Goal: Task Accomplishment & Management: Manage account settings

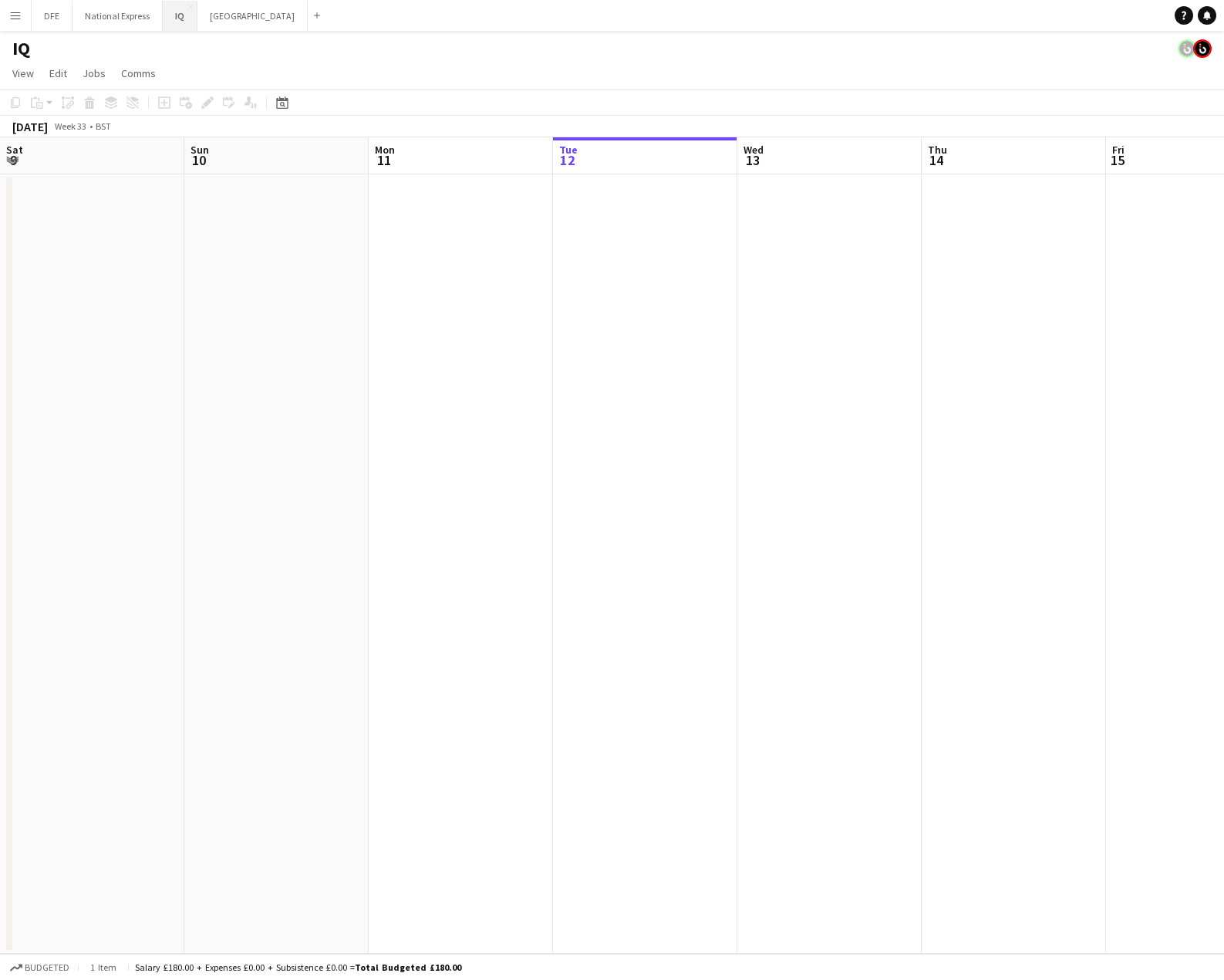
scroll to position [0, 379]
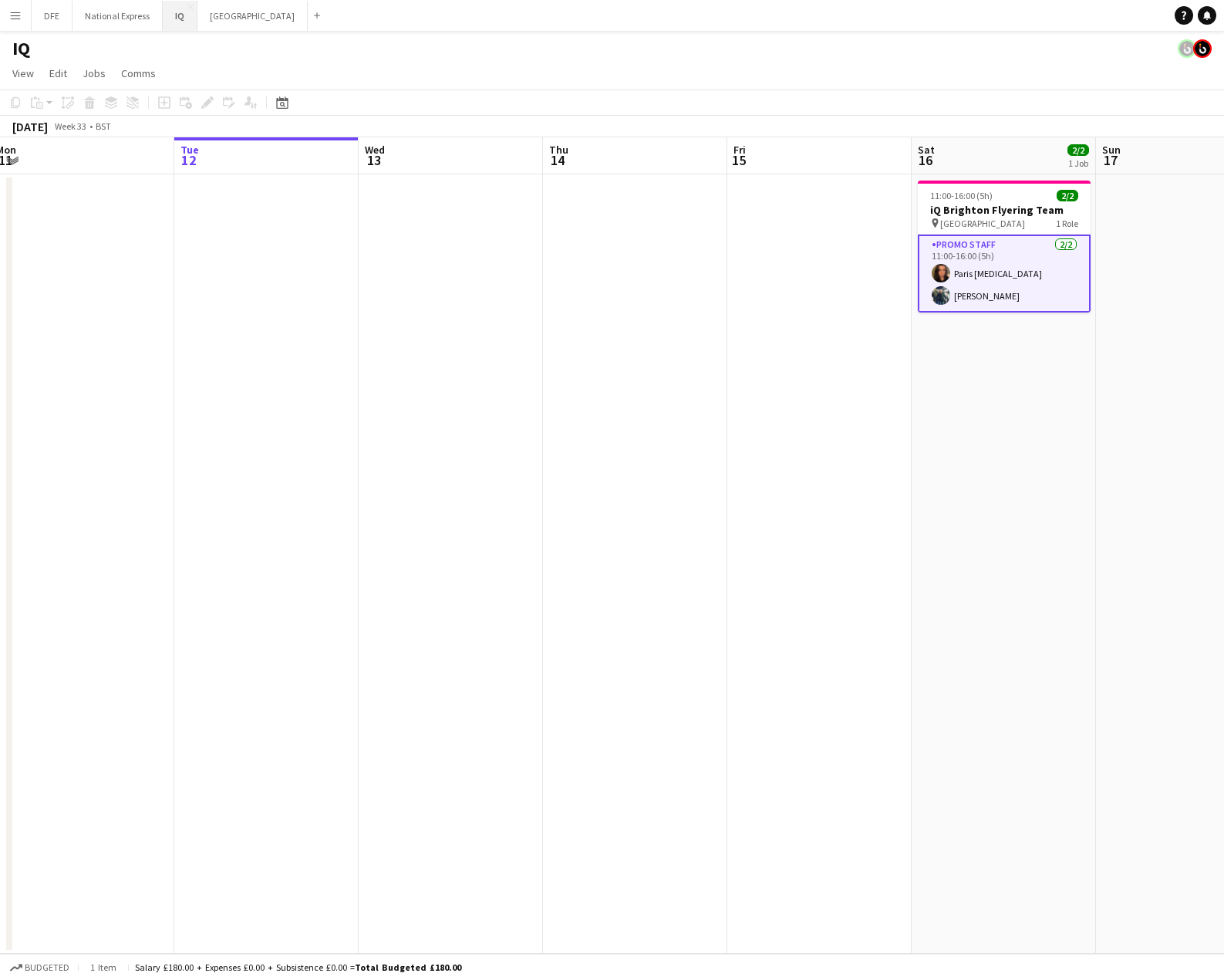
click at [187, 16] on button "IQ Close" at bounding box center [180, 16] width 34 height 30
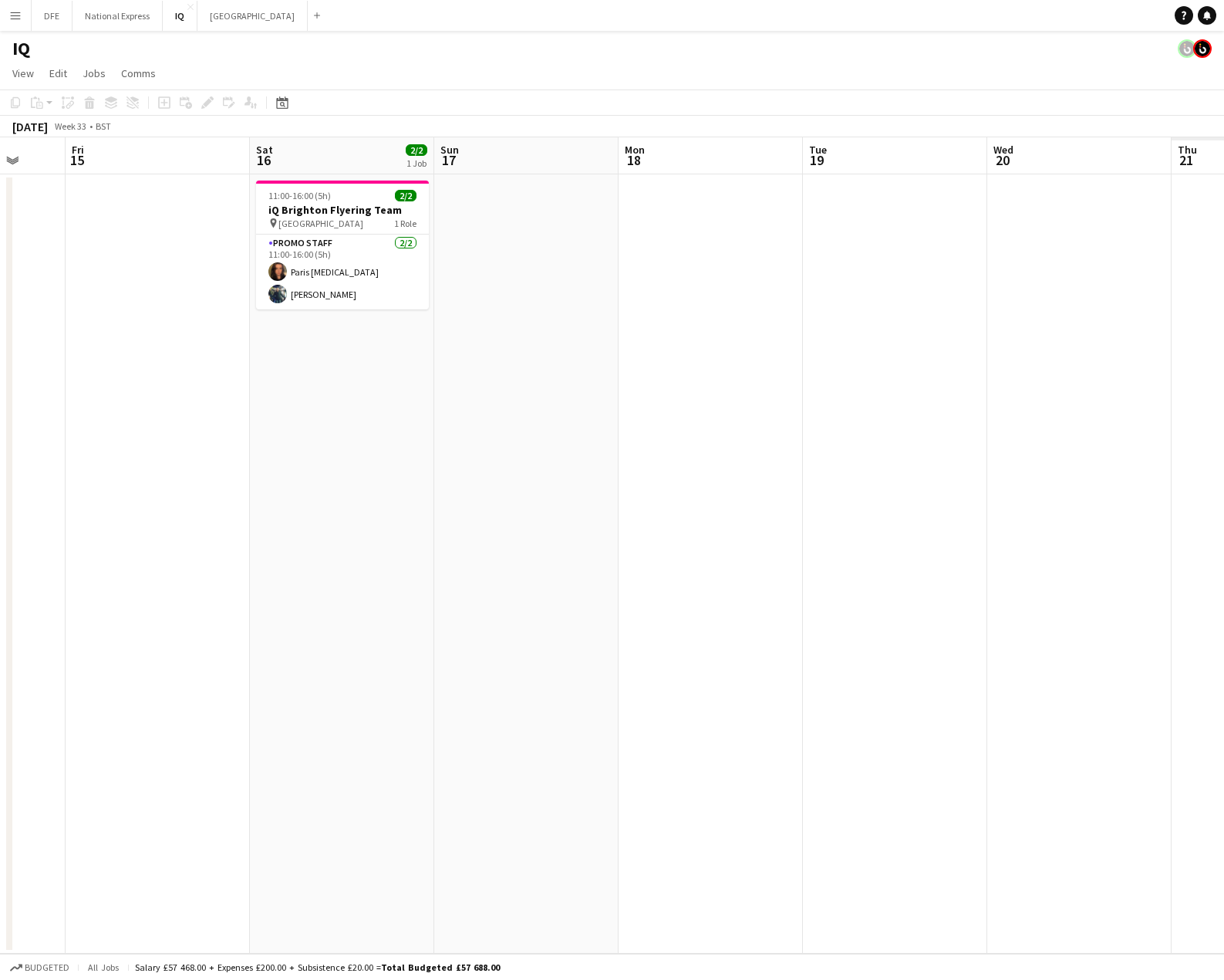
drag, startPoint x: 664, startPoint y: 437, endPoint x: 15, endPoint y: 442, distance: 649.0
click at [0, 442] on html "Menu Boards Boards Boards All jobs Status Workforce Workforce My Workforce Recr…" at bounding box center [612, 490] width 1224 height 980
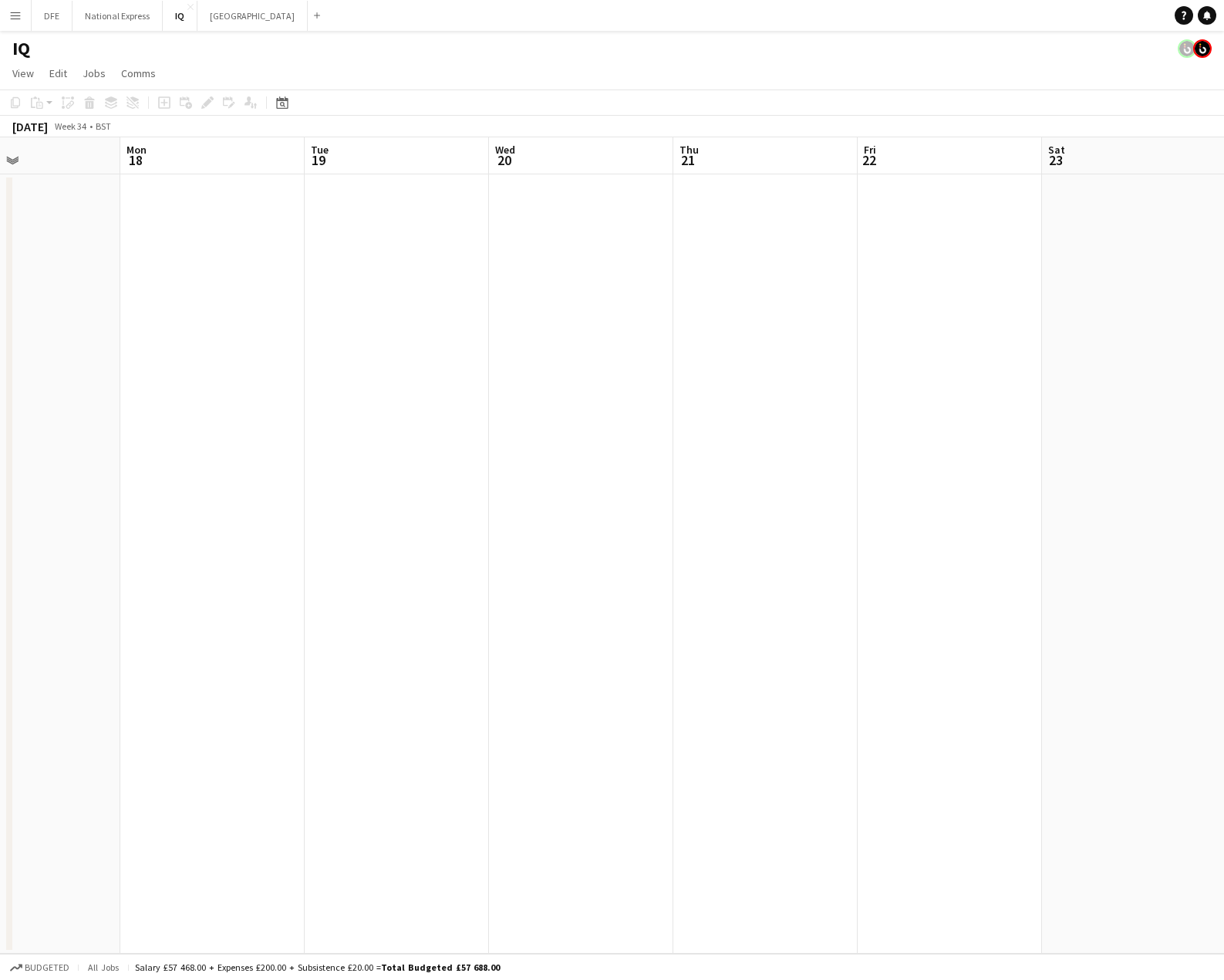
drag, startPoint x: 748, startPoint y: 460, endPoint x: 13, endPoint y: 458, distance: 735.0
click at [0, 460] on html "Menu Boards Boards Boards All jobs Status Workforce Workforce My Workforce Recr…" at bounding box center [612, 490] width 1224 height 980
drag, startPoint x: 557, startPoint y: 498, endPoint x: -109, endPoint y: 471, distance: 666.5
click at [0, 471] on html "Menu Boards Boards Boards All jobs Status Workforce Workforce My Workforce Recr…" at bounding box center [612, 490] width 1224 height 980
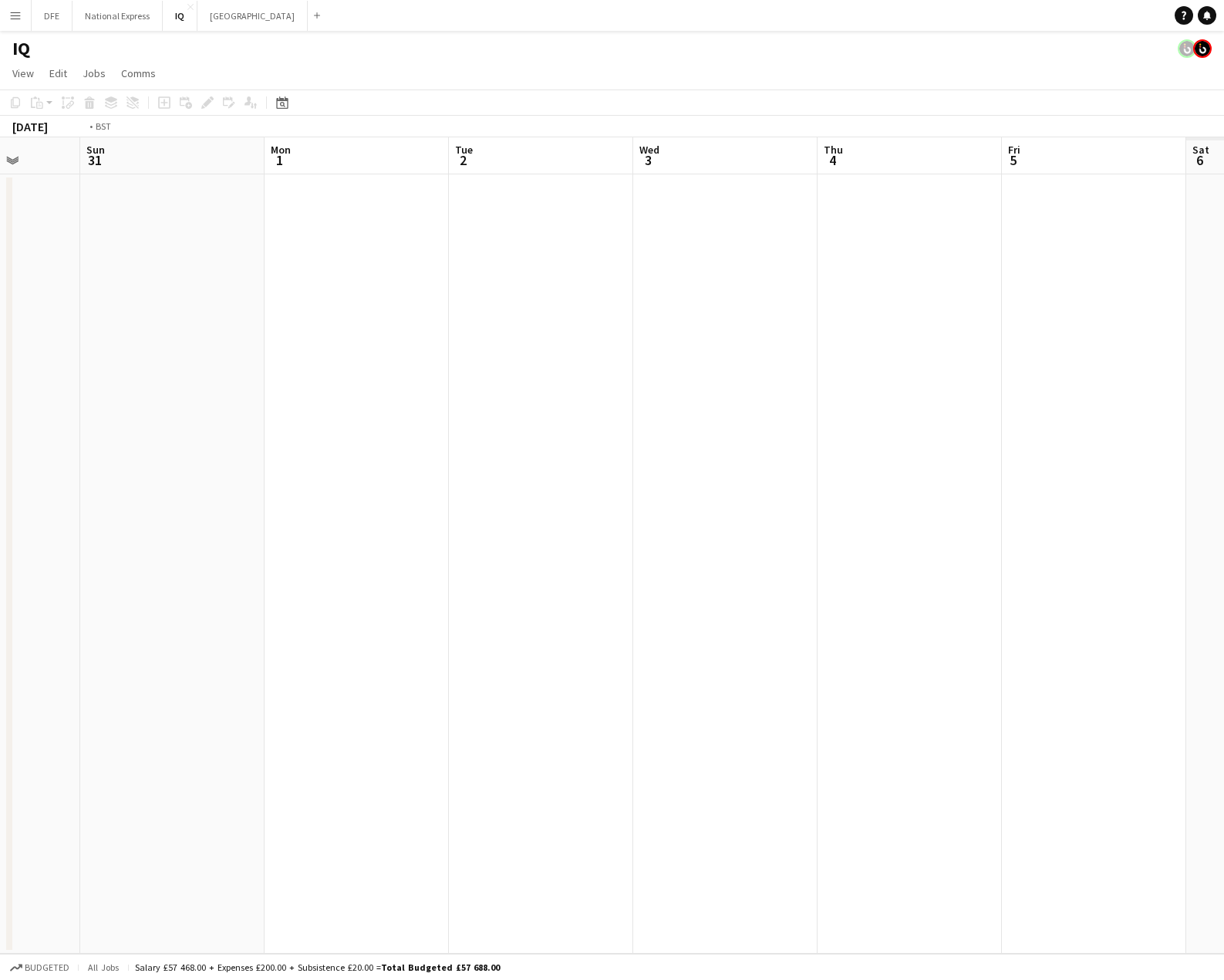
drag, startPoint x: 582, startPoint y: 481, endPoint x: -197, endPoint y: 464, distance: 779.2
click at [0, 464] on html "Menu Boards Boards Boards All jobs Status Workforce Workforce My Workforce Recr…" at bounding box center [612, 490] width 1224 height 980
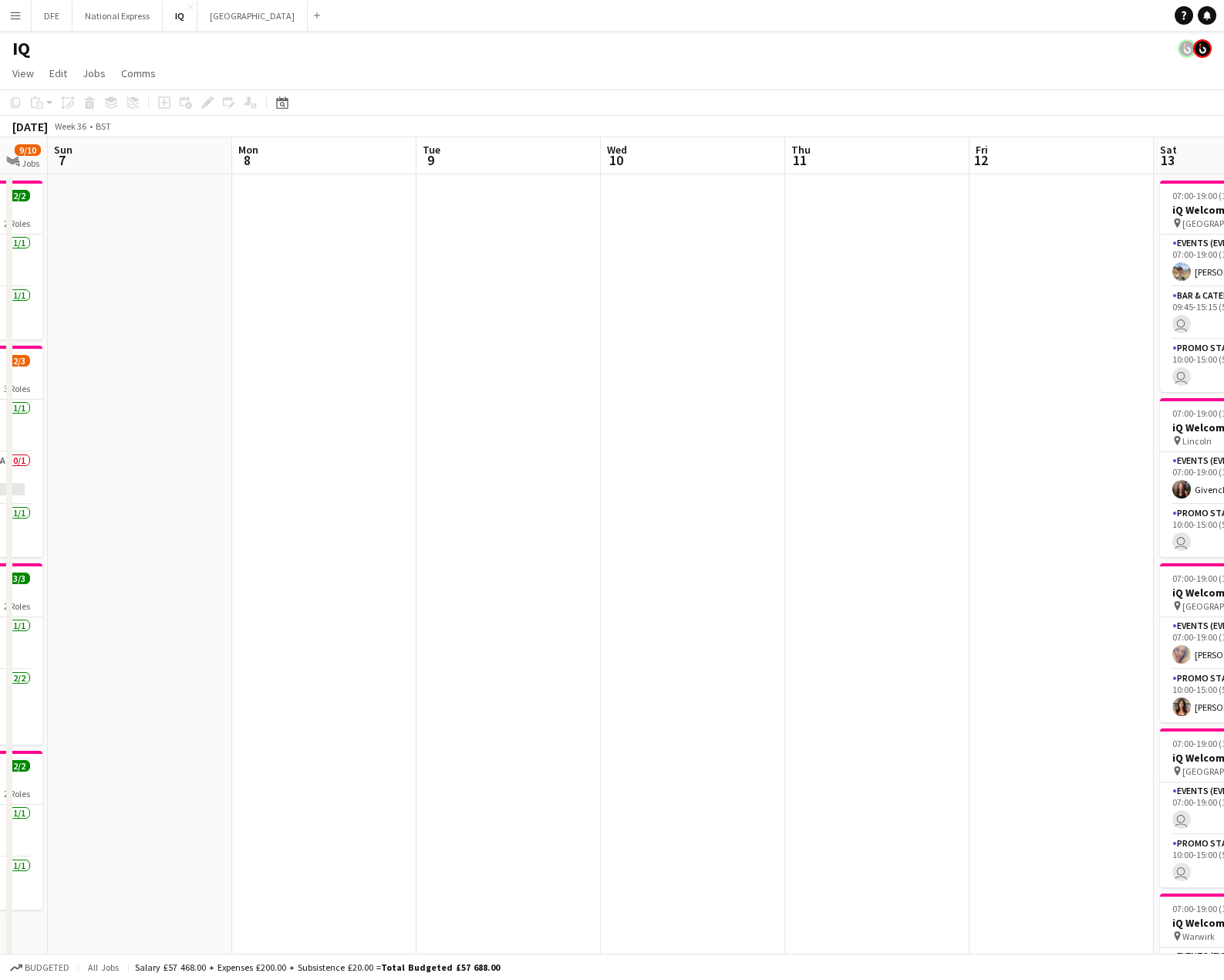
drag, startPoint x: 1078, startPoint y: 411, endPoint x: 410, endPoint y: 385, distance: 668.5
click at [410, 385] on app-calendar-viewport "Wed 3 Thu 4 Fri 5 Sat 6 9/10 4 Jobs Sun 7 Mon 8 Tue 9 Wed 10 Thu 11 Fri 12 Sat …" at bounding box center [612, 613] width 1224 height 952
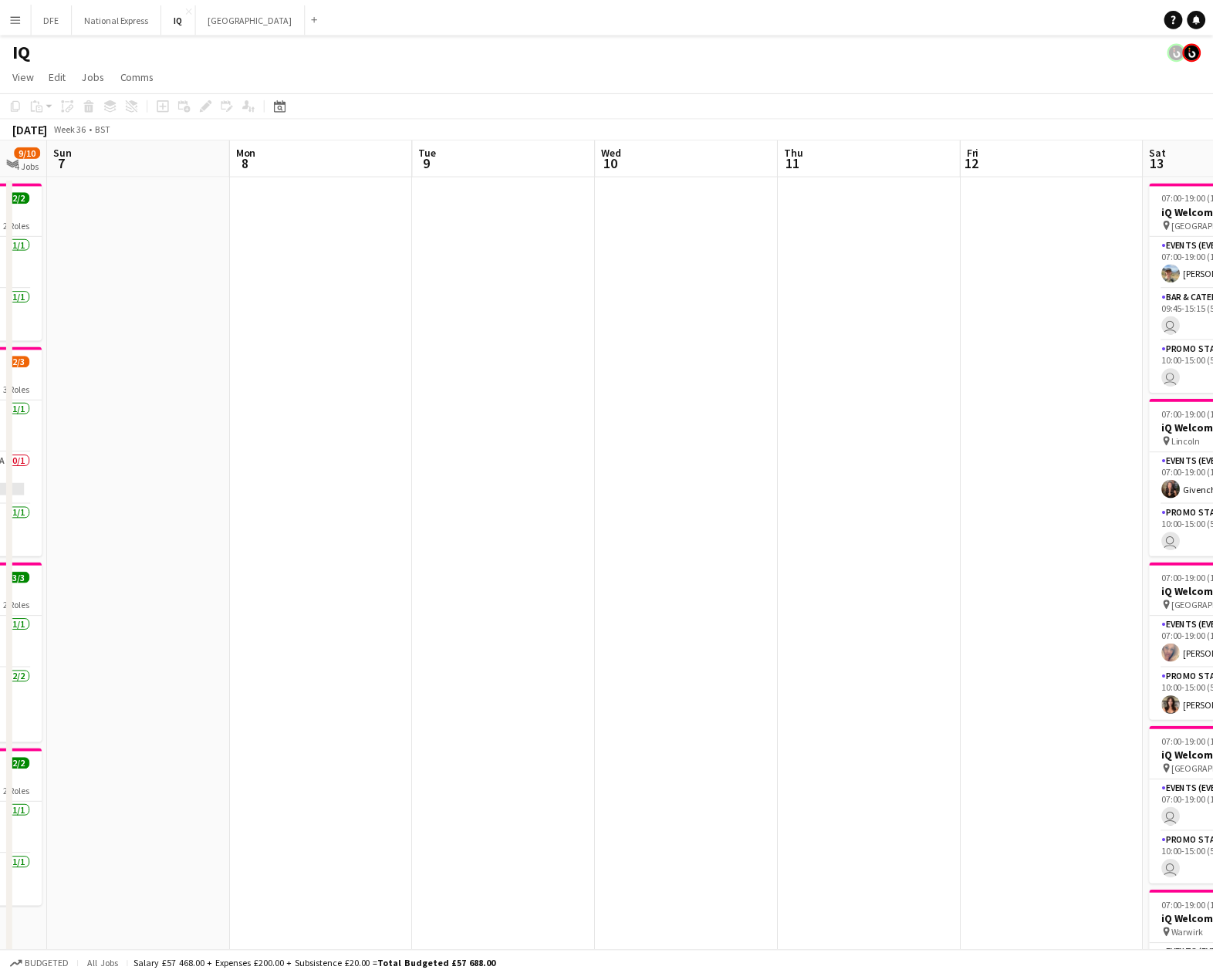
scroll to position [0, 405]
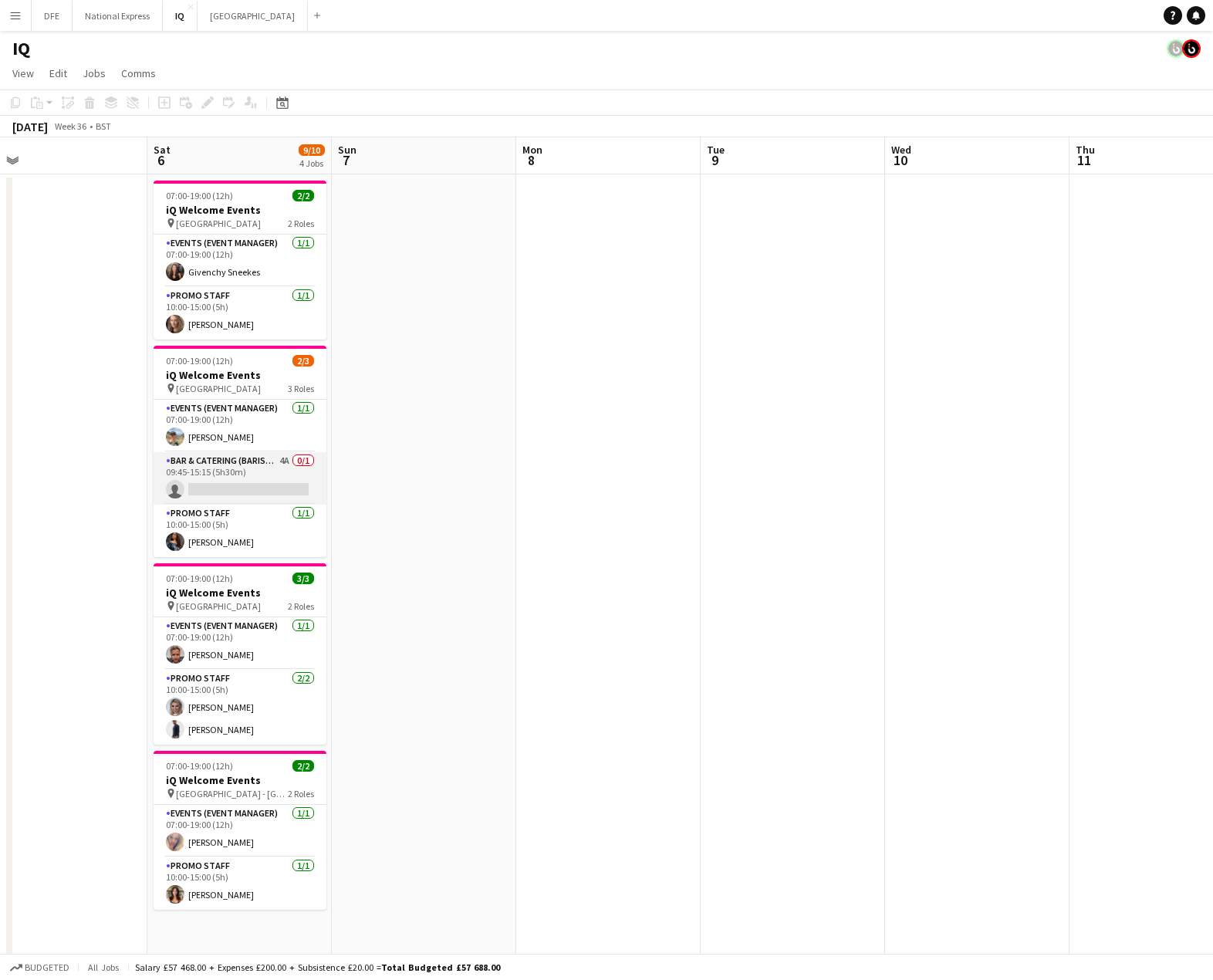
click at [216, 476] on app-card-role "Bar & Catering (Barista) 4A 0/1 09:45-15:15 (5h30m) single-neutral-actions" at bounding box center [240, 478] width 172 height 52
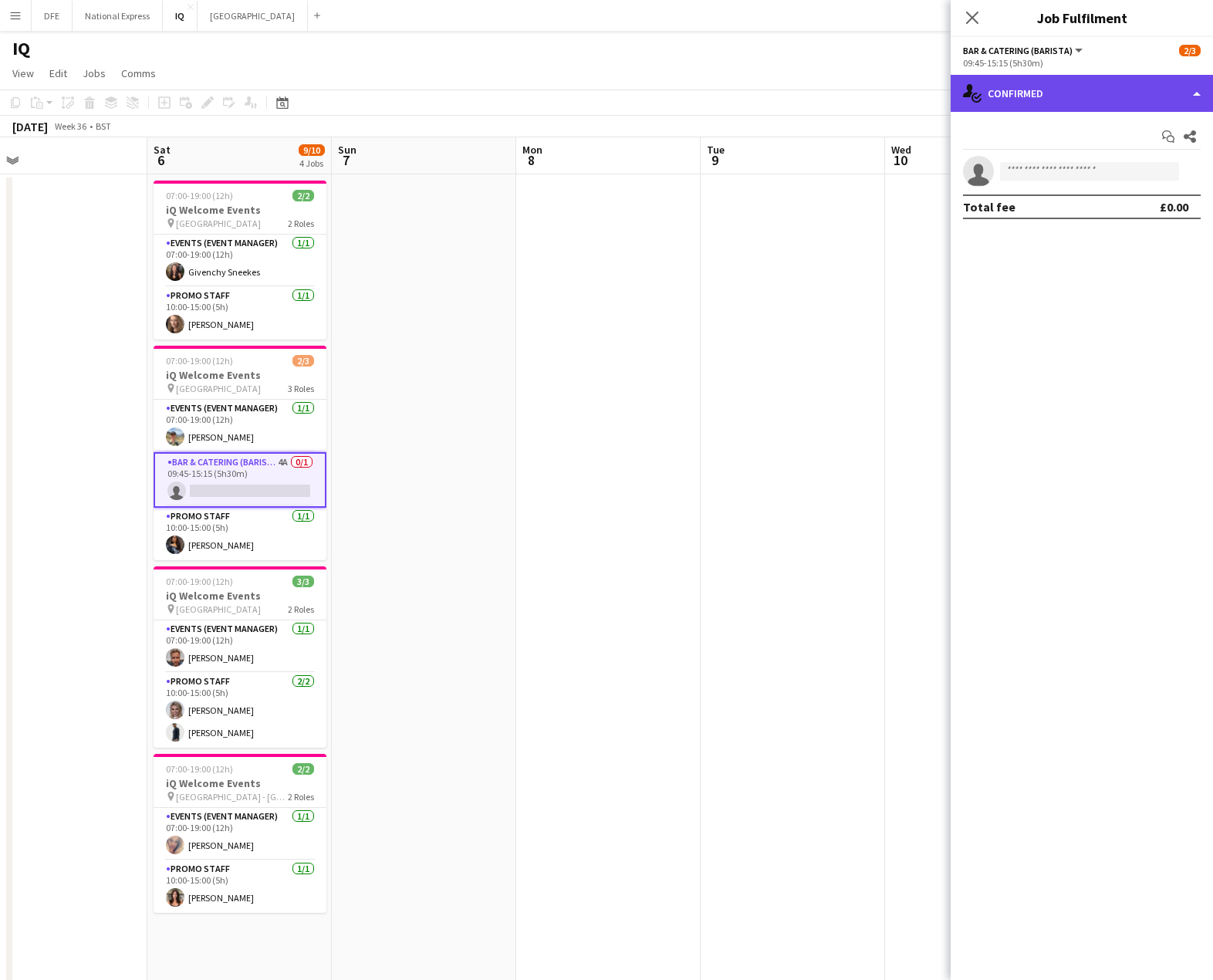
drag, startPoint x: 1083, startPoint y: 87, endPoint x: 1073, endPoint y: 103, distance: 18.9
click at [1083, 87] on div "single-neutral-actions-check-2 Confirmed" at bounding box center [1082, 93] width 262 height 37
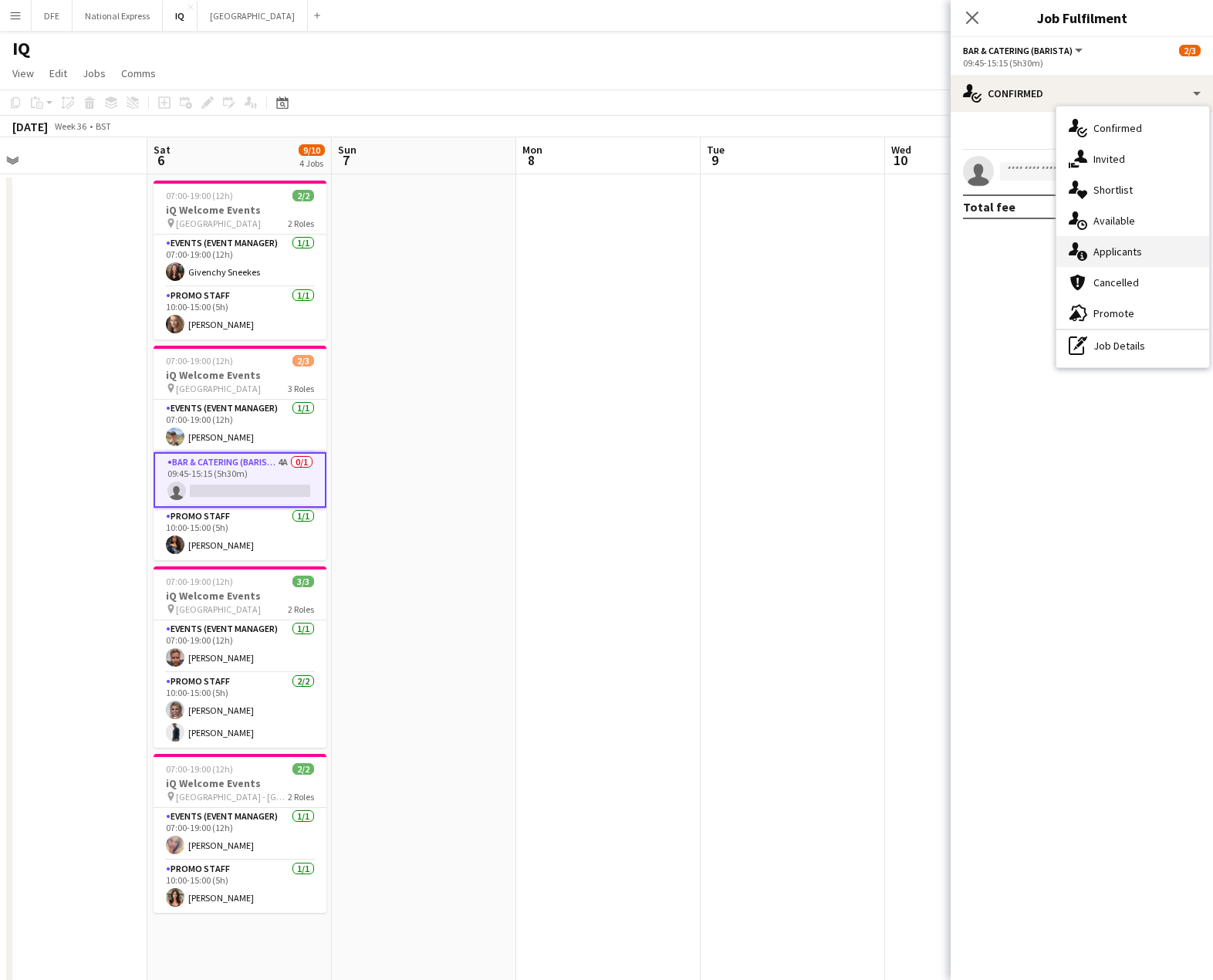
click at [1135, 247] on div "single-neutral-actions-information Applicants" at bounding box center [1133, 252] width 153 height 31
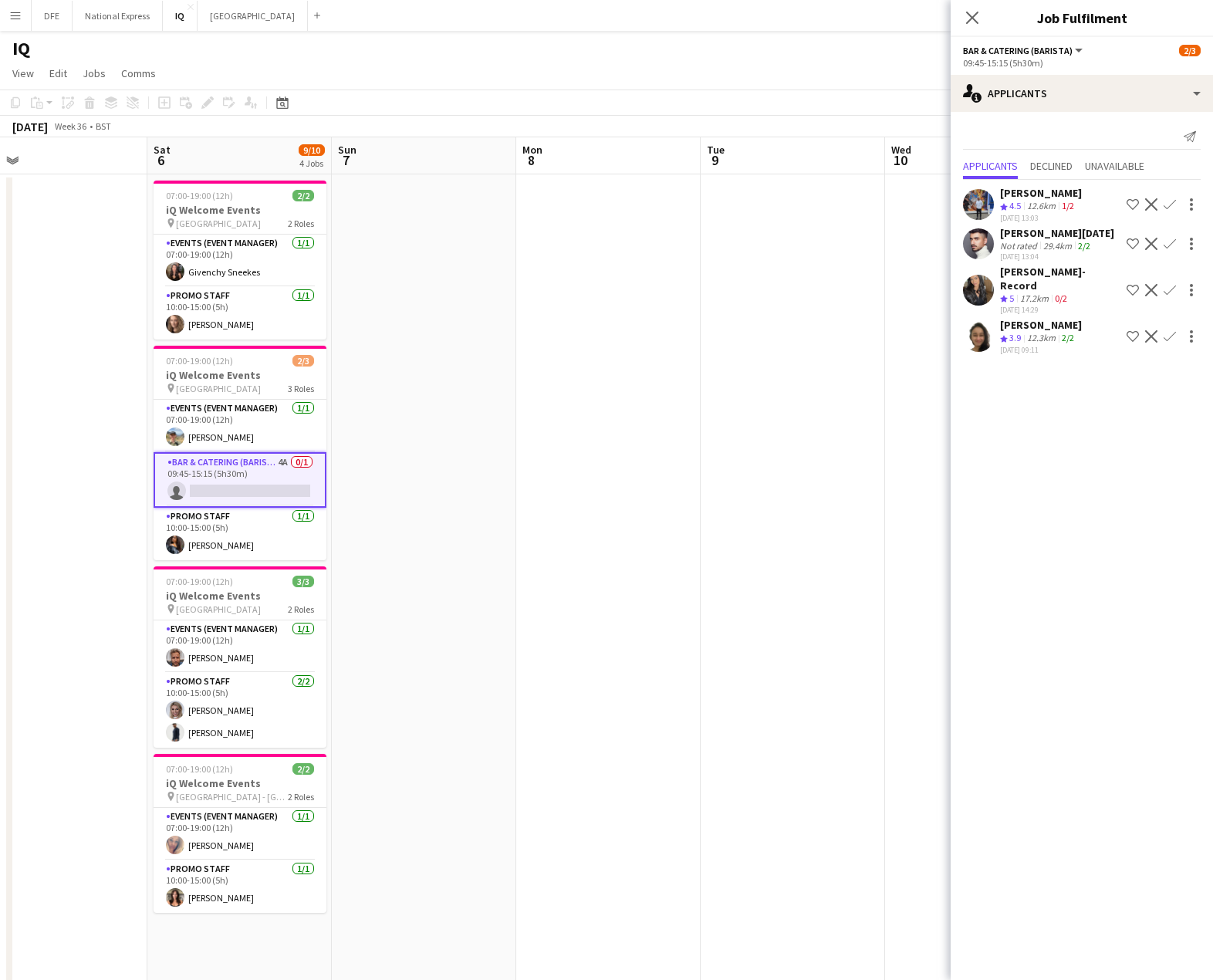
click at [1041, 331] on div "12.3km" at bounding box center [1041, 338] width 34 height 13
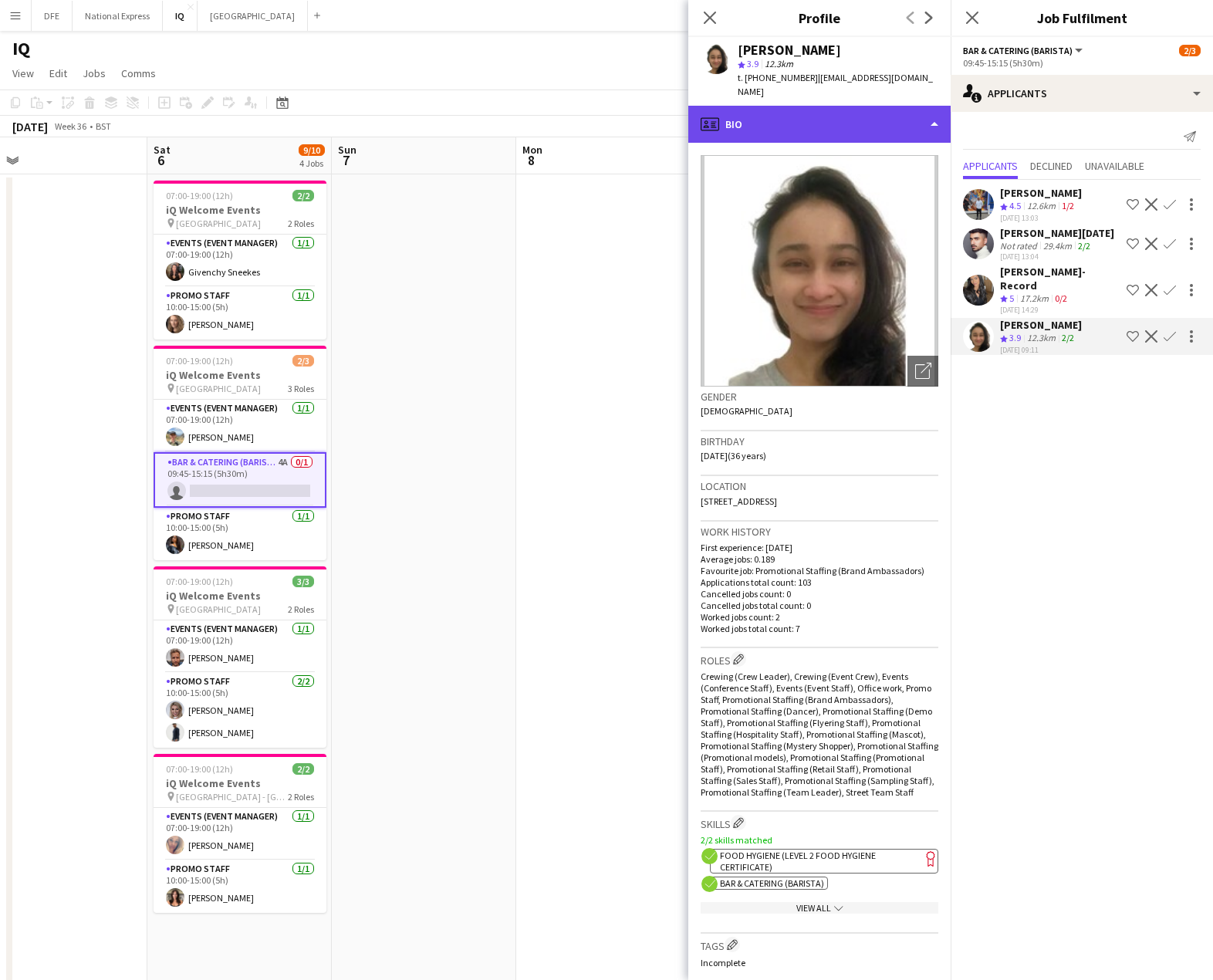
click at [780, 119] on div "profile Bio" at bounding box center [819, 124] width 262 height 37
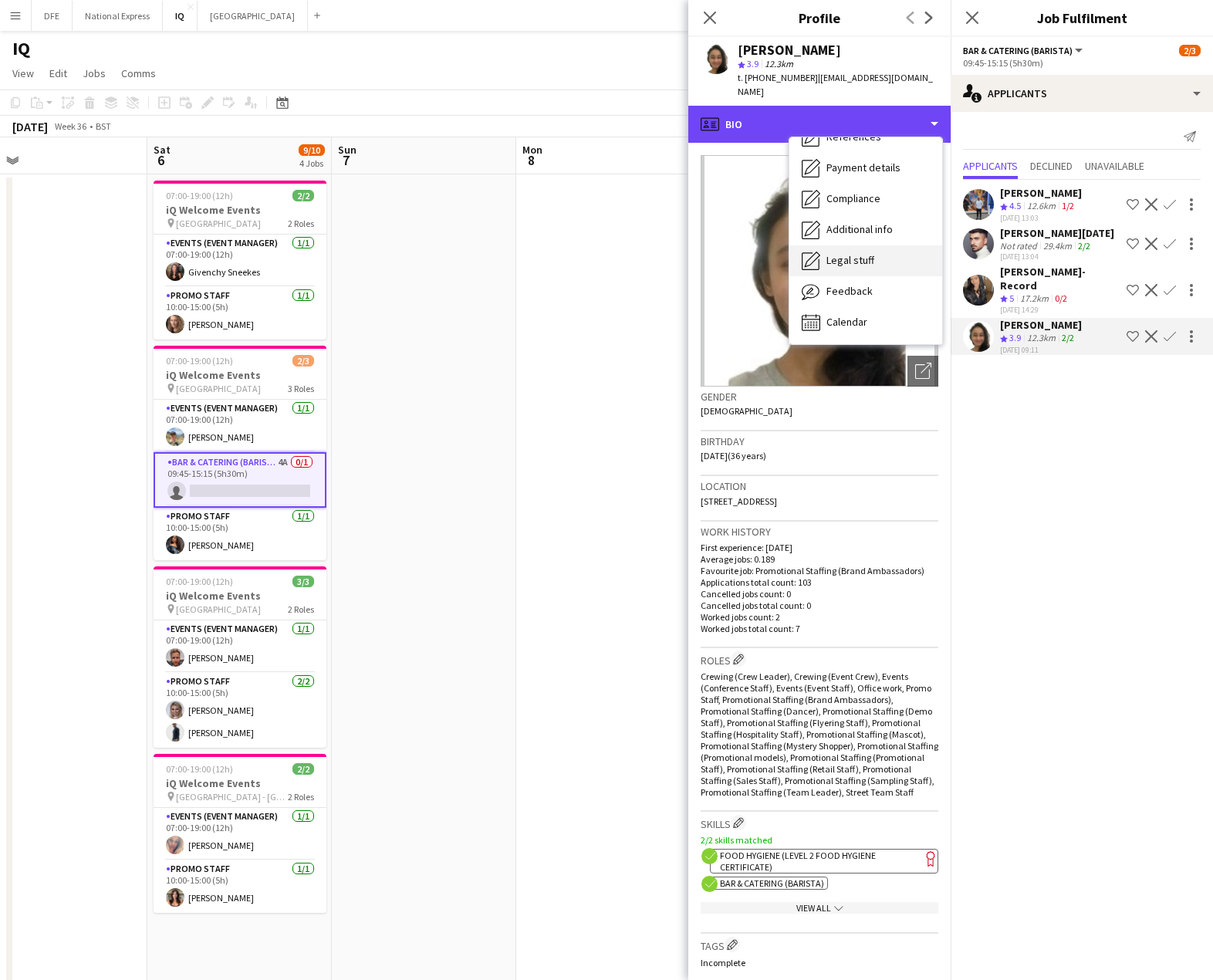
scroll to position [135, 0]
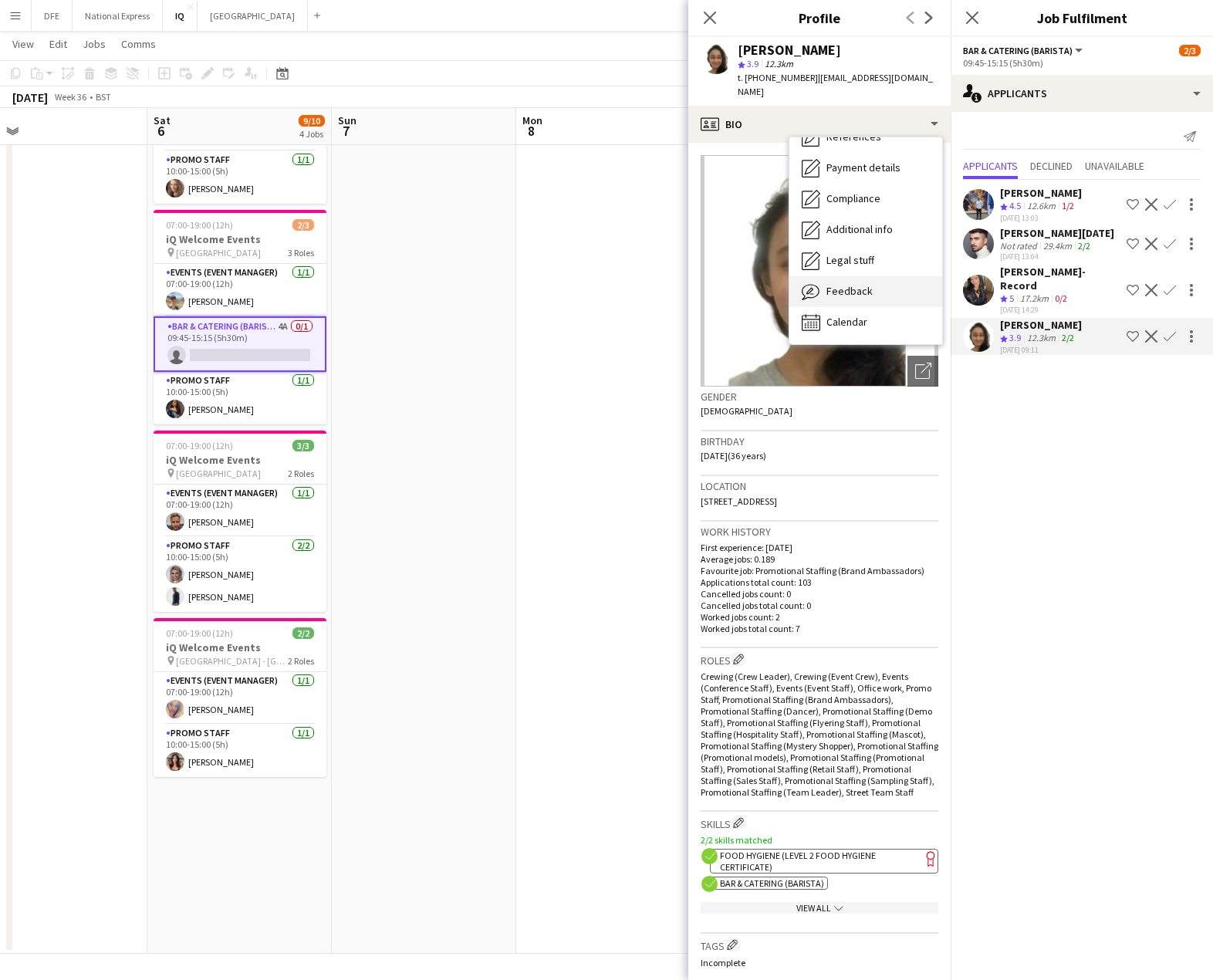
click at [846, 283] on span "Feedback" at bounding box center [849, 290] width 46 height 14
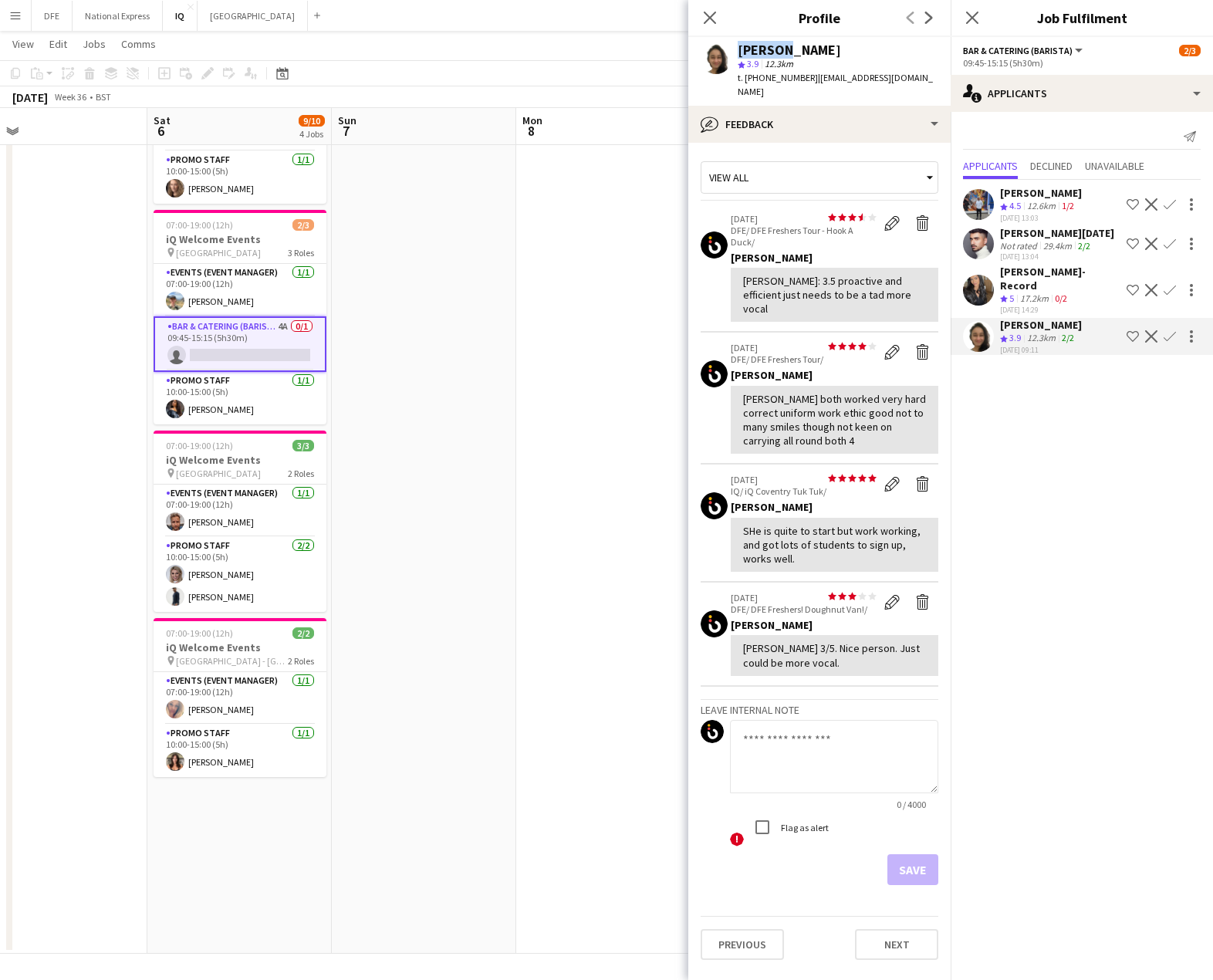
drag, startPoint x: 776, startPoint y: 48, endPoint x: 729, endPoint y: 49, distance: 47.0
click at [729, 49] on div "Adlina Othman star 3.9 12.3km t. +4407312254732 | hello.aliaao@hotmail.com" at bounding box center [819, 72] width 262 height 69
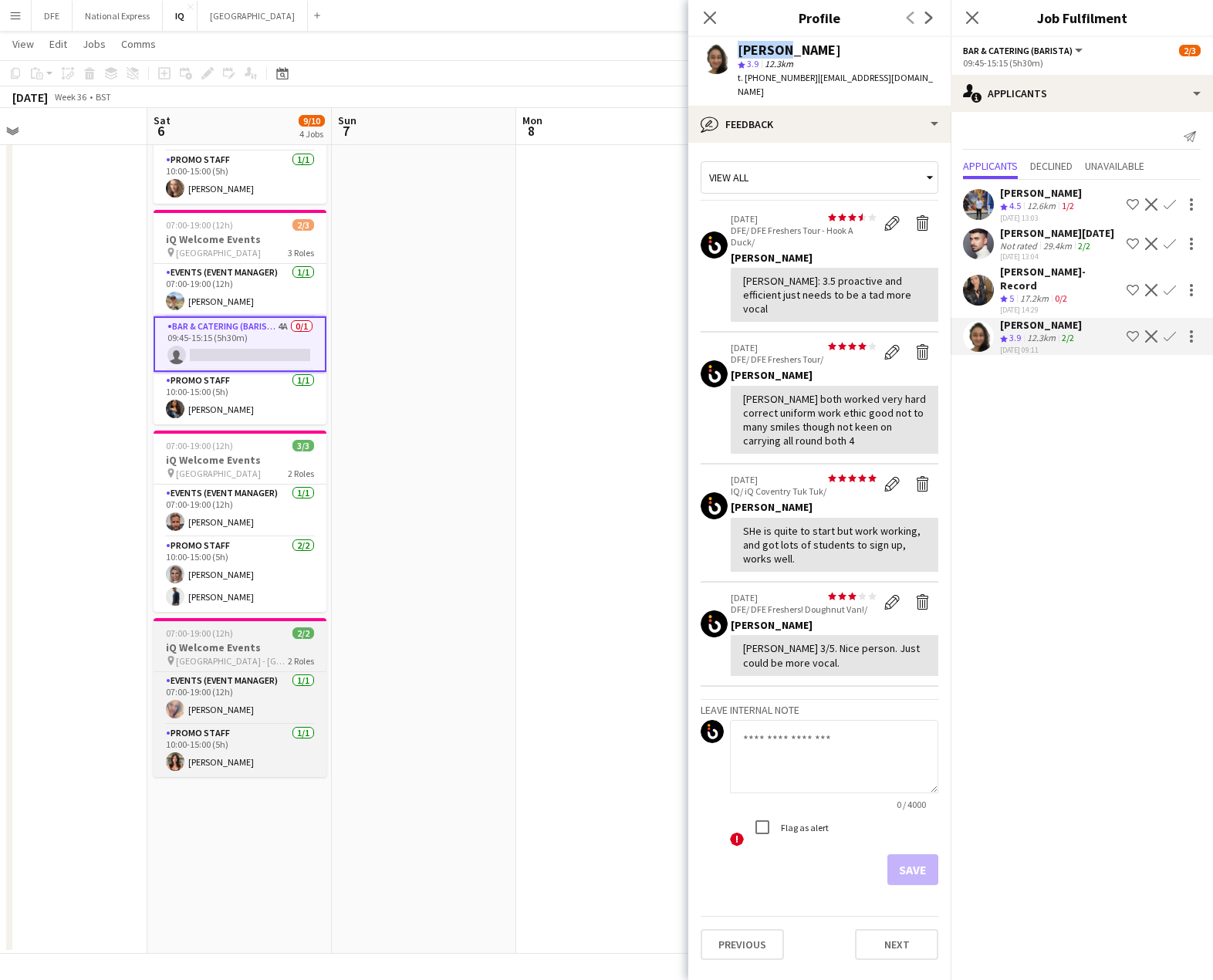
copy div "Adlina"
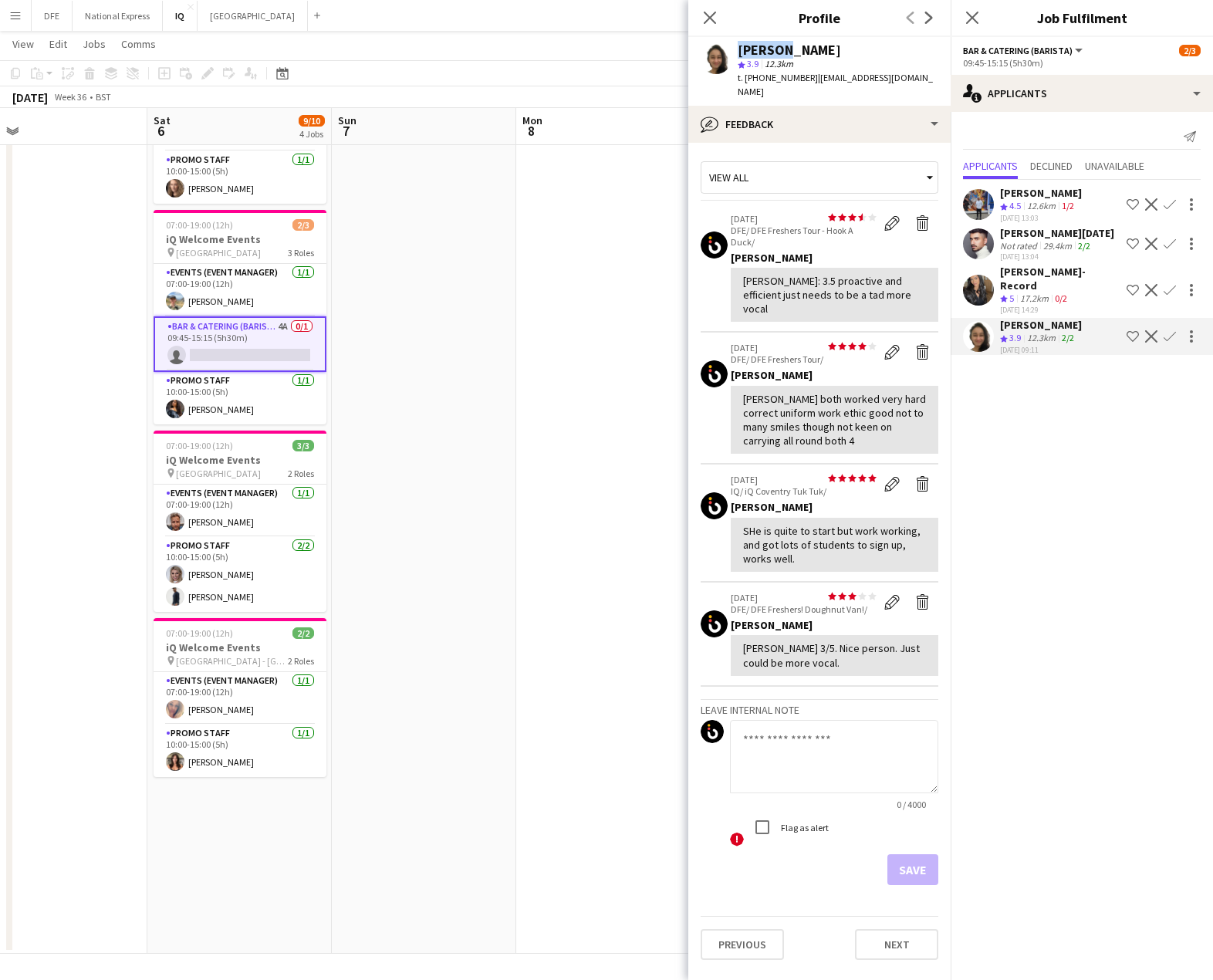
click at [1094, 470] on mat-expansion-panel "users2 Applicants Send notification Applicants Declined Unavailable Callum Clar…" at bounding box center [1082, 546] width 262 height 868
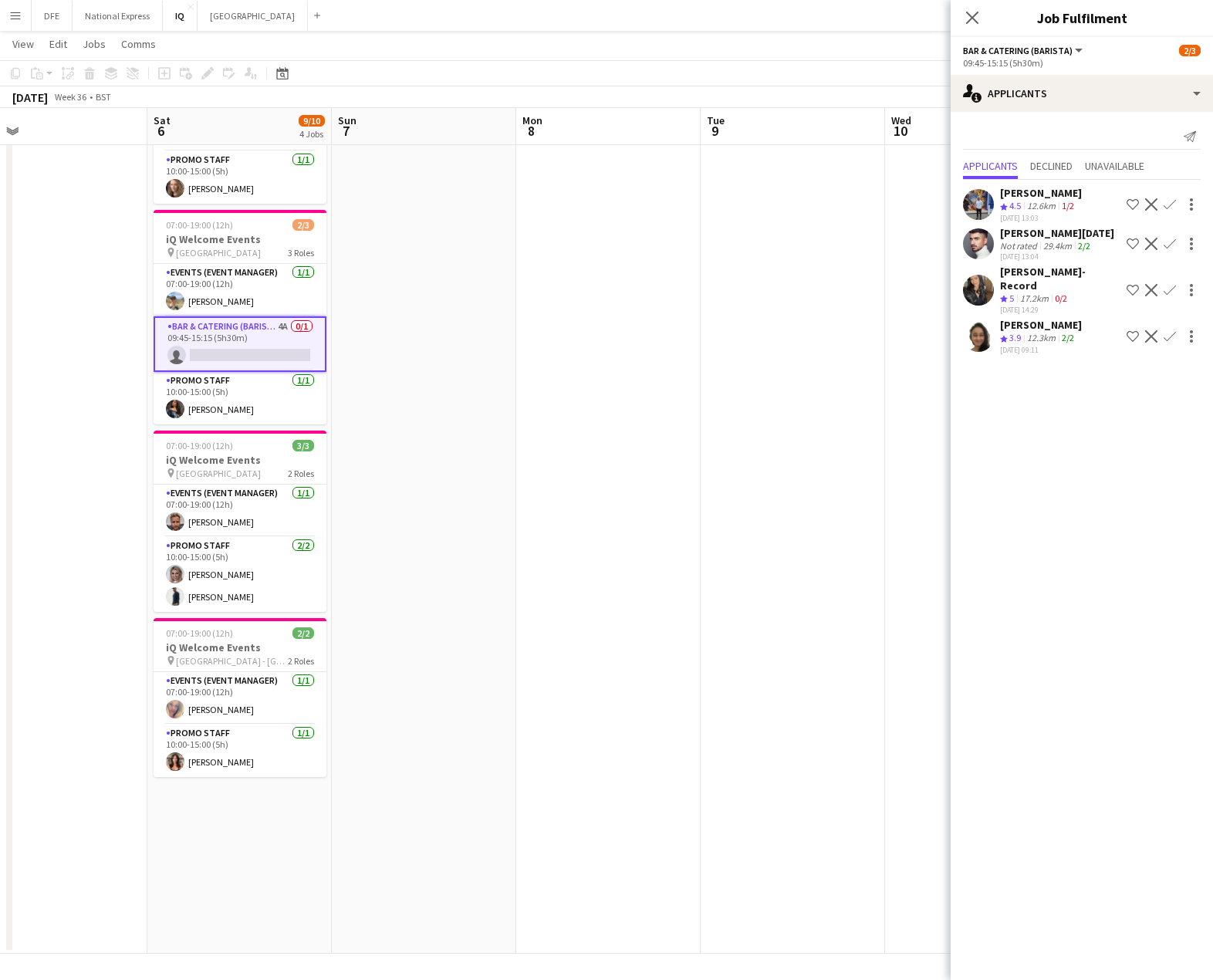
click at [1151, 283] on app-icon "Decline" at bounding box center [1151, 289] width 13 height 13
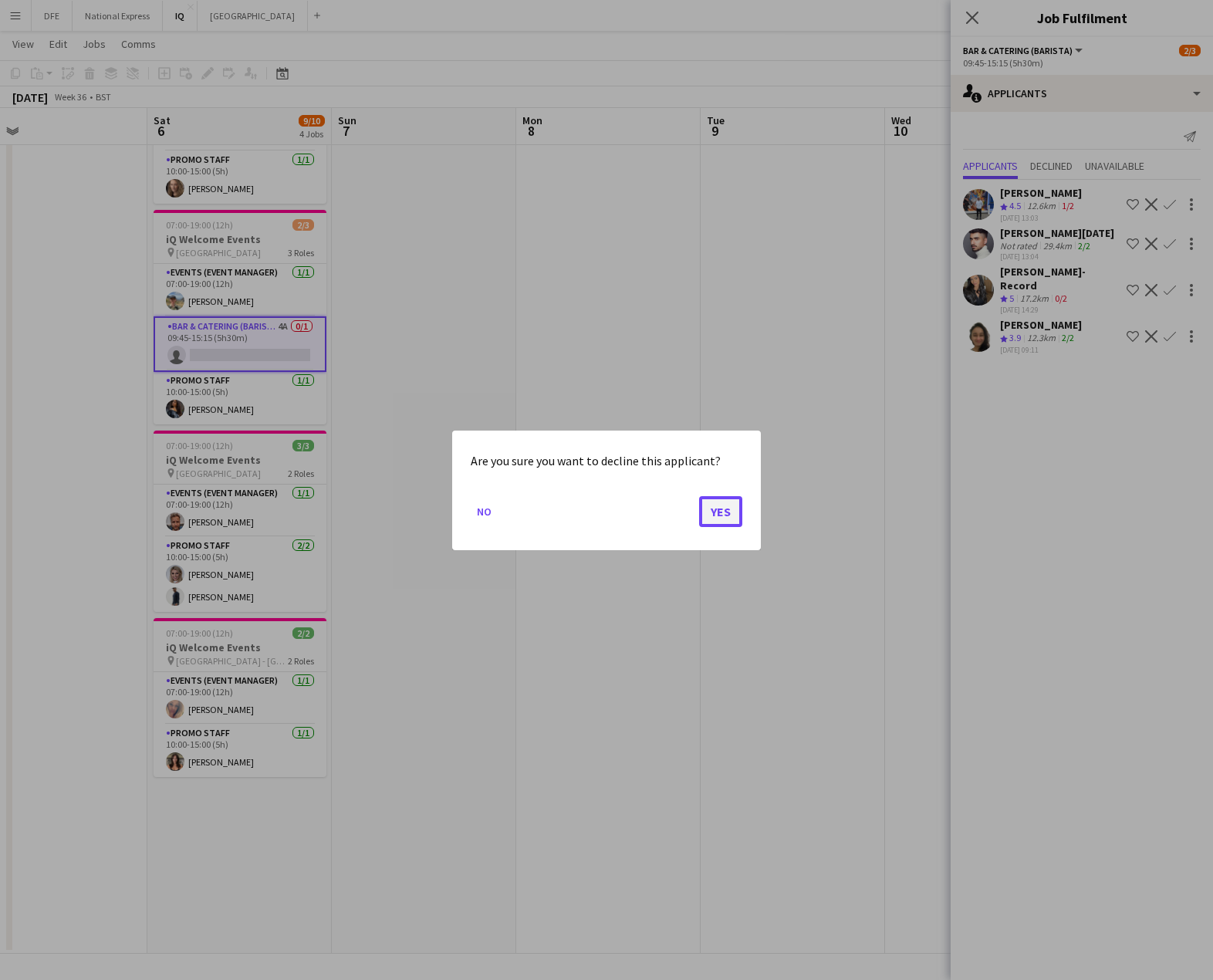
click at [725, 508] on button "Yes" at bounding box center [720, 511] width 43 height 31
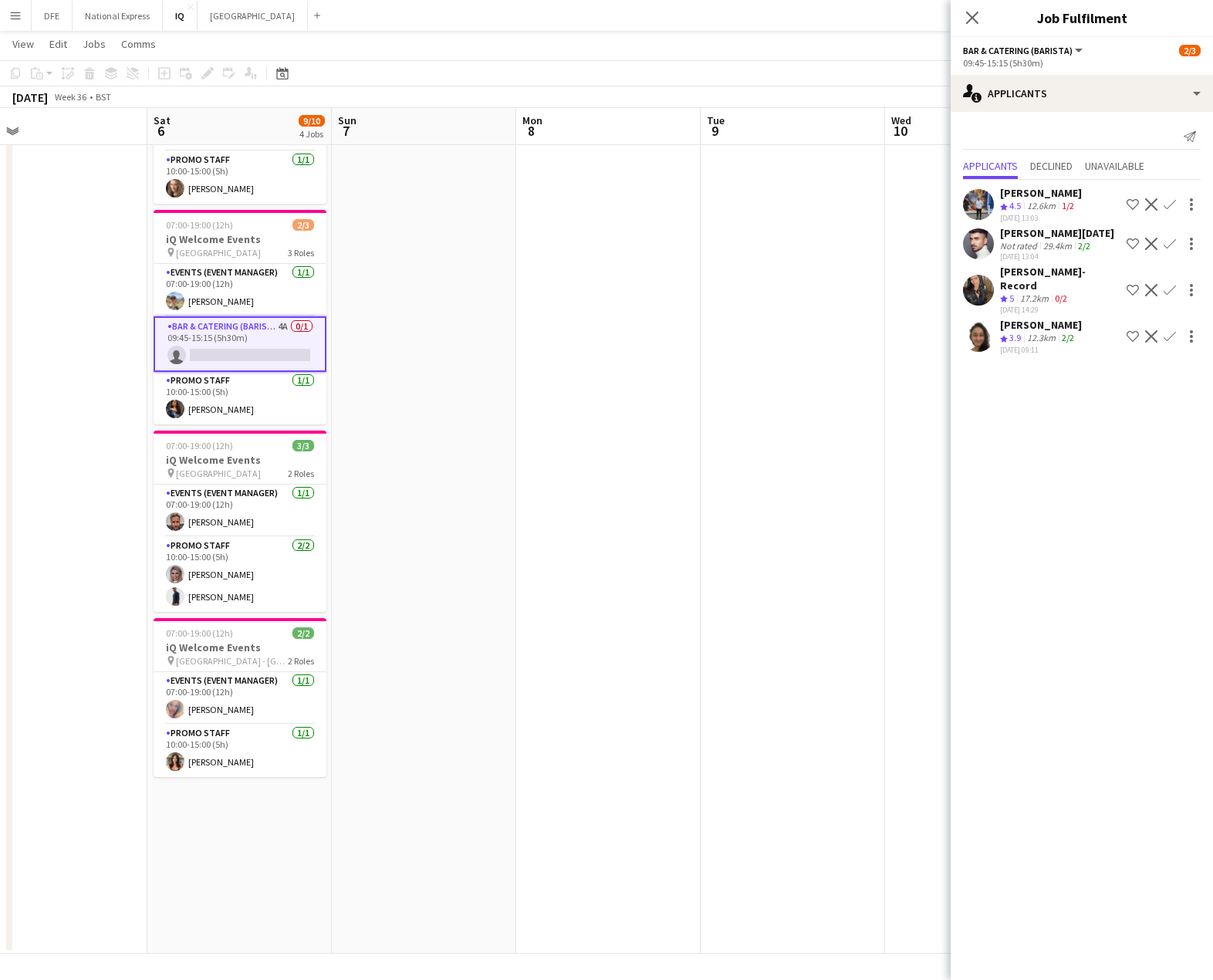
scroll to position [135, 0]
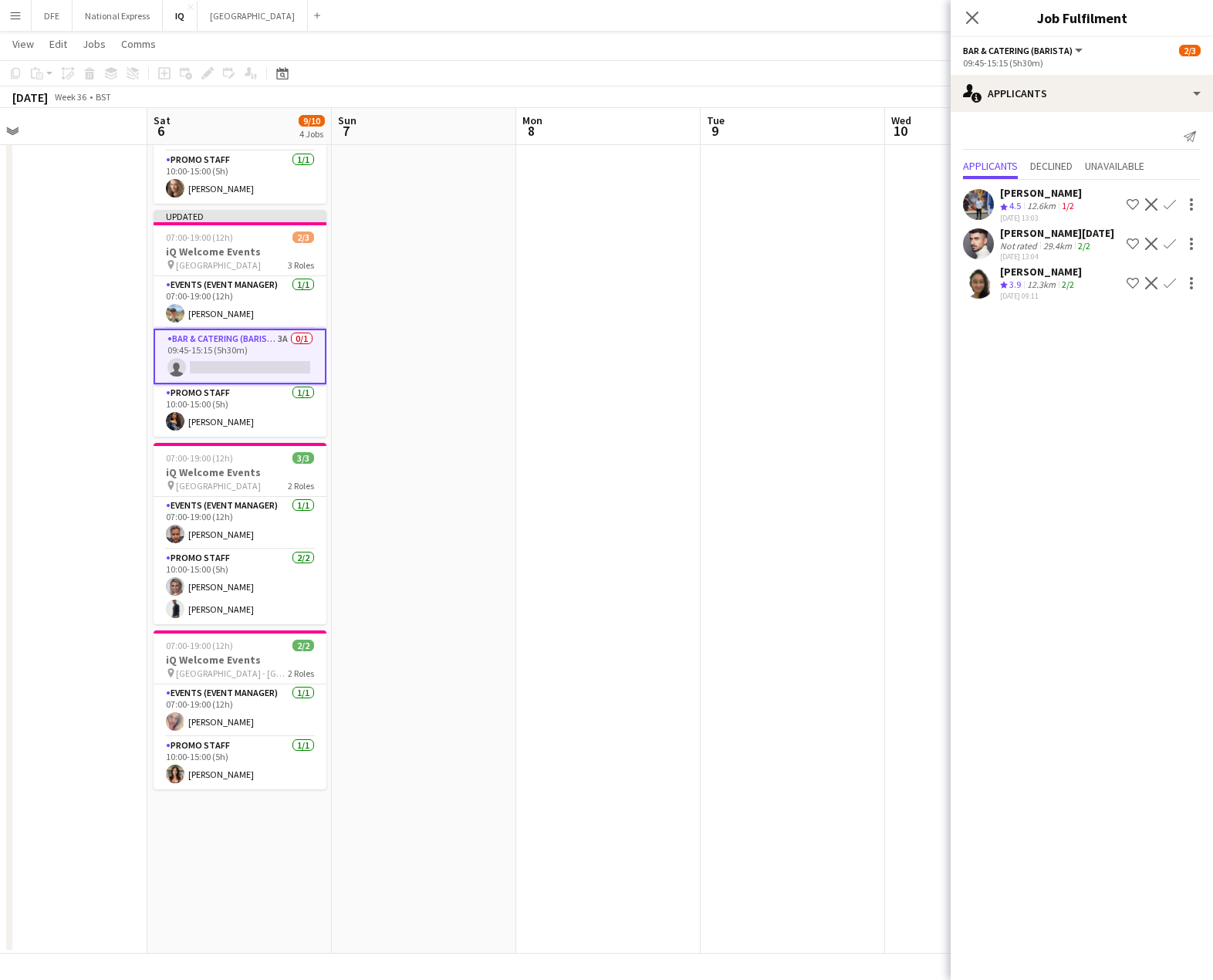
click at [1152, 282] on app-icon "Decline" at bounding box center [1151, 283] width 13 height 13
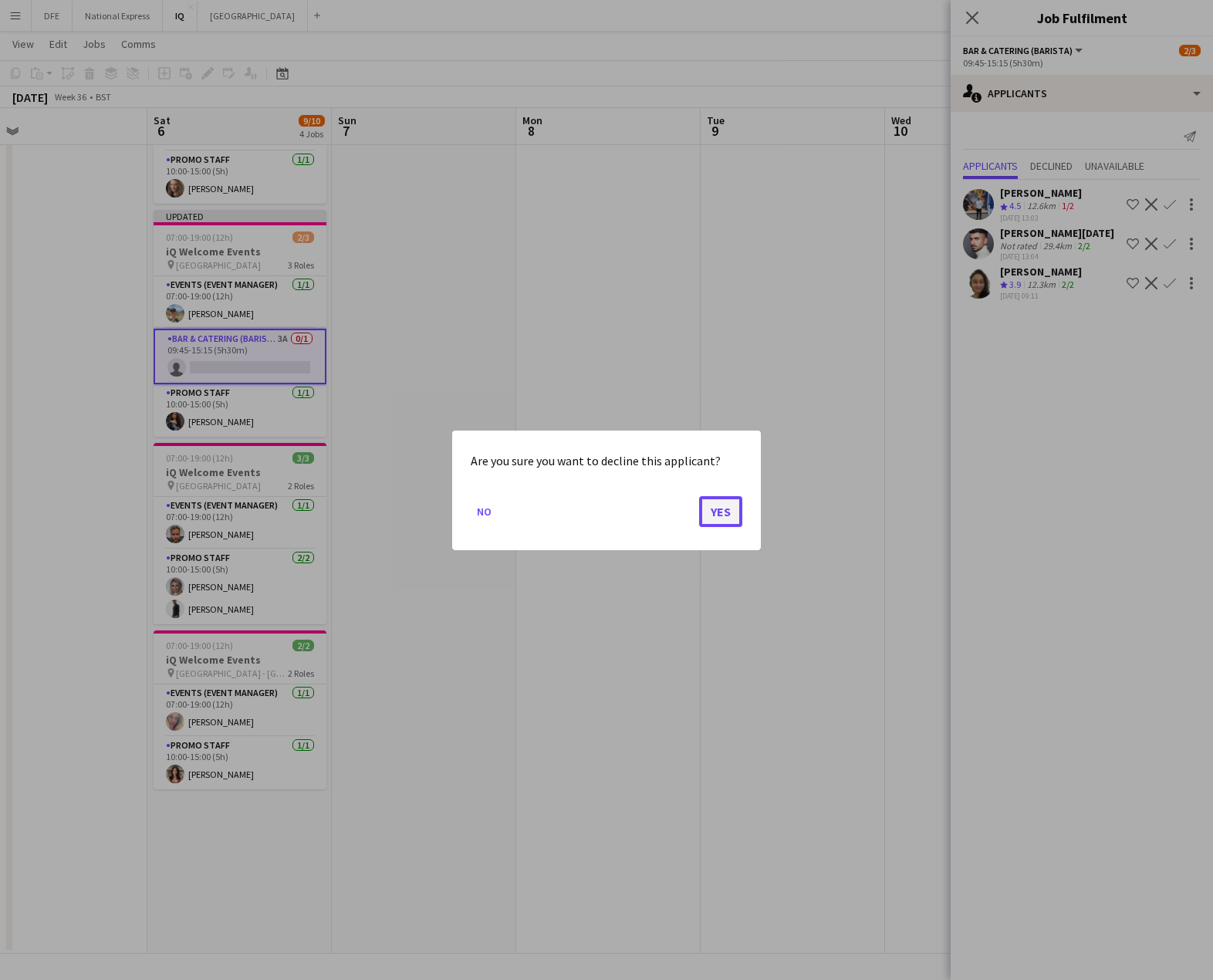
click at [726, 512] on button "Yes" at bounding box center [720, 511] width 43 height 31
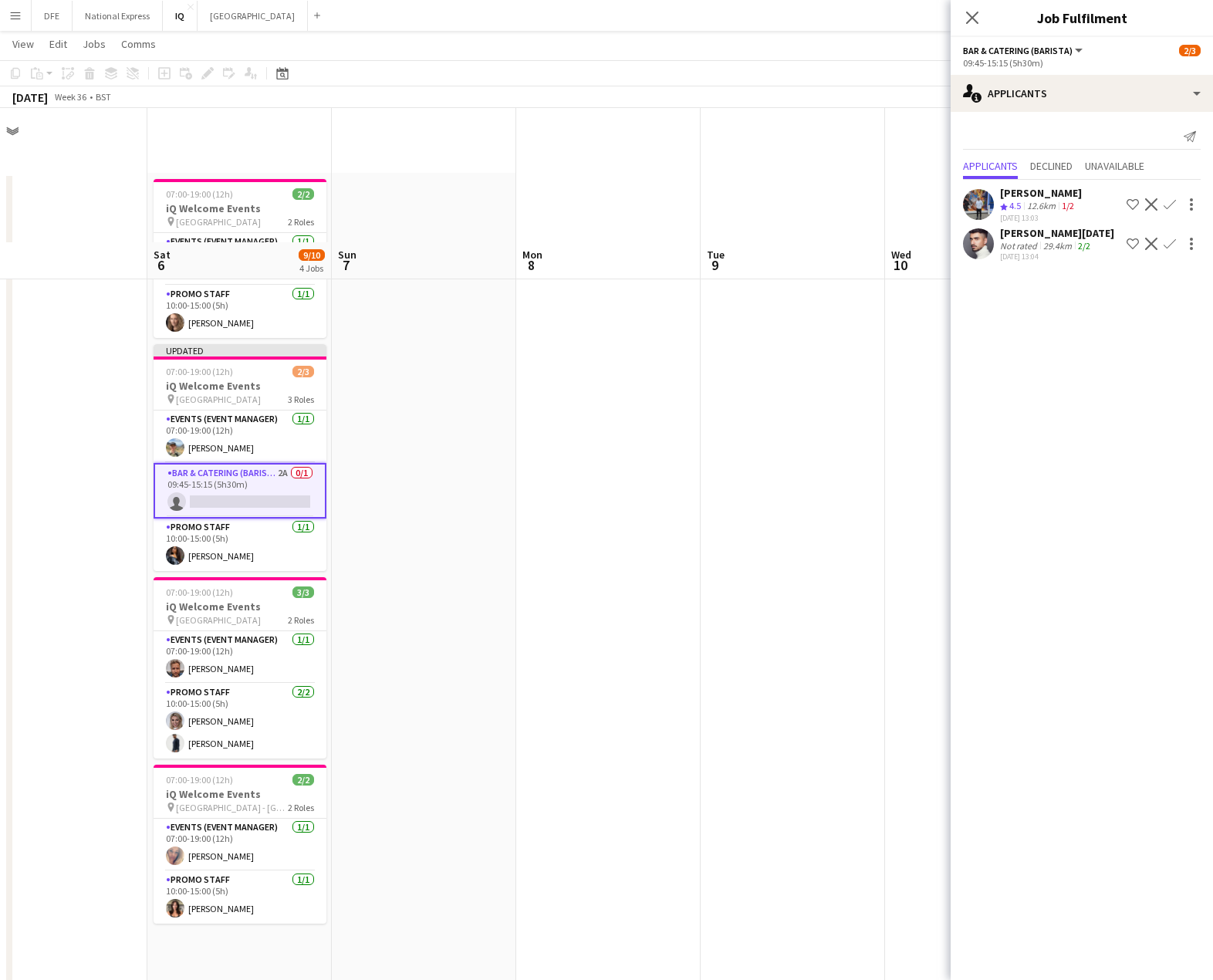
scroll to position [135, 0]
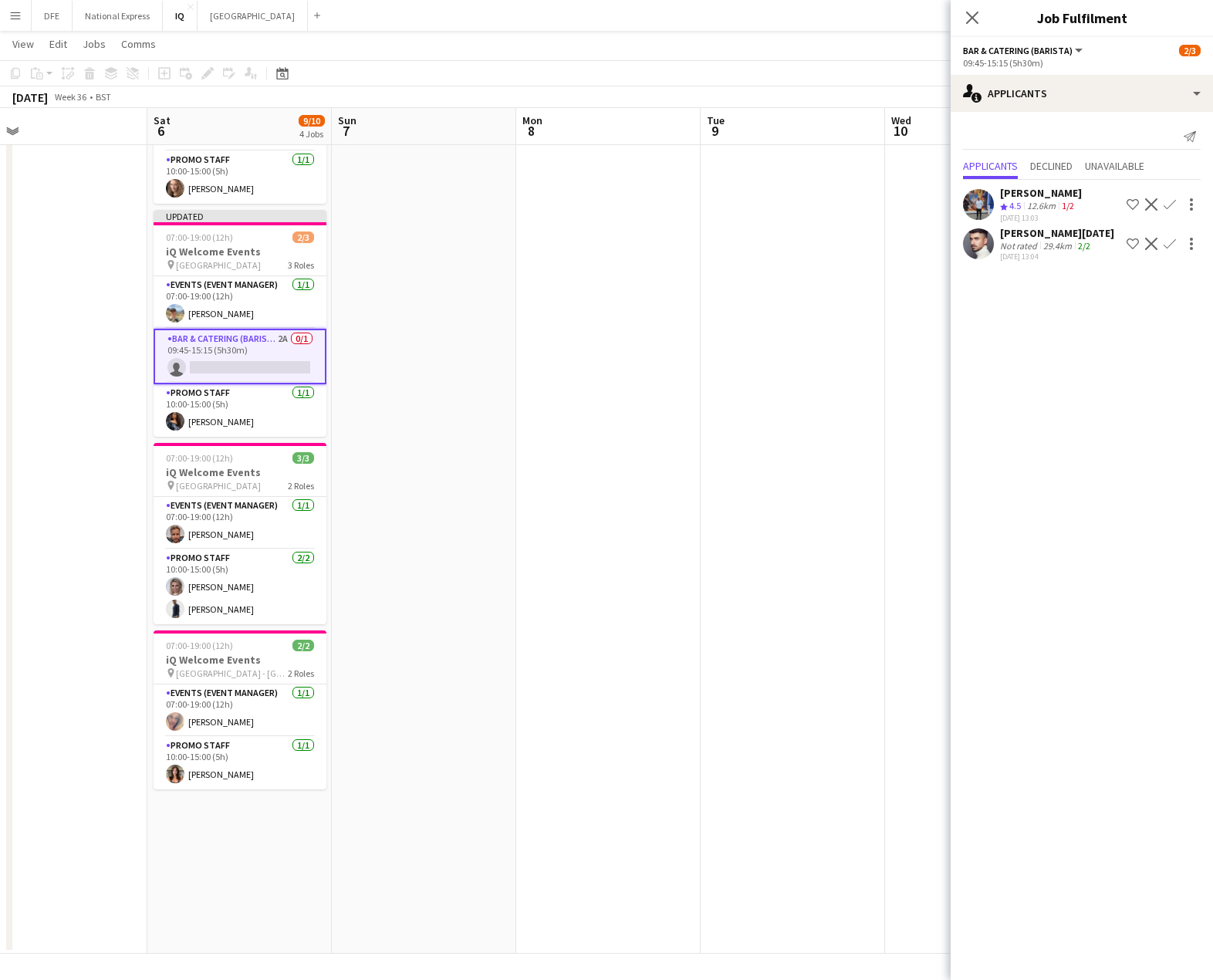
click at [1030, 243] on div "Not rated" at bounding box center [1020, 246] width 40 height 12
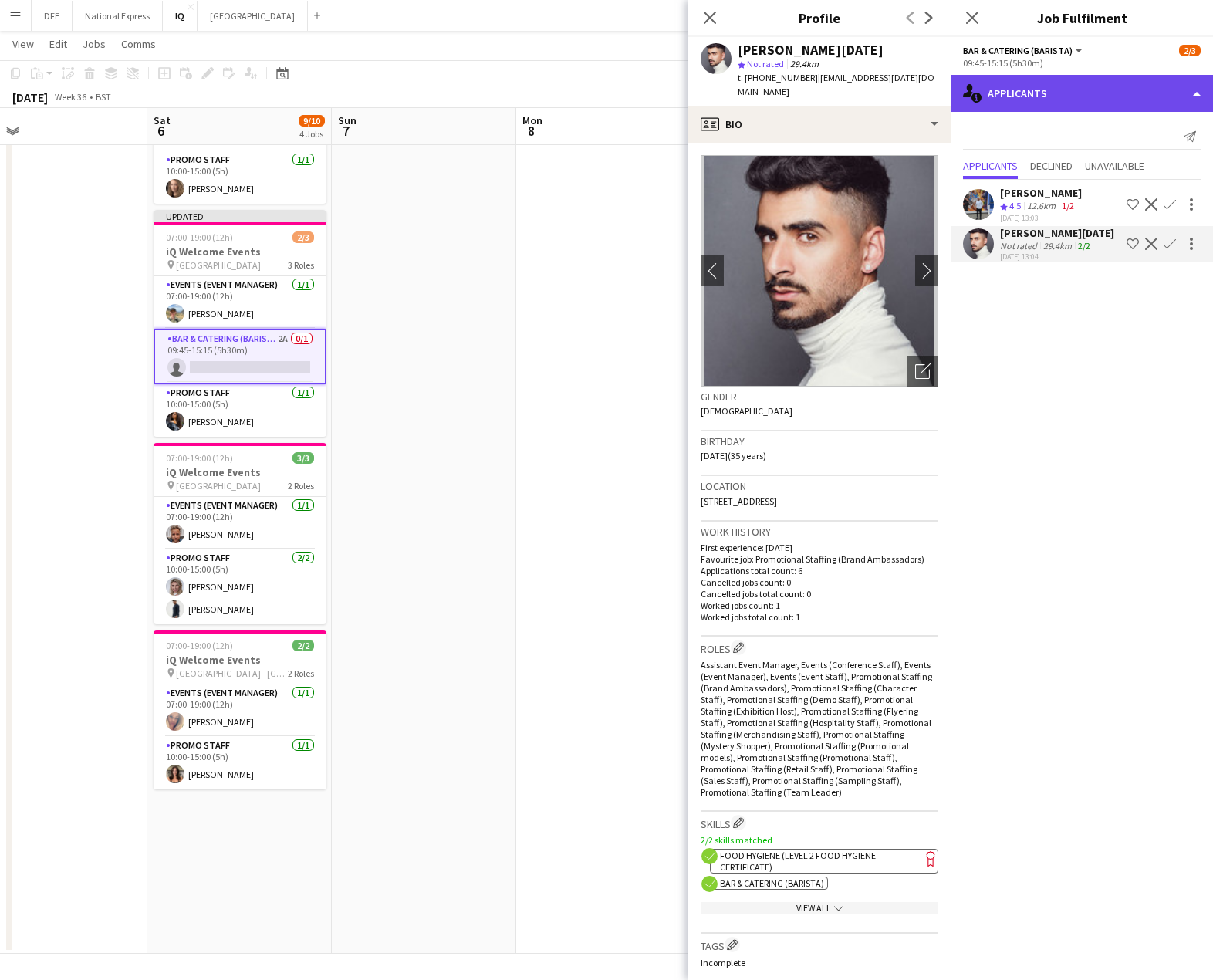
click at [1031, 96] on div "single-neutral-actions-information Applicants" at bounding box center [1082, 93] width 262 height 37
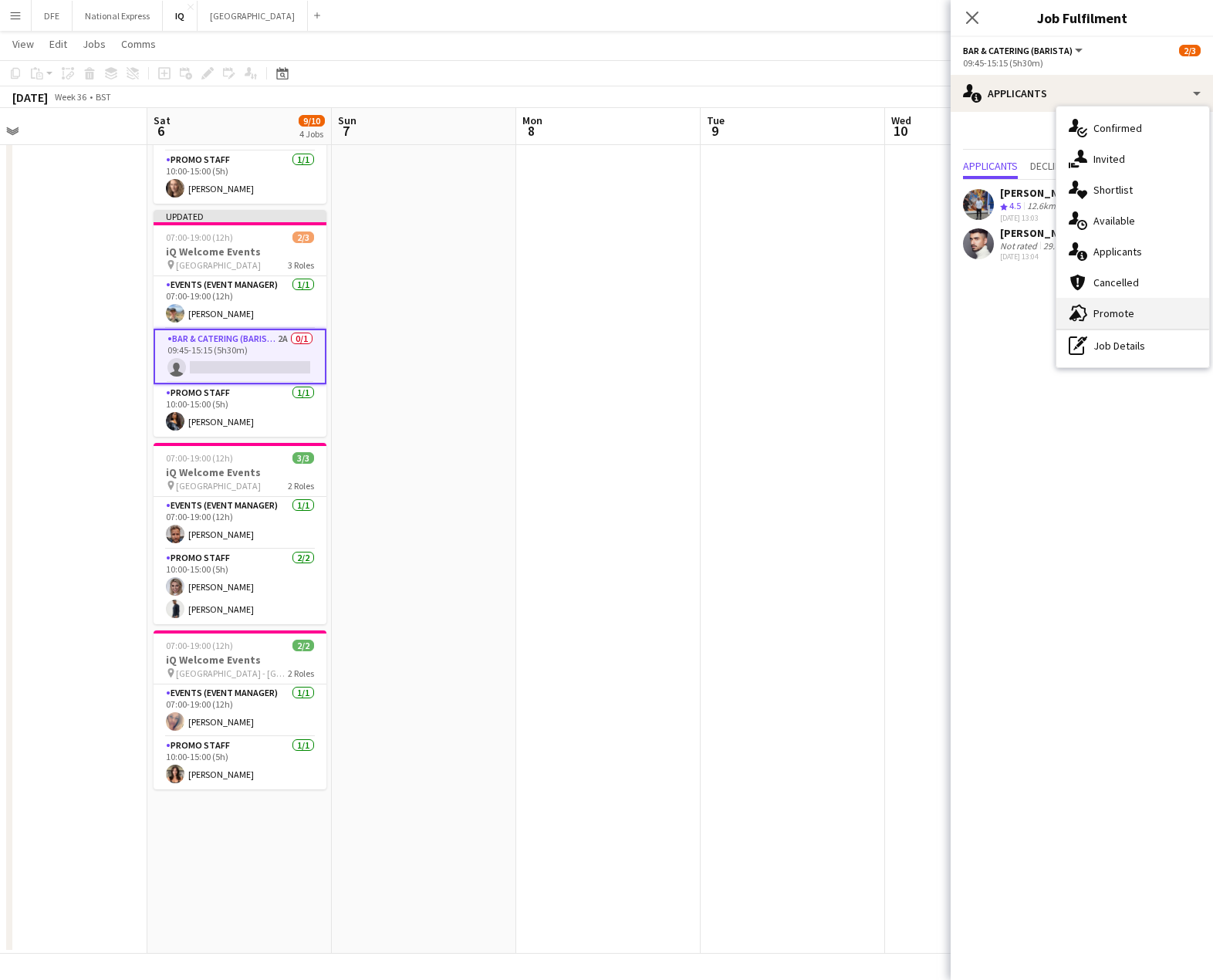
click at [1129, 311] on div "advertising-megaphone Promote" at bounding box center [1133, 313] width 153 height 31
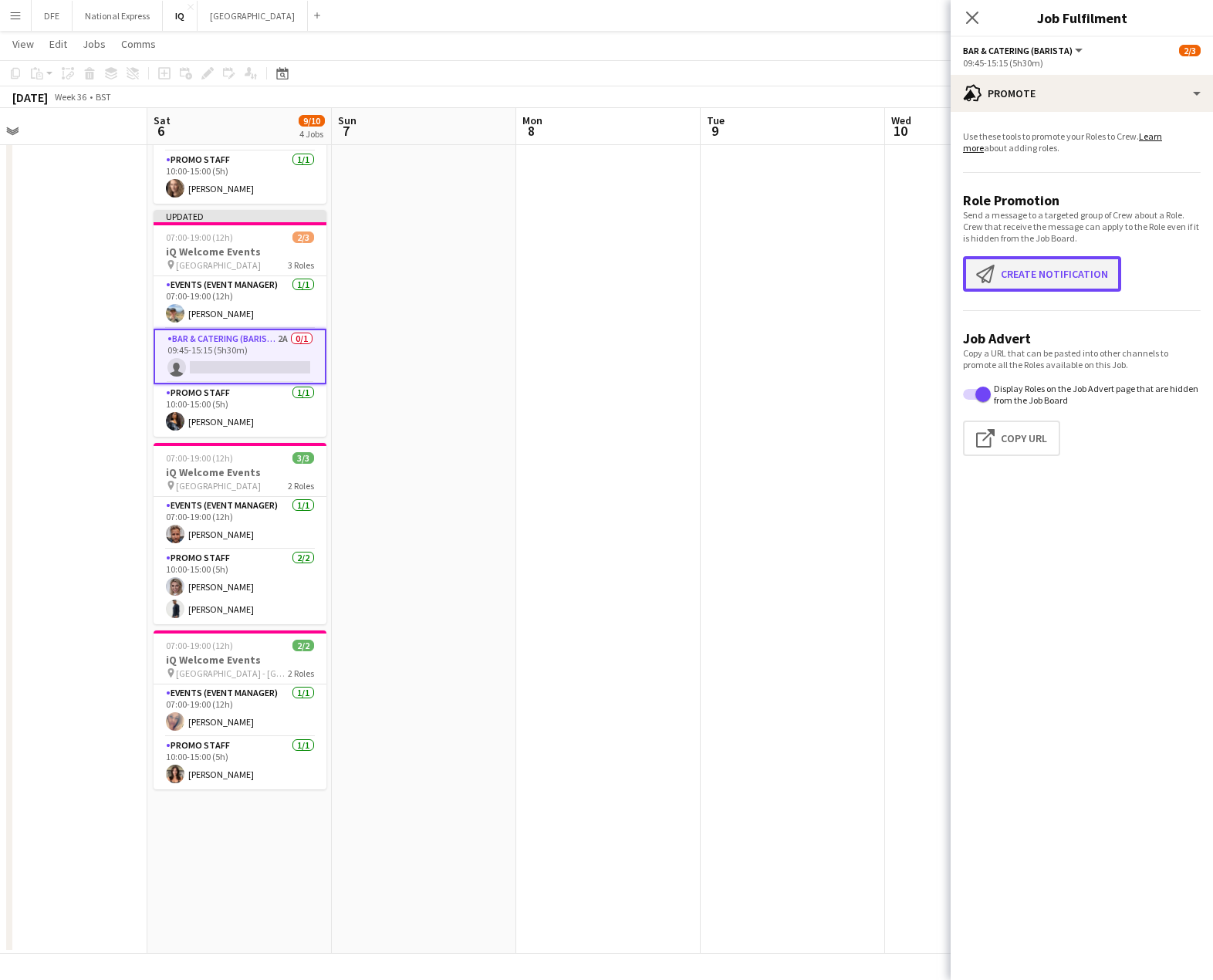
click at [1051, 274] on button "Create notification Create notification" at bounding box center [1042, 273] width 158 height 35
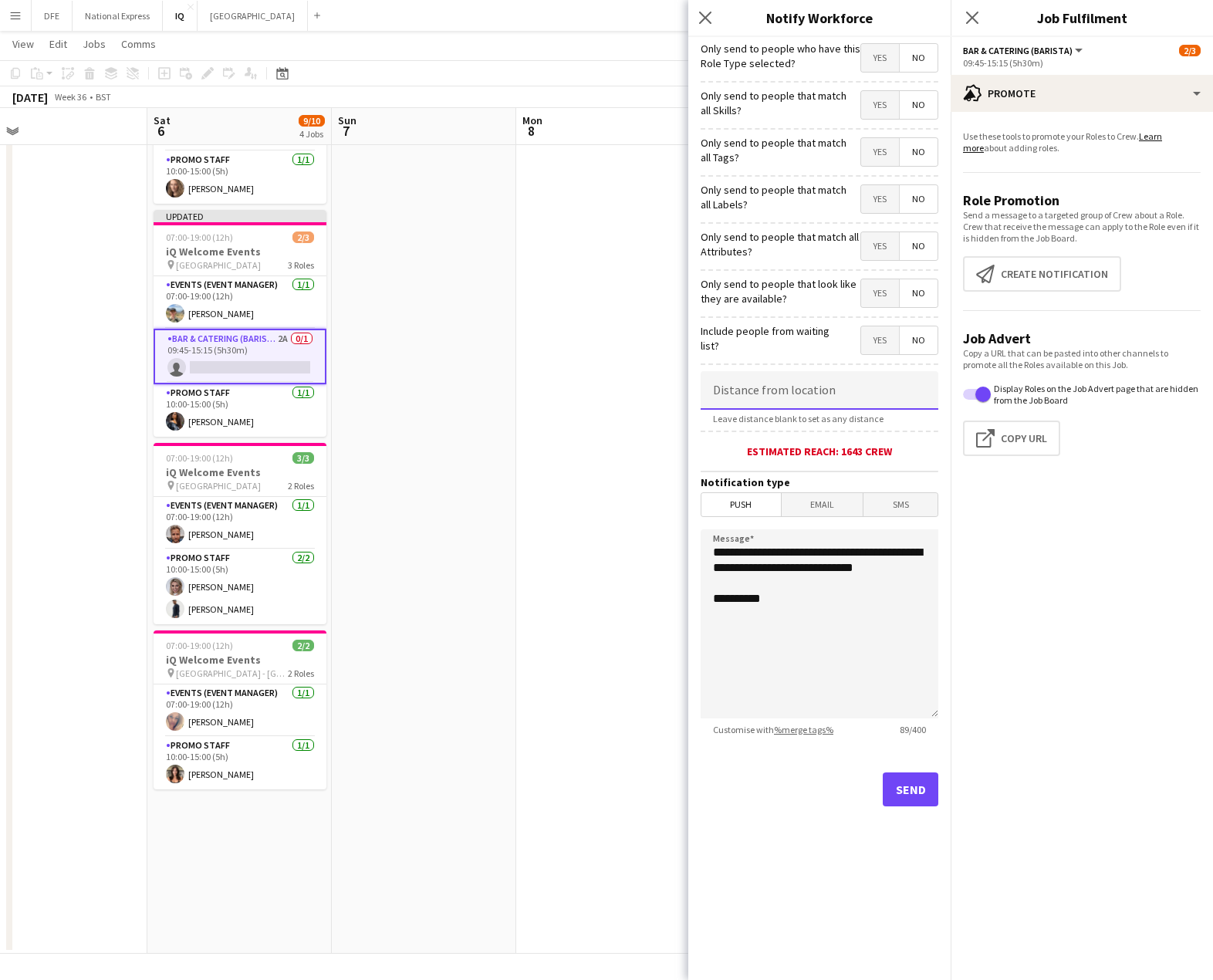
click at [787, 395] on input at bounding box center [819, 390] width 237 height 39
type input "*****"
click at [904, 787] on button "Send" at bounding box center [910, 789] width 56 height 34
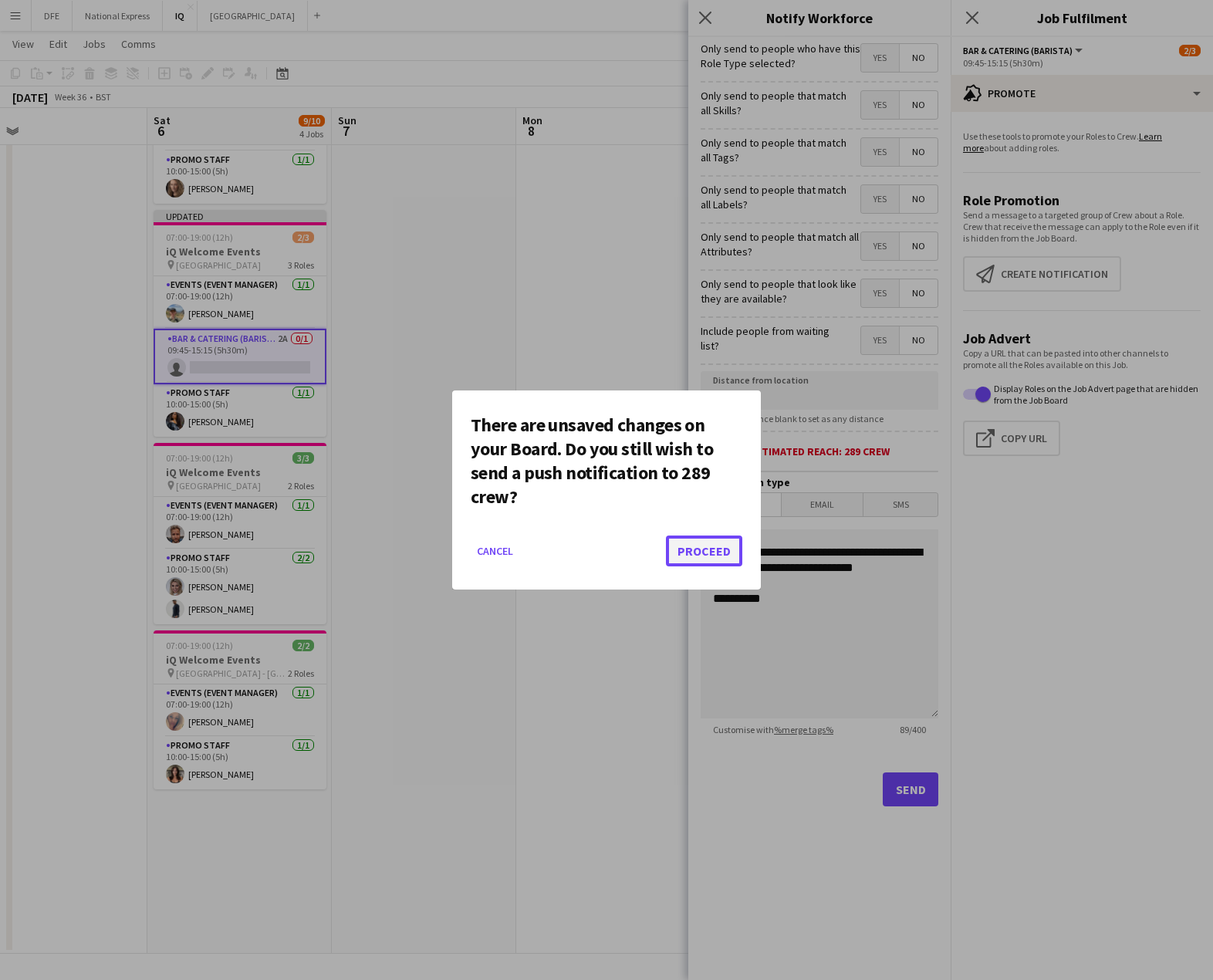
click at [711, 554] on button "Proceed" at bounding box center [703, 550] width 77 height 31
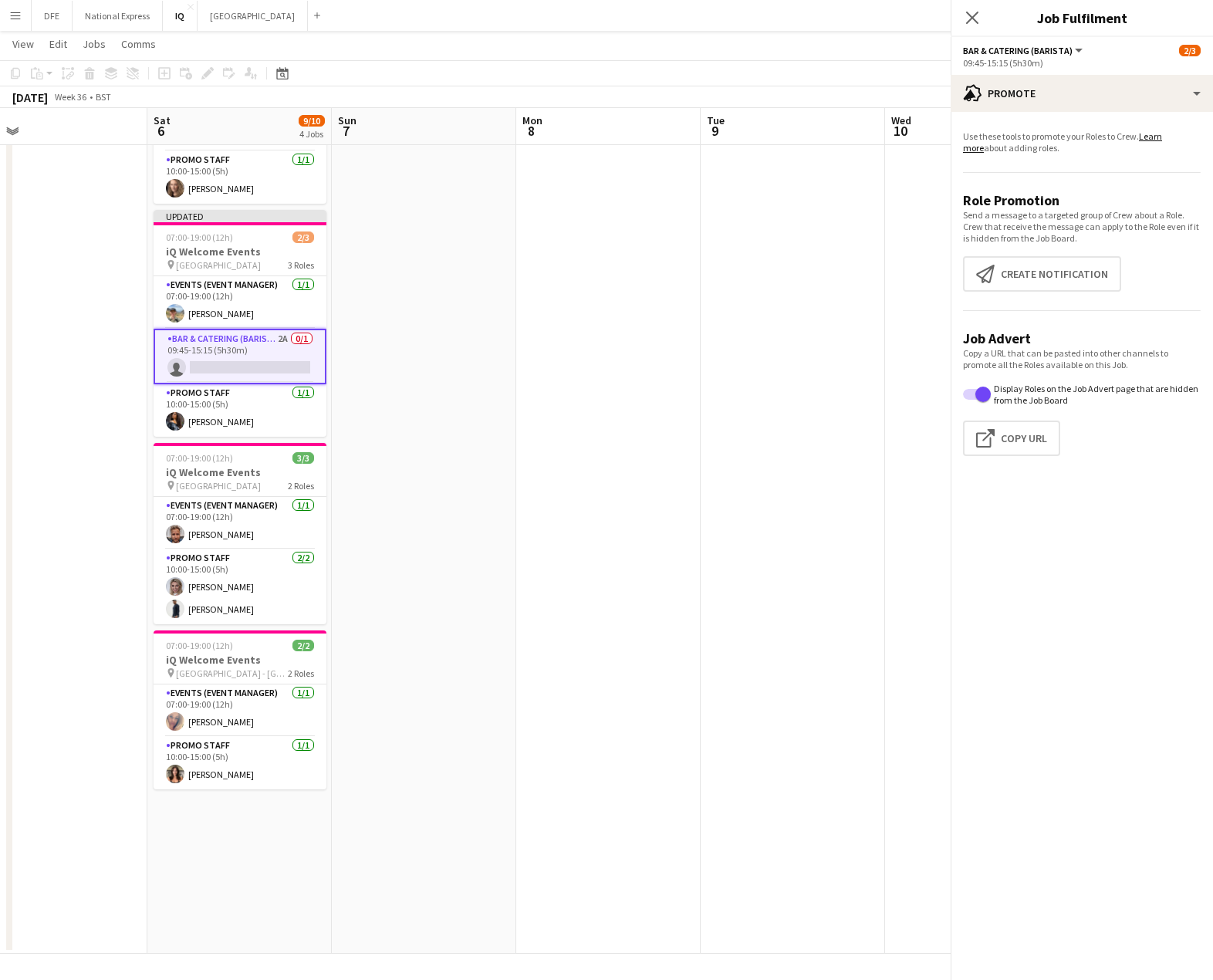
scroll to position [135, 0]
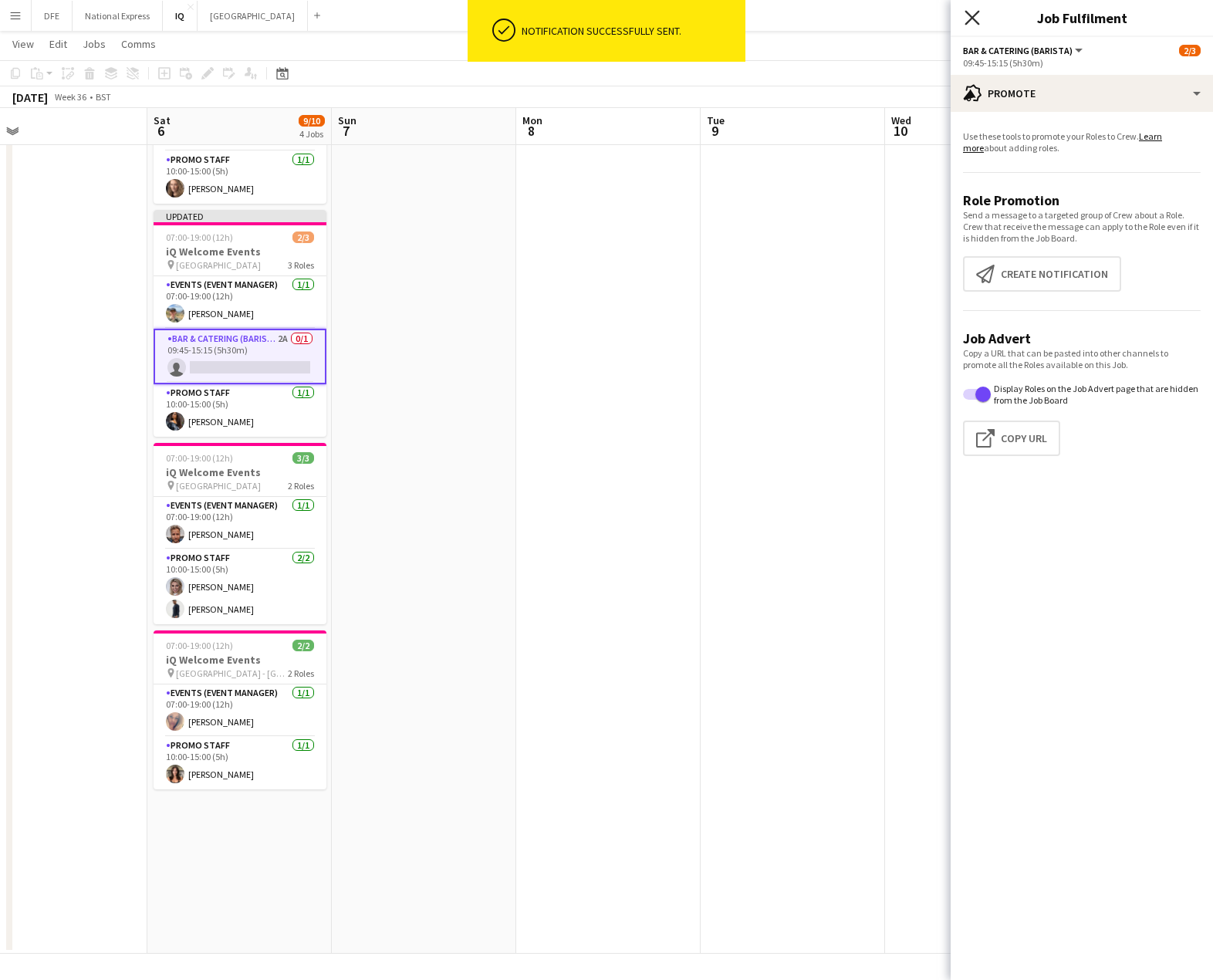
click at [967, 24] on icon at bounding box center [971, 17] width 14 height 14
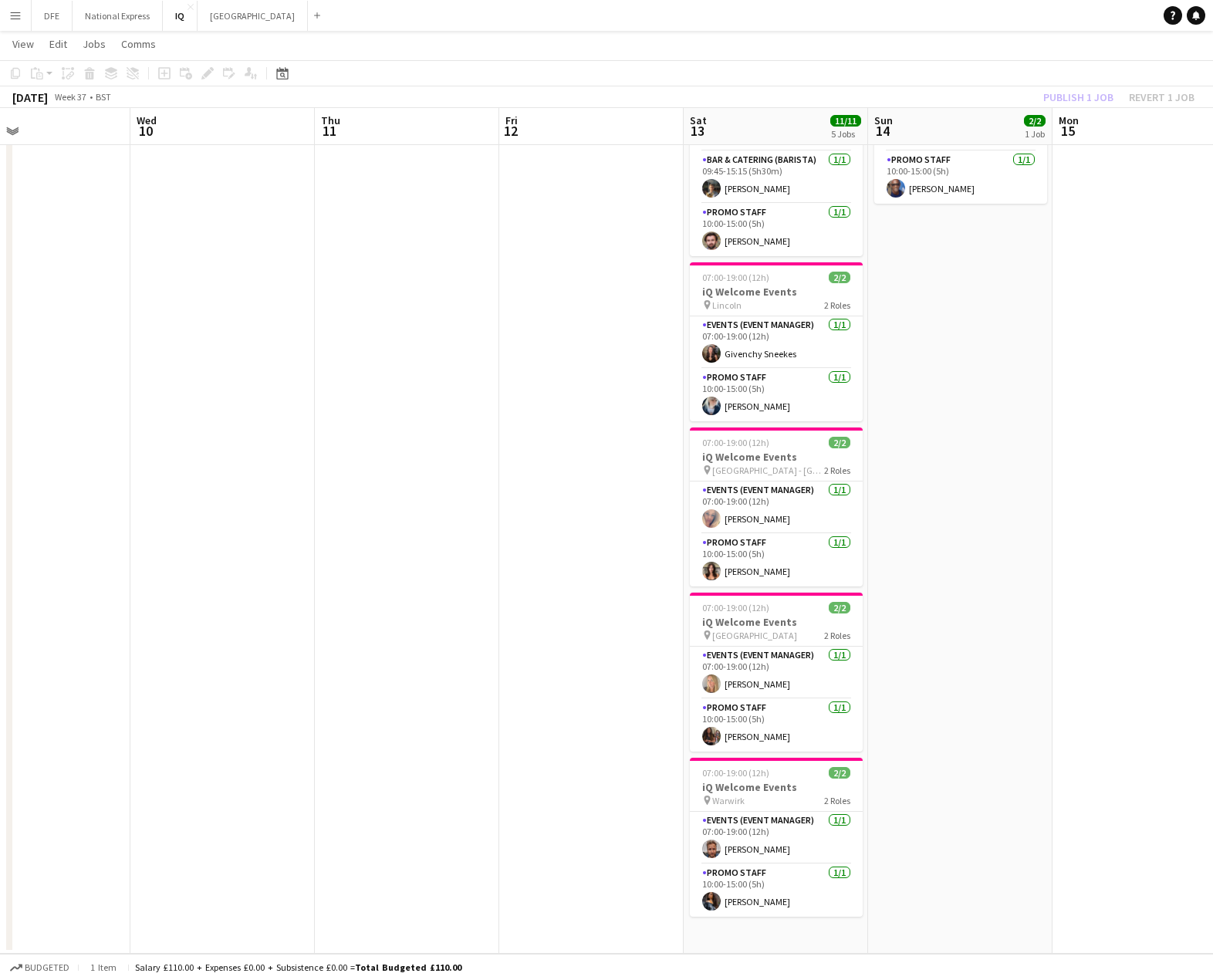
drag, startPoint x: 1073, startPoint y: 310, endPoint x: 361, endPoint y: 305, distance: 712.0
click at [361, 305] on app-calendar-viewport "Sun 7 Mon 8 Tue 9 Wed 10 Thu 11 Fri 12 Sat 13 11/11 5 Jobs Sun 14 2/2 1 Job Mon…" at bounding box center [606, 440] width 1213 height 1028
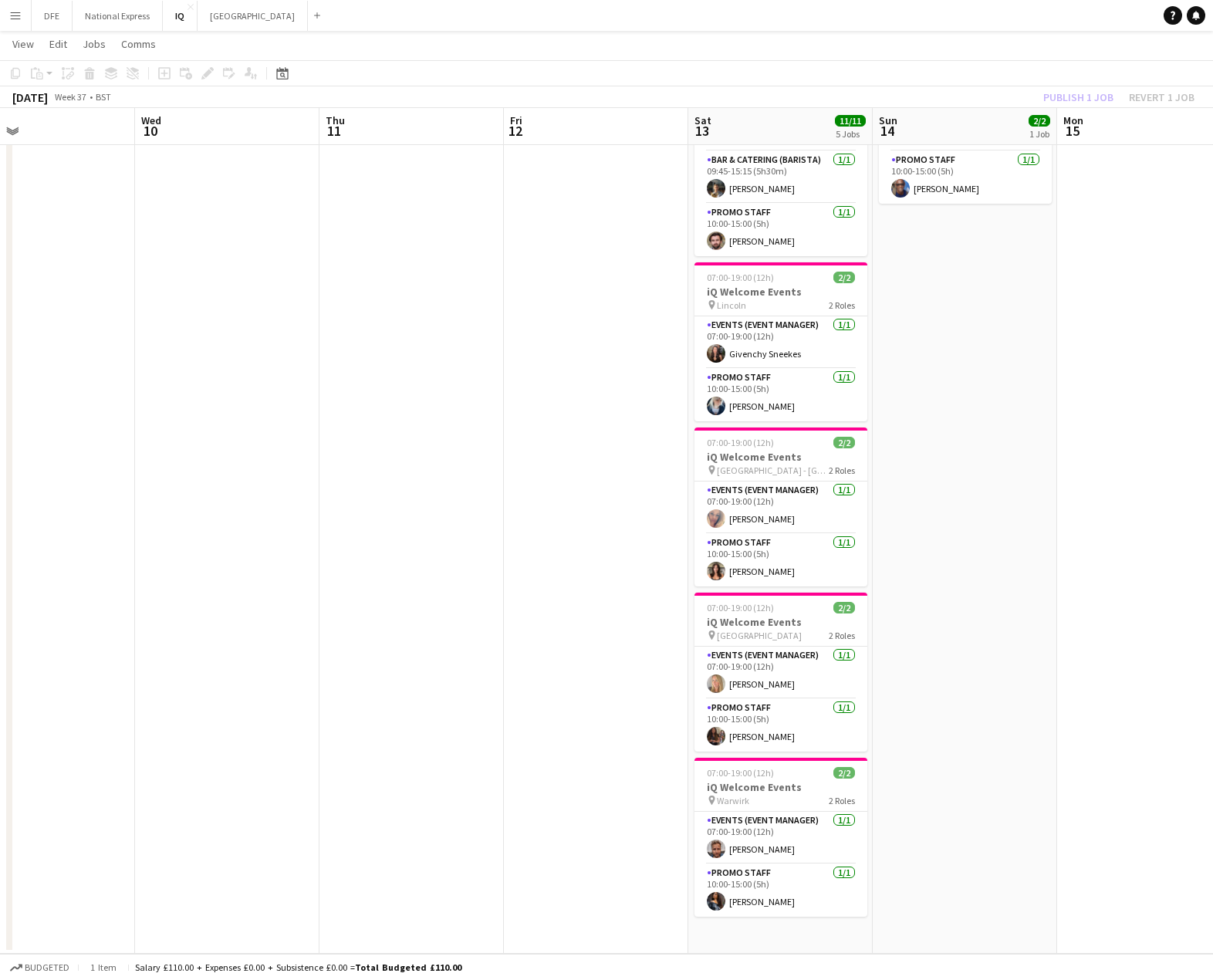
scroll to position [0, 0]
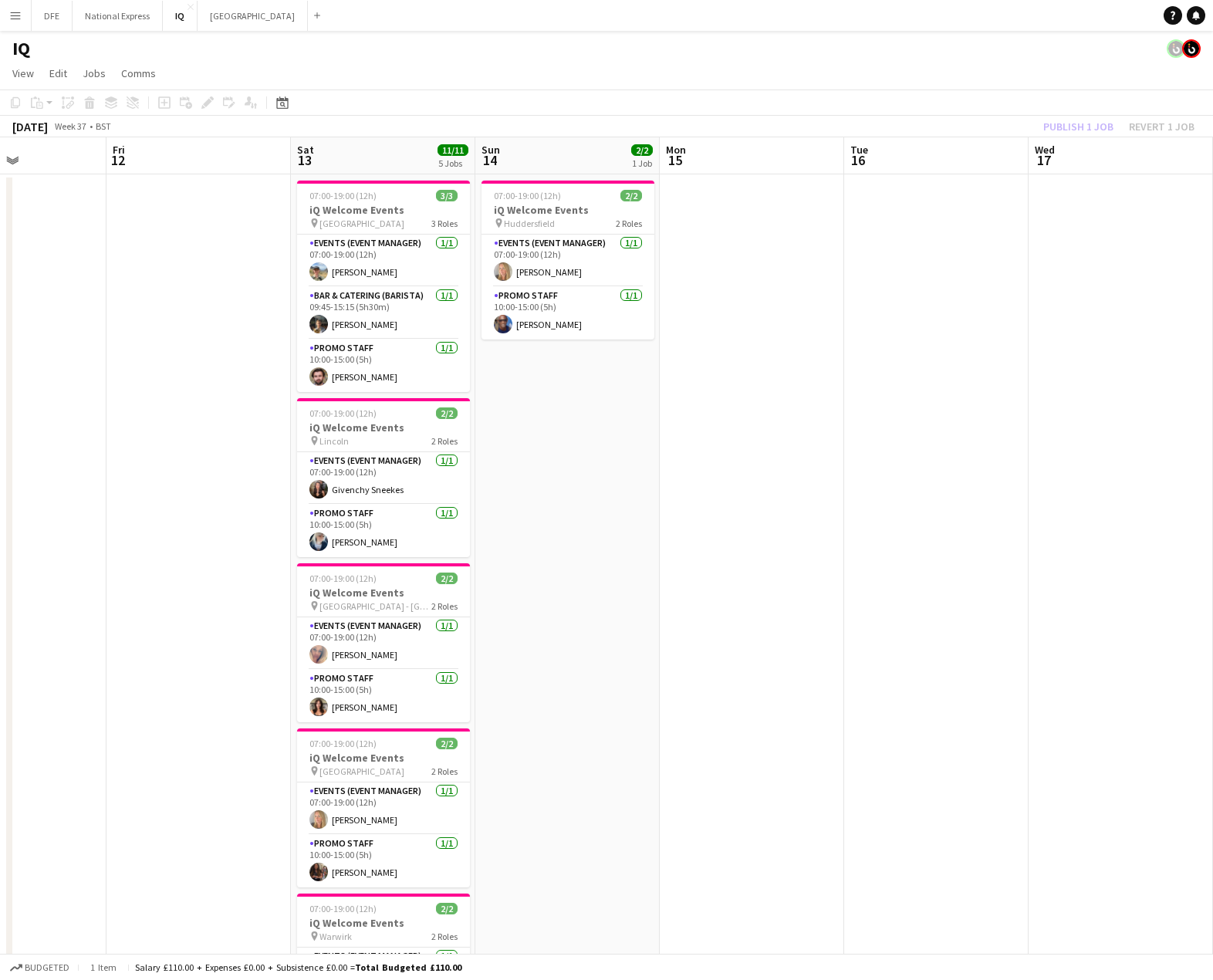
drag, startPoint x: 1025, startPoint y: 306, endPoint x: 927, endPoint y: 126, distance: 204.9
click at [746, 300] on app-calendar-viewport "Tue 9 Wed 10 Thu 11 Fri 12 Sat 13 11/11 5 Jobs Sun 14 2/2 1 Job Mon 15 Tue 16 W…" at bounding box center [606, 613] width 1213 height 952
click at [1062, 130] on div "Publish 1 job Revert 1 job" at bounding box center [1119, 126] width 188 height 20
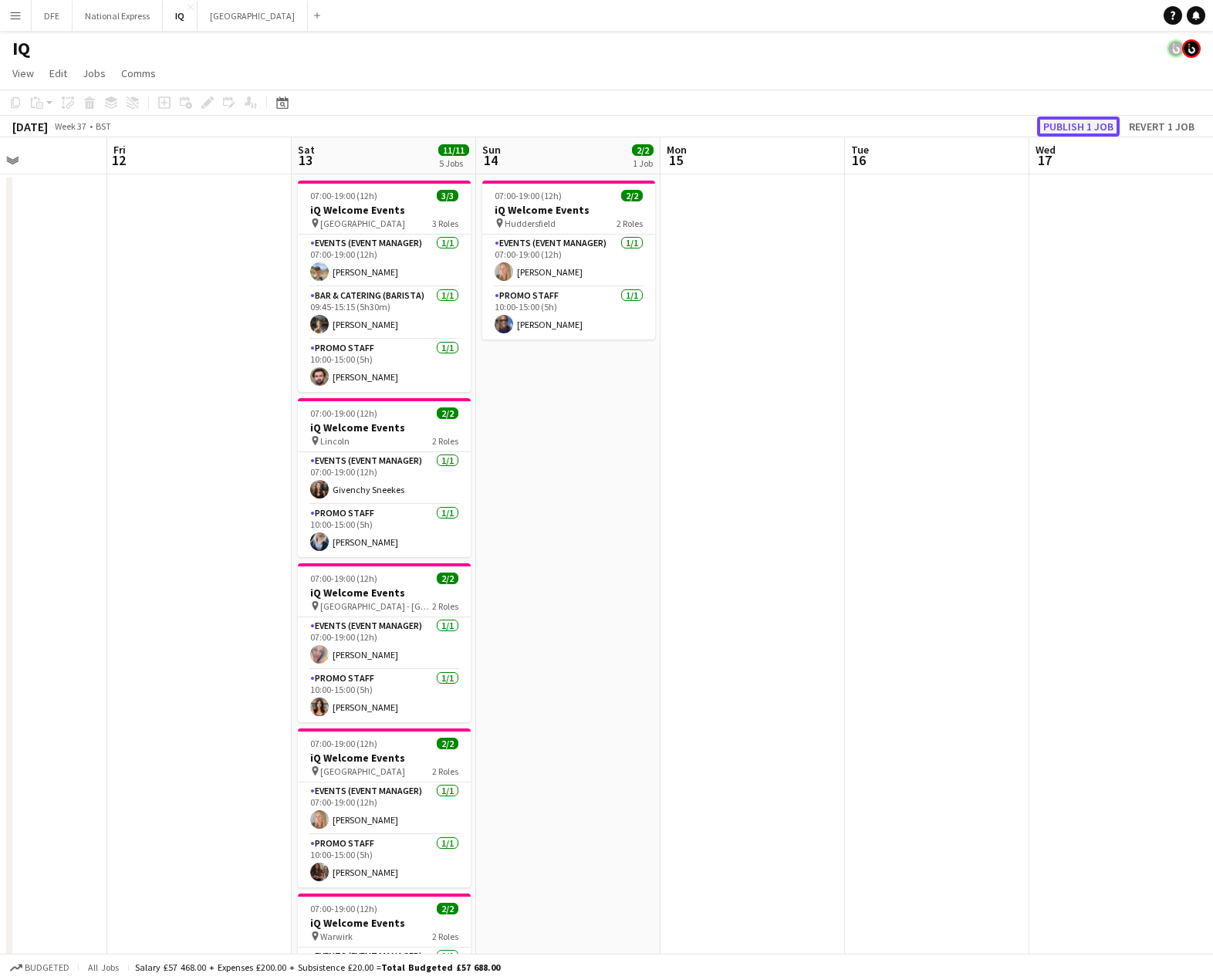
click at [1084, 128] on button "Publish 1 job" at bounding box center [1078, 126] width 82 height 20
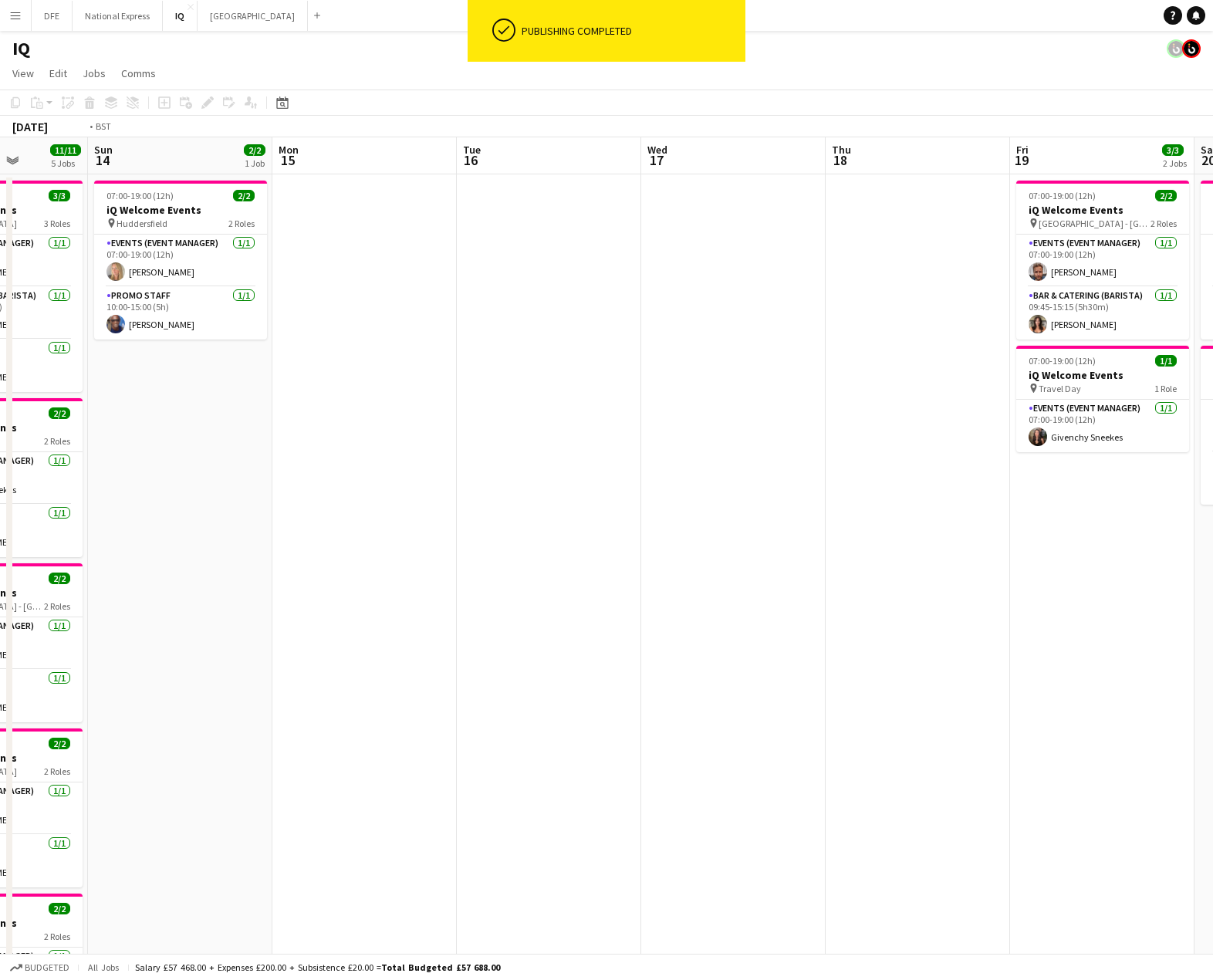
drag, startPoint x: 1063, startPoint y: 368, endPoint x: 262, endPoint y: 386, distance: 801.2
click at [256, 388] on app-calendar-viewport "Thu 11 Fri 12 Sat 13 11/11 5 Jobs Sun 14 2/2 1 Job Mon 15 Tue 16 Wed 17 Thu 18 …" at bounding box center [606, 613] width 1213 height 952
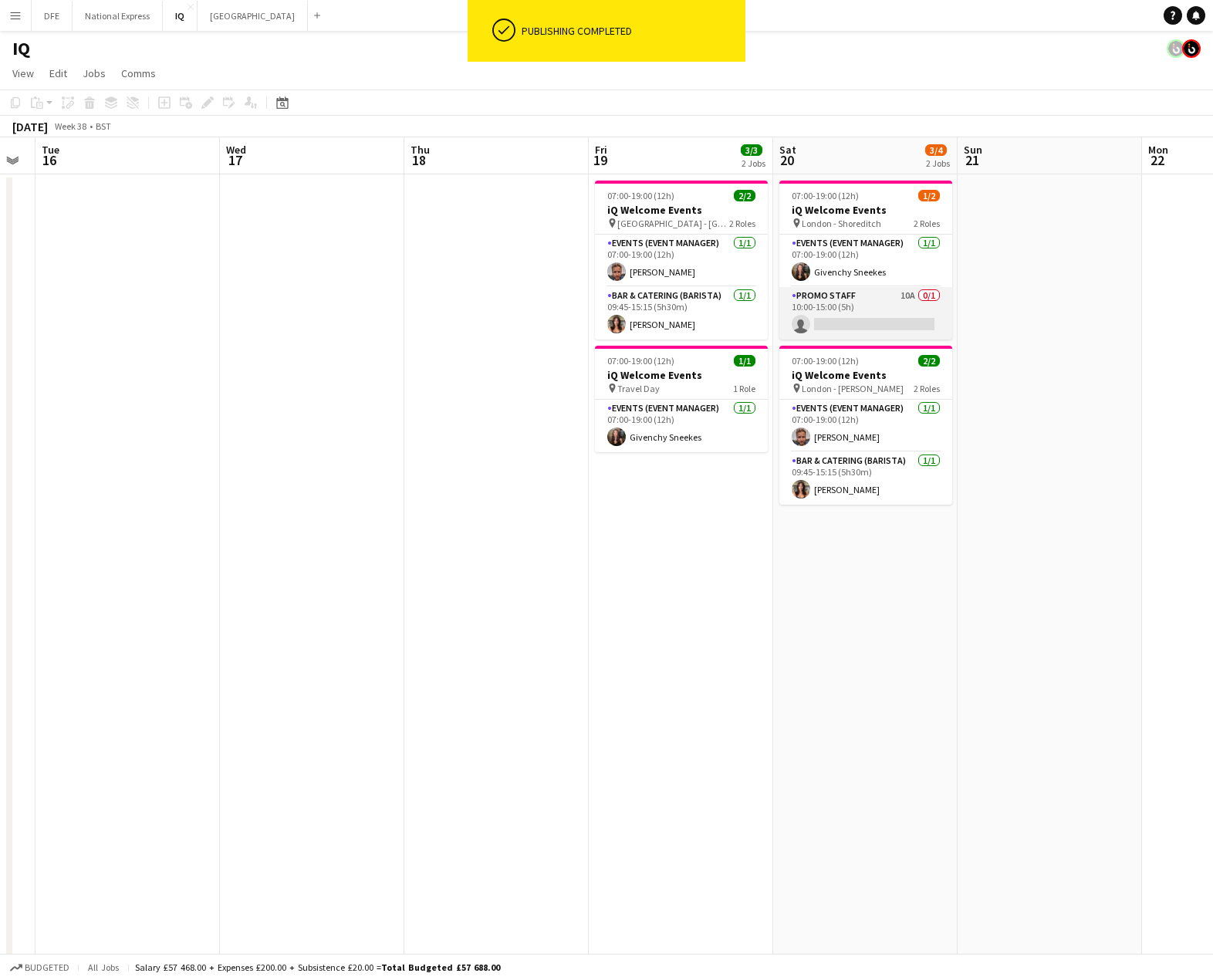
click at [856, 331] on app-card-role "Promo Staff 10A 0/1 10:00-15:00 (5h) single-neutral-actions" at bounding box center [865, 313] width 172 height 52
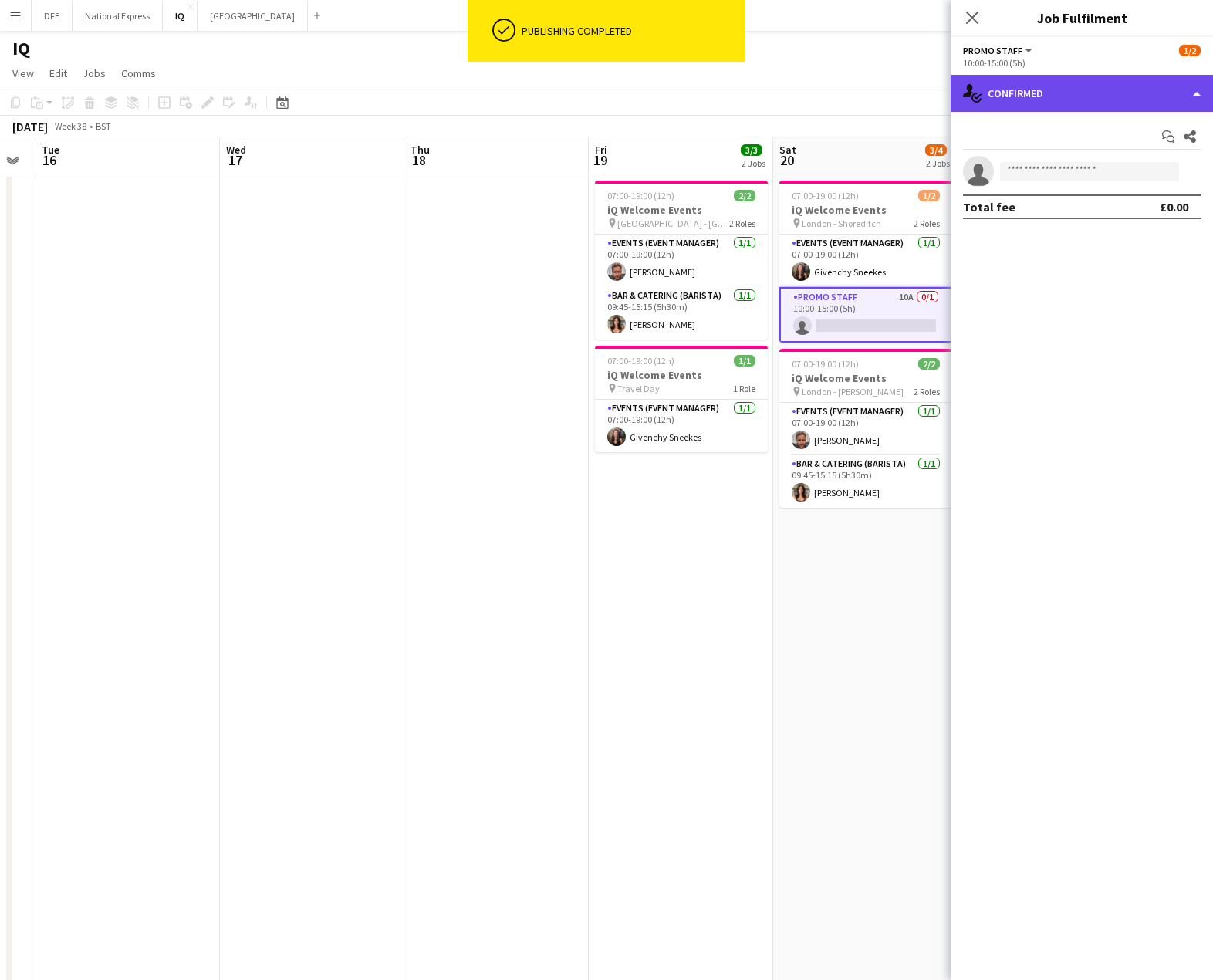
drag, startPoint x: 1062, startPoint y: 92, endPoint x: 1099, endPoint y: 174, distance: 90.0
click at [1062, 92] on div "single-neutral-actions-check-2 Confirmed" at bounding box center [1082, 93] width 262 height 37
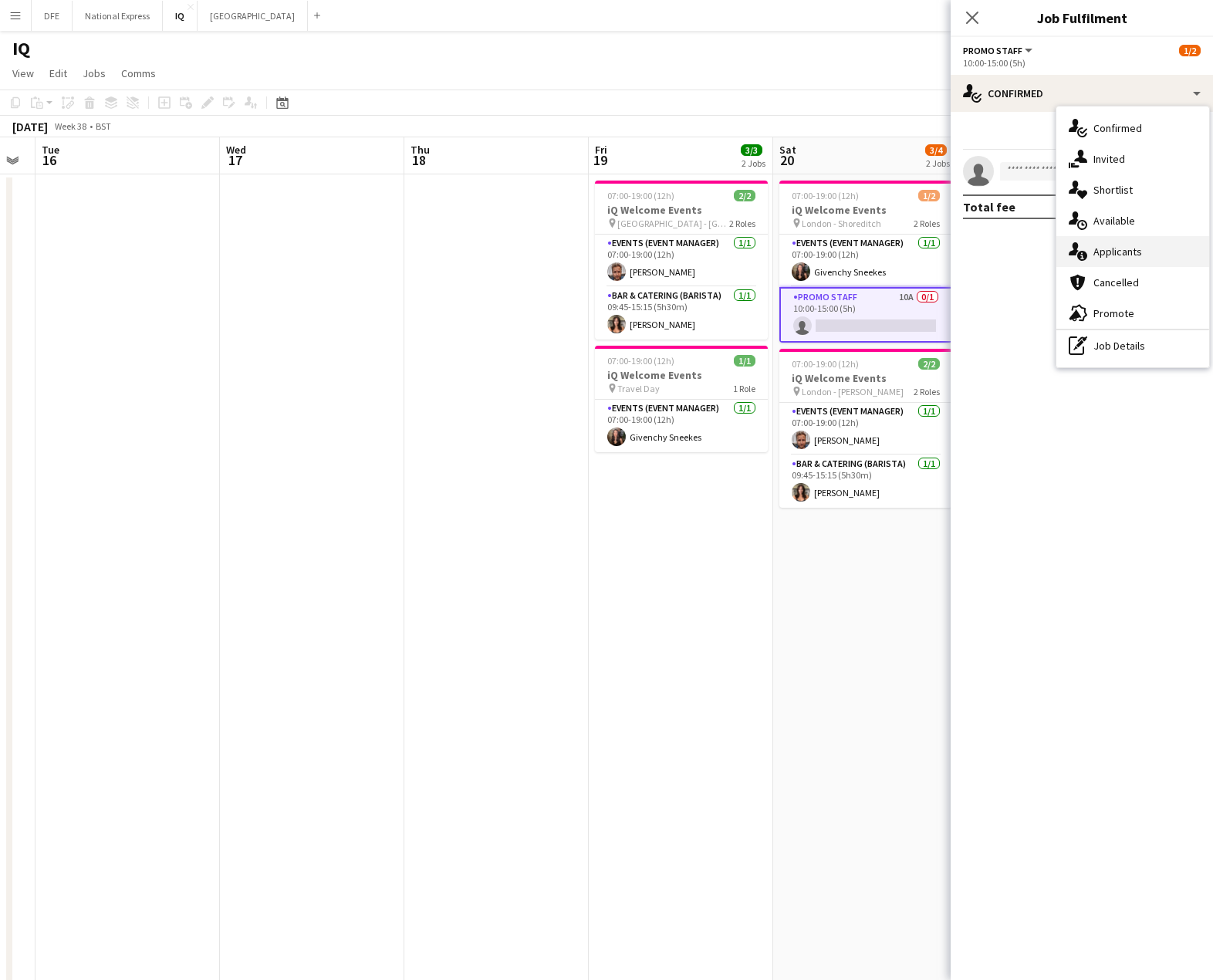
click at [1136, 255] on div "single-neutral-actions-information Applicants" at bounding box center [1133, 252] width 153 height 31
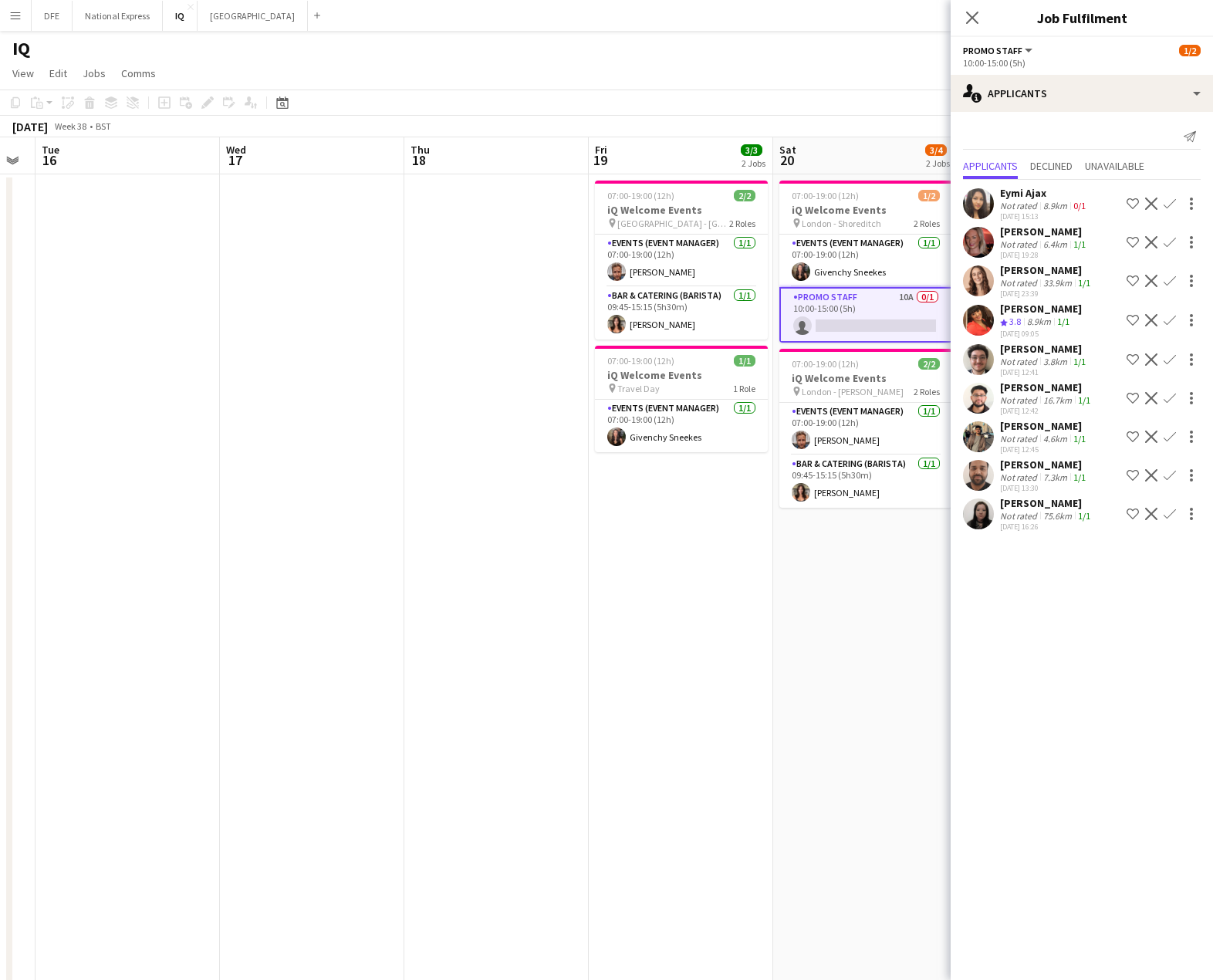
click at [1046, 442] on div "4.6km" at bounding box center [1055, 438] width 30 height 12
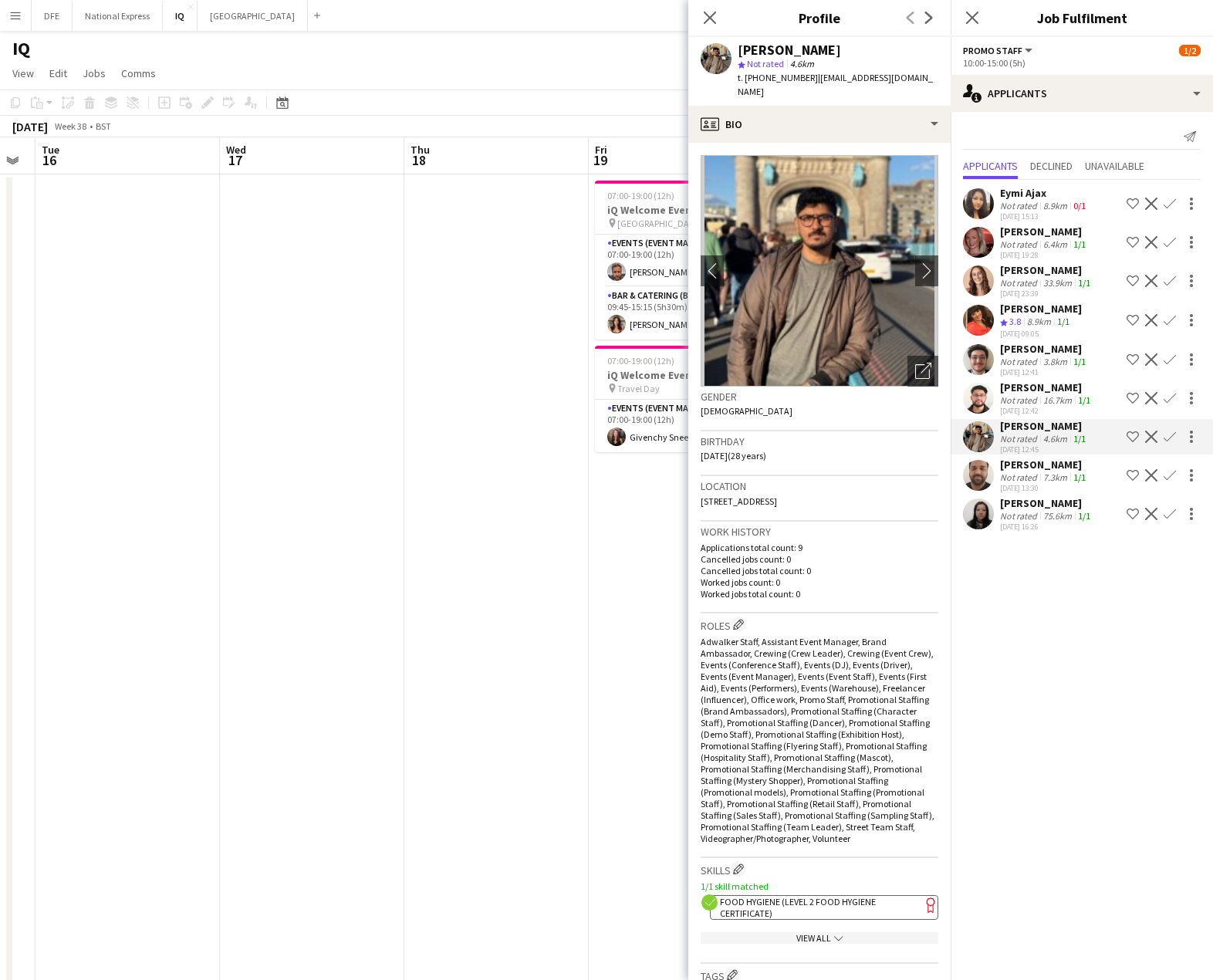
click at [1045, 395] on div "16.7km" at bounding box center [1057, 400] width 34 height 12
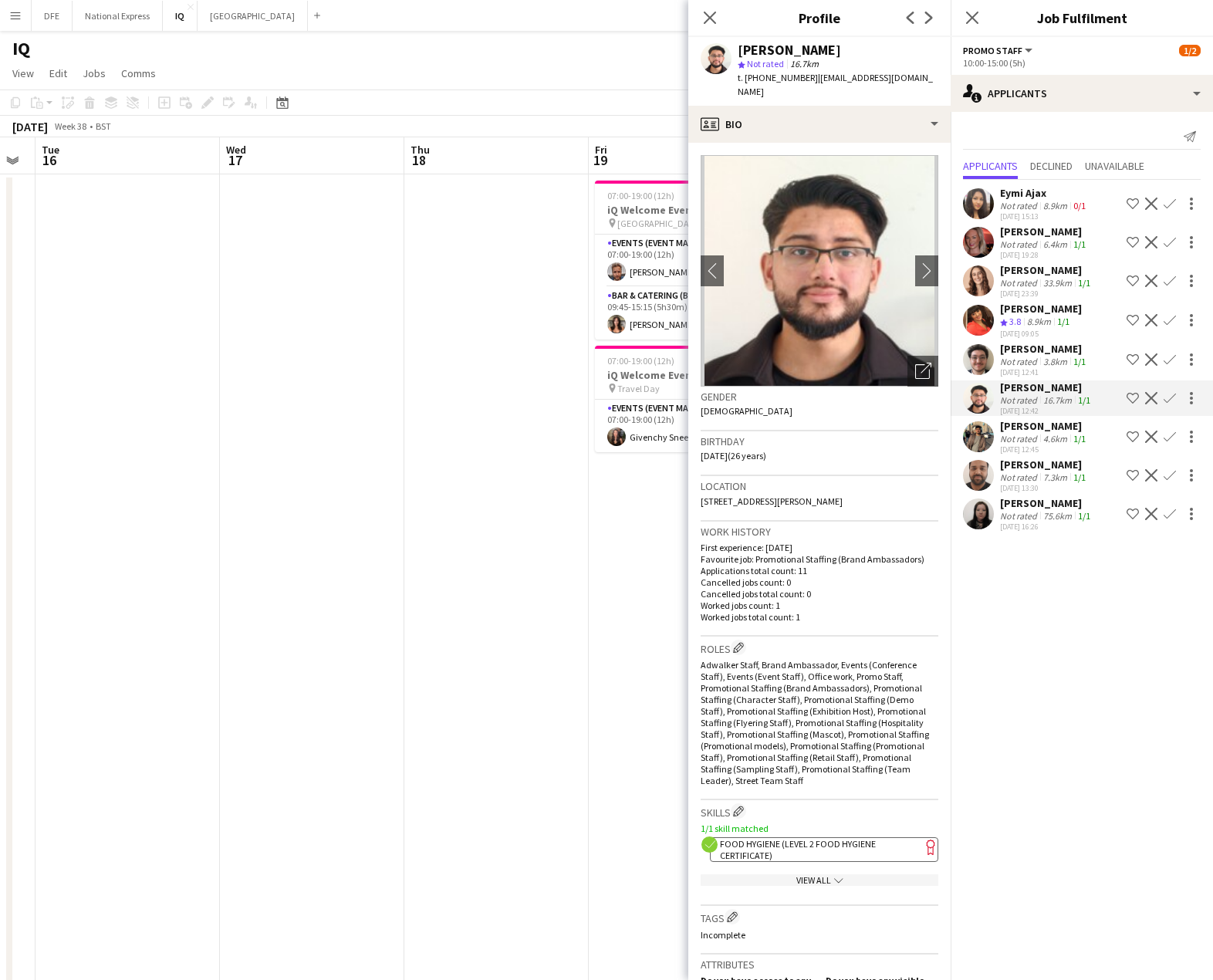
click at [1036, 437] on div "Not rated" at bounding box center [1020, 438] width 40 height 12
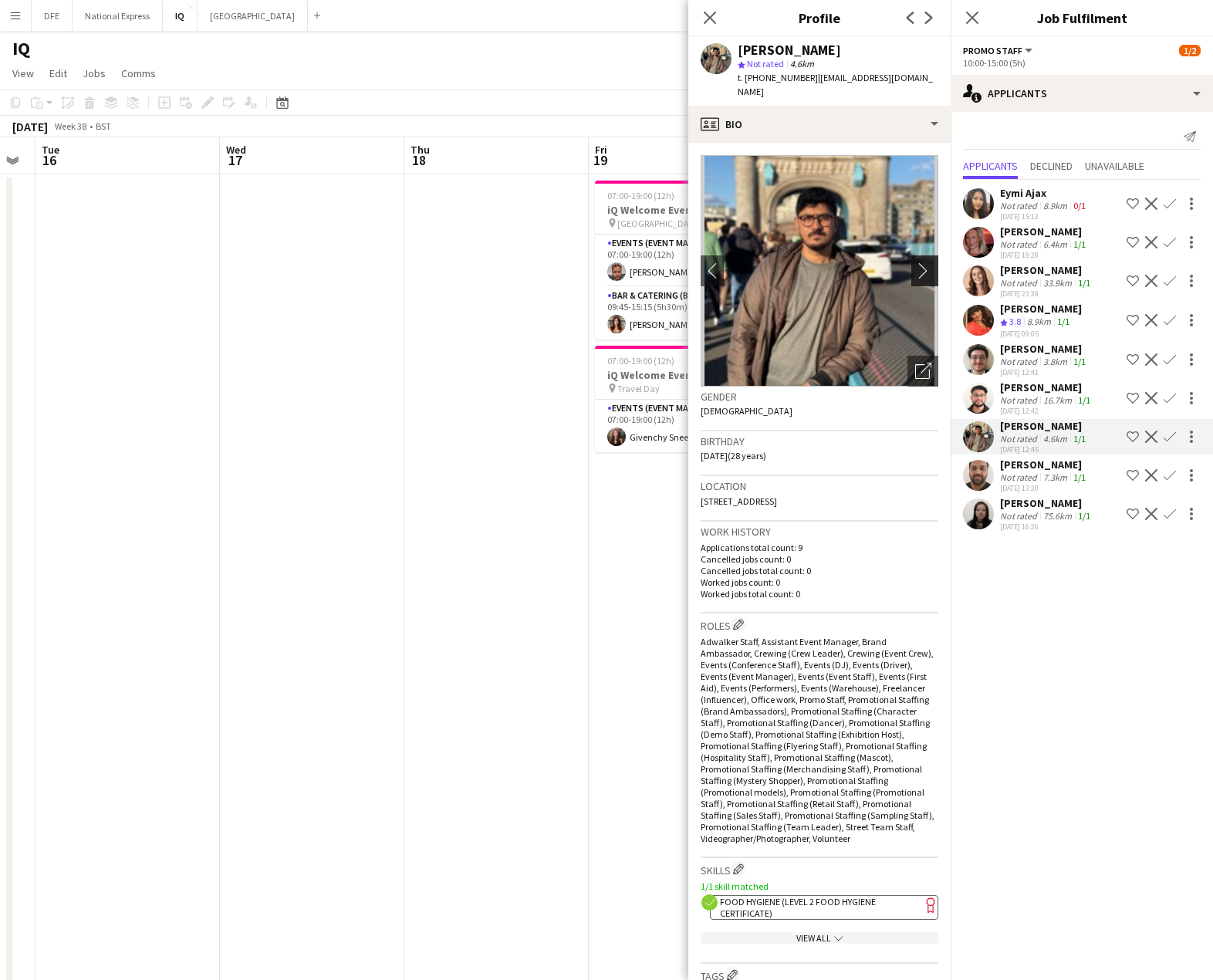
click at [915, 262] on app-icon "chevron-right" at bounding box center [927, 270] width 24 height 16
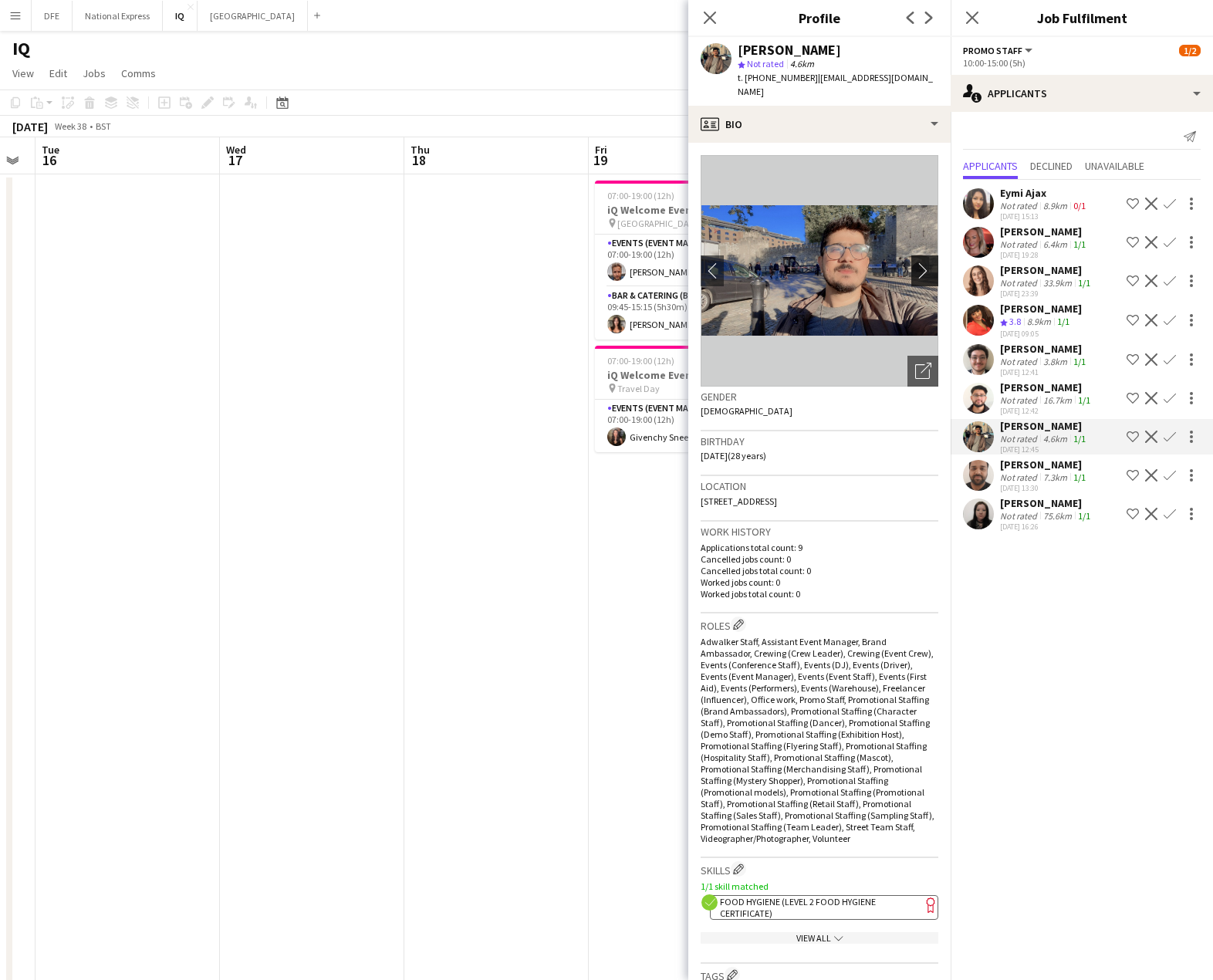
click at [915, 262] on app-icon "chevron-right" at bounding box center [927, 270] width 24 height 16
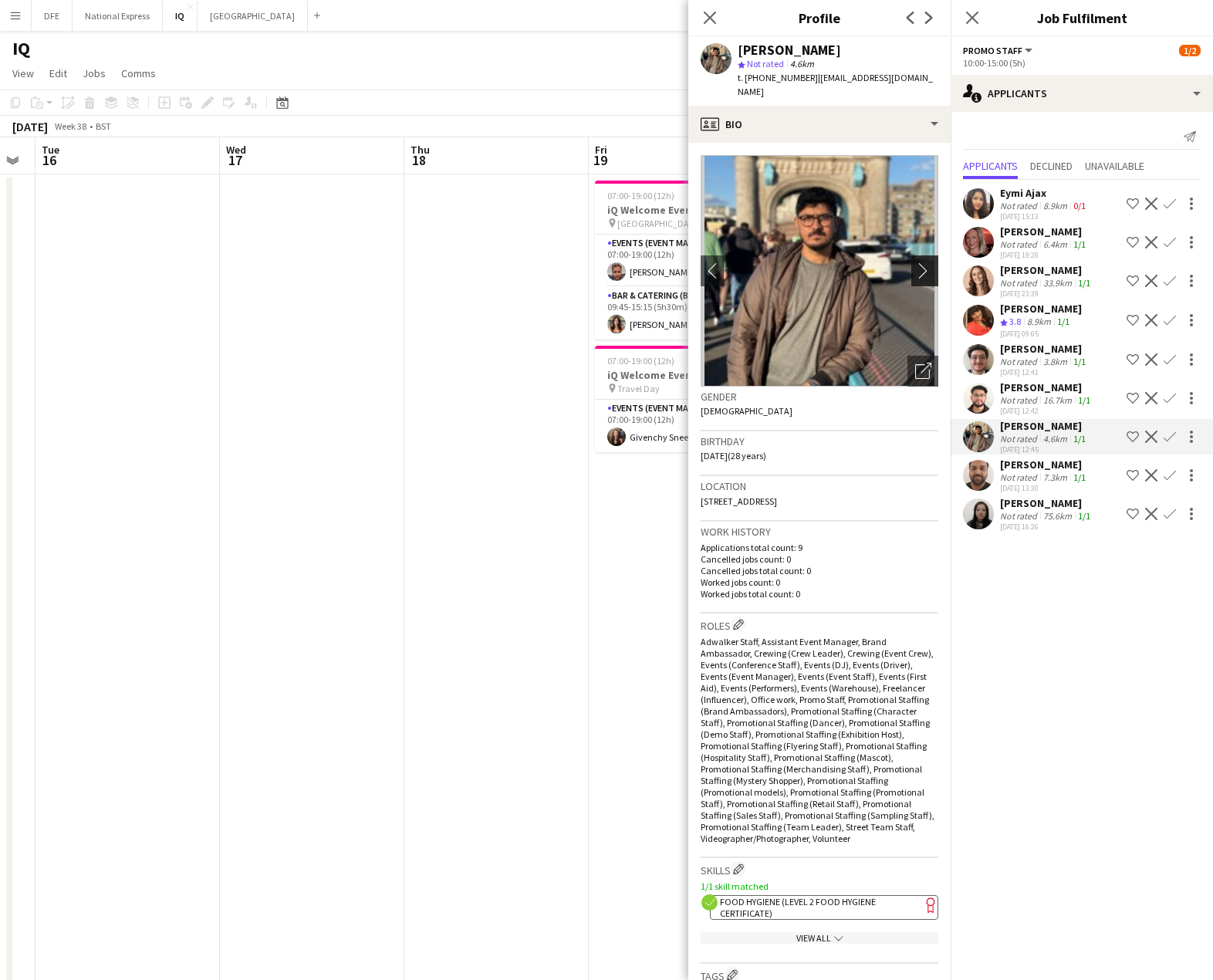
click at [915, 262] on app-icon "chevron-right" at bounding box center [927, 270] width 24 height 16
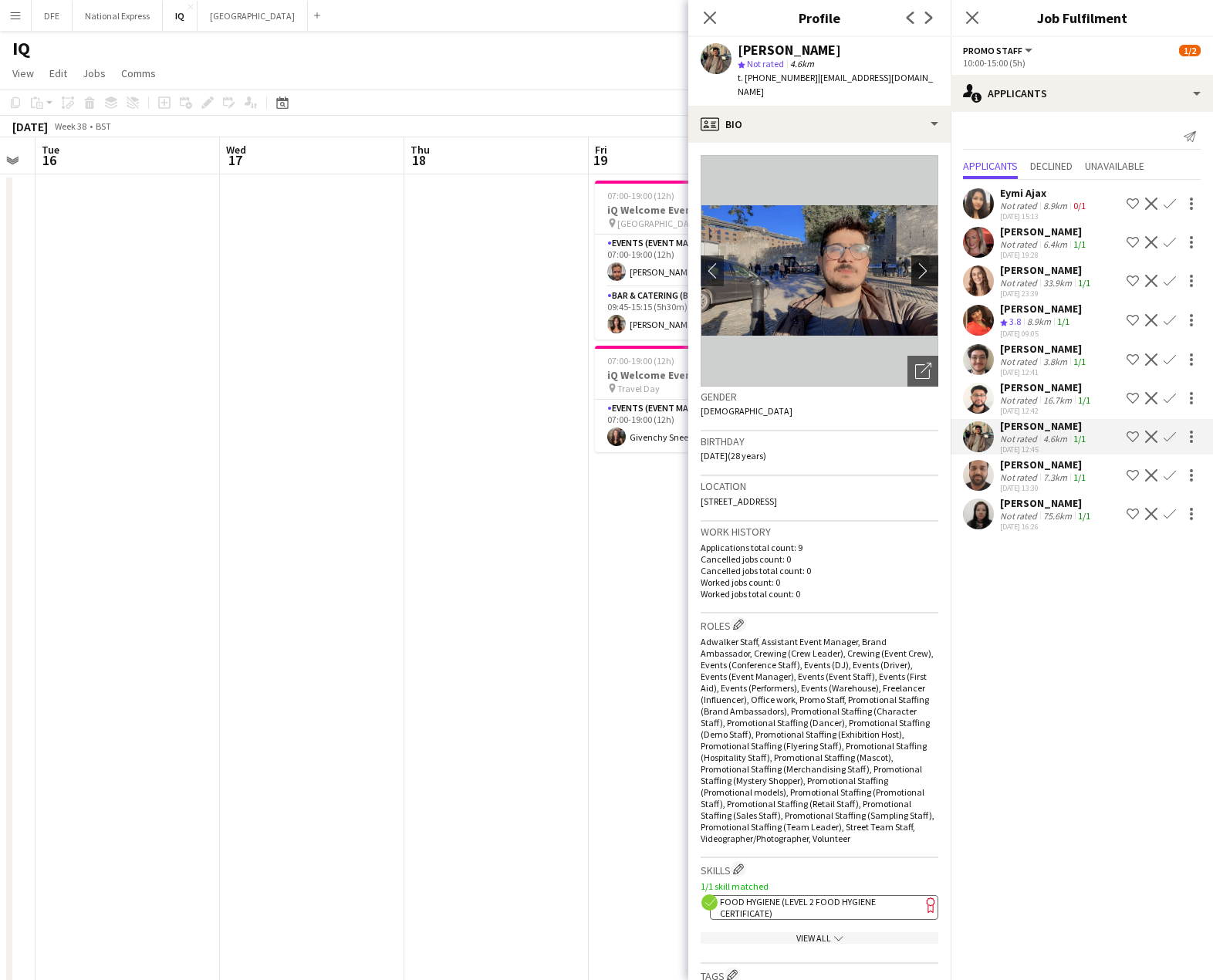
click at [915, 262] on app-icon "chevron-right" at bounding box center [927, 270] width 24 height 16
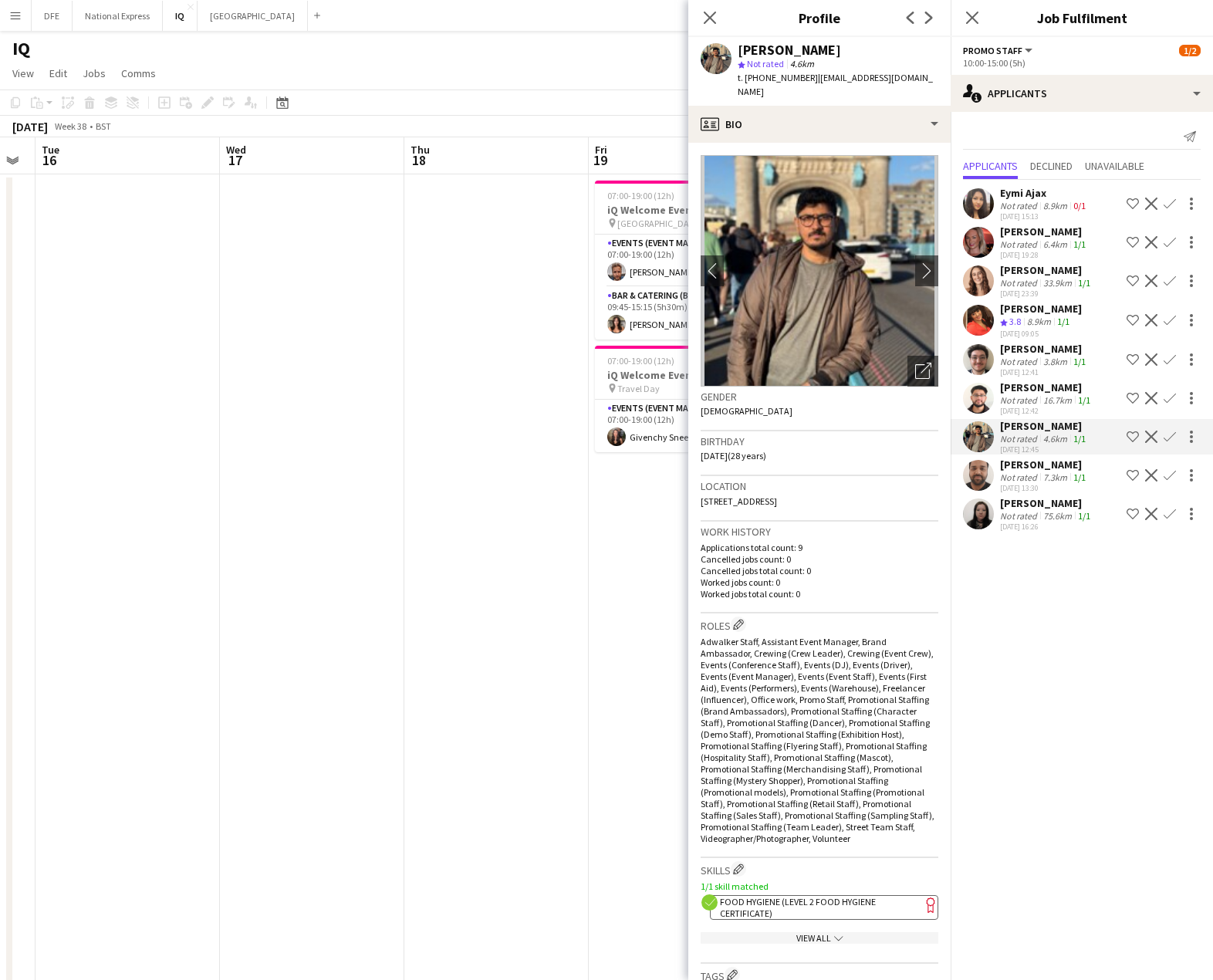
click at [1028, 470] on div "Usman Ghazanfar" at bounding box center [1044, 464] width 88 height 14
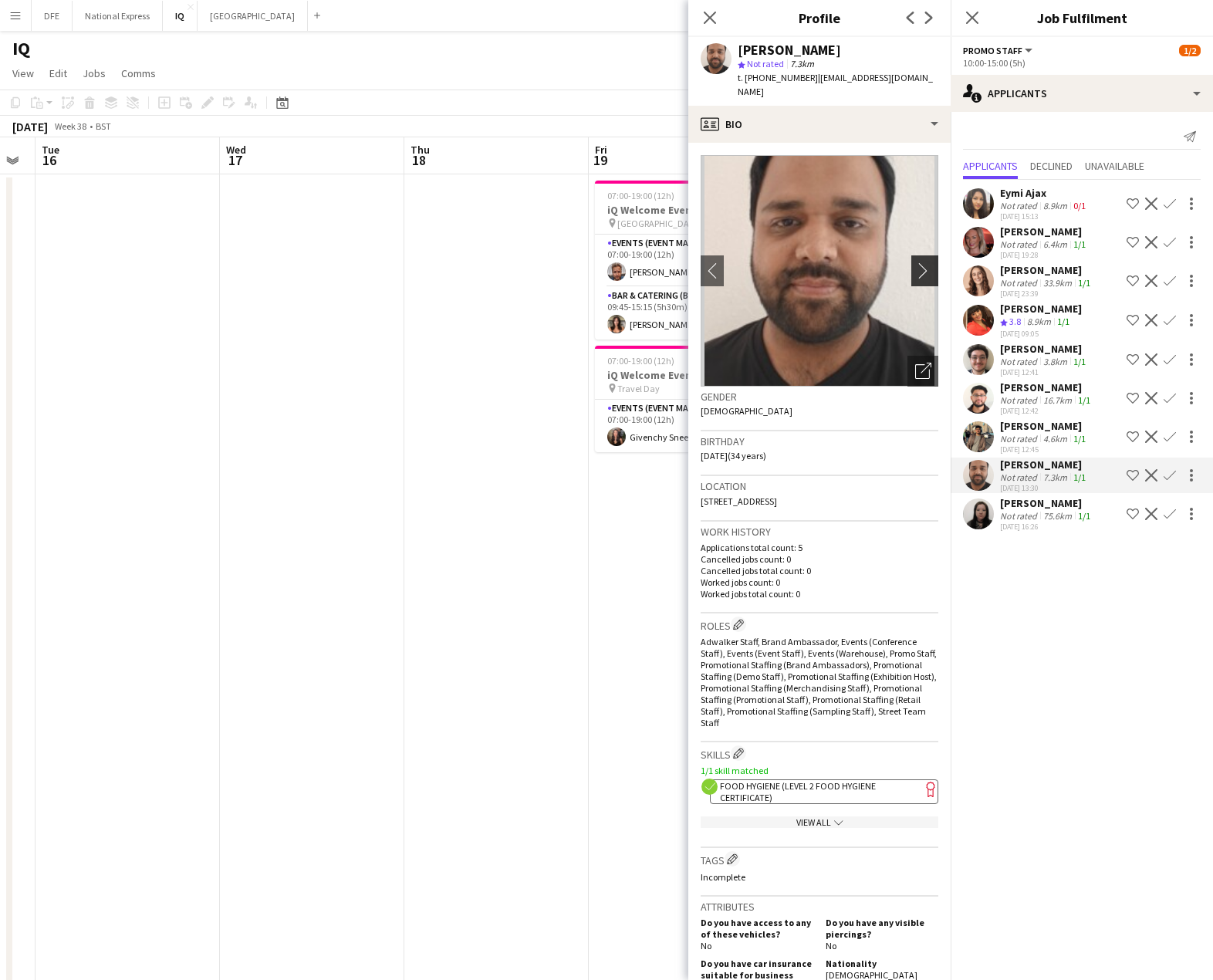
click at [917, 262] on app-icon "chevron-right" at bounding box center [927, 270] width 24 height 16
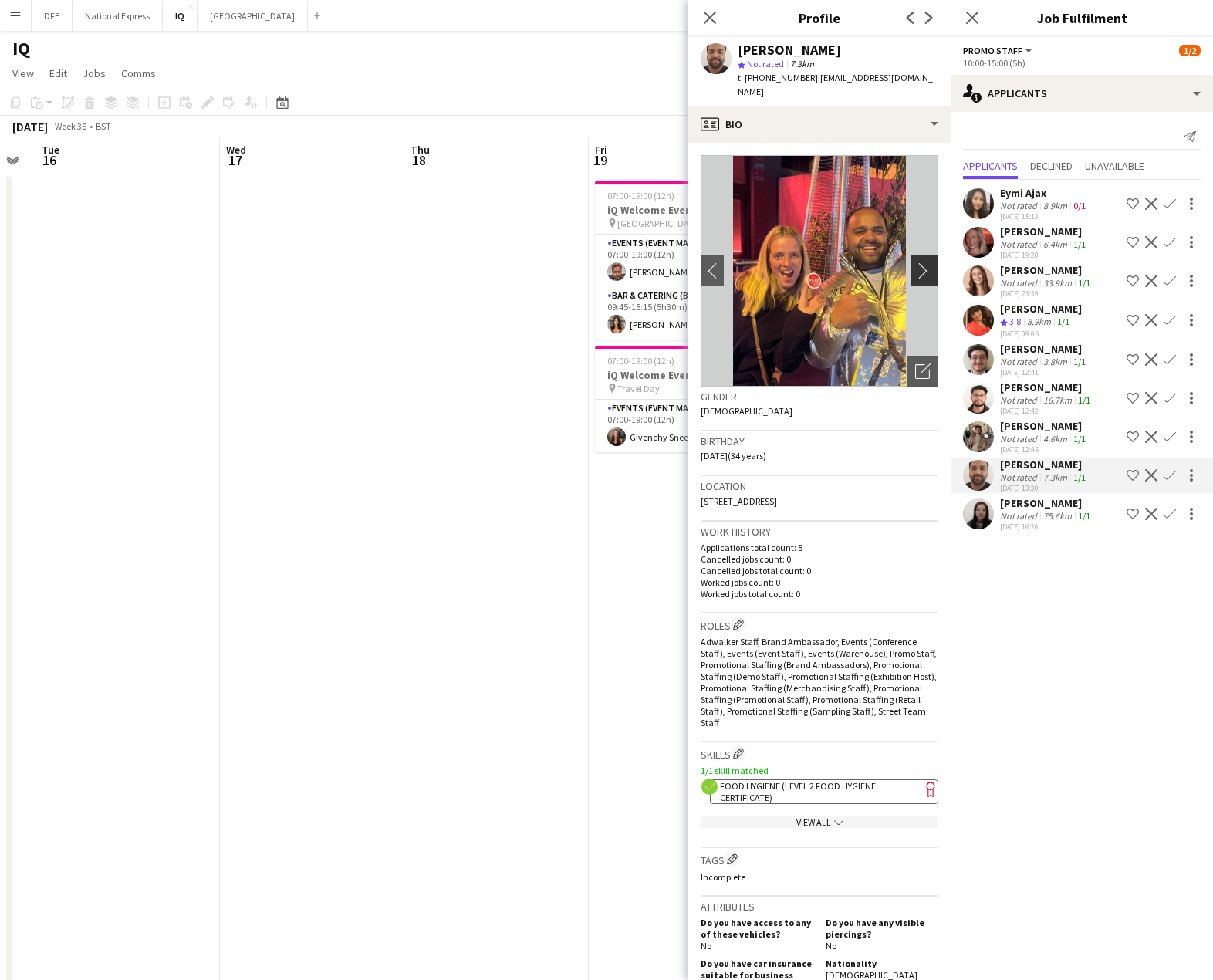
click at [917, 262] on app-icon "chevron-right" at bounding box center [927, 270] width 24 height 16
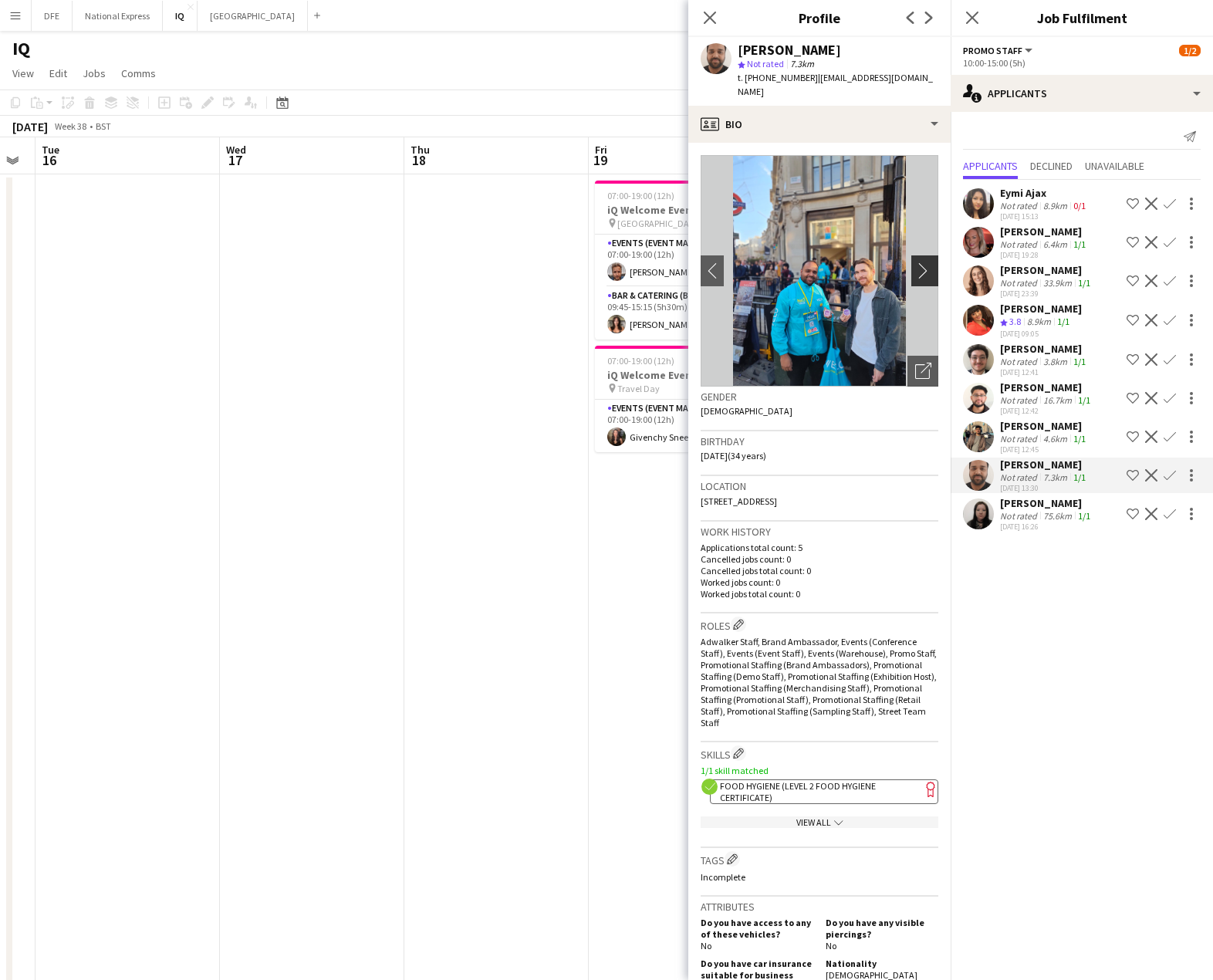
click at [917, 262] on app-icon "chevron-right" at bounding box center [927, 270] width 24 height 16
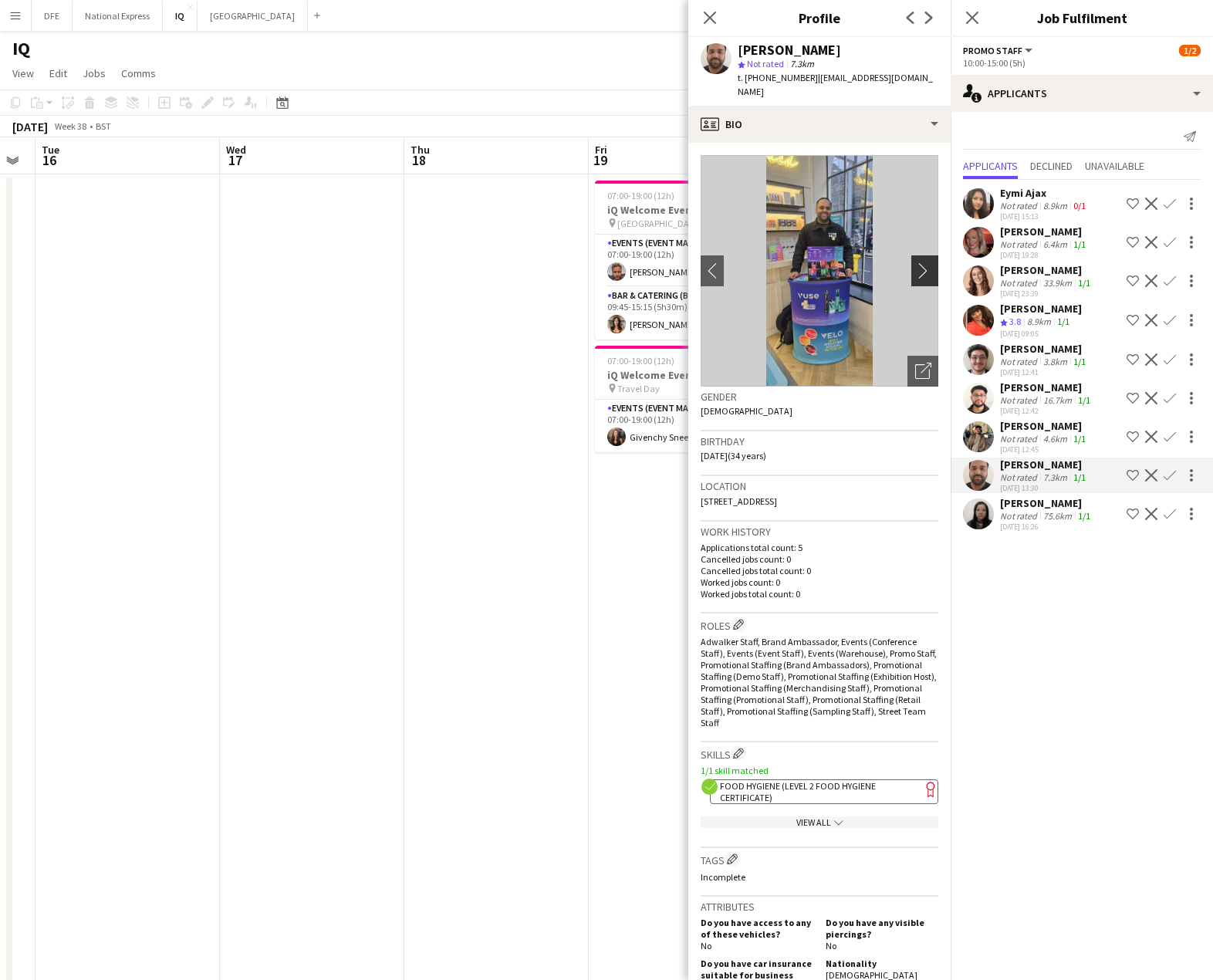
click at [917, 262] on app-icon "chevron-right" at bounding box center [927, 270] width 24 height 16
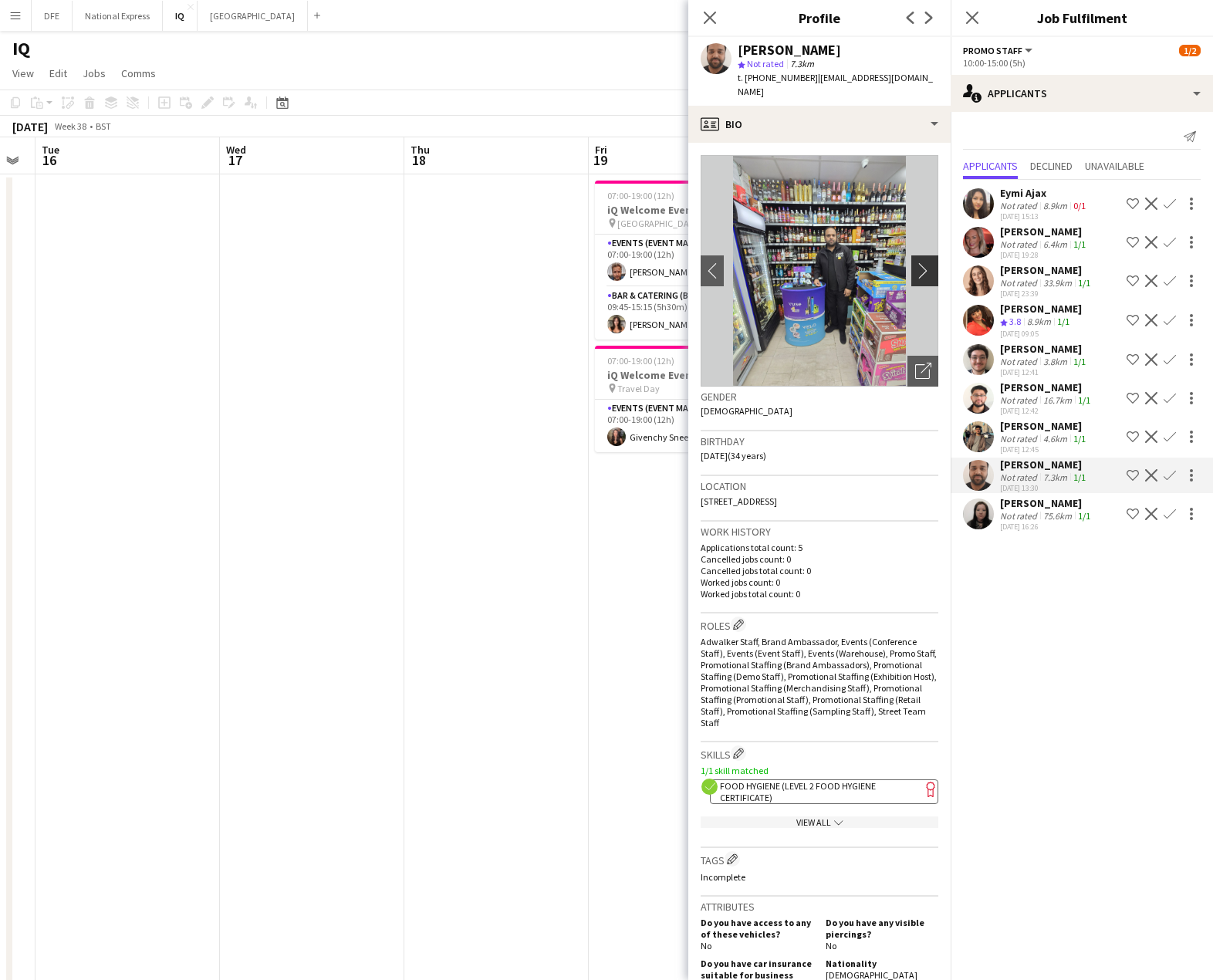
click at [917, 262] on app-icon "chevron-right" at bounding box center [927, 270] width 24 height 16
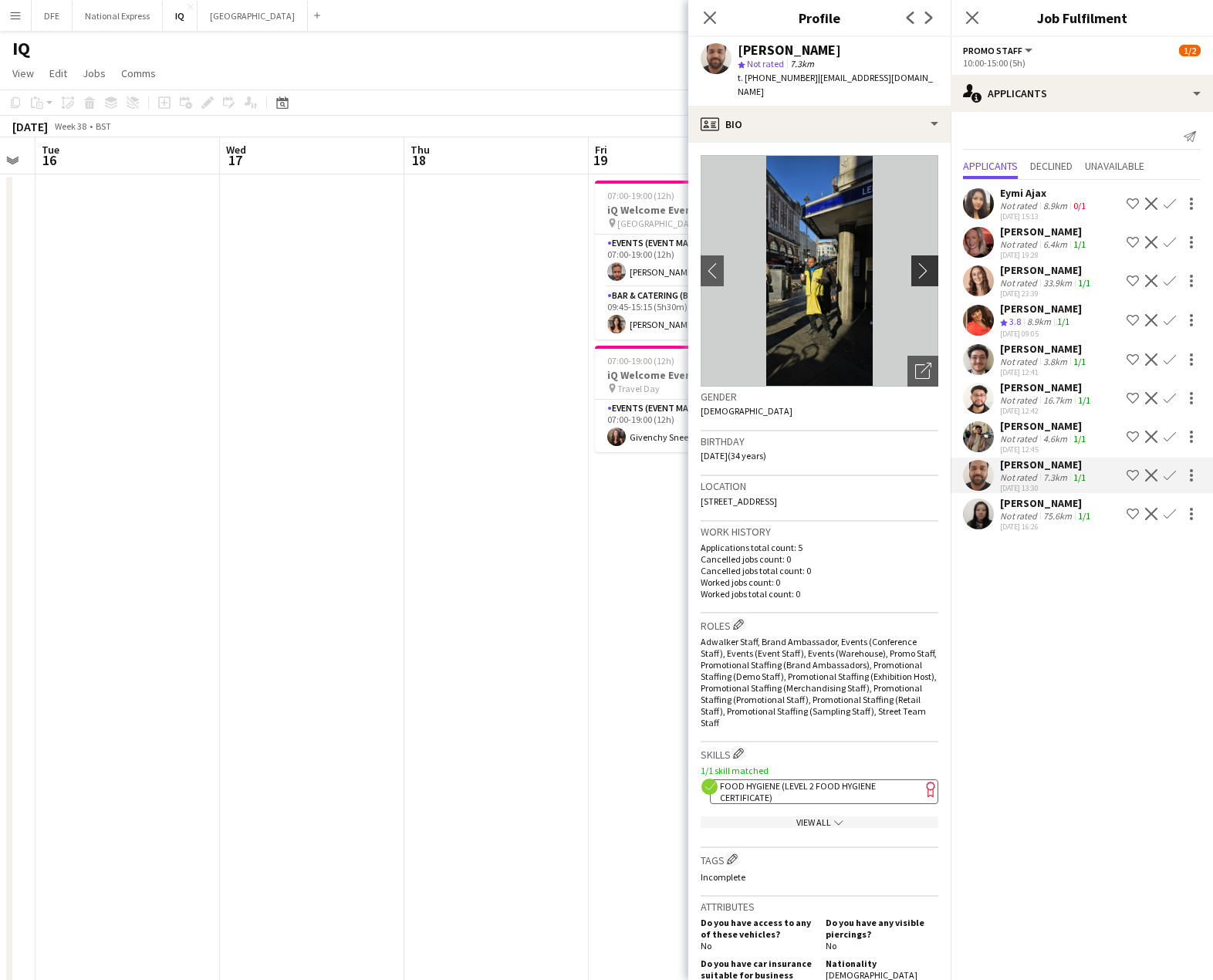
click at [917, 262] on app-icon "chevron-right" at bounding box center [927, 270] width 24 height 16
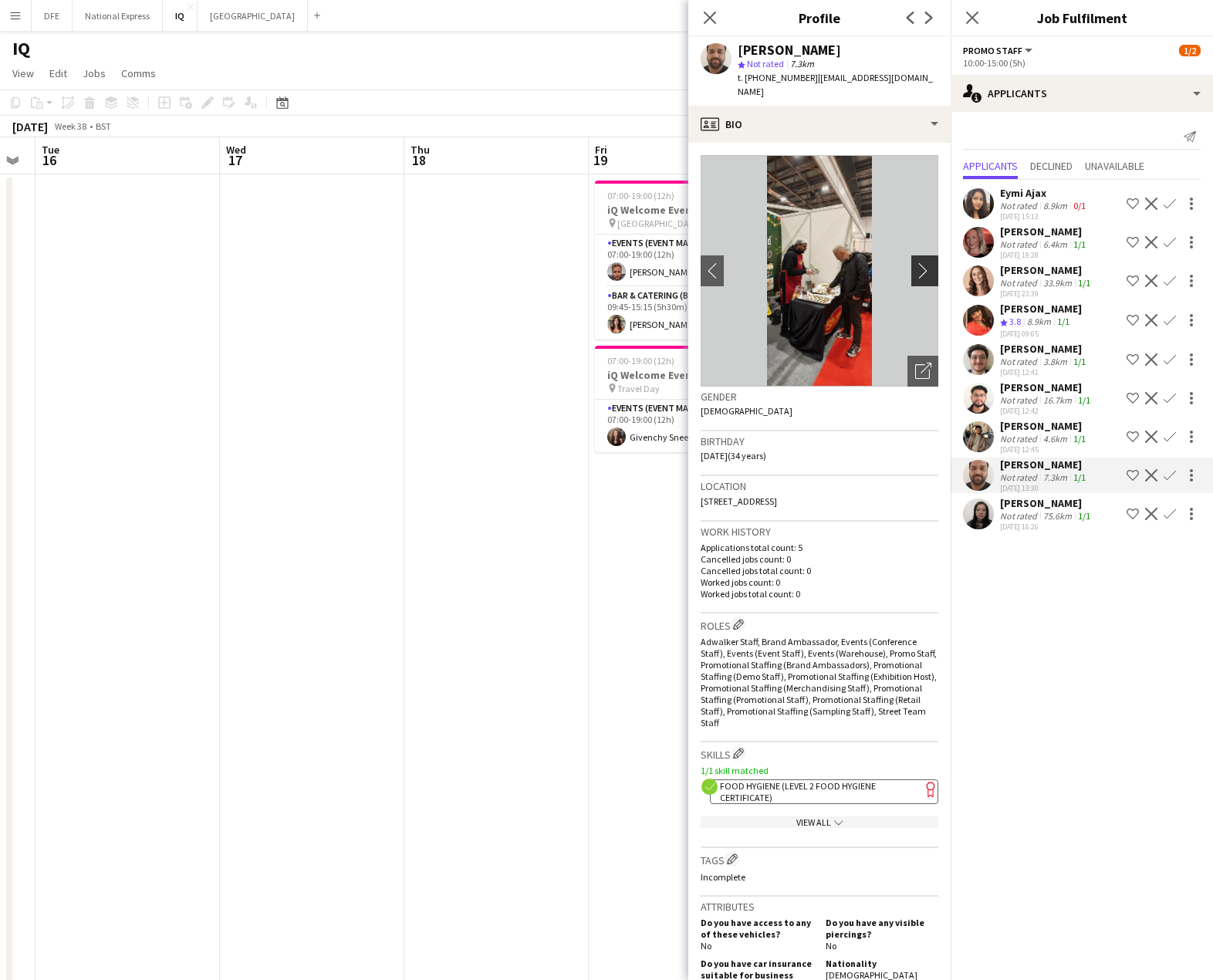
click at [915, 262] on app-icon "chevron-right" at bounding box center [927, 270] width 24 height 16
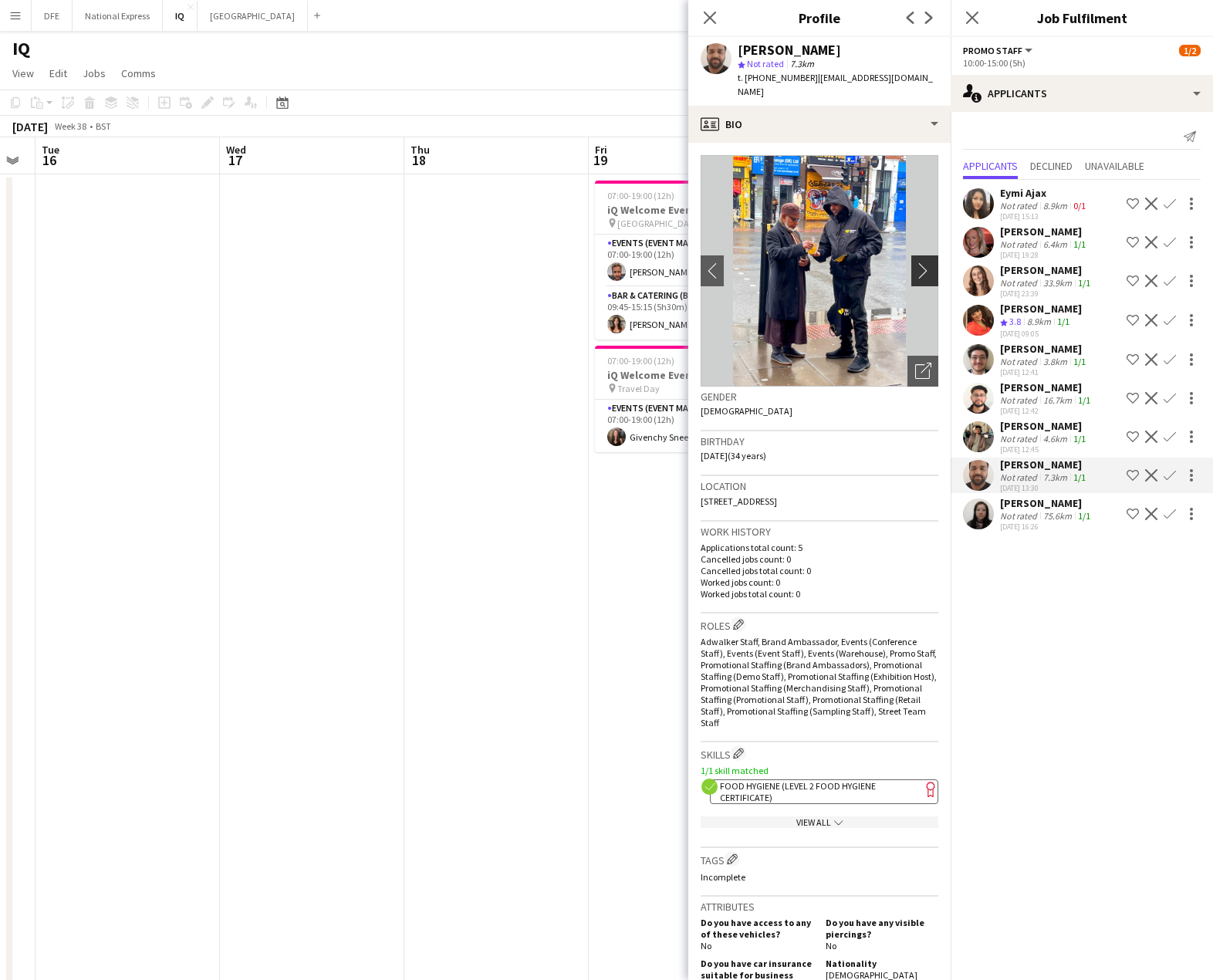
click at [915, 262] on app-icon "chevron-right" at bounding box center [927, 270] width 24 height 16
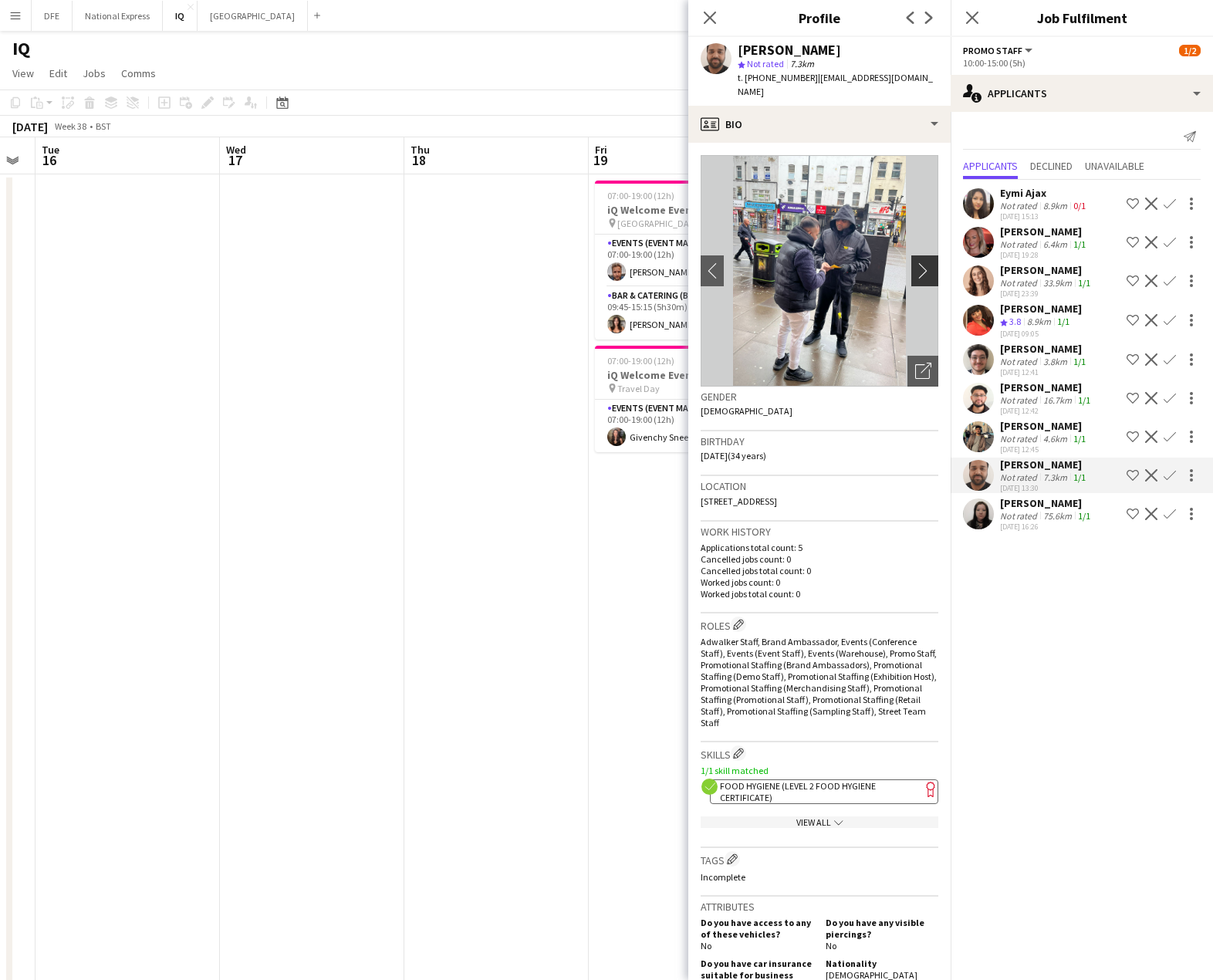
click at [915, 262] on app-icon "chevron-right" at bounding box center [927, 270] width 24 height 16
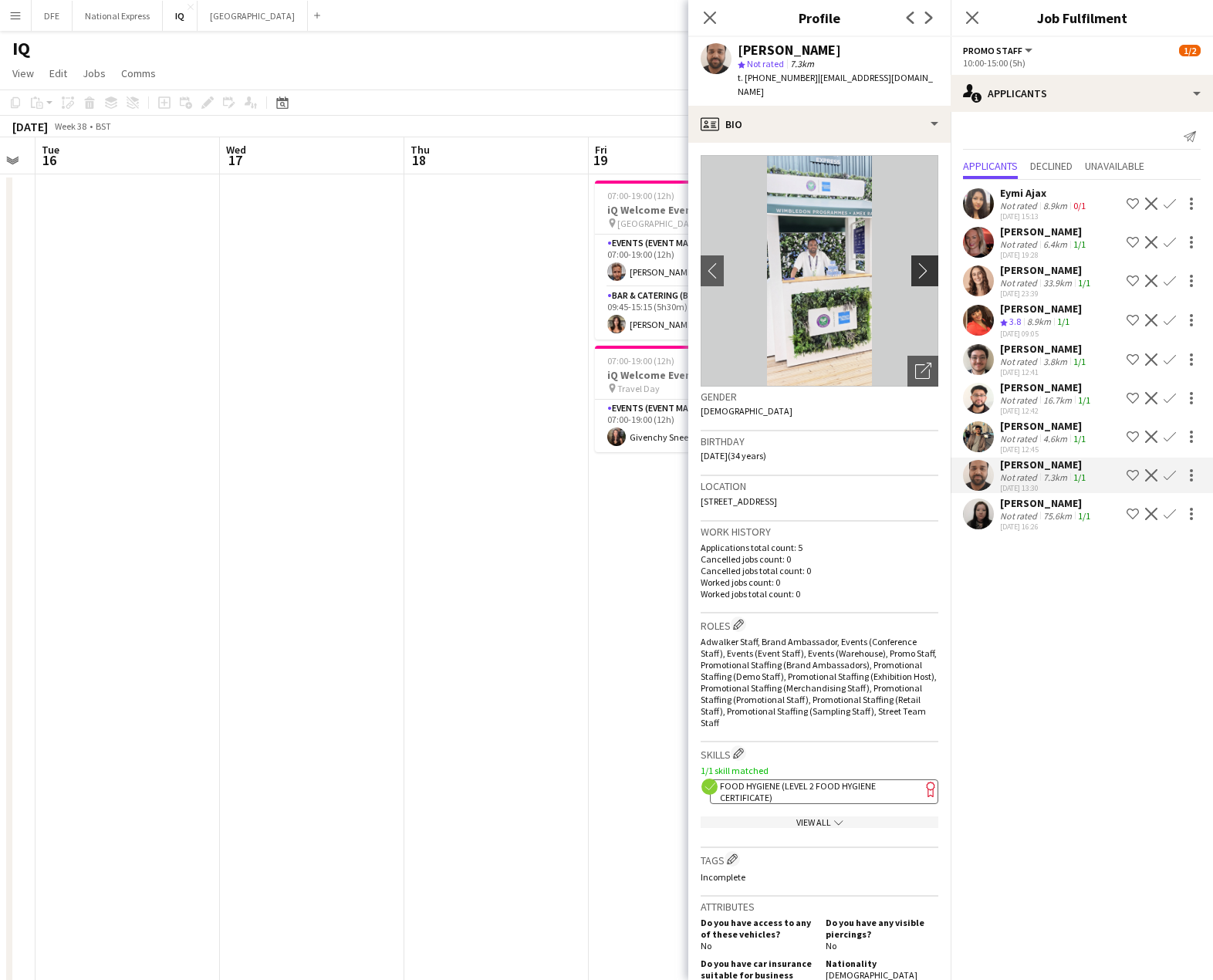
click at [915, 262] on app-icon "chevron-right" at bounding box center [927, 270] width 24 height 16
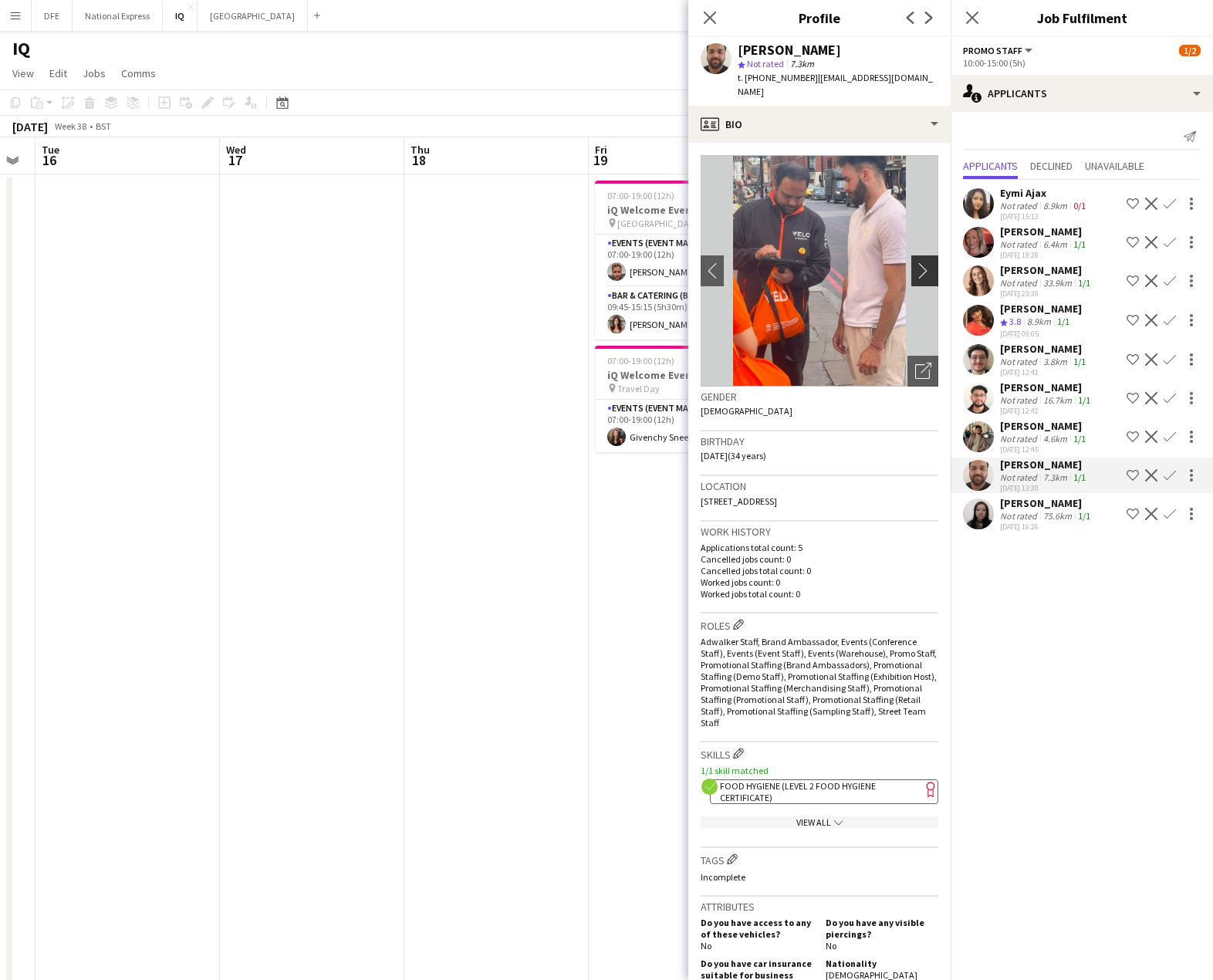
click at [915, 262] on app-icon "chevron-right" at bounding box center [927, 270] width 24 height 16
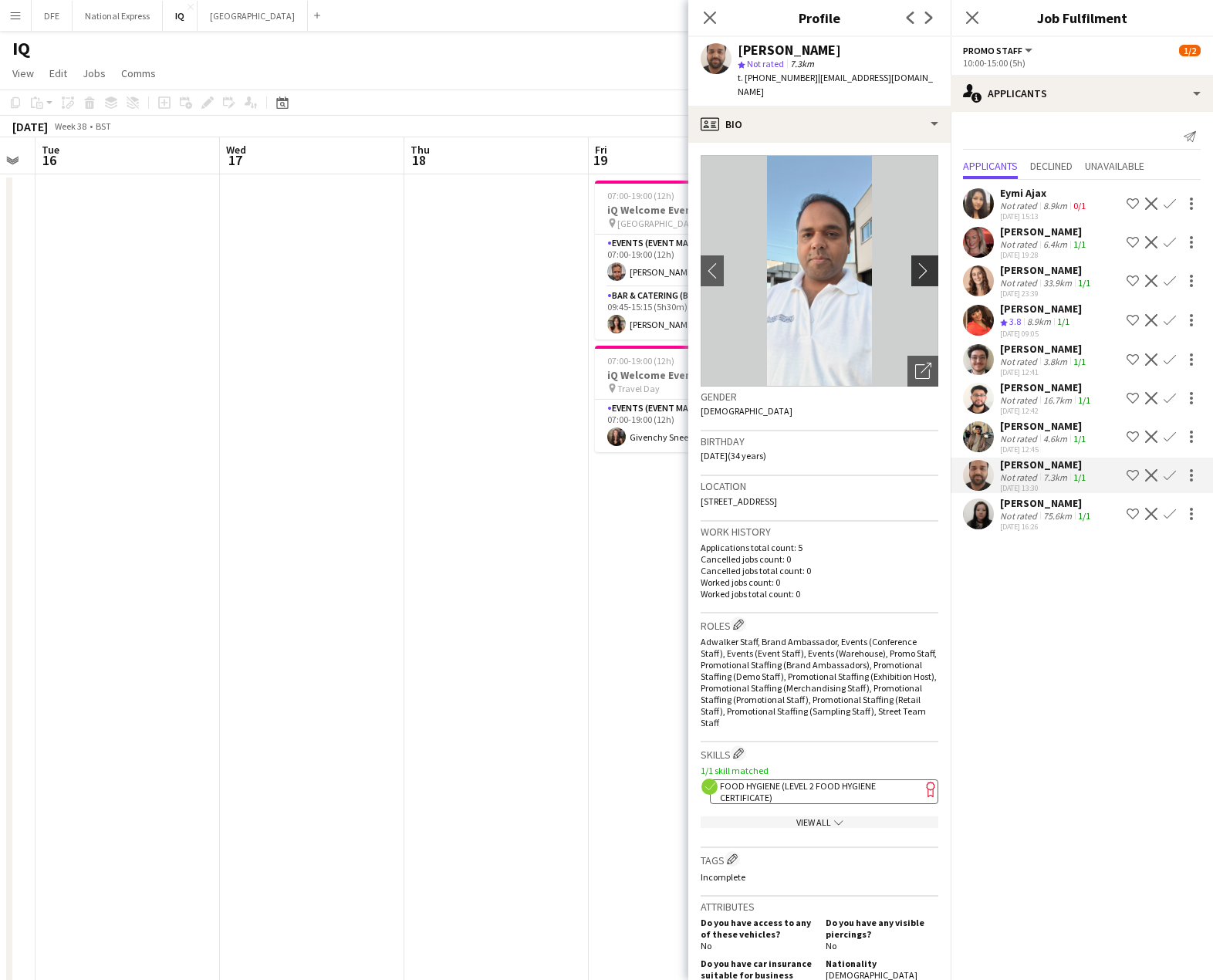
click at [915, 262] on app-icon "chevron-right" at bounding box center [927, 270] width 24 height 16
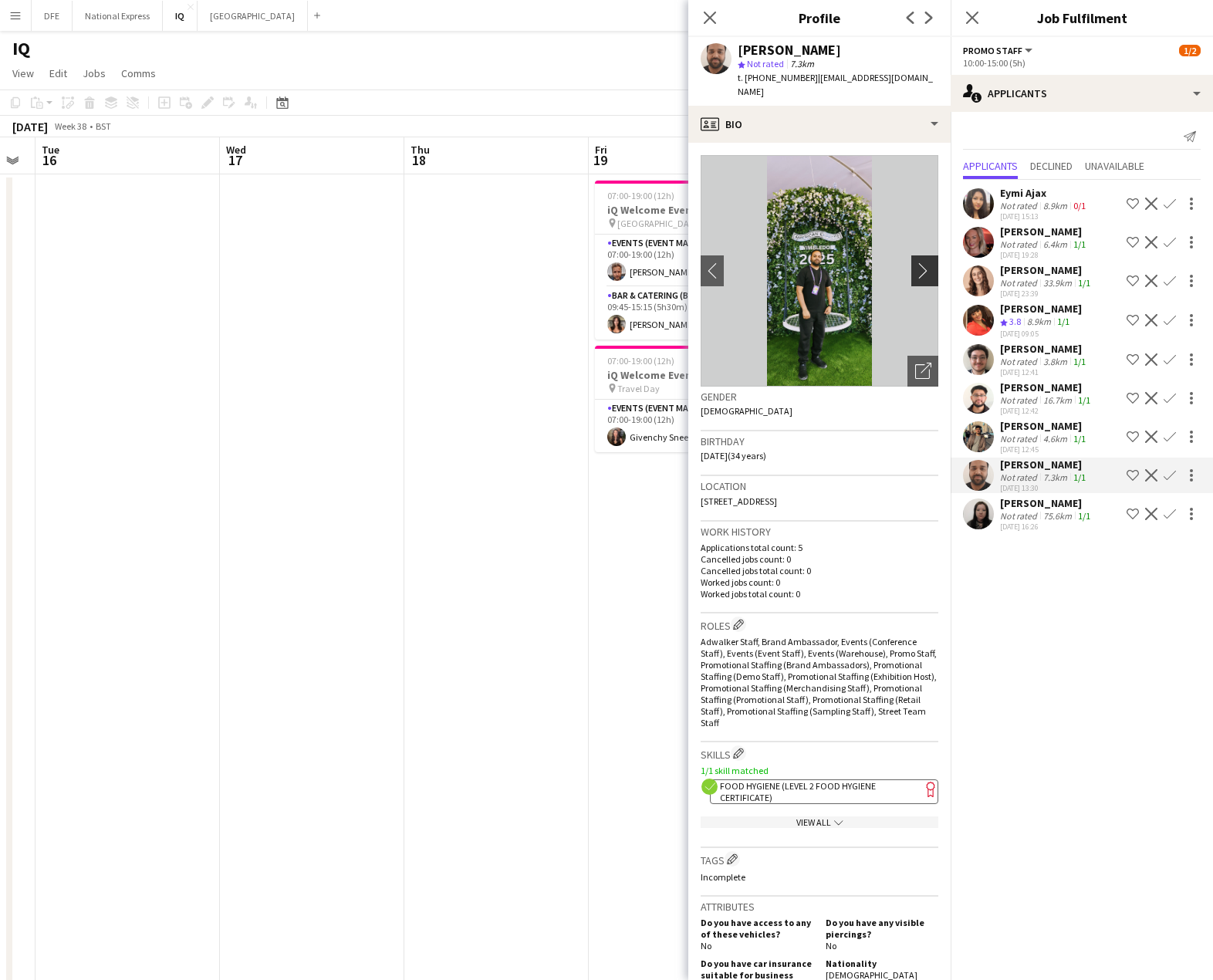
click at [915, 262] on app-icon "chevron-right" at bounding box center [927, 270] width 24 height 16
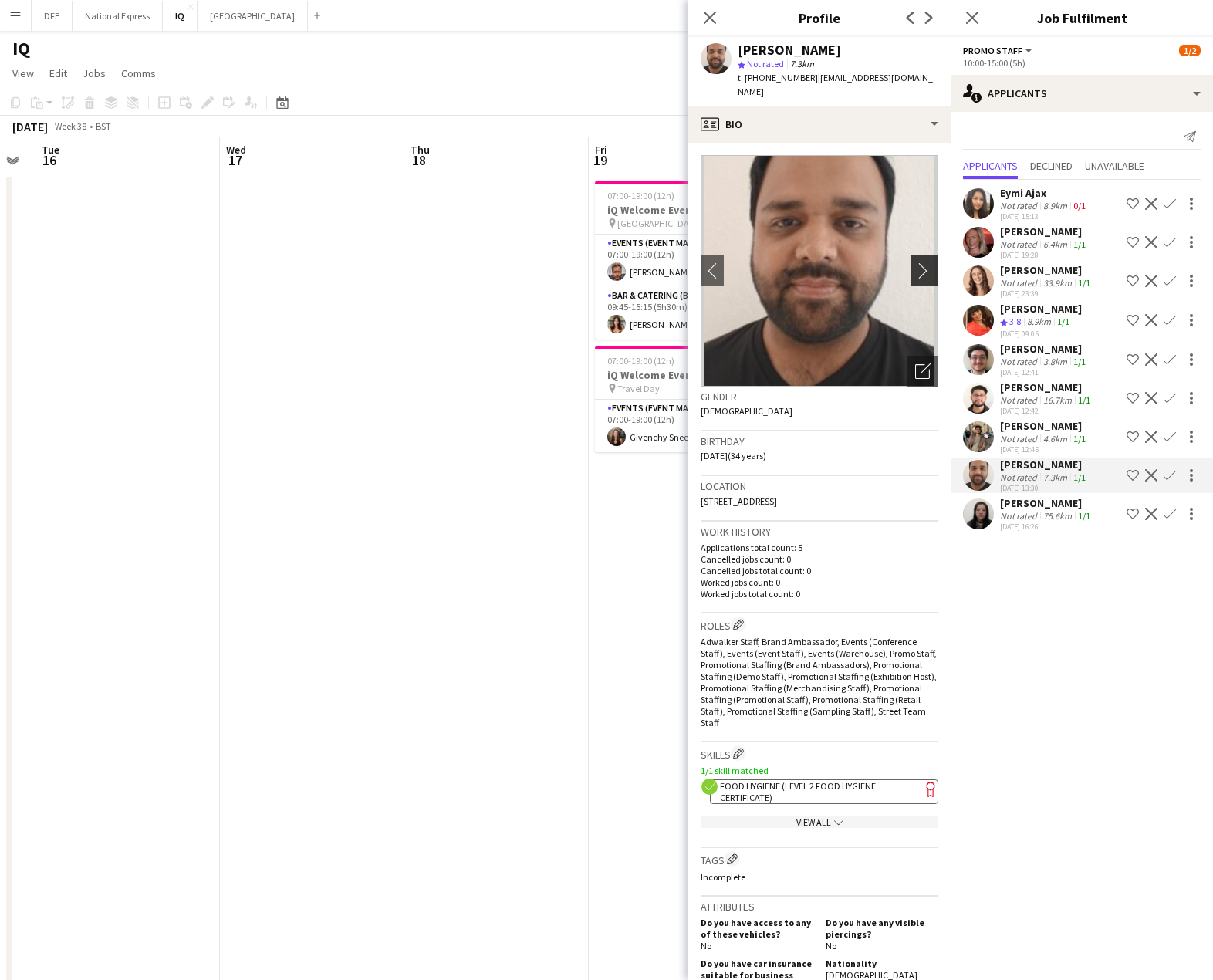
click at [915, 262] on app-icon "chevron-right" at bounding box center [927, 270] width 24 height 16
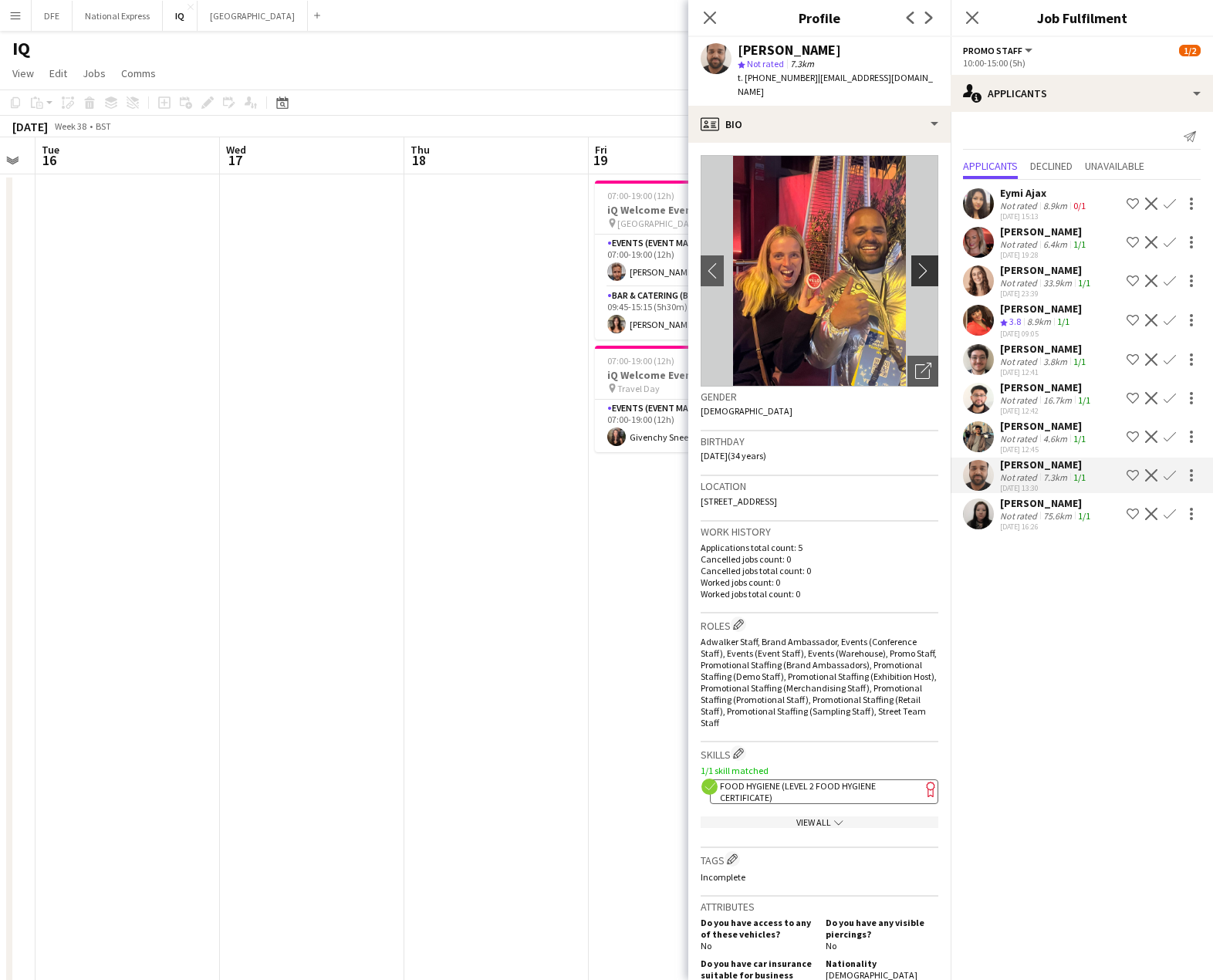
click at [915, 262] on app-icon "chevron-right" at bounding box center [927, 270] width 24 height 16
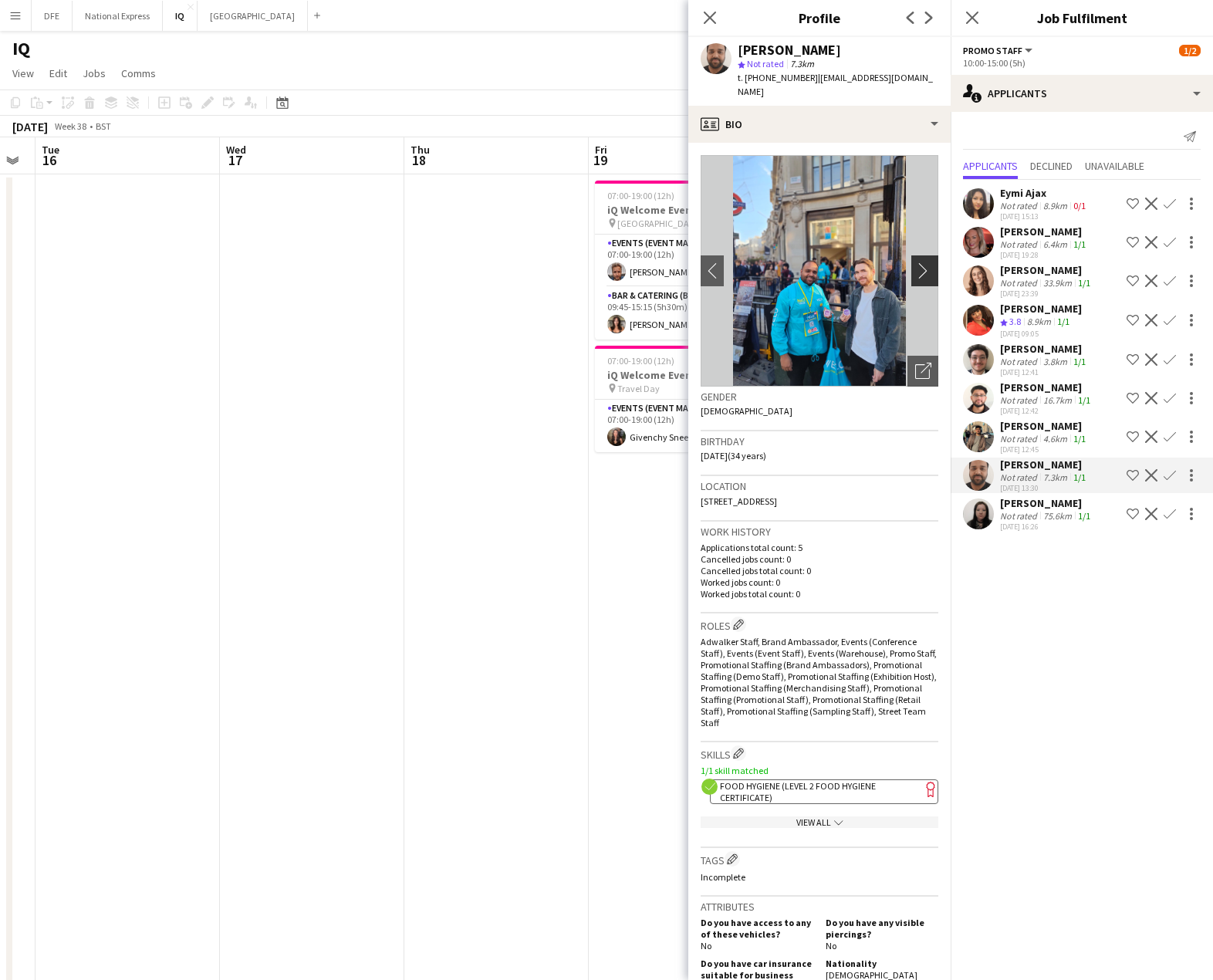
click at [915, 262] on app-icon "chevron-right" at bounding box center [927, 270] width 24 height 16
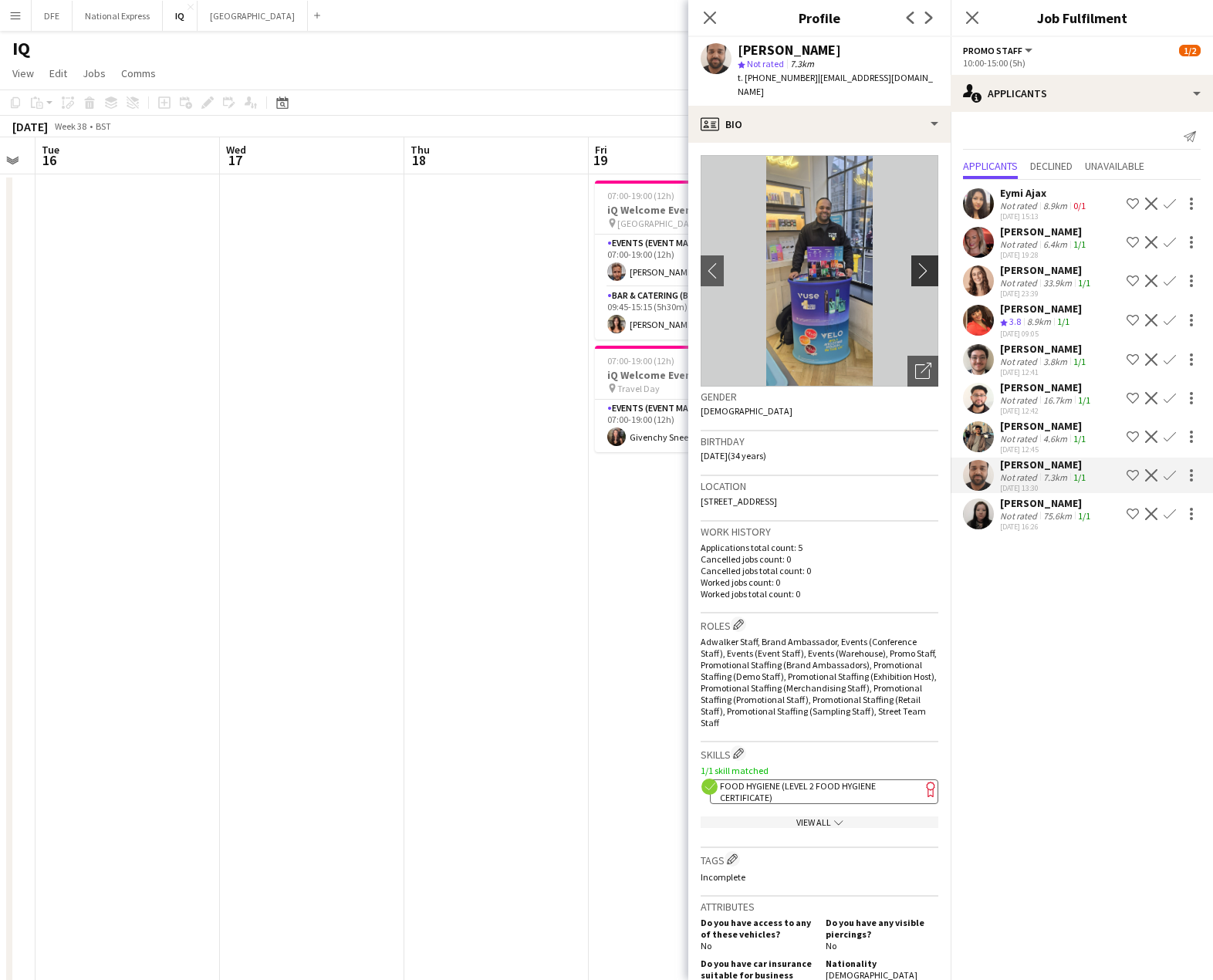
click at [915, 262] on app-icon "chevron-right" at bounding box center [927, 270] width 24 height 16
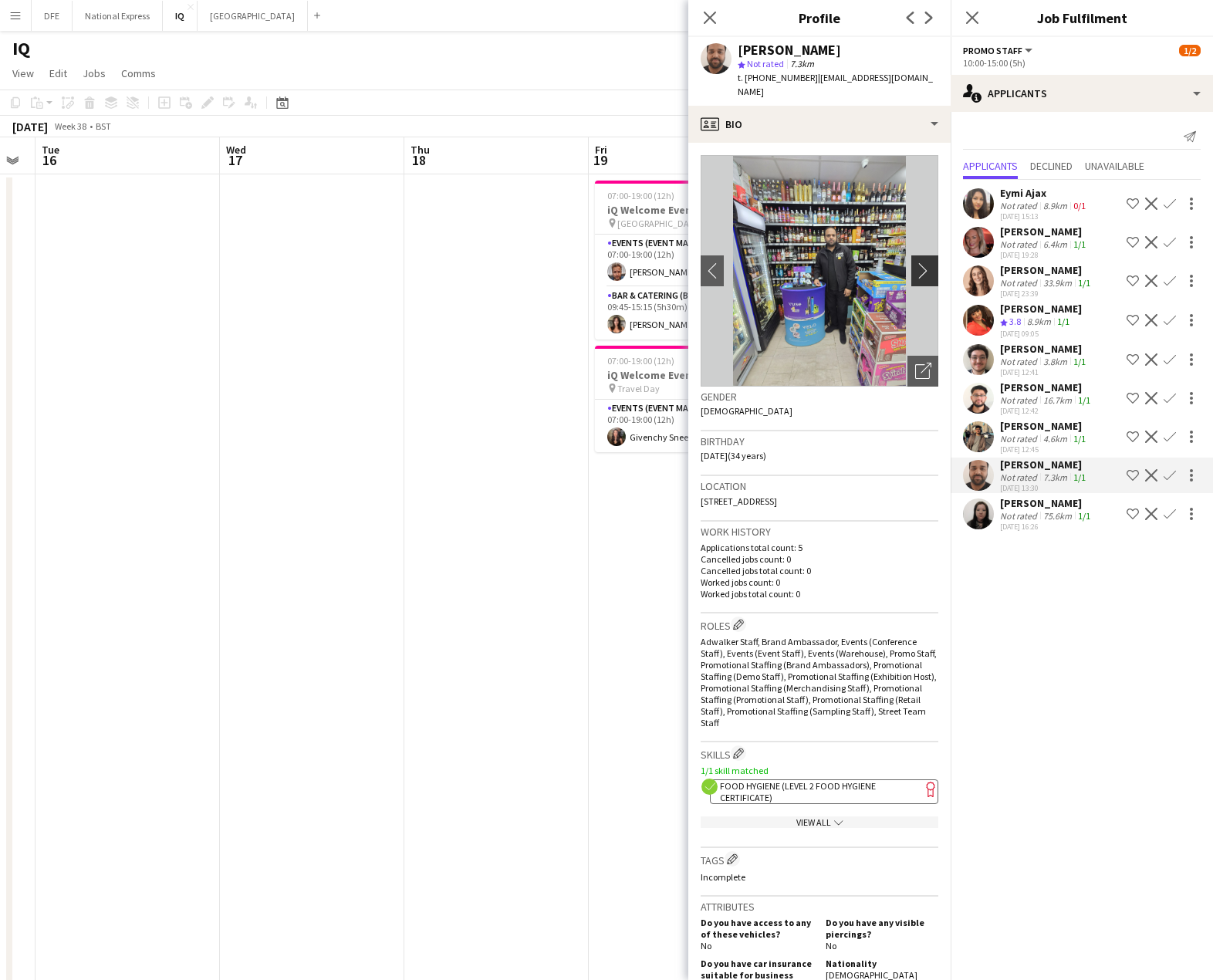
click at [915, 262] on app-icon "chevron-right" at bounding box center [927, 270] width 24 height 16
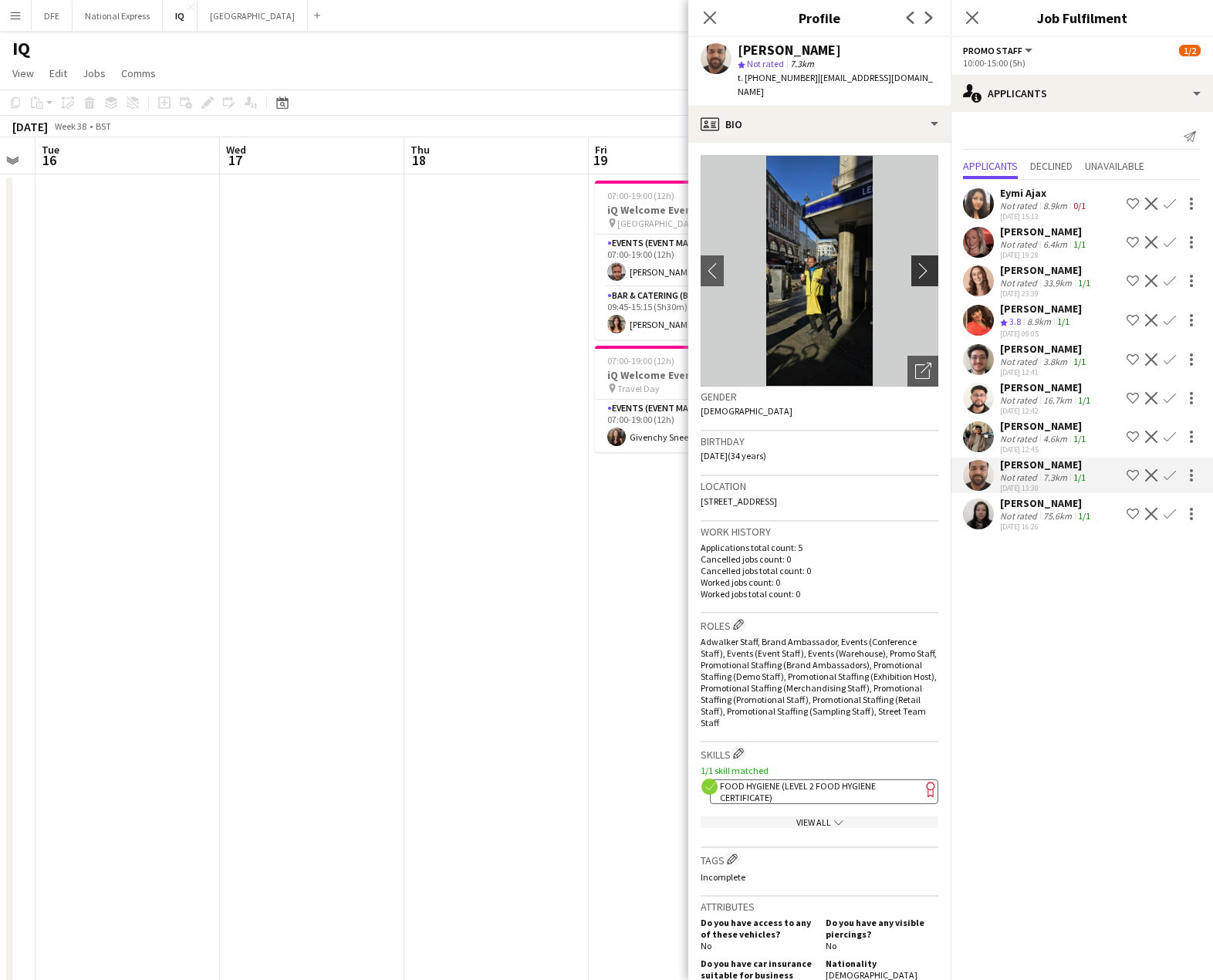
click at [915, 262] on app-icon "chevron-right" at bounding box center [927, 270] width 24 height 16
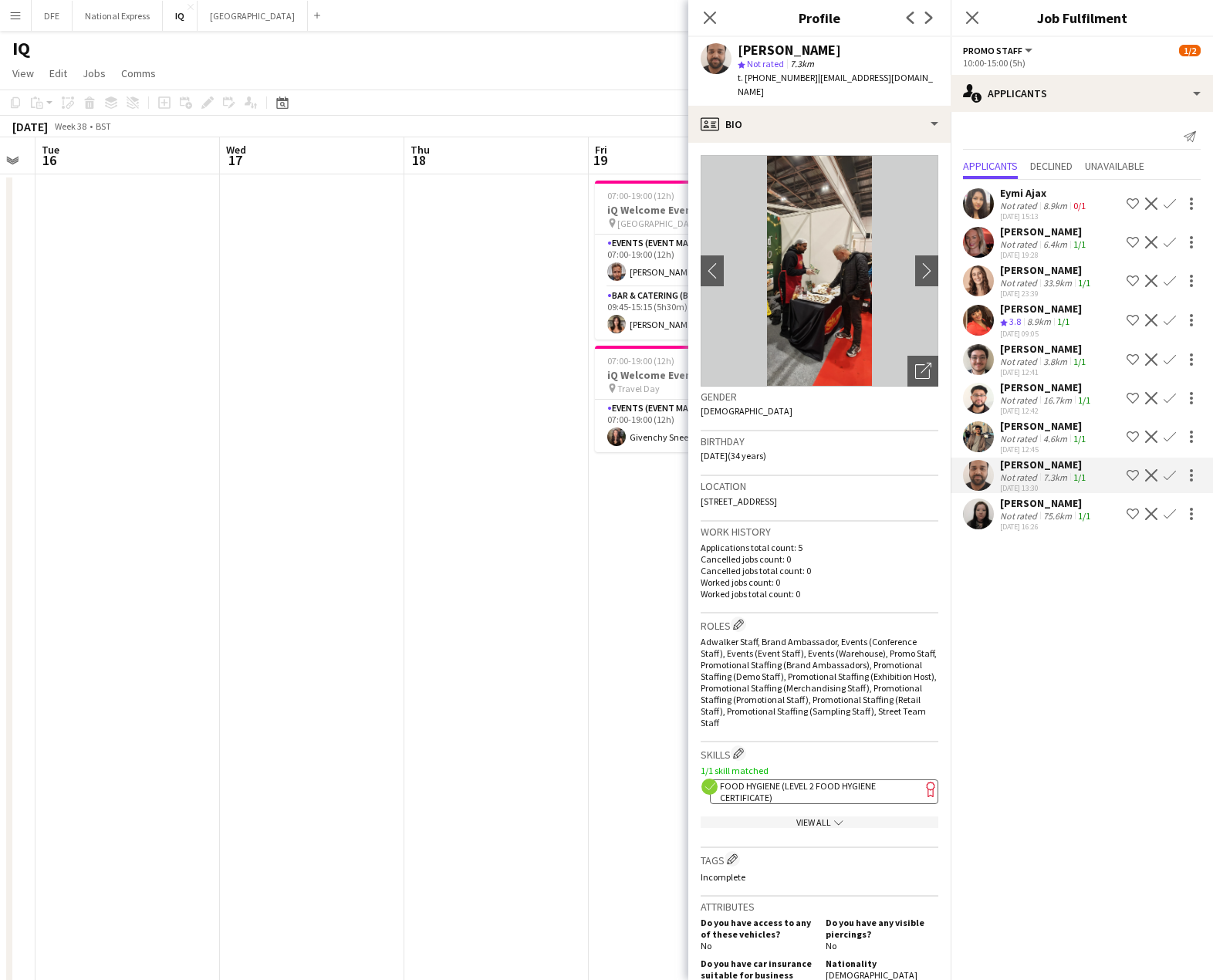
click at [1047, 507] on div "Mikila Delanbanque" at bounding box center [1046, 503] width 93 height 14
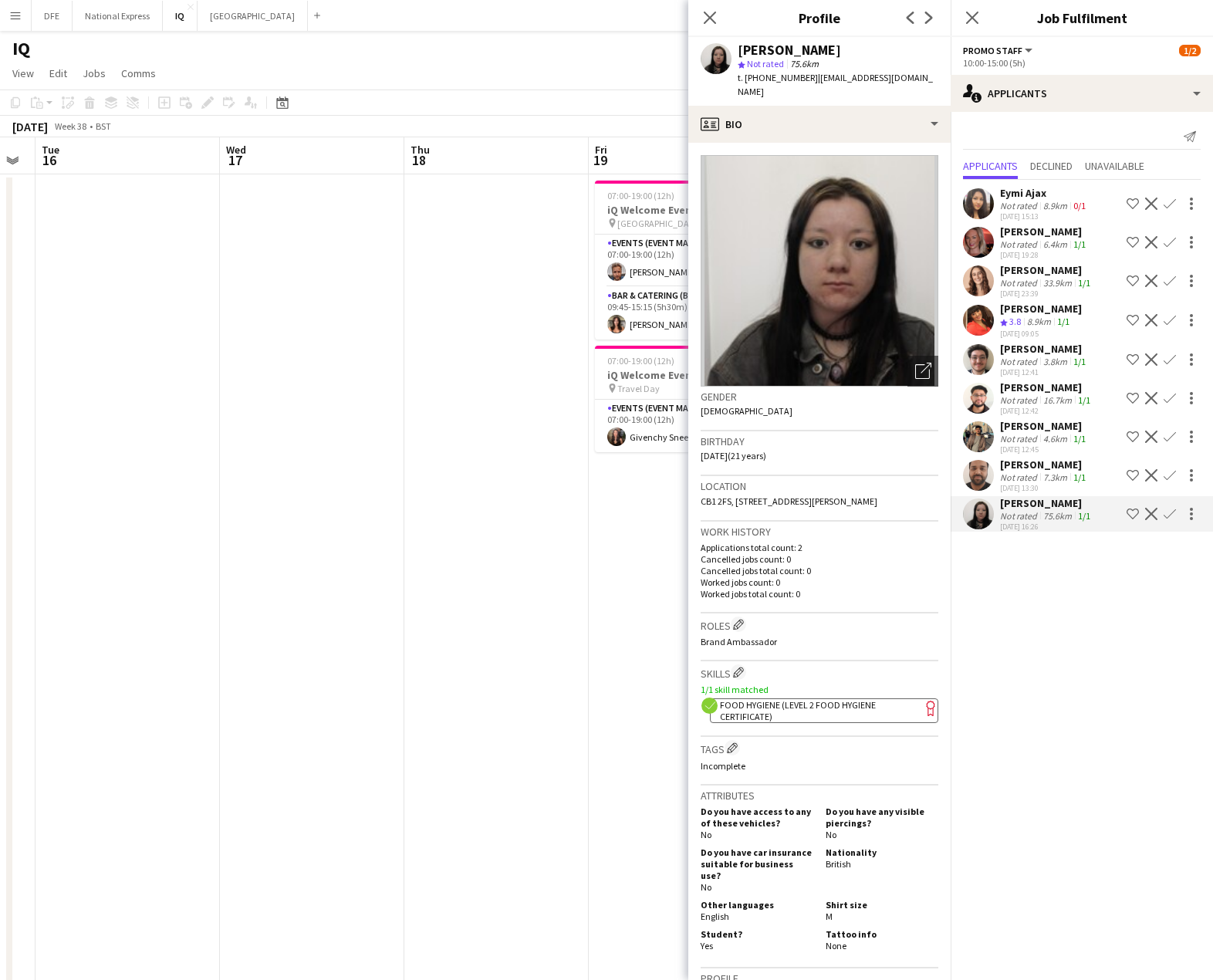
click at [1037, 464] on div "Usman Ghazanfar" at bounding box center [1044, 464] width 88 height 14
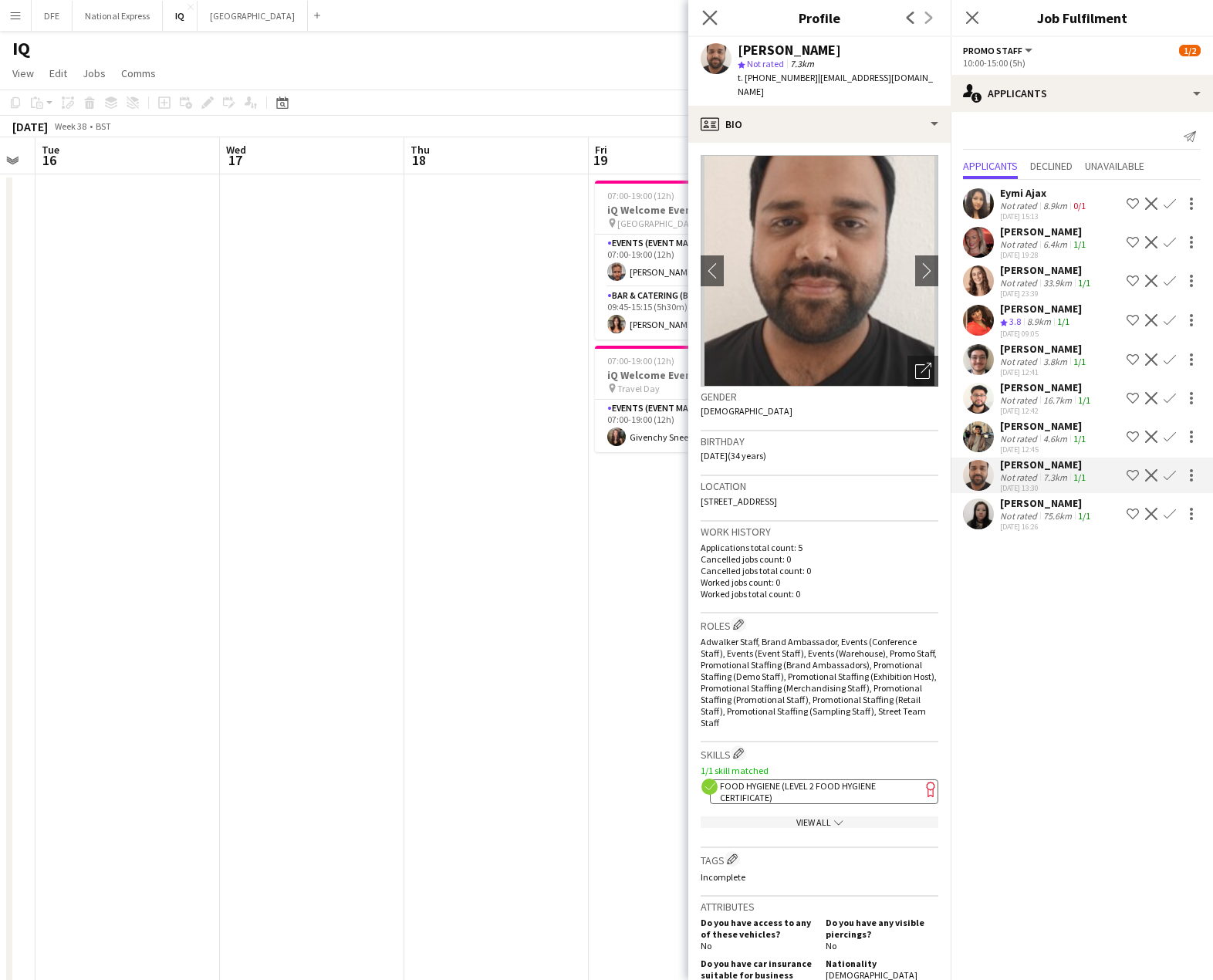
click at [699, 17] on app-icon "Close pop-in" at bounding box center [710, 18] width 23 height 23
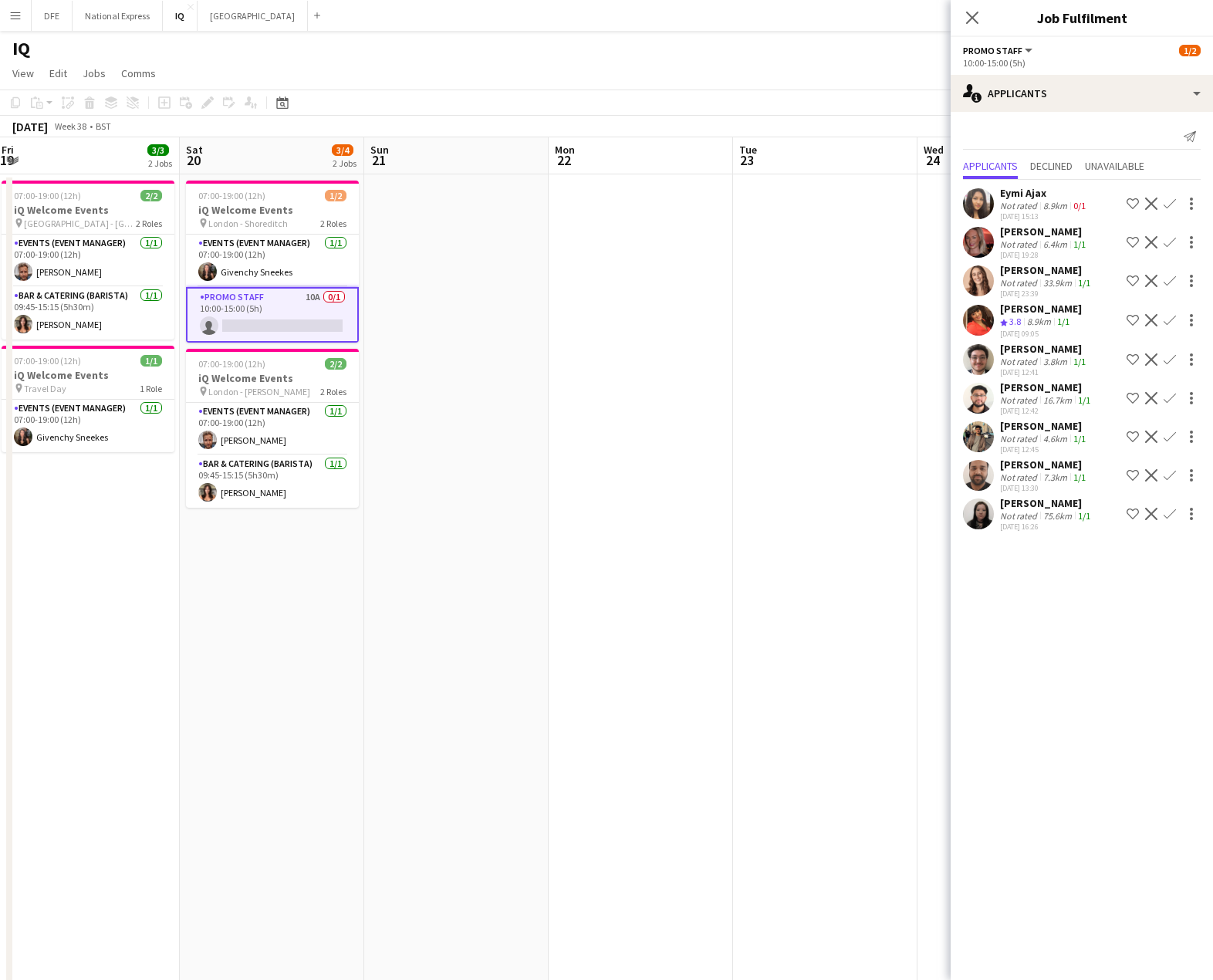
drag, startPoint x: 839, startPoint y: 570, endPoint x: 256, endPoint y: 548, distance: 583.4
click at [253, 548] on app-calendar-viewport "Tue 16 Wed 17 Thu 18 Fri 19 3/3 2 Jobs Sat 20 3/4 2 Jobs Sun 21 Mon 22 Tue 23 W…" at bounding box center [606, 613] width 1213 height 952
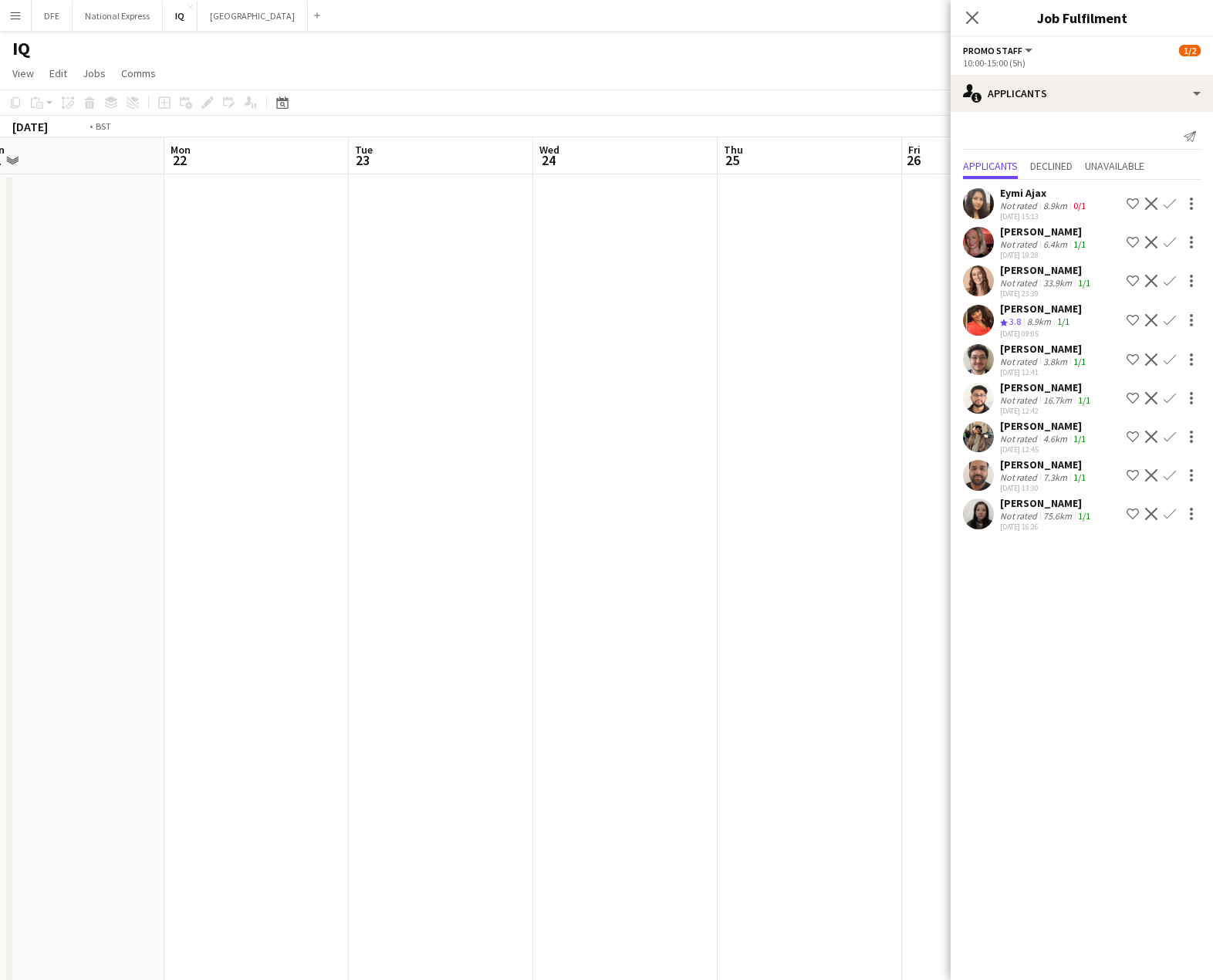
drag, startPoint x: 633, startPoint y: 515, endPoint x: 61, endPoint y: 479, distance: 573.1
click at [61, 479] on app-calendar-viewport "Thu 18 Fri 19 3/3 2 Jobs Sat 20 3/4 2 Jobs Sun 21 Mon 22 Tue 23 Wed 24 Thu 25 F…" at bounding box center [606, 613] width 1213 height 952
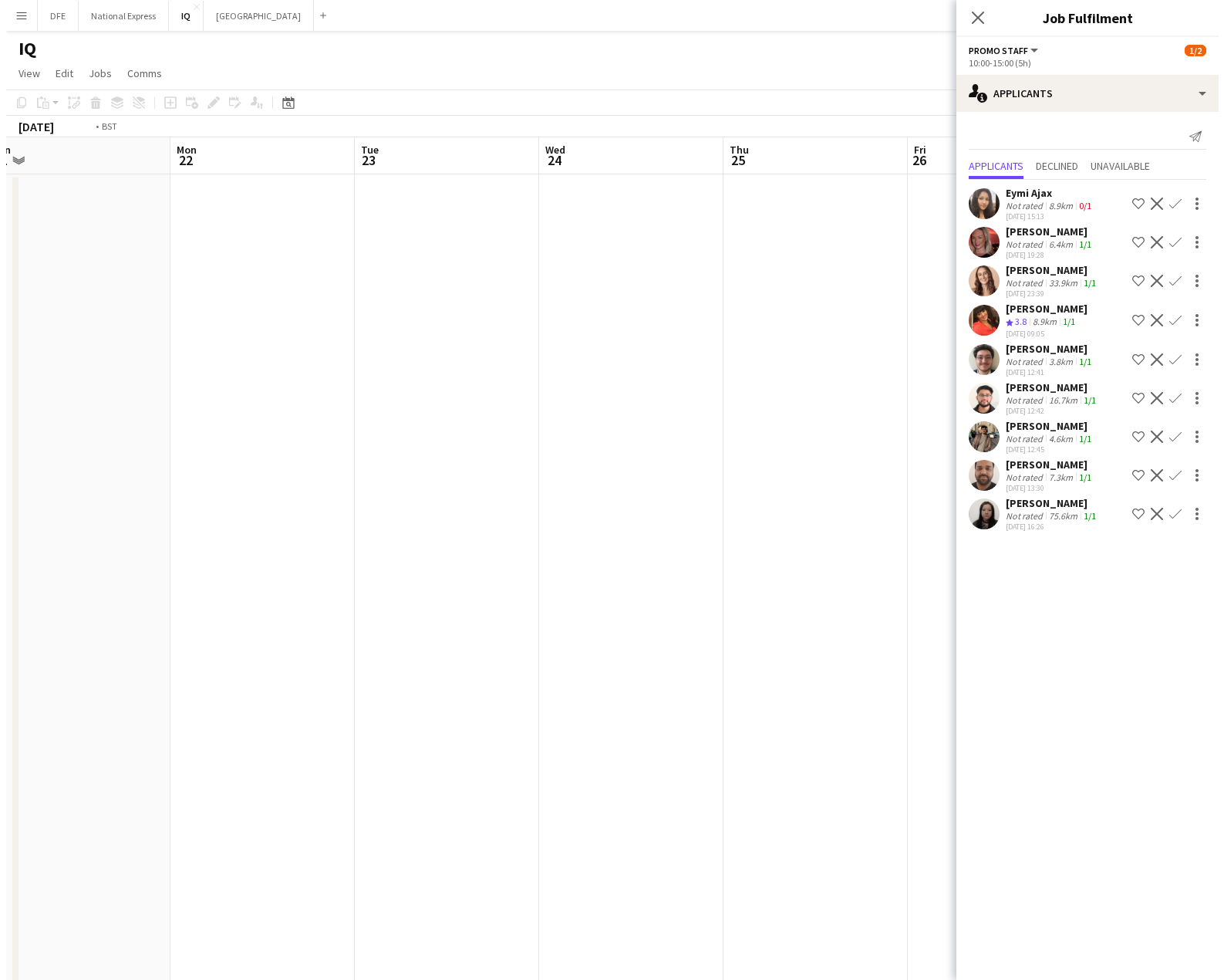
scroll to position [0, 576]
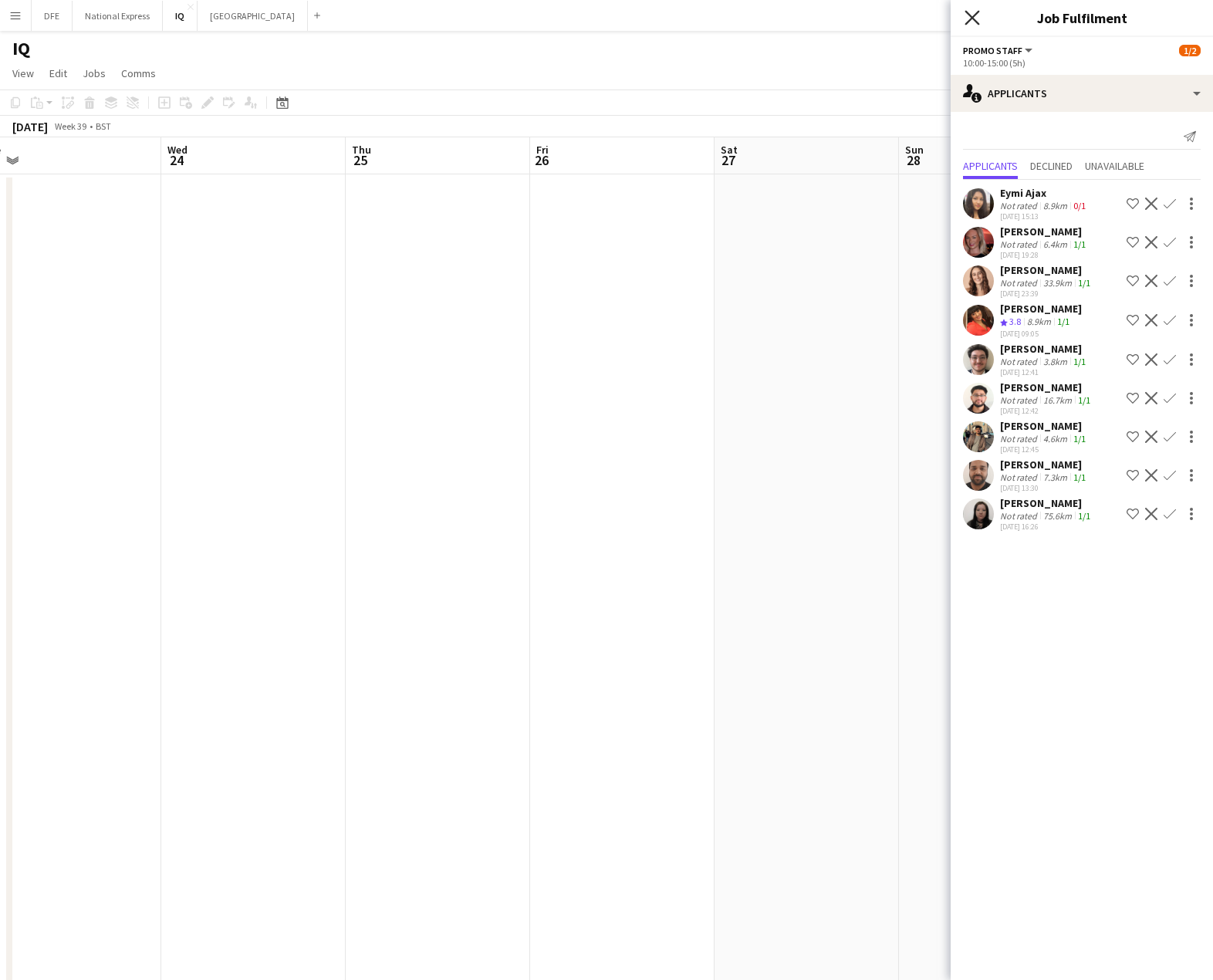
drag, startPoint x: 970, startPoint y: 16, endPoint x: 955, endPoint y: 19, distance: 15.3
click at [968, 16] on icon "Close pop-in" at bounding box center [971, 17] width 14 height 14
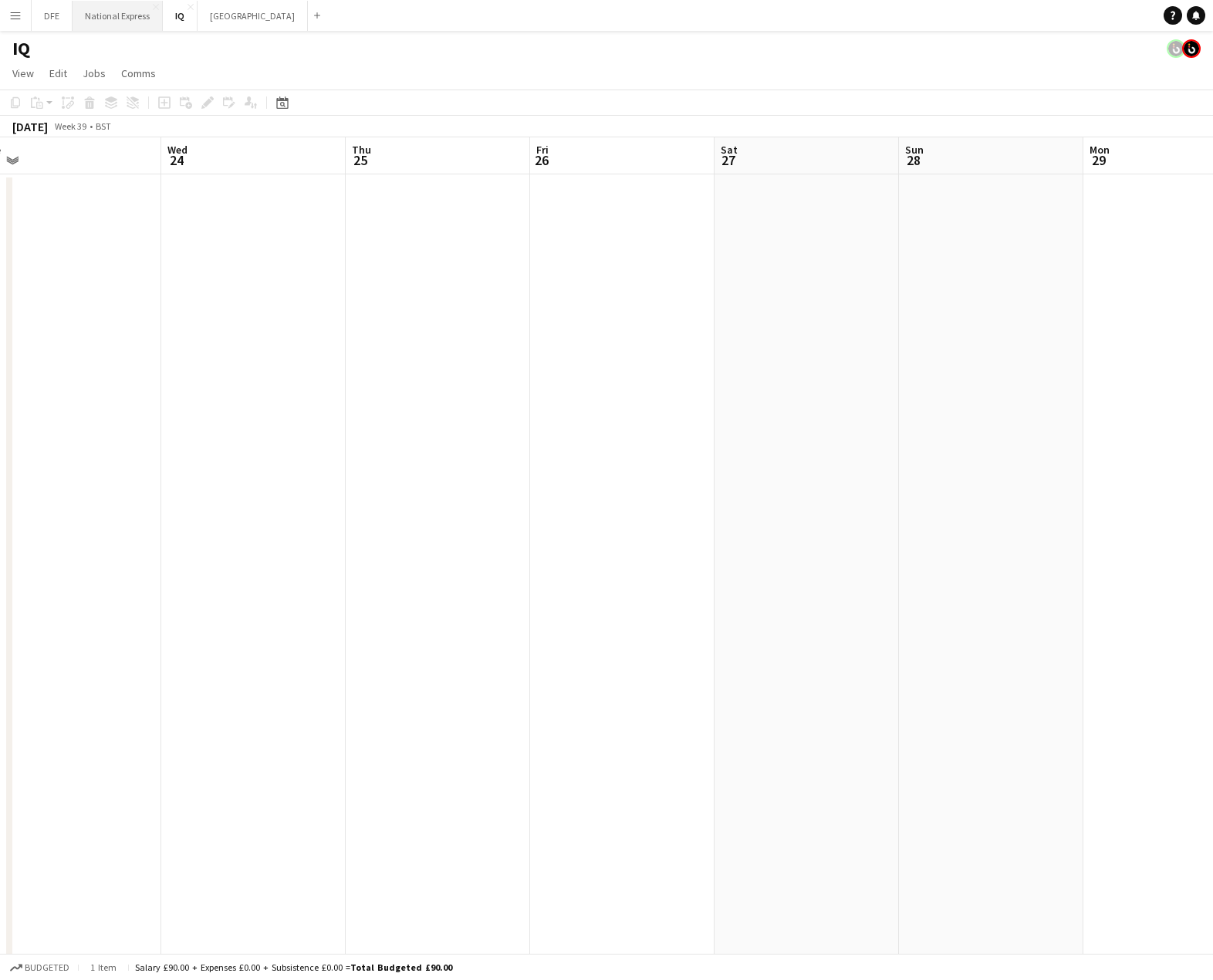
click at [152, 16] on button "National Express Close" at bounding box center [117, 16] width 90 height 30
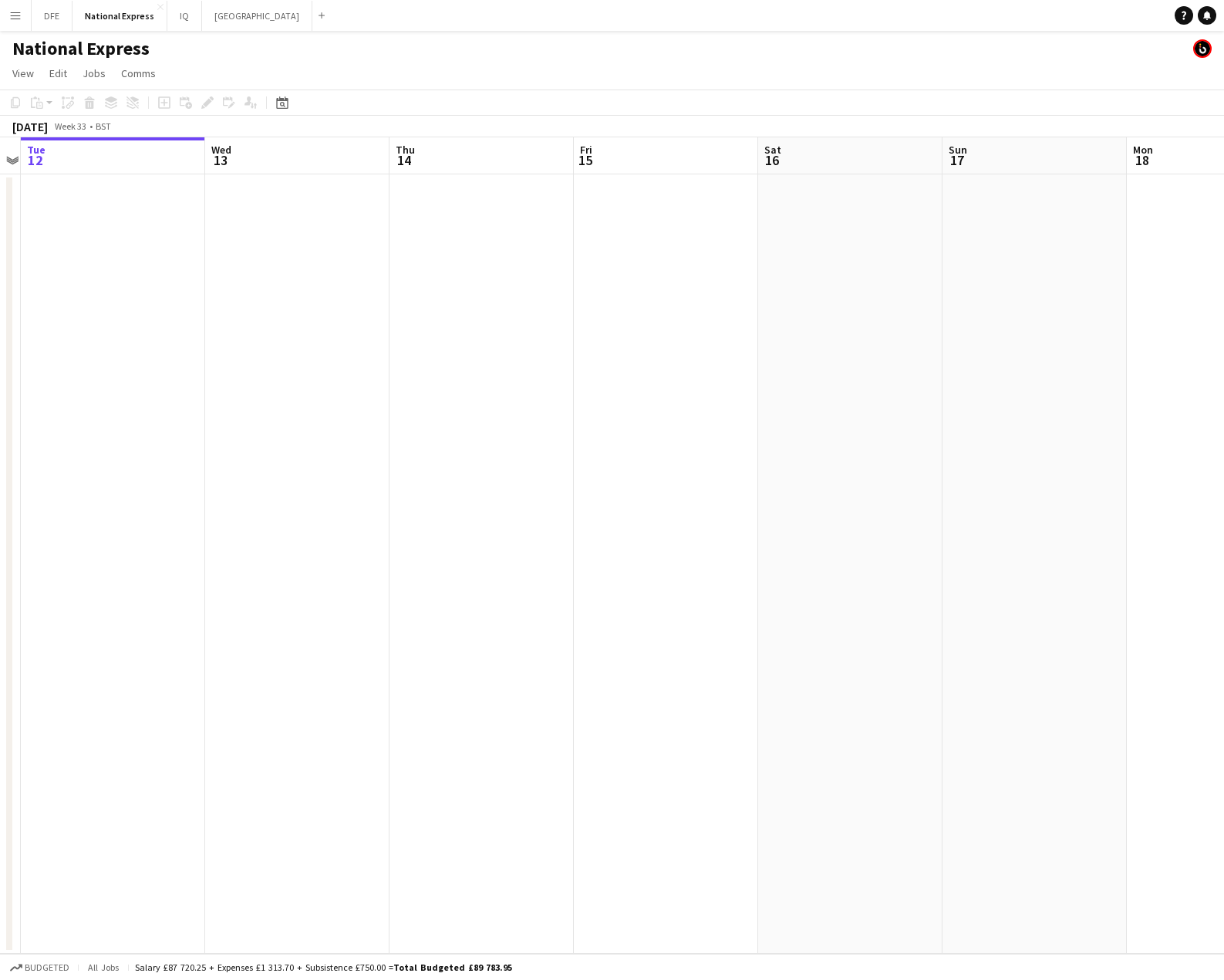
drag, startPoint x: 1015, startPoint y: 370, endPoint x: 148, endPoint y: 340, distance: 867.5
click at [85, 349] on app-calendar-viewport "Sat 9 Sun 10 Mon 11 Tue 12 Wed 13 Thu 14 Fri 15 Sat 16 Sun 17 Mon 18 Tue 19 Wed…" at bounding box center [612, 545] width 1224 height 816
drag, startPoint x: 862, startPoint y: 342, endPoint x: 2, endPoint y: 321, distance: 860.3
click at [0, 331] on html "Menu Boards Boards Boards All jobs Status Workforce Workforce My Workforce Recr…" at bounding box center [612, 490] width 1224 height 980
drag, startPoint x: 665, startPoint y: 305, endPoint x: 458, endPoint y: 294, distance: 207.3
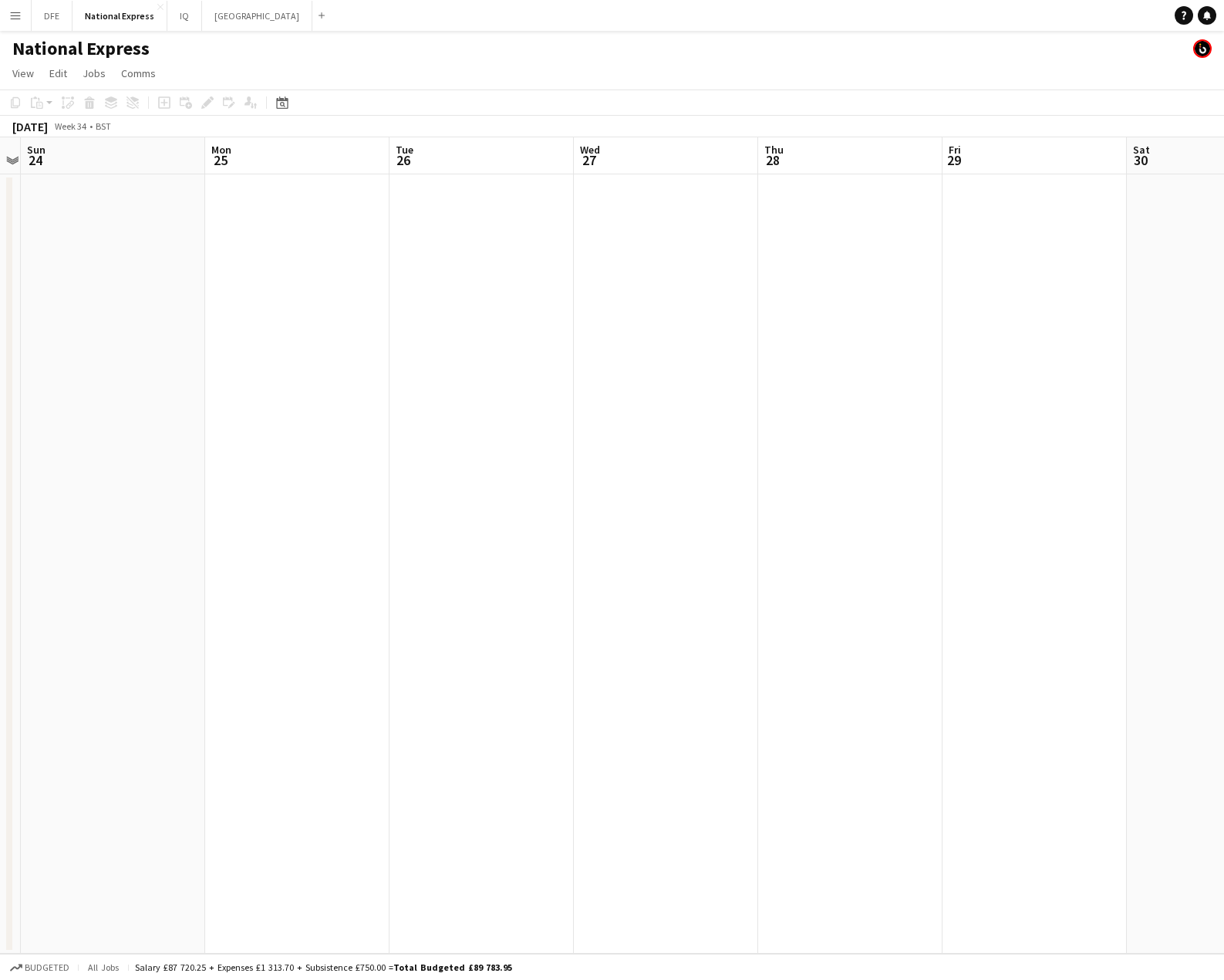
click at [19, 304] on app-calendar-viewport "Thu 21 Fri 22 Sat 23 Sun 24 Mon 25 Tue 26 Wed 27 Thu 28 Fri 29 Sat 30 Sun 31 Mo…" at bounding box center [612, 545] width 1224 height 816
drag, startPoint x: 1124, startPoint y: 275, endPoint x: 287, endPoint y: 268, distance: 837.0
click at [0, 268] on html "Menu Boards Boards Boards All jobs Status Workforce Workforce My Workforce Recr…" at bounding box center [612, 490] width 1224 height 980
drag, startPoint x: 492, startPoint y: 284, endPoint x: 68, endPoint y: 283, distance: 424.0
click at [68, 283] on app-calendar-viewport "Wed 27 Thu 28 Fri 29 Sat 30 Sun 31 Mon 1 Tue 2 Wed 3 Thu 4 Fri 5 Sat 6 Sun 7" at bounding box center [612, 545] width 1224 height 816
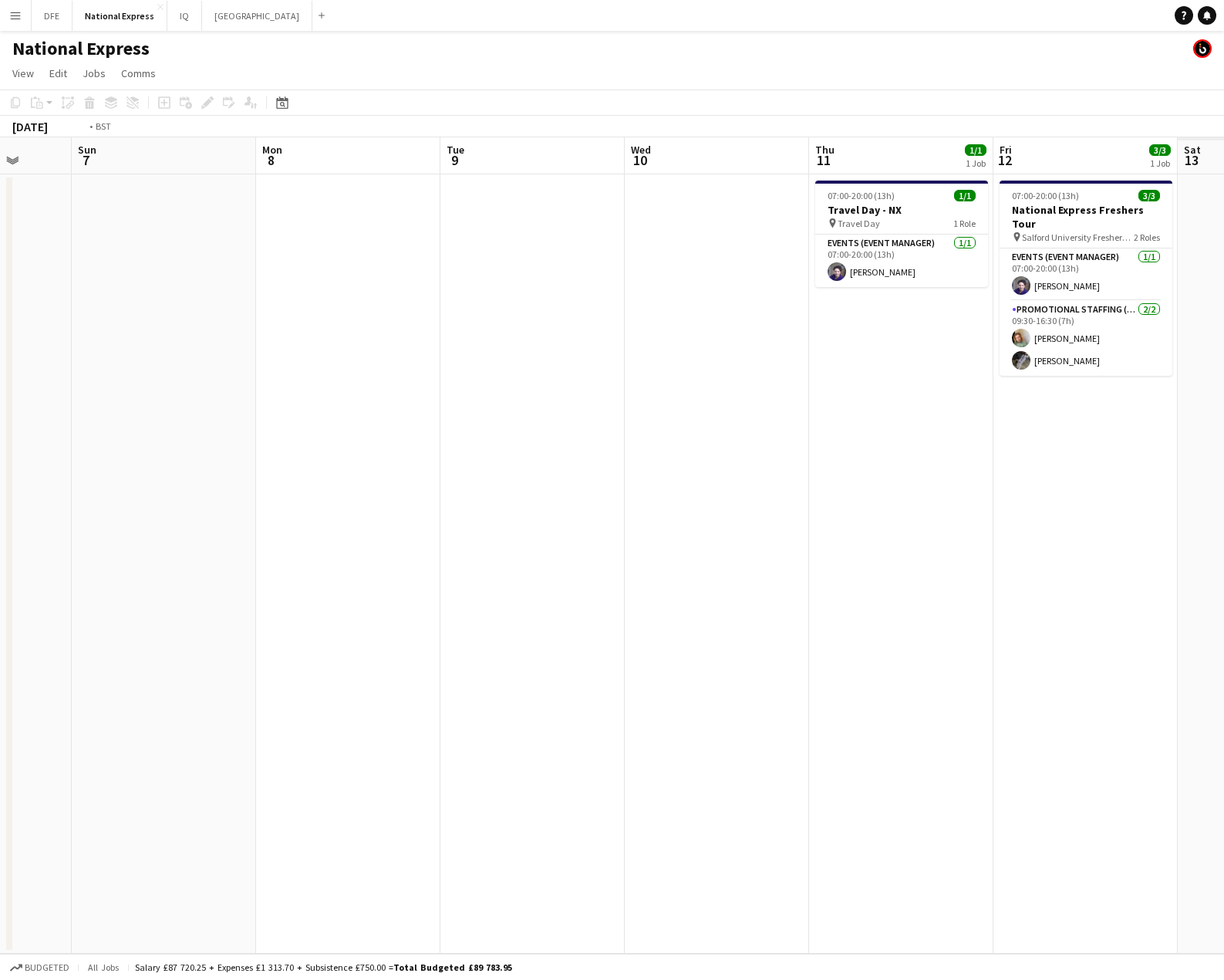
drag, startPoint x: 560, startPoint y: 279, endPoint x: 676, endPoint y: 274, distance: 116.1
click at [45, 278] on app-calendar-viewport "Thu 4 Fri 5 Sat 6 Sun 7 Mon 8 Tue 9 Wed 10 Thu 11 1/1 1 Job Fri 12 3/3 1 Job Sa…" at bounding box center [612, 545] width 1224 height 816
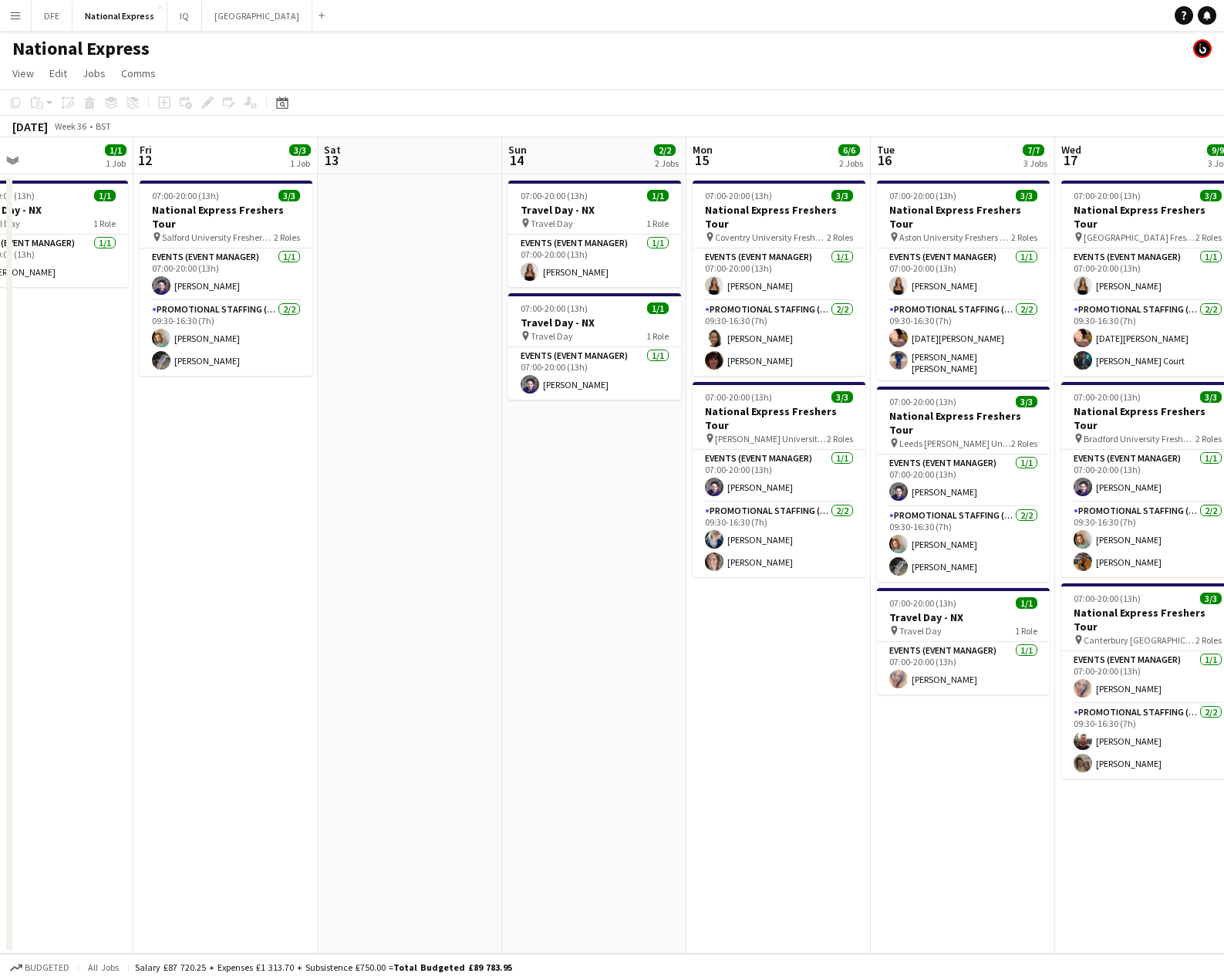
click at [193, 278] on app-calendar-viewport "Sun 7 Mon 8 Tue 9 Wed 10 Thu 11 1/1 1 Job Fri 12 3/3 1 Job Sat 13 Sun 14 2/2 2 …" at bounding box center [612, 545] width 1224 height 816
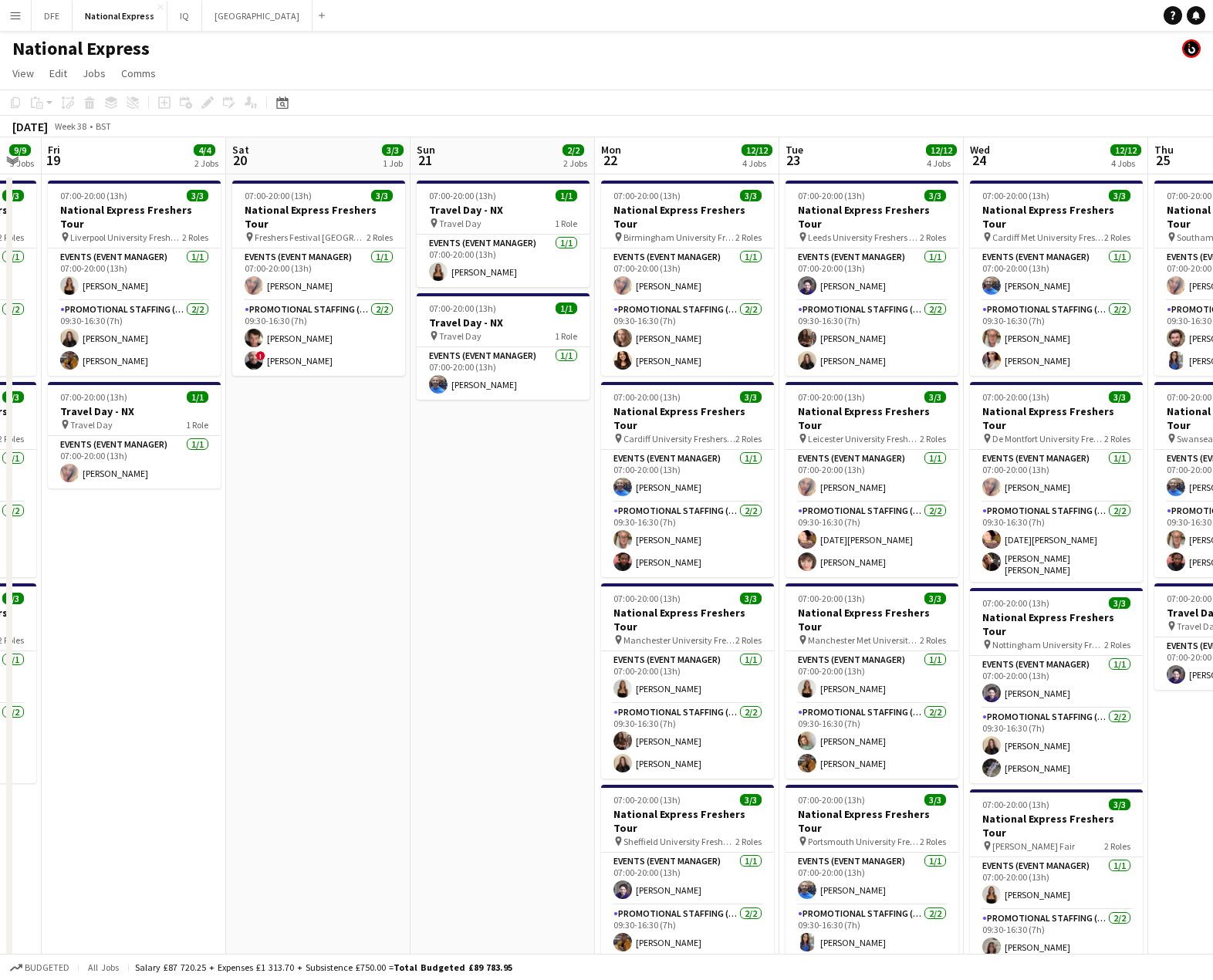
drag, startPoint x: 1173, startPoint y: 283, endPoint x: 413, endPoint y: 287, distance: 760.0
click at [413, 287] on app-calendar-viewport "Tue 16 7/7 3 Jobs Wed 17 9/9 3 Jobs Thu 18 9/9 3 Jobs Fri 19 4/4 2 Jobs Sat 20 …" at bounding box center [606, 576] width 1213 height 878
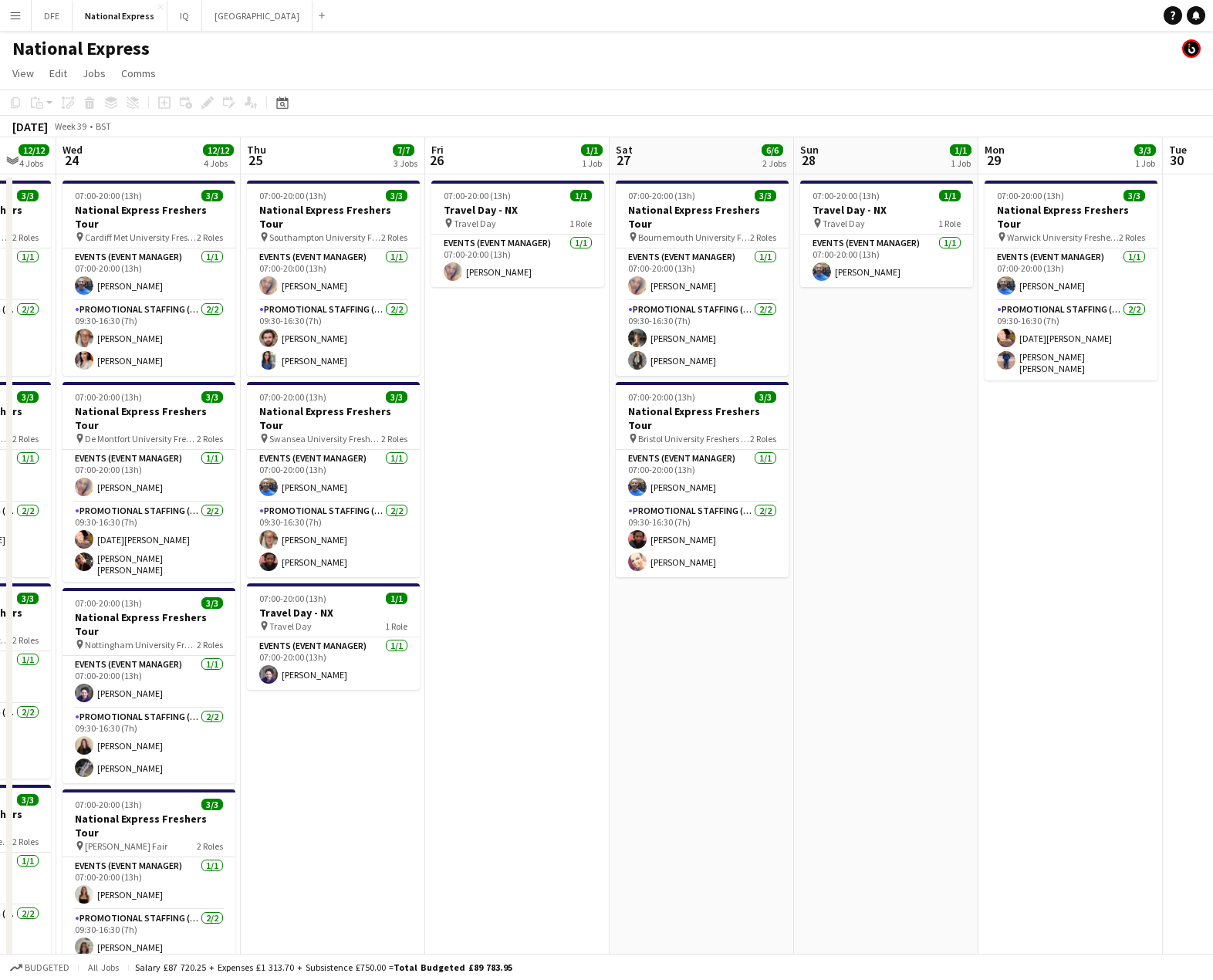
drag, startPoint x: 663, startPoint y: 304, endPoint x: 194, endPoint y: 311, distance: 469.1
click at [194, 311] on app-calendar-viewport "Sat 20 3/3 1 Job Sun 21 2/2 2 Jobs Mon 22 12/12 4 Jobs Tue 23 12/12 4 Jobs Wed …" at bounding box center [606, 576] width 1213 height 878
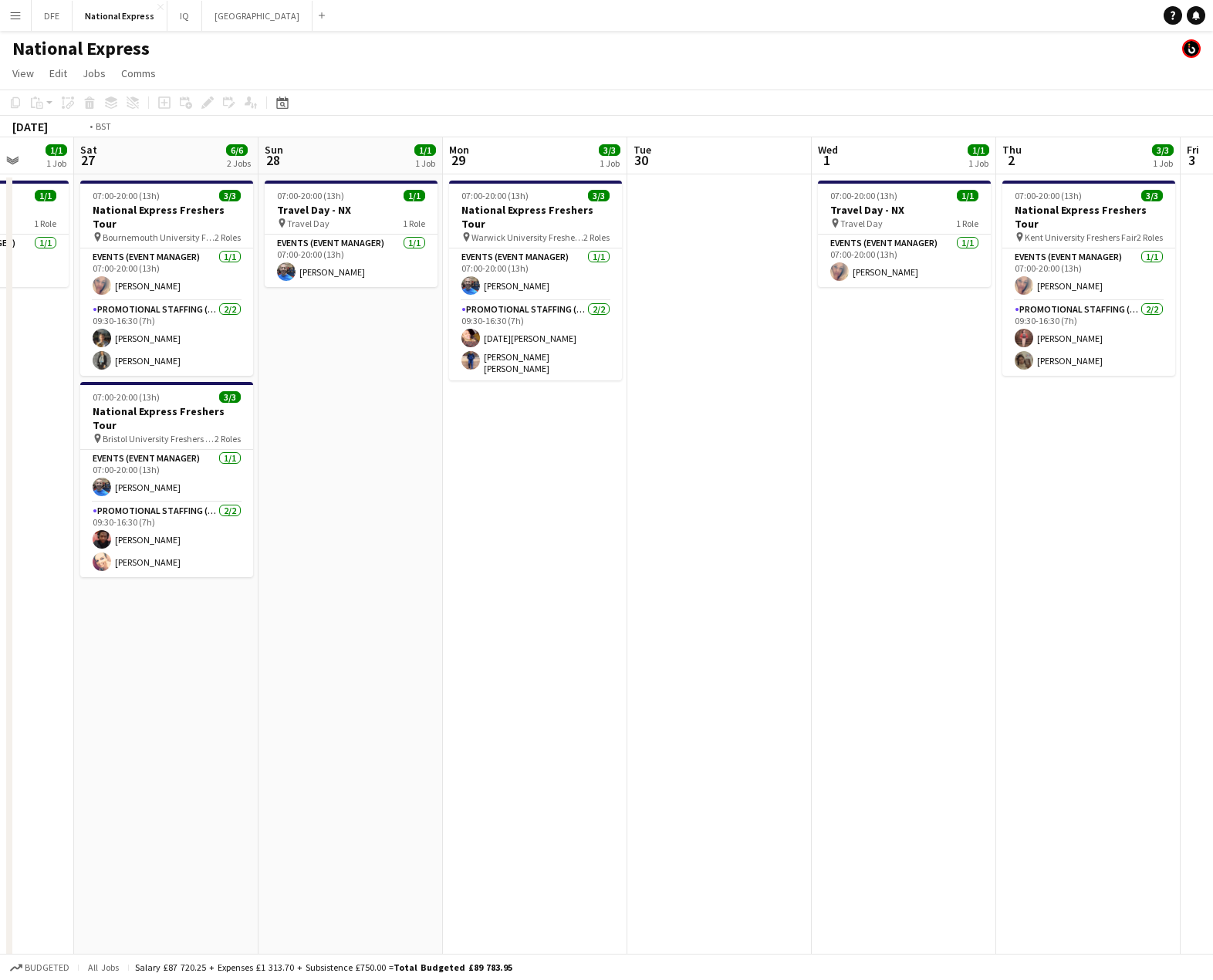
drag, startPoint x: 787, startPoint y: 283, endPoint x: 511, endPoint y: 287, distance: 276.0
click at [88, 283] on app-calendar-viewport "Wed 24 12/12 4 Jobs Thu 25 7/7 3 Jobs Fri 26 1/1 1 Job Sat 27 6/6 2 Jobs Sun 28…" at bounding box center [606, 576] width 1213 height 878
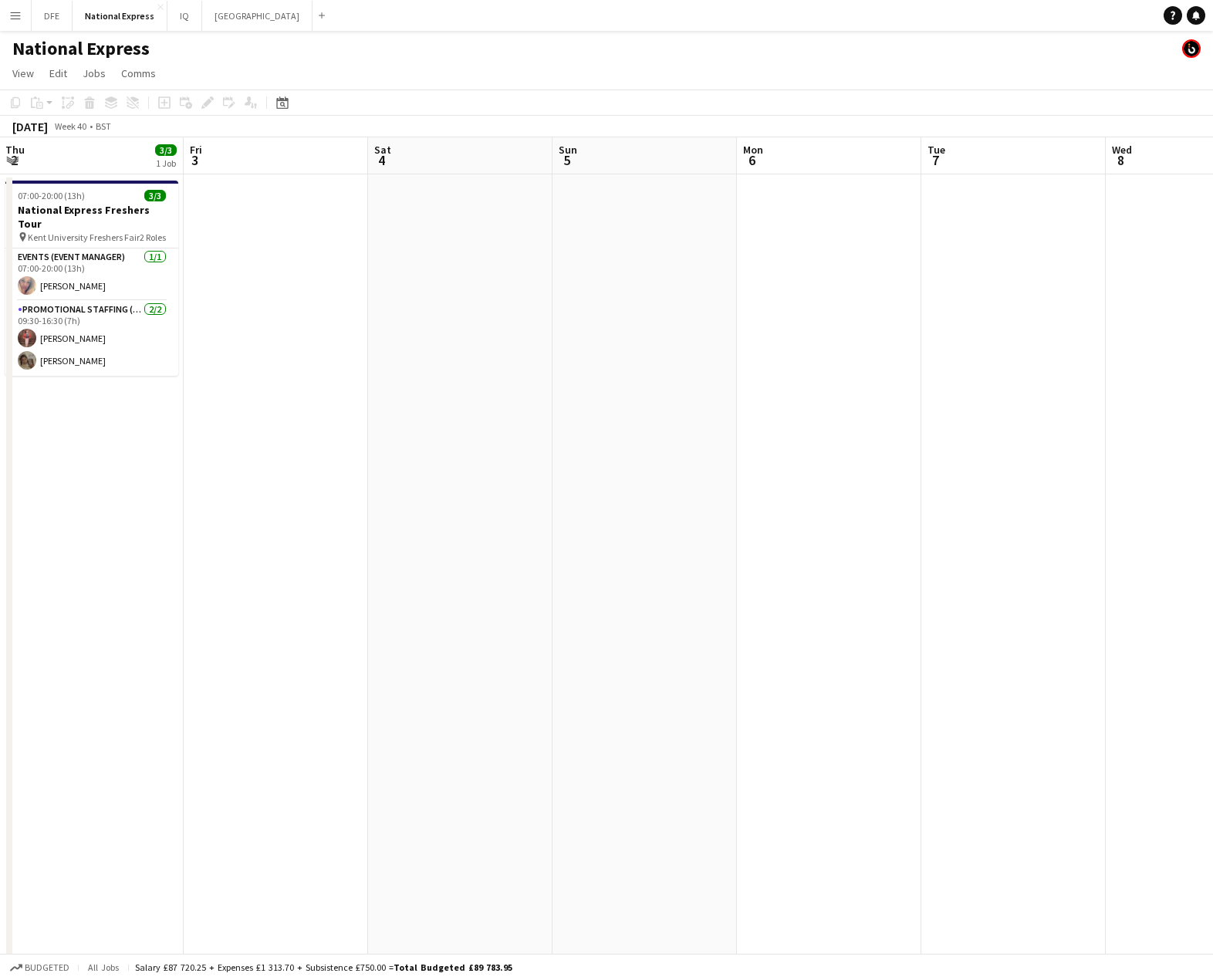
drag, startPoint x: 925, startPoint y: 291, endPoint x: 241, endPoint y: 288, distance: 684.0
click at [65, 289] on app-calendar-viewport "Mon 29 3/3 1 Job Tue 30 Wed 1 1/1 1 Job Thu 2 3/3 1 Job Fri 3 Sat 4 Sun 5 Mon 6…" at bounding box center [606, 576] width 1213 height 878
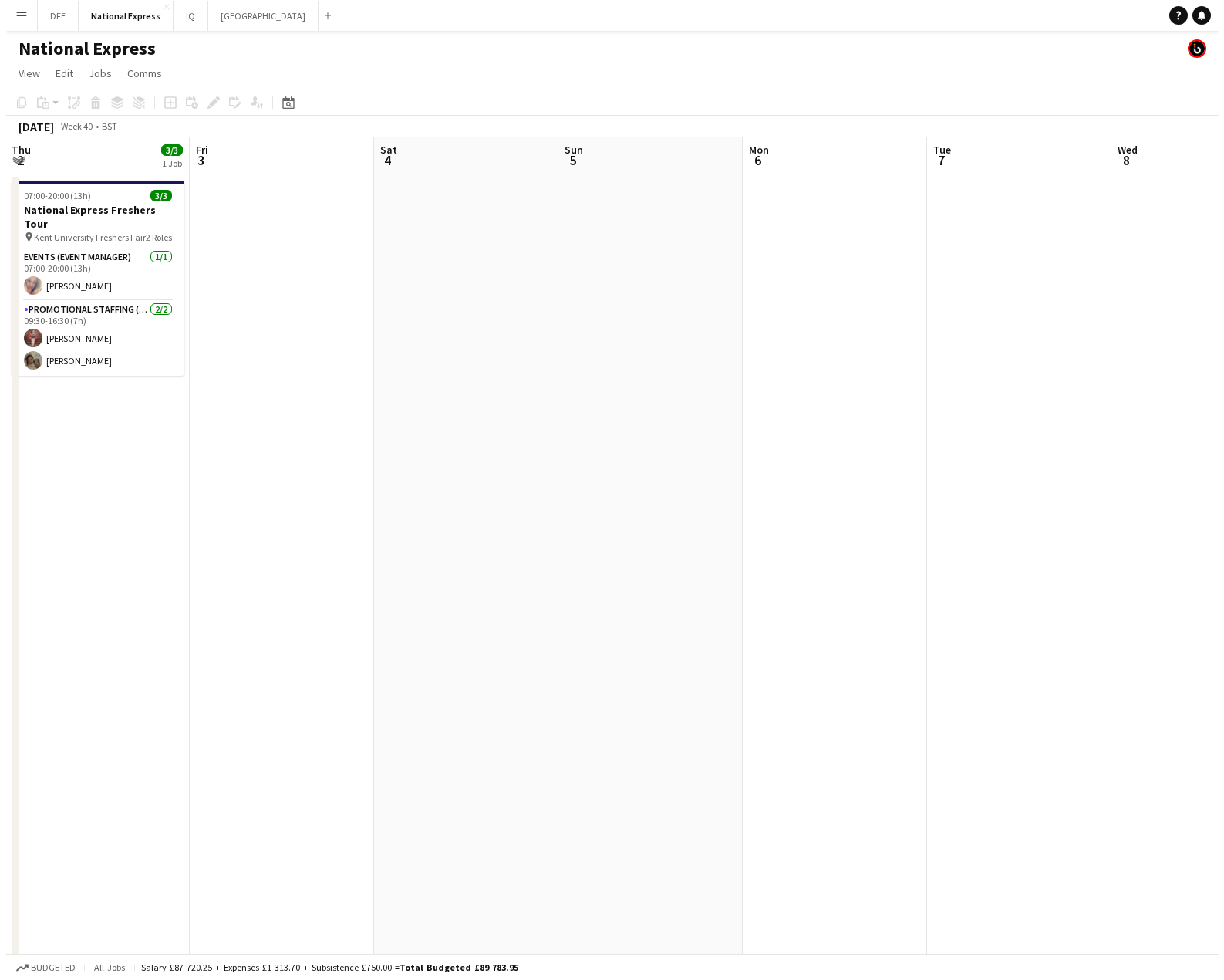
scroll to position [0, 588]
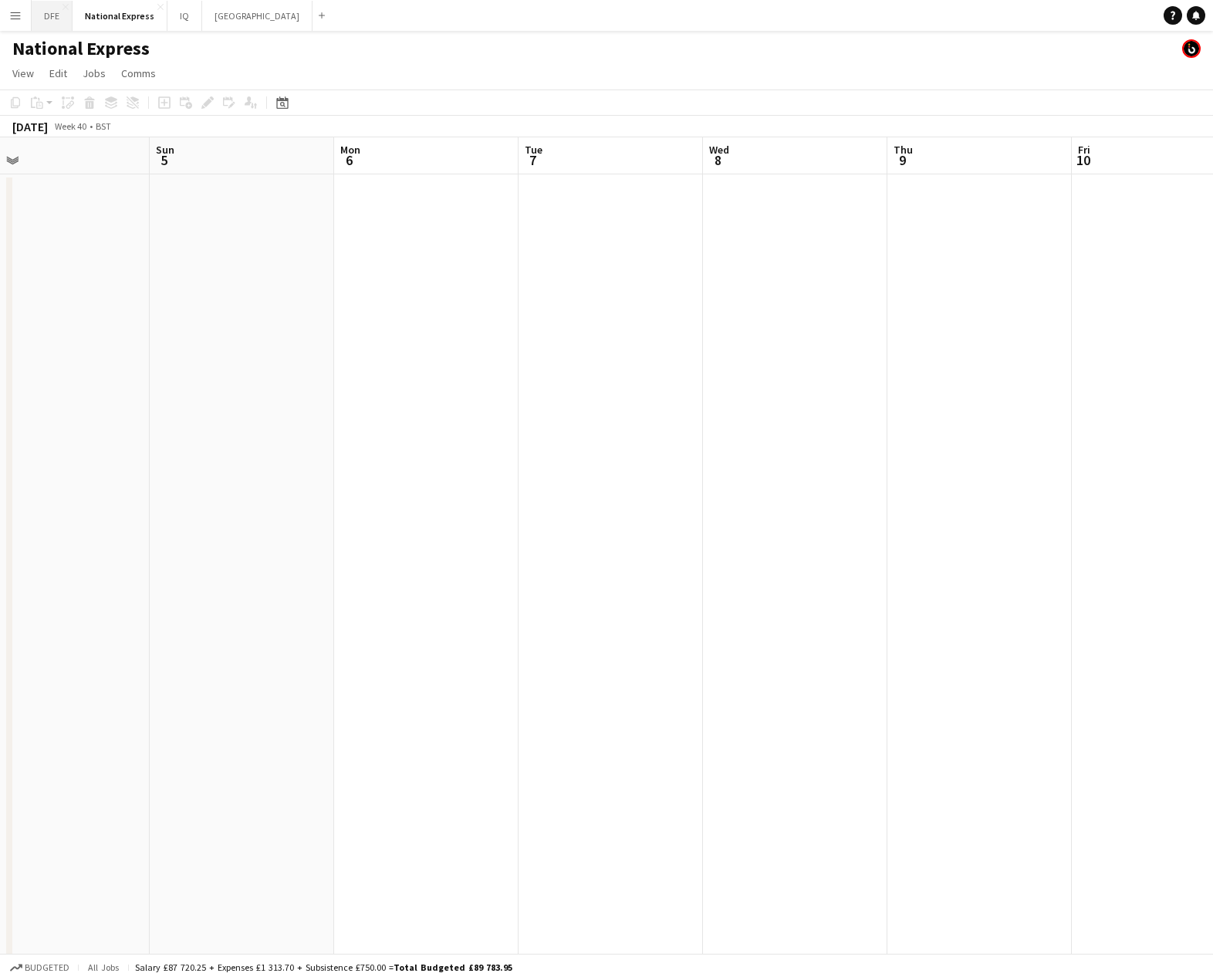
click at [45, 15] on button "DFE Close" at bounding box center [52, 16] width 41 height 30
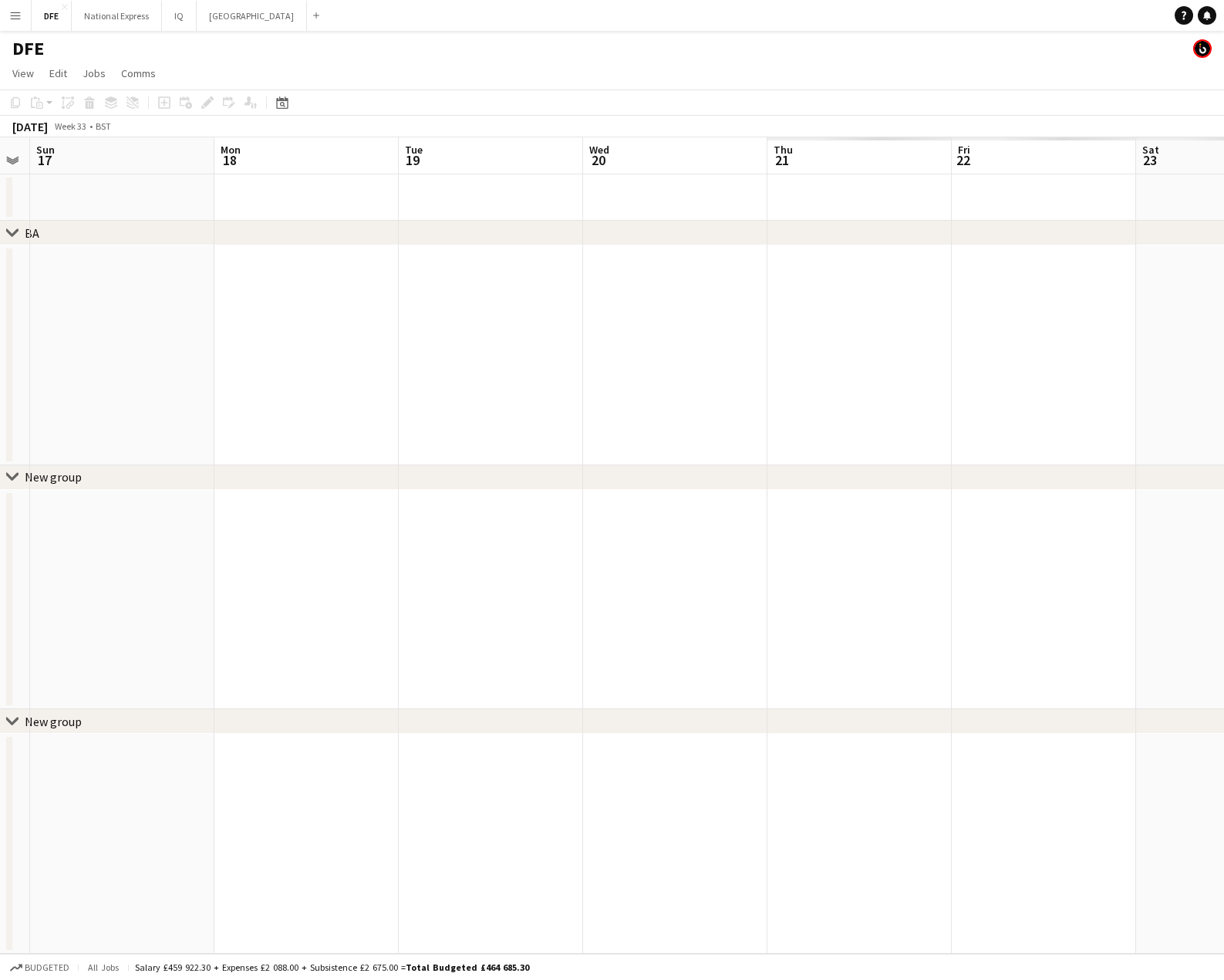
drag, startPoint x: 1057, startPoint y: 250, endPoint x: 609, endPoint y: 231, distance: 448.4
click at [0, 209] on html "Menu Boards Boards Boards All jobs Status Workforce Workforce My Workforce Recr…" at bounding box center [612, 490] width 1224 height 980
drag, startPoint x: 927, startPoint y: 252, endPoint x: 56, endPoint y: 270, distance: 871.2
click at [43, 273] on app-calendar-viewport "Tue 19 Wed 20 Thu 21 Fri 22 Sat 23 Sun 24 Mon 25 Tue 26 Wed 27 Thu 28 Fri 29 Sa…" at bounding box center [612, 545] width 1224 height 816
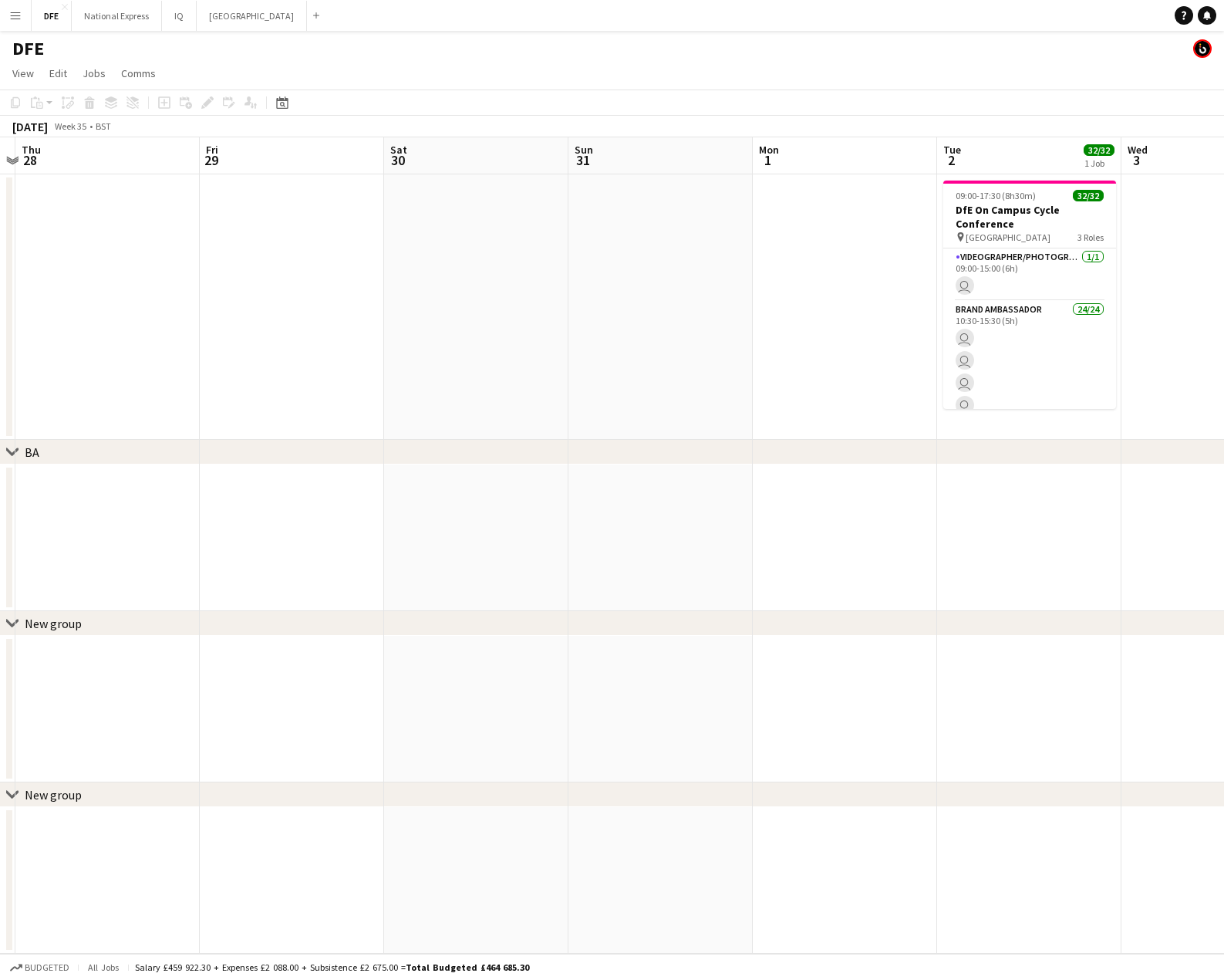
drag, startPoint x: 398, startPoint y: 377, endPoint x: 365, endPoint y: 341, distance: 48.8
click at [135, 370] on app-calendar-viewport "Mon 25 Tue 26 Wed 27 Thu 28 Fri 29 Sat 30 Sun 31 Mon 1 Tue 2 32/32 1 Job Wed 3 …" at bounding box center [612, 545] width 1224 height 816
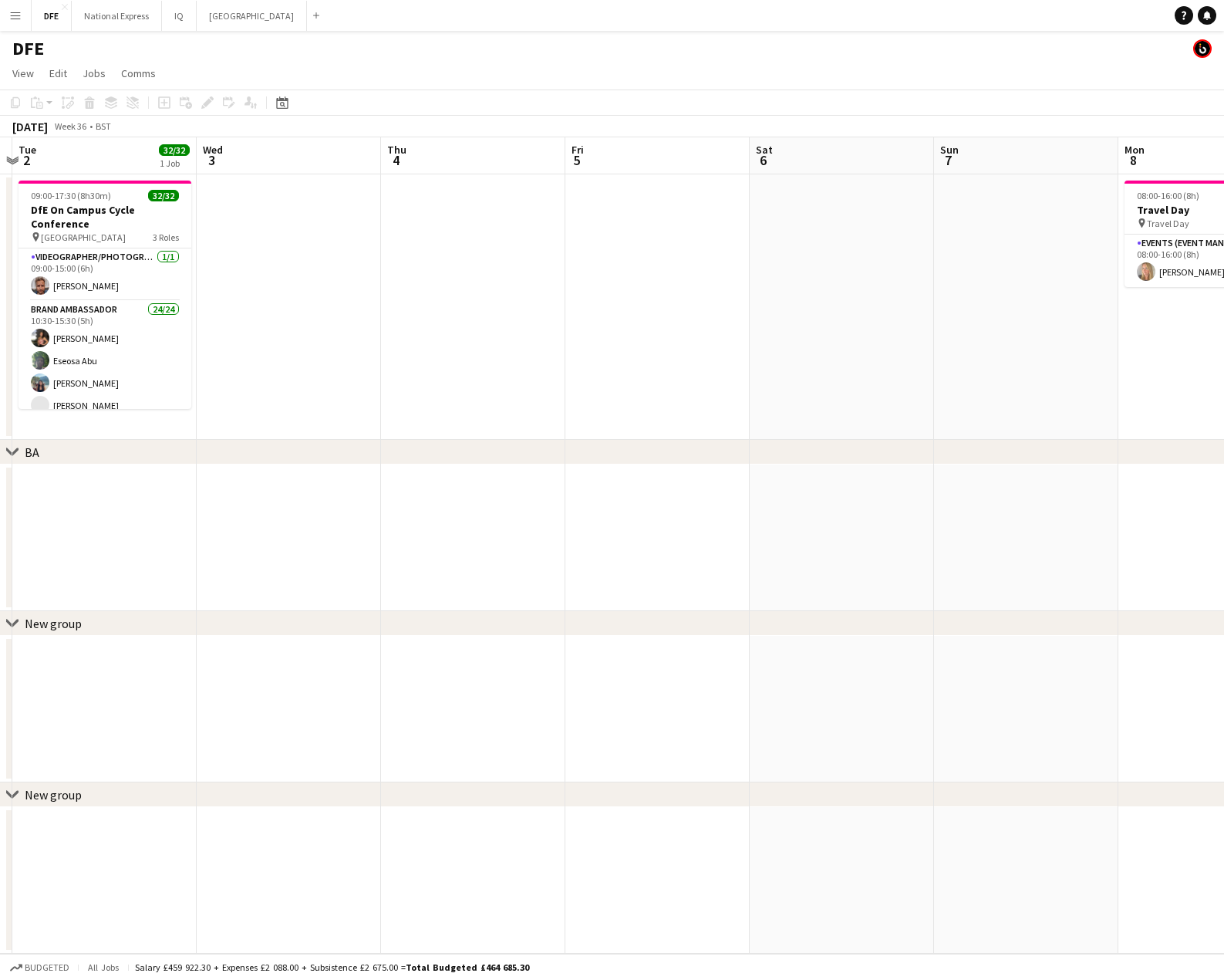
drag, startPoint x: 257, startPoint y: 347, endPoint x: 561, endPoint y: 331, distance: 304.4
click at [220, 346] on app-calendar-viewport "Sat 30 Sun 31 Mon 1 Tue 2 32/32 1 Job Wed 3 Thu 4 Fri 5 Sat 6 Sun 7 Mon 8 1/1 1…" at bounding box center [612, 545] width 1224 height 816
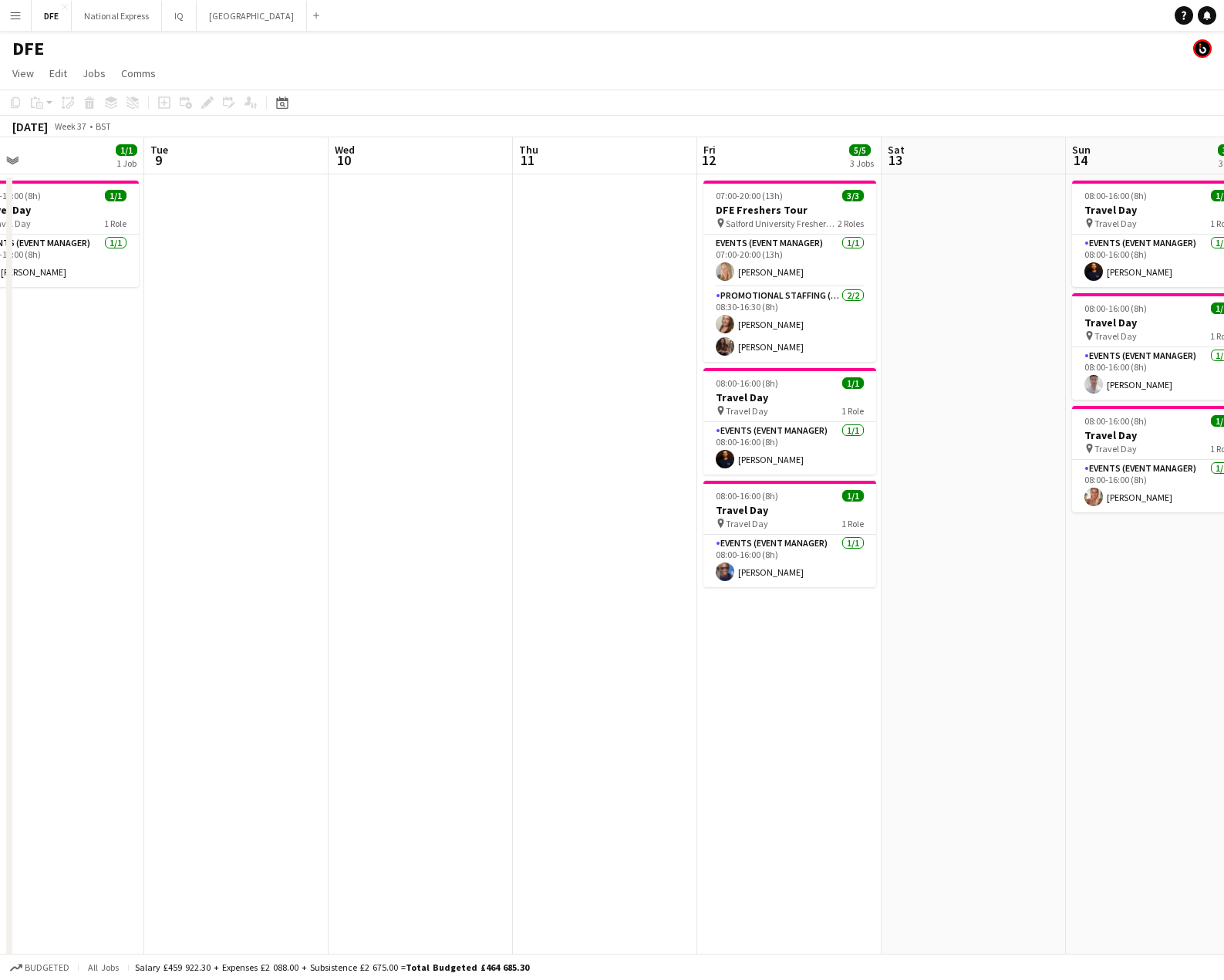
drag, startPoint x: 1122, startPoint y: 323, endPoint x: 736, endPoint y: 310, distance: 386.2
click at [0, 328] on html "Menu Boards Boards Boards All jobs Status Workforce Workforce My Workforce Recr…" at bounding box center [612, 788] width 1224 height 1576
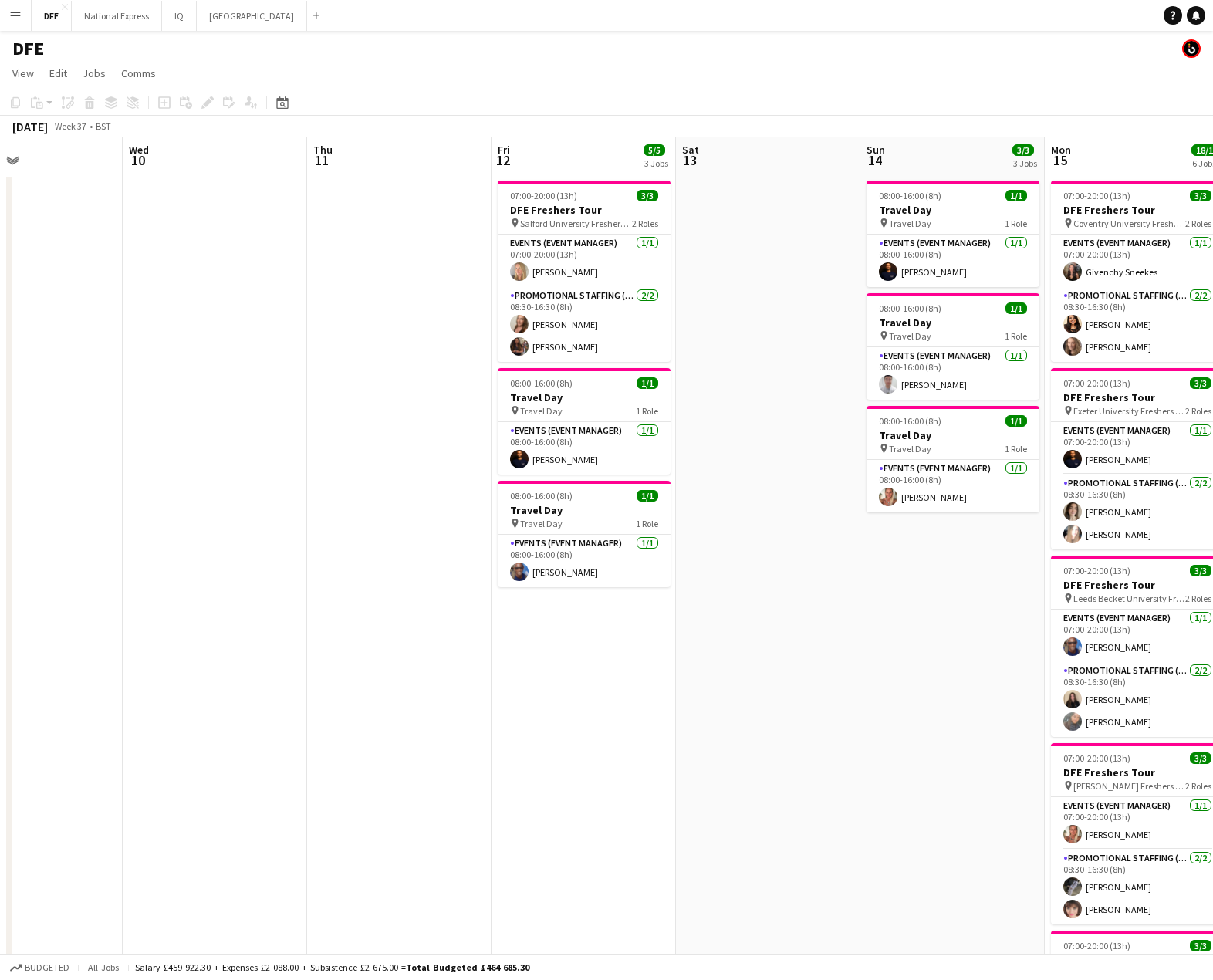
drag, startPoint x: 909, startPoint y: 325, endPoint x: 104, endPoint y: 308, distance: 805.2
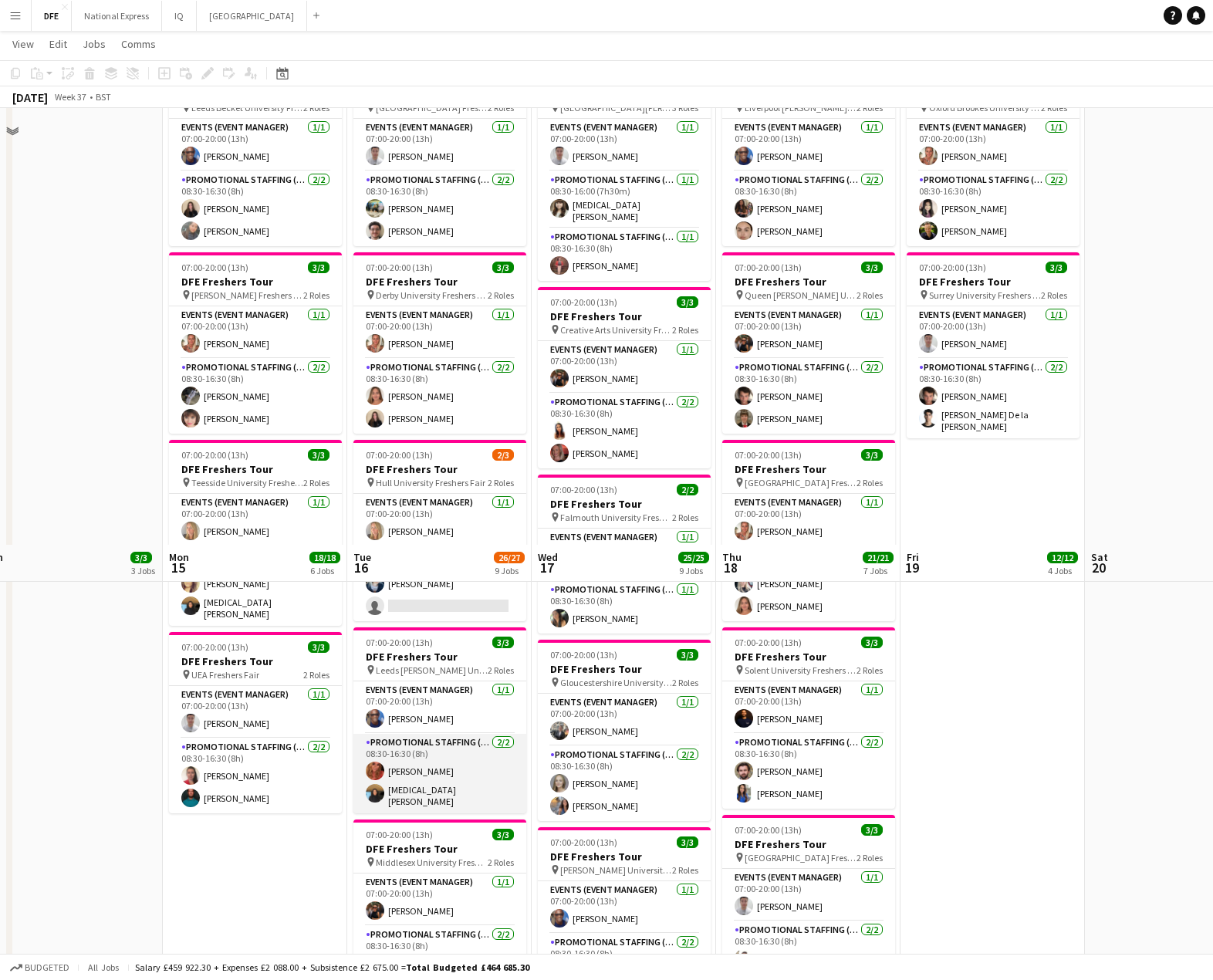
scroll to position [926, 0]
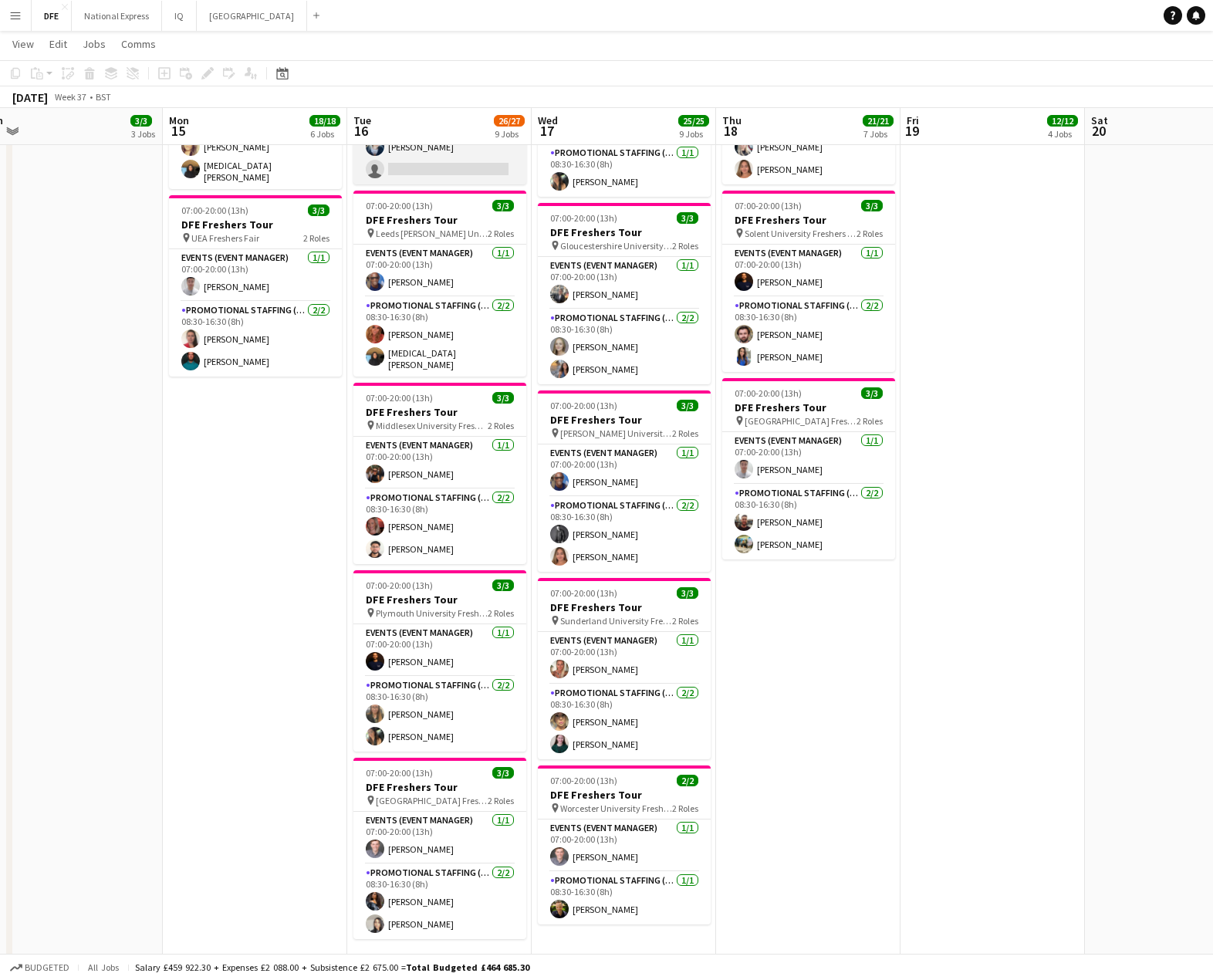
click at [423, 163] on app-card-role "Promotional Staffing (Brand Ambassadors) 3A 1/2 08:30-16:30 (8h) Gemma Owen-Ken…" at bounding box center [439, 146] width 172 height 75
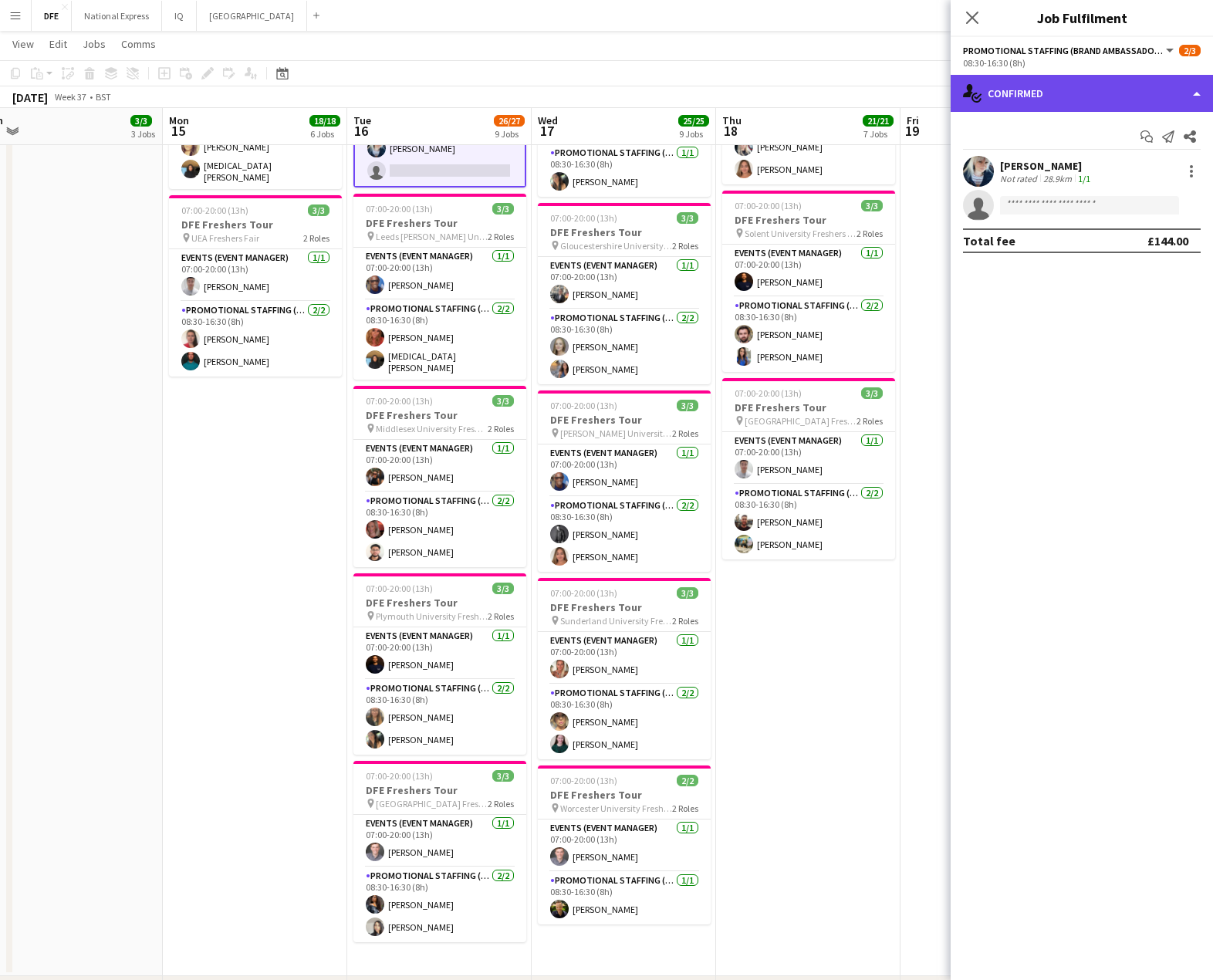
click at [1131, 95] on div "single-neutral-actions-check-2 Confirmed" at bounding box center [1082, 93] width 262 height 37
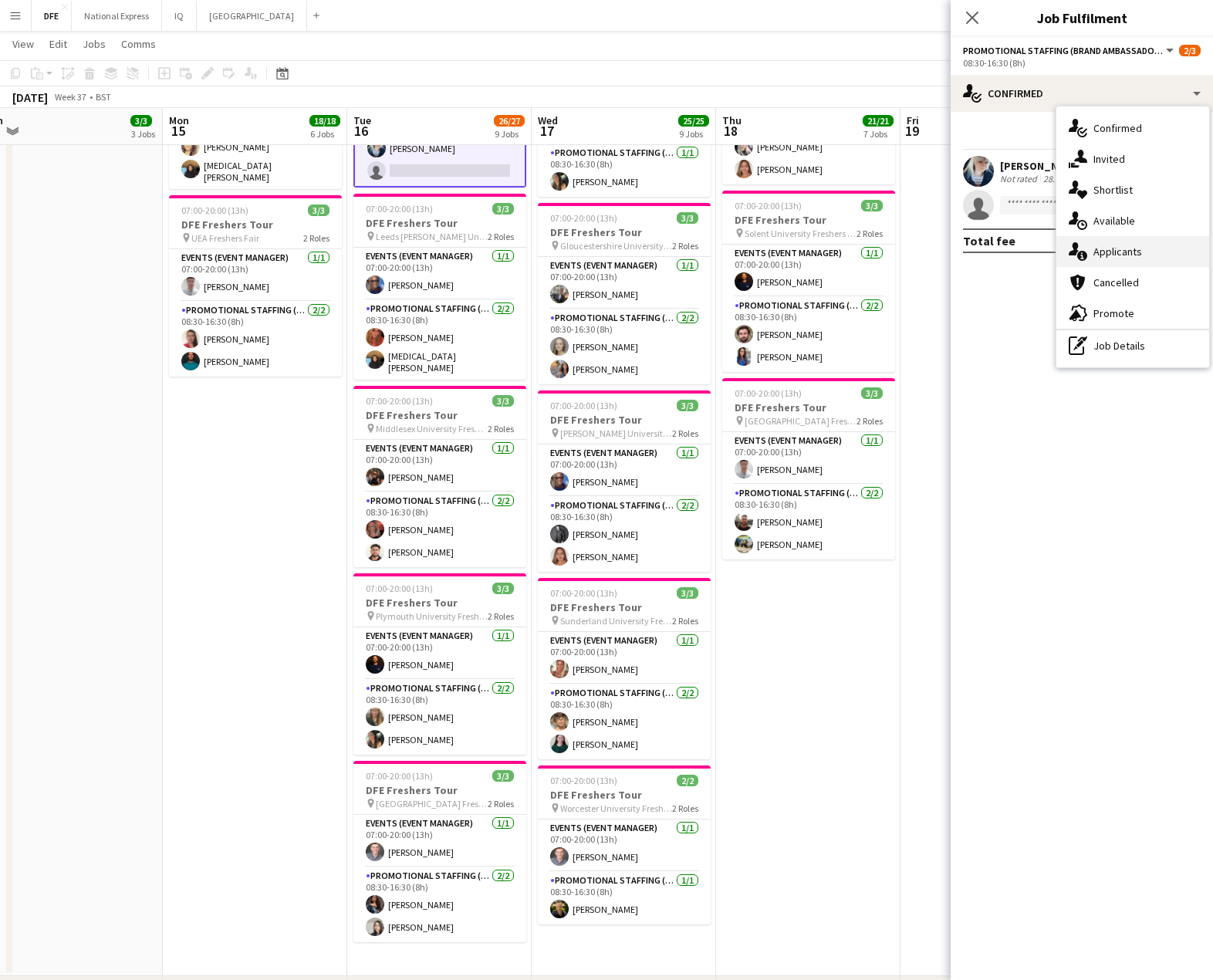
click at [1137, 249] on div "single-neutral-actions-information Applicants" at bounding box center [1133, 252] width 153 height 31
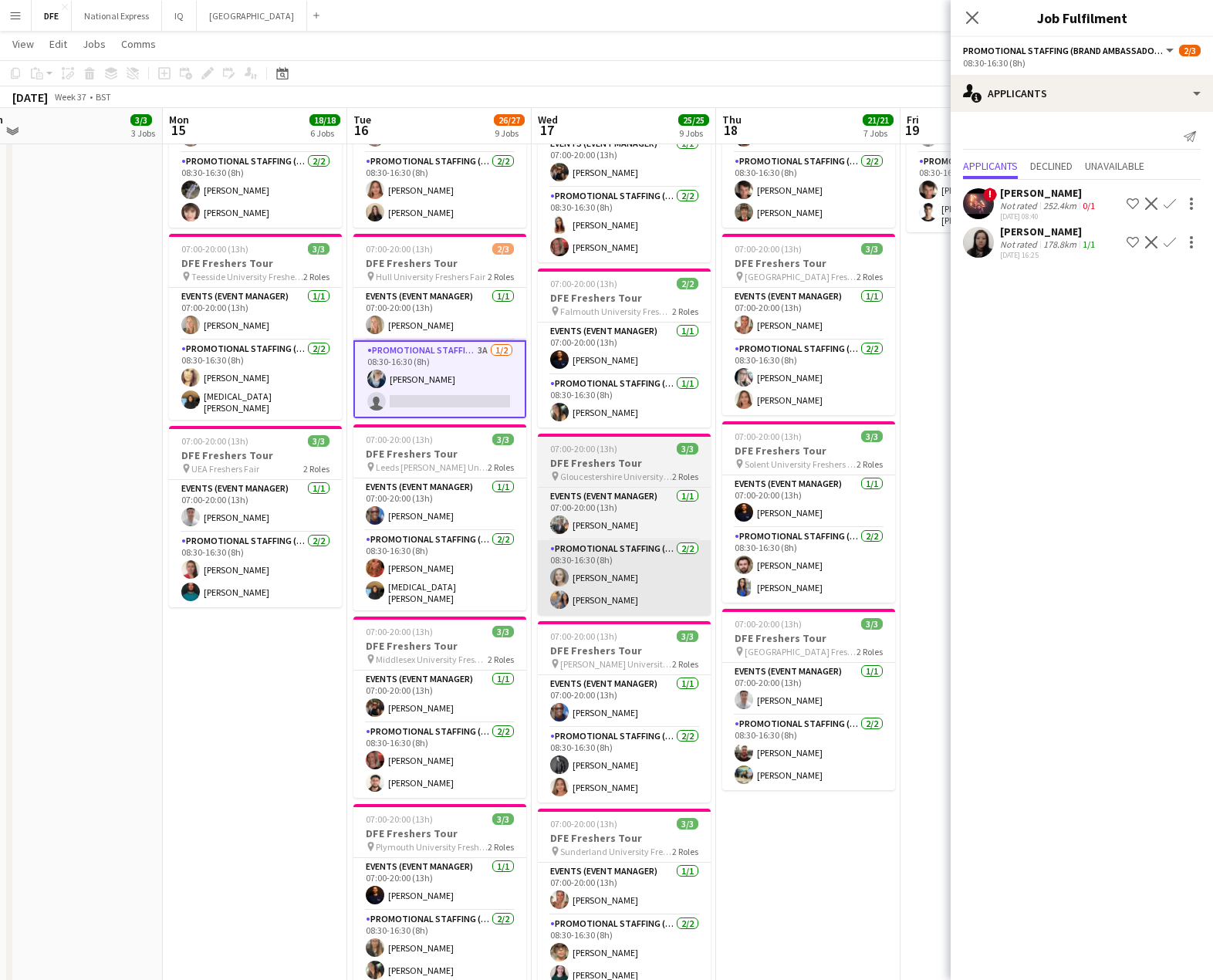
scroll to position [694, 0]
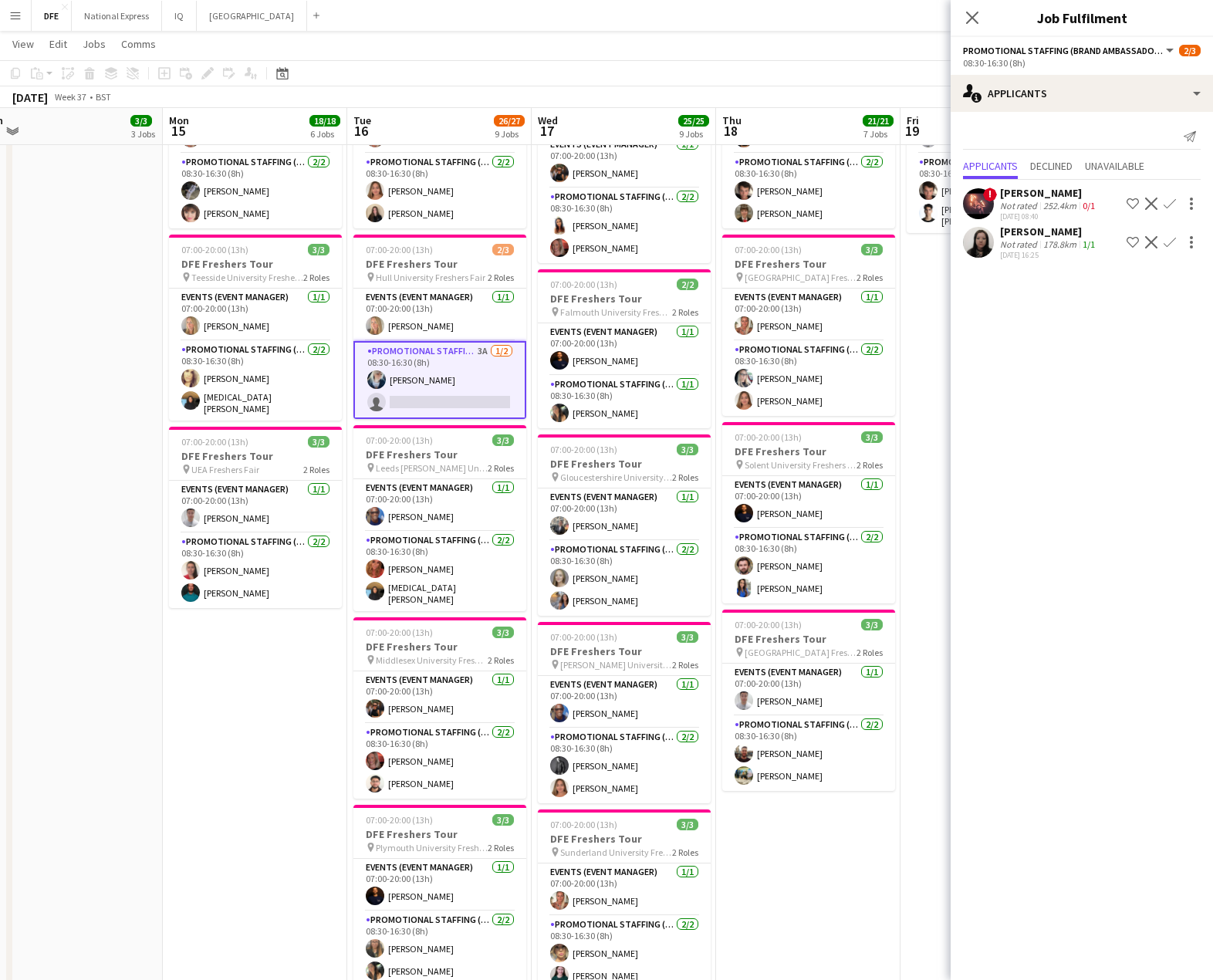
drag, startPoint x: 972, startPoint y: 16, endPoint x: 946, endPoint y: 73, distance: 62.6
click at [972, 15] on icon "Close pop-in" at bounding box center [972, 18] width 13 height 13
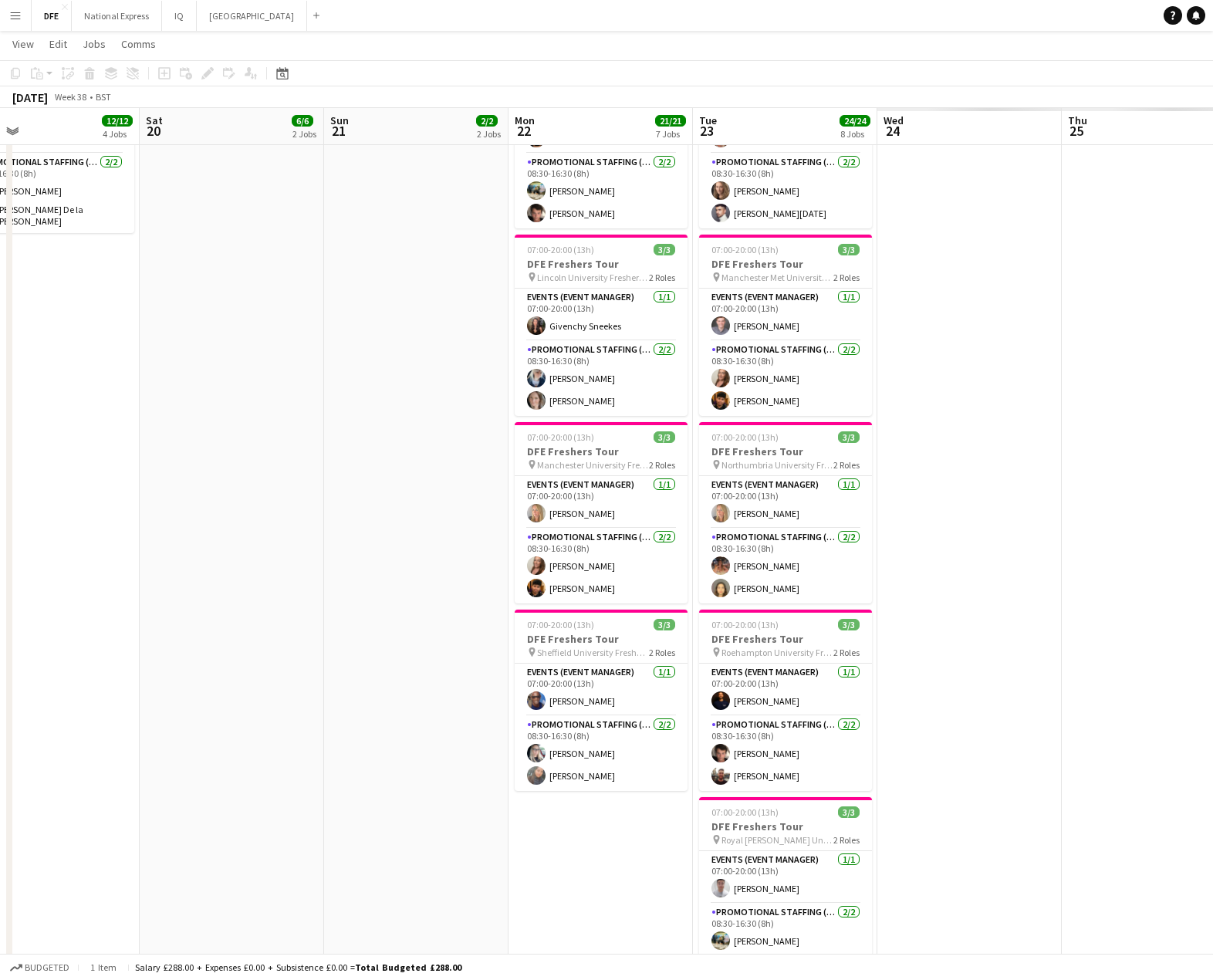
drag, startPoint x: 719, startPoint y: 227, endPoint x: 140, endPoint y: 184, distance: 580.6
click at [0, 196] on html "Menu Boards Boards Boards All jobs Status Workforce Workforce My Workforce Recr…" at bounding box center [606, 376] width 1213 height 2141
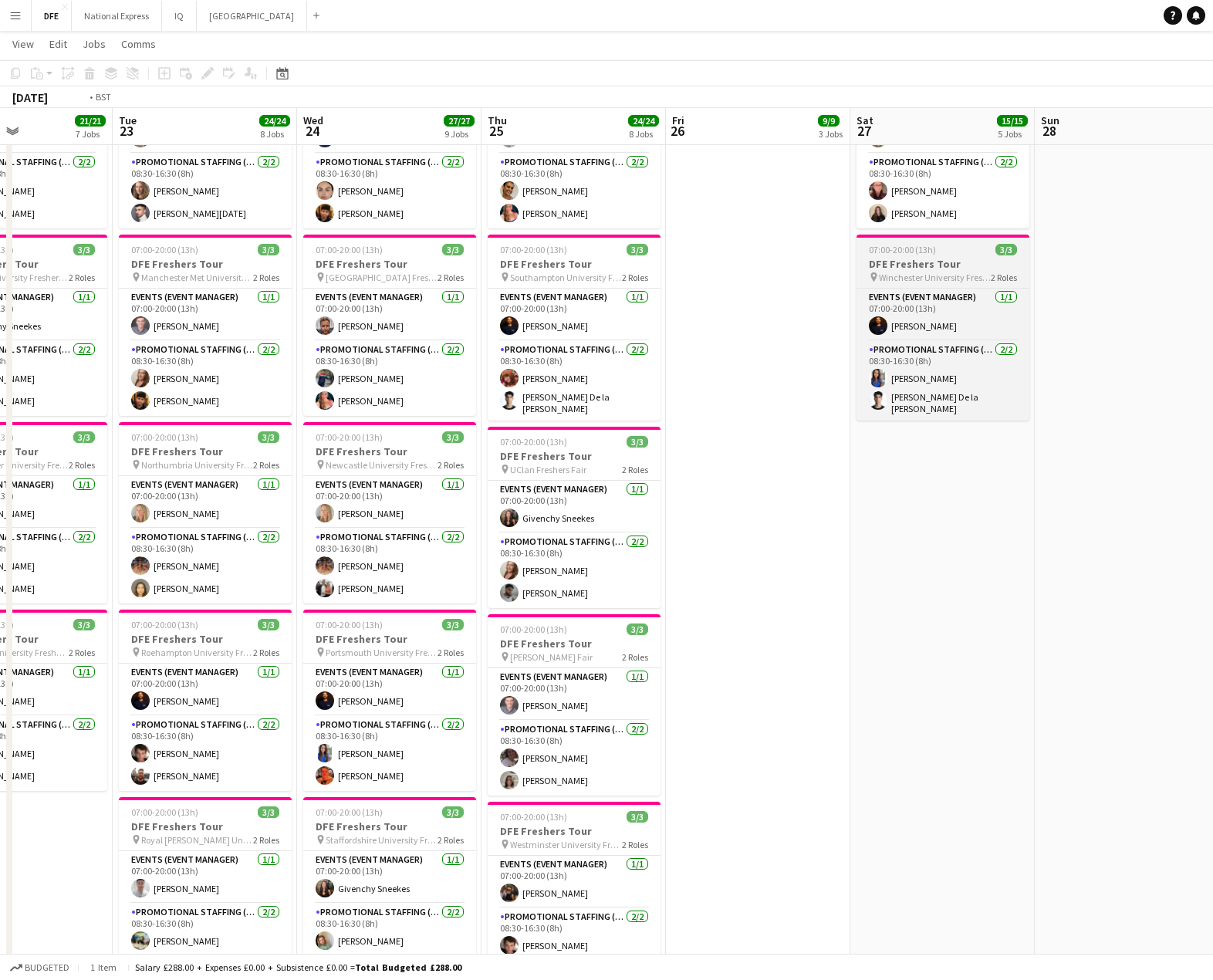
drag, startPoint x: 256, startPoint y: 267, endPoint x: 613, endPoint y: 247, distance: 357.6
click at [132, 253] on app-calendar-viewport "Fri 19 12/12 4 Jobs Sat 20 6/6 2 Jobs Sun 21 2/2 2 Jobs Mon 22 21/21 7 Jobs Tue…" at bounding box center [606, 393] width 1213 height 2054
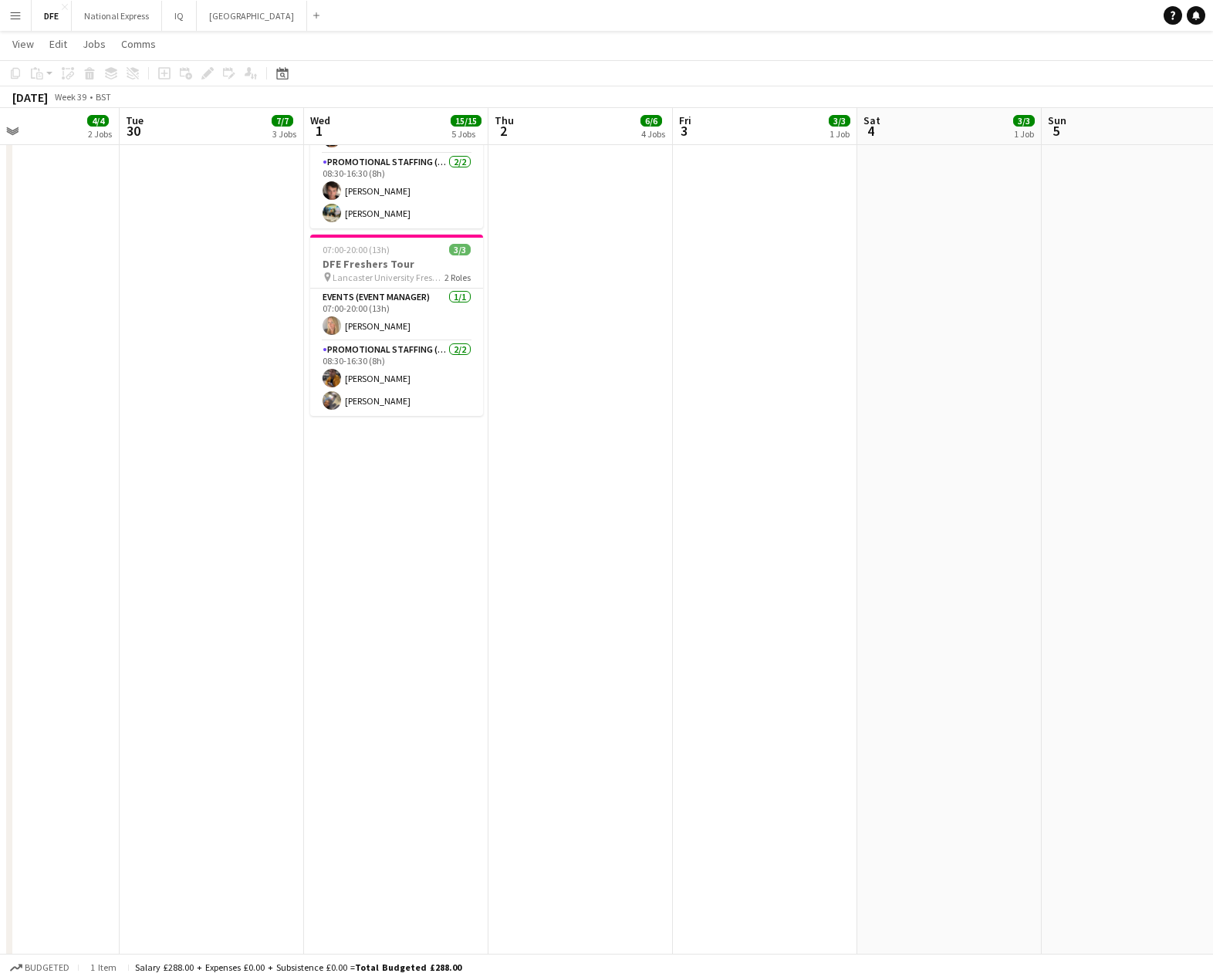
drag, startPoint x: 1148, startPoint y: 246, endPoint x: 164, endPoint y: 231, distance: 984.1
click at [142, 236] on app-calendar-viewport "Fri 26 9/9 3 Jobs Sat 27 15/15 5 Jobs Sun 28 Mon 29 4/4 2 Jobs Tue 30 7/7 3 Job…" at bounding box center [606, 393] width 1213 height 2054
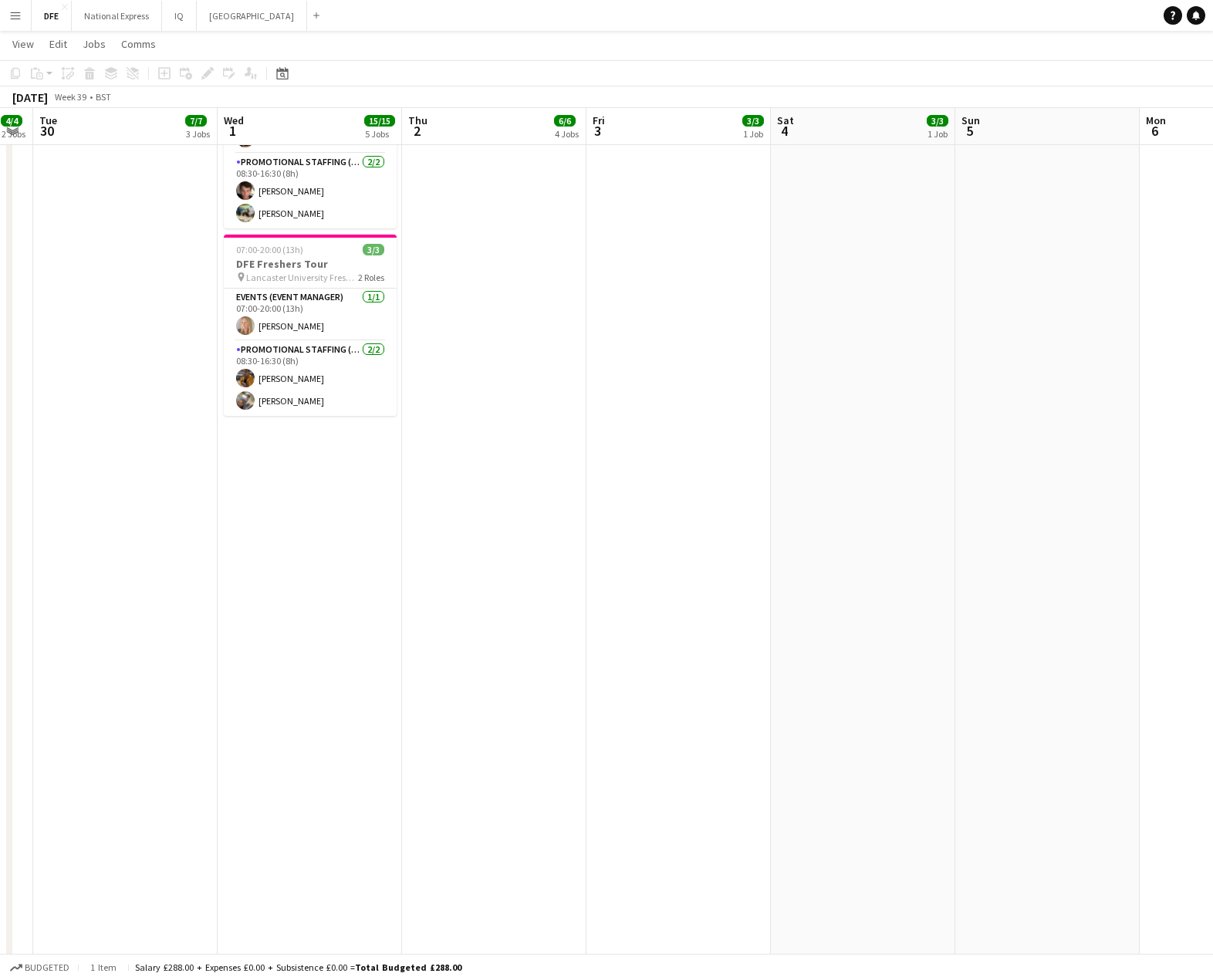
drag, startPoint x: 1009, startPoint y: 222, endPoint x: 358, endPoint y: 11, distance: 684.3
click at [207, 145] on app-calendar-viewport "Sat 27 15/15 5 Jobs Sun 28 Mon 29 4/4 2 Jobs Tue 30 7/7 3 Jobs Wed 1 15/15 5 Jo…" at bounding box center [606, 393] width 1213 height 2054
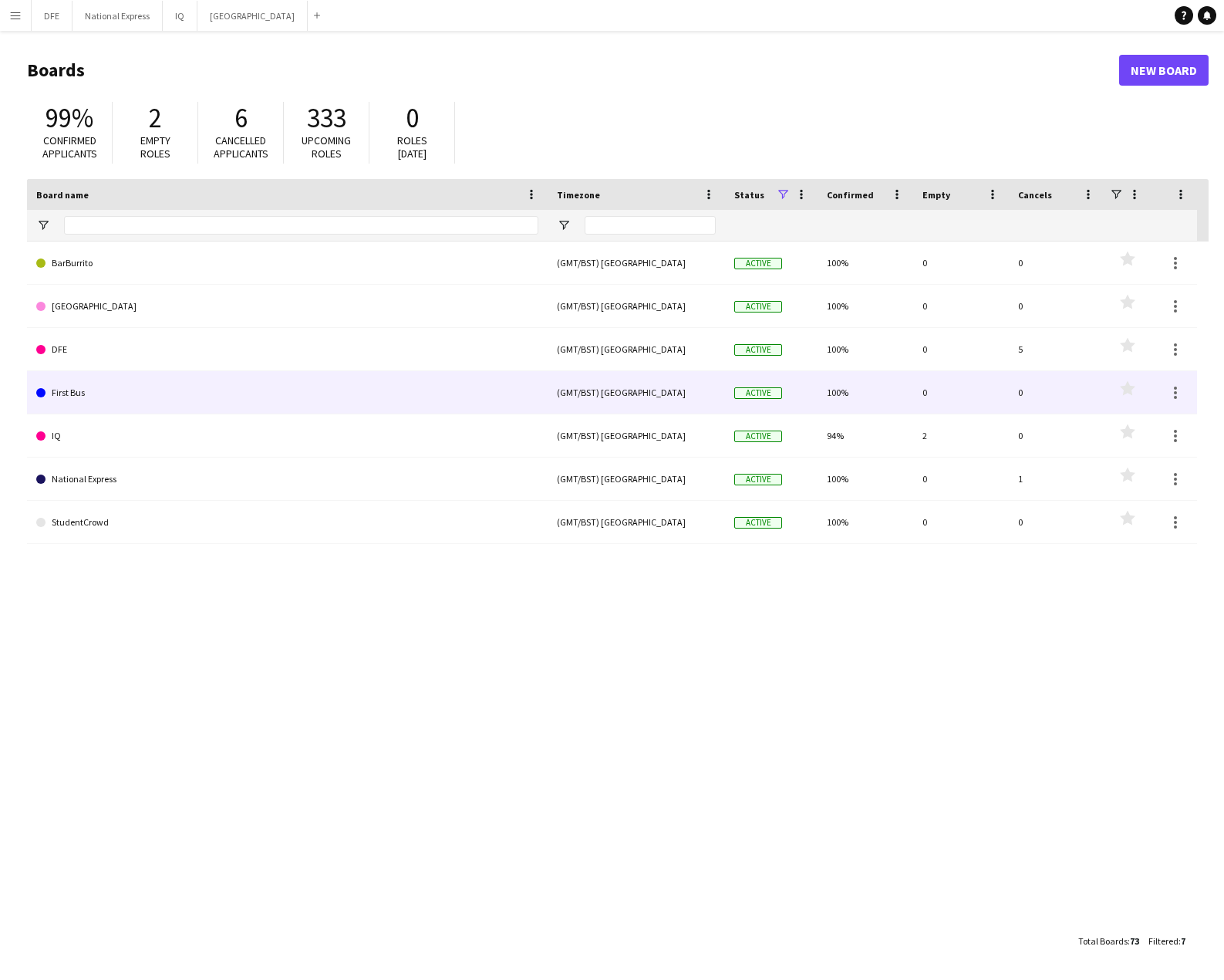
click at [72, 396] on link "First Bus" at bounding box center [287, 392] width 502 height 43
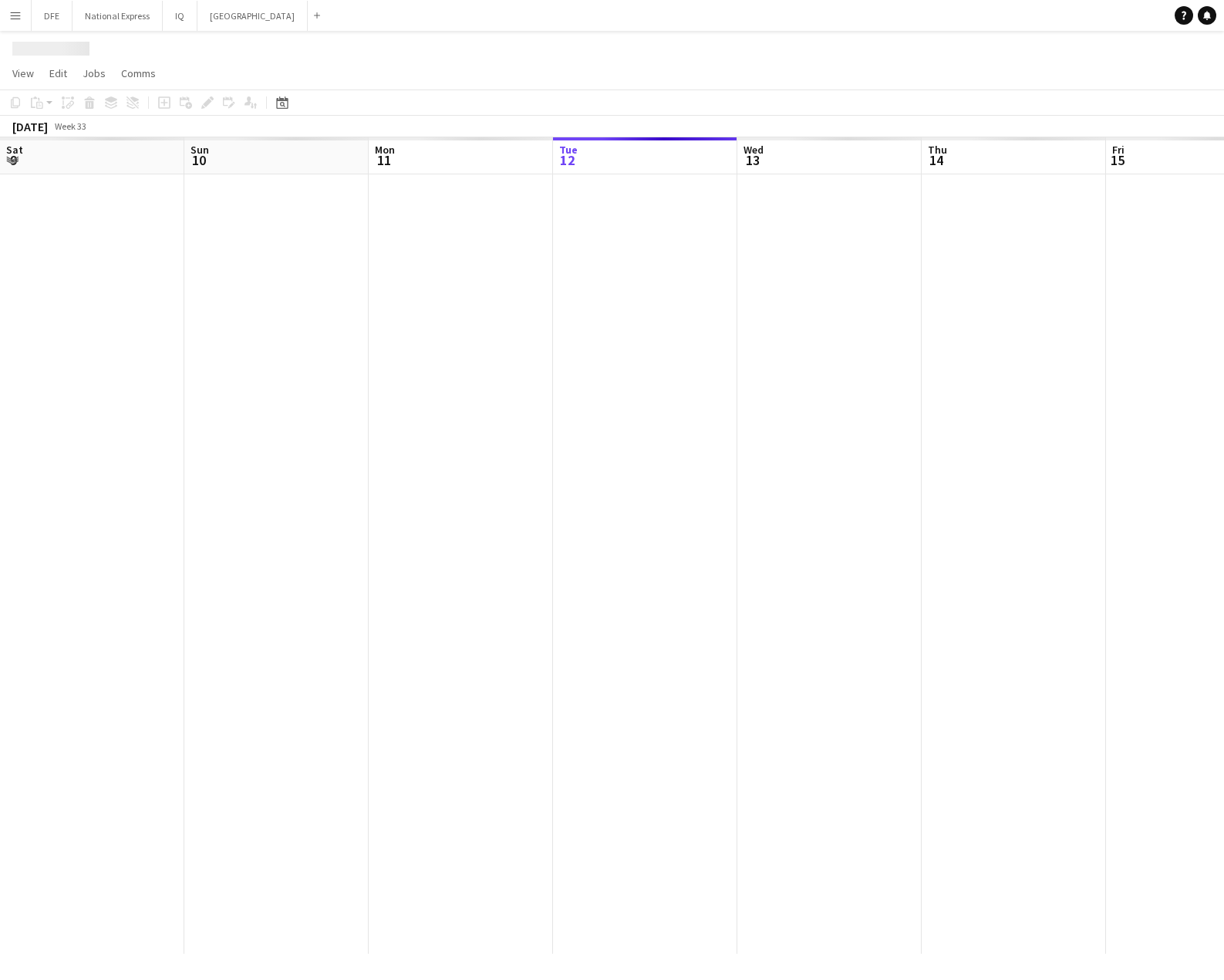
scroll to position [0, 368]
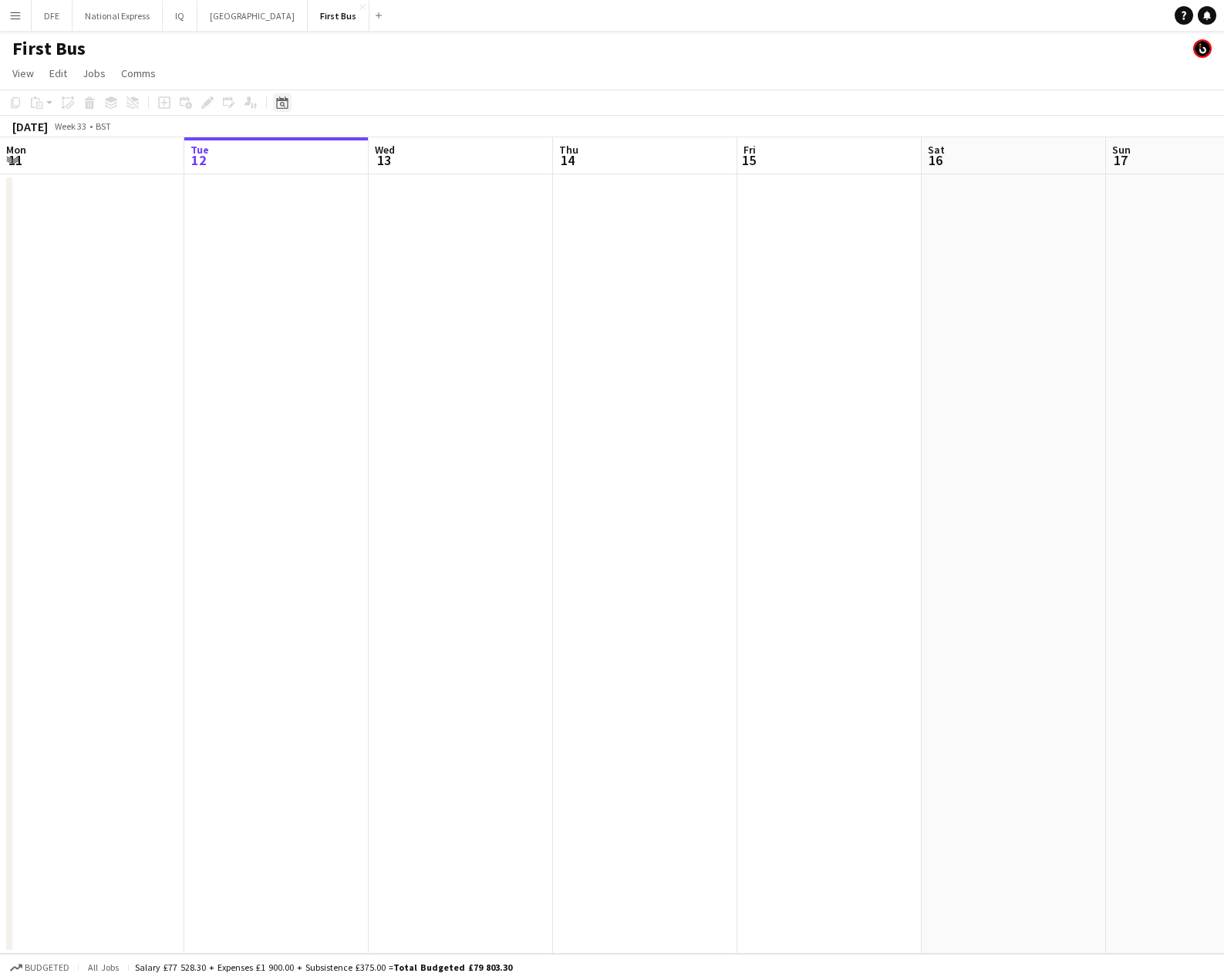
click at [283, 102] on icon "Date picker" at bounding box center [282, 103] width 13 height 13
click at [379, 158] on span "Previous month" at bounding box center [376, 156] width 31 height 31
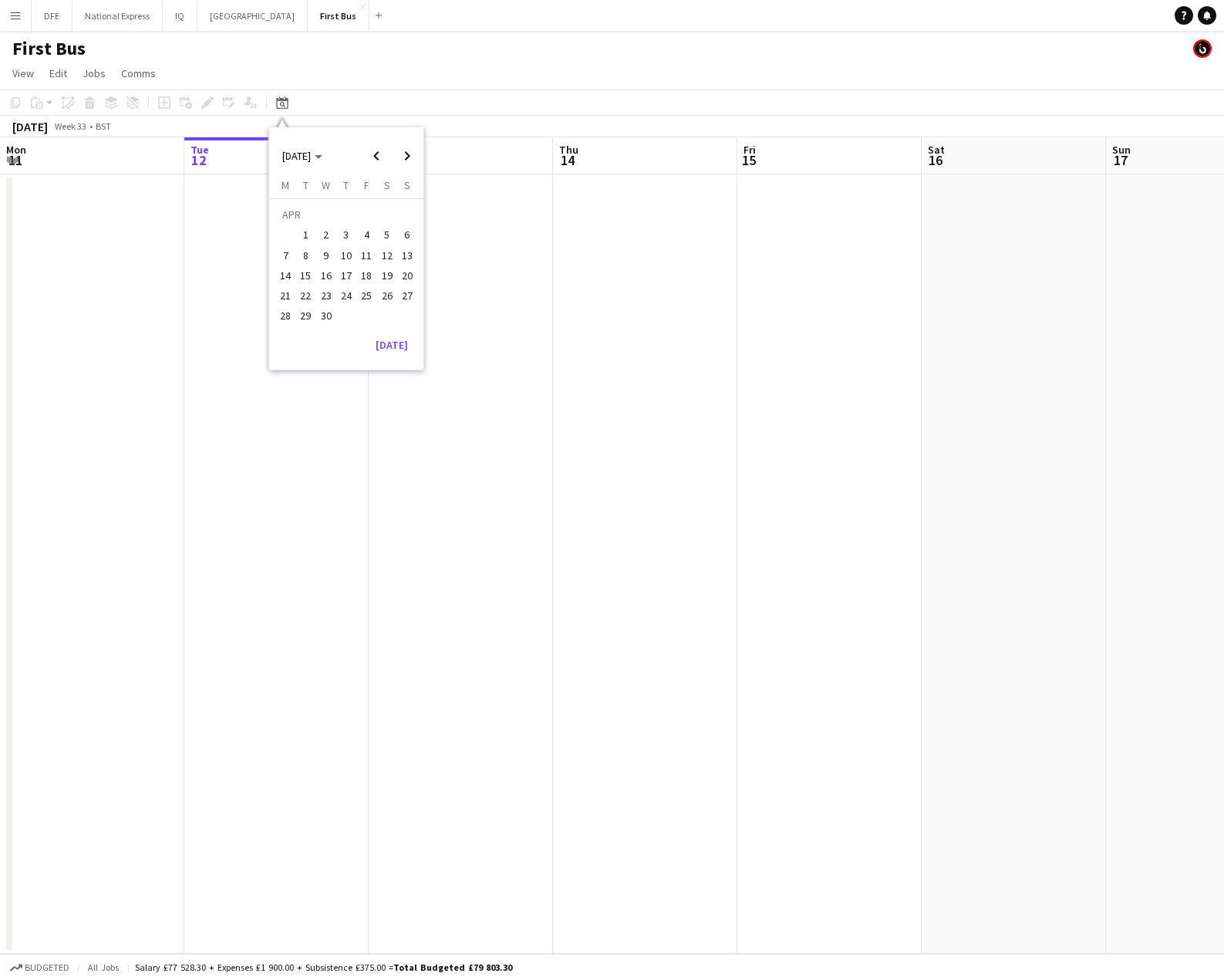
click at [345, 277] on span "17" at bounding box center [347, 275] width 19 height 19
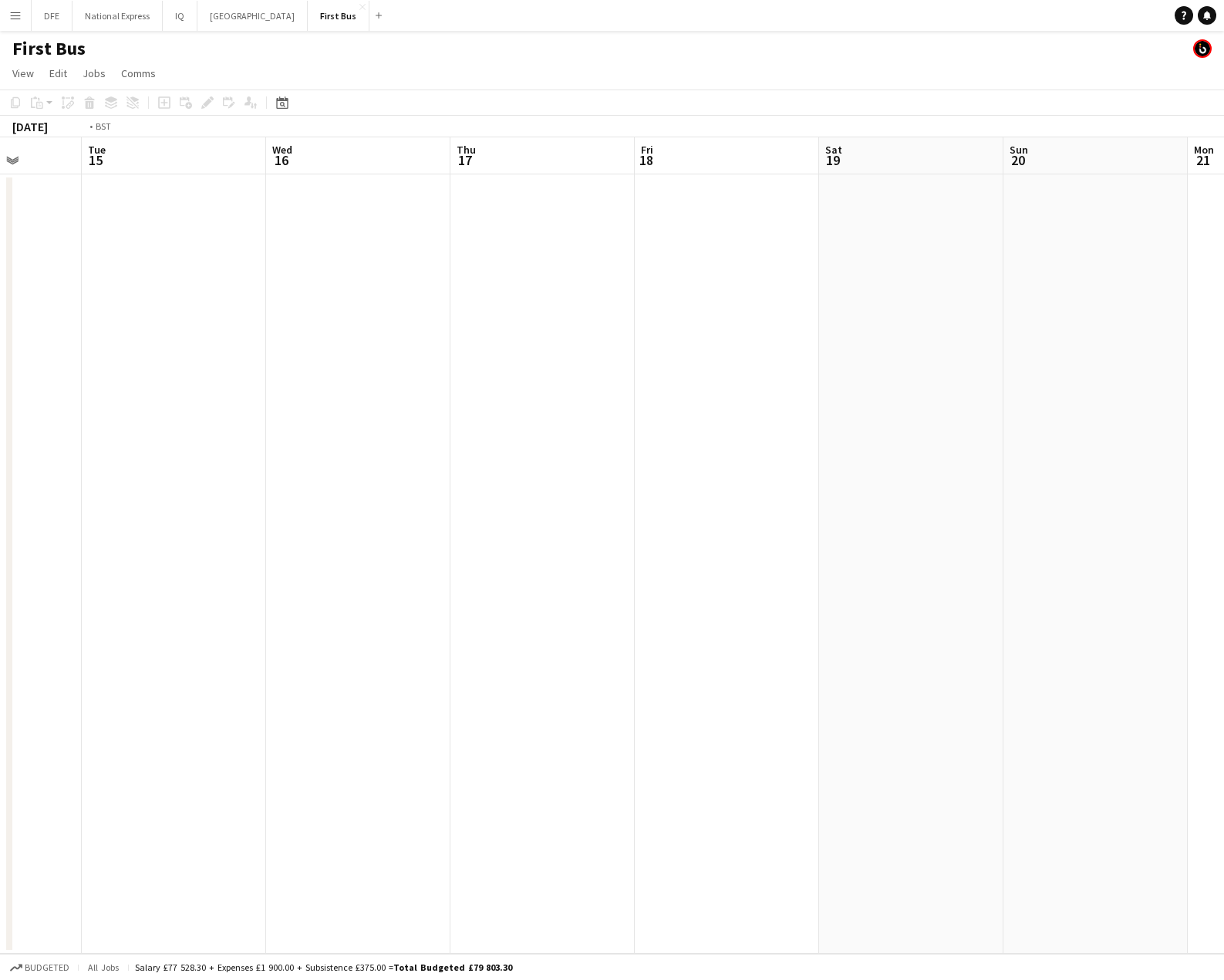
scroll to position [0, 444]
drag, startPoint x: 228, startPoint y: 326, endPoint x: 1040, endPoint y: 279, distance: 813.4
click at [1040, 279] on app-calendar-viewport "Sat 12 Sun 13 2/2 1 Job Mon 14 Tue 15 Wed 16 Thu 17 Fri 18 Sat 19 Sun 20 Mon 21…" at bounding box center [612, 545] width 1224 height 816
drag, startPoint x: 1110, startPoint y: 272, endPoint x: 868, endPoint y: 312, distance: 245.3
click at [326, 331] on app-calendar-viewport "Sat 12 Sun 13 2/2 1 Job Mon 14 Tue 15 Wed 16 Thu 17 Fri 18 Sat 19 Sun 20 Mon 21…" at bounding box center [612, 545] width 1224 height 816
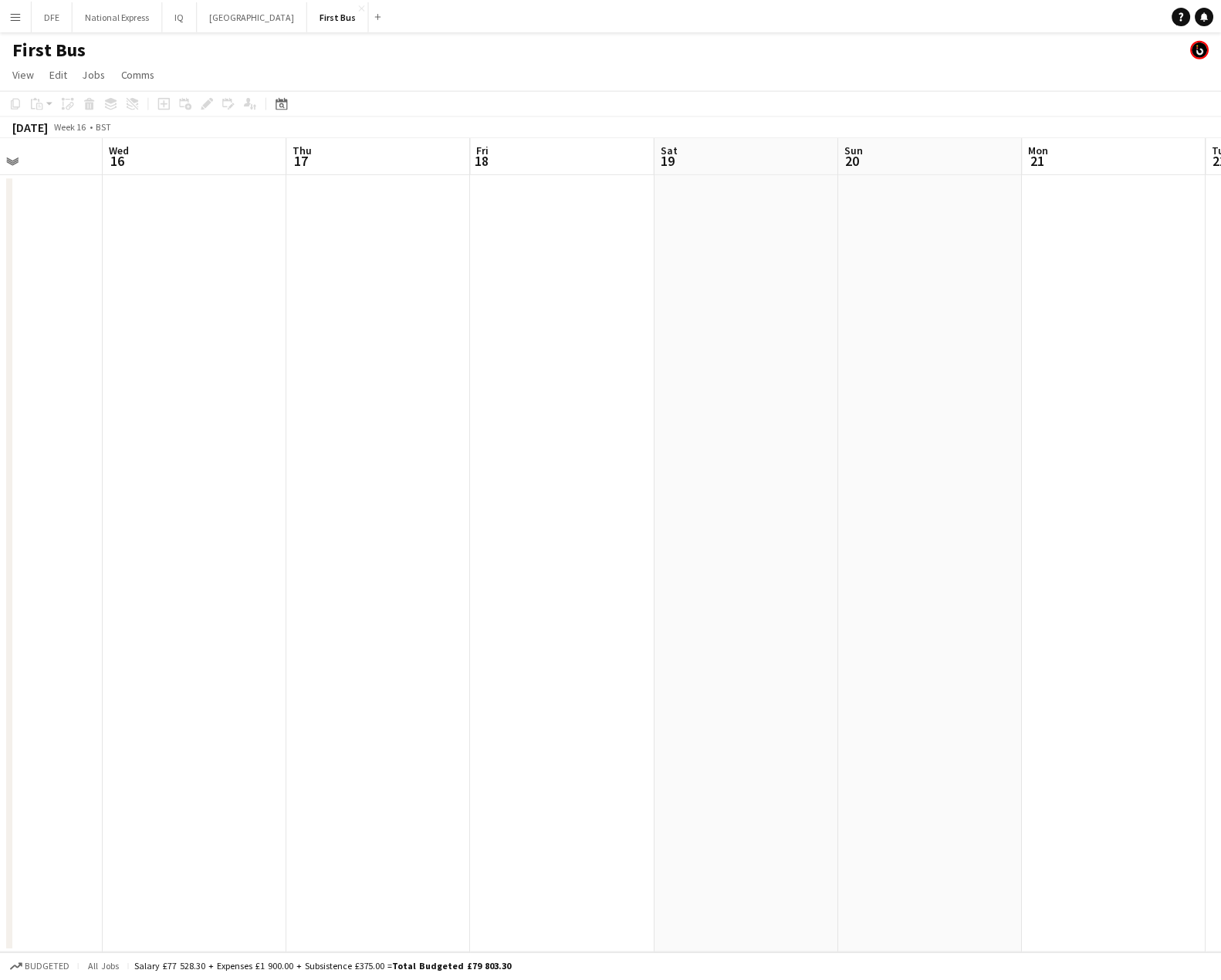
scroll to position [0, 507]
drag, startPoint x: 467, startPoint y: 278, endPoint x: 1029, endPoint y: 227, distance: 564.3
click at [1205, 215] on app-calendar-viewport "Sat 12 Sun 13 2/2 1 Job Mon 14 Tue 15 Wed 16 Thu 17 Fri 18 Sat 19 Sun 20 Mon 21…" at bounding box center [610, 545] width 1221 height 816
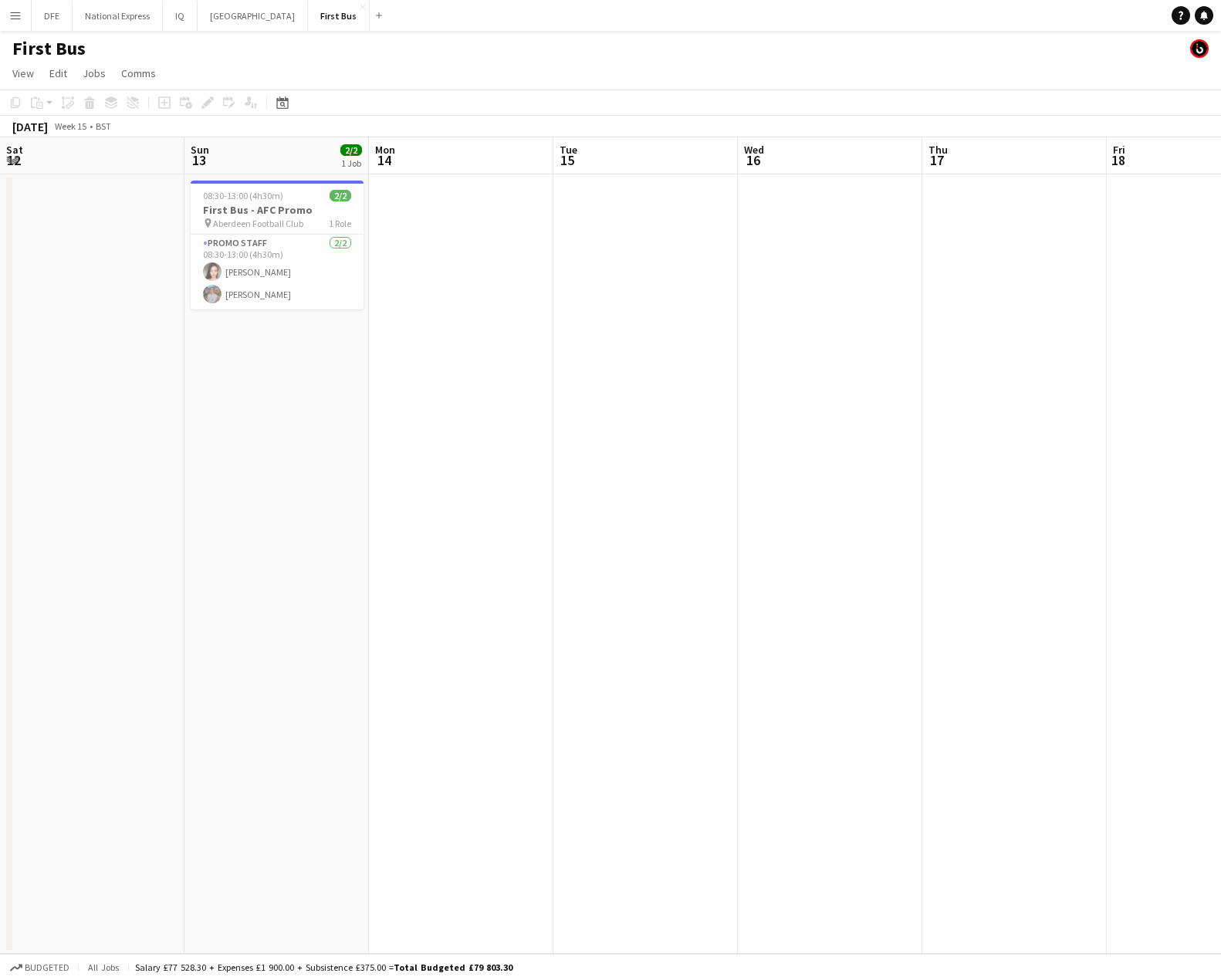
scroll to position [0, 412]
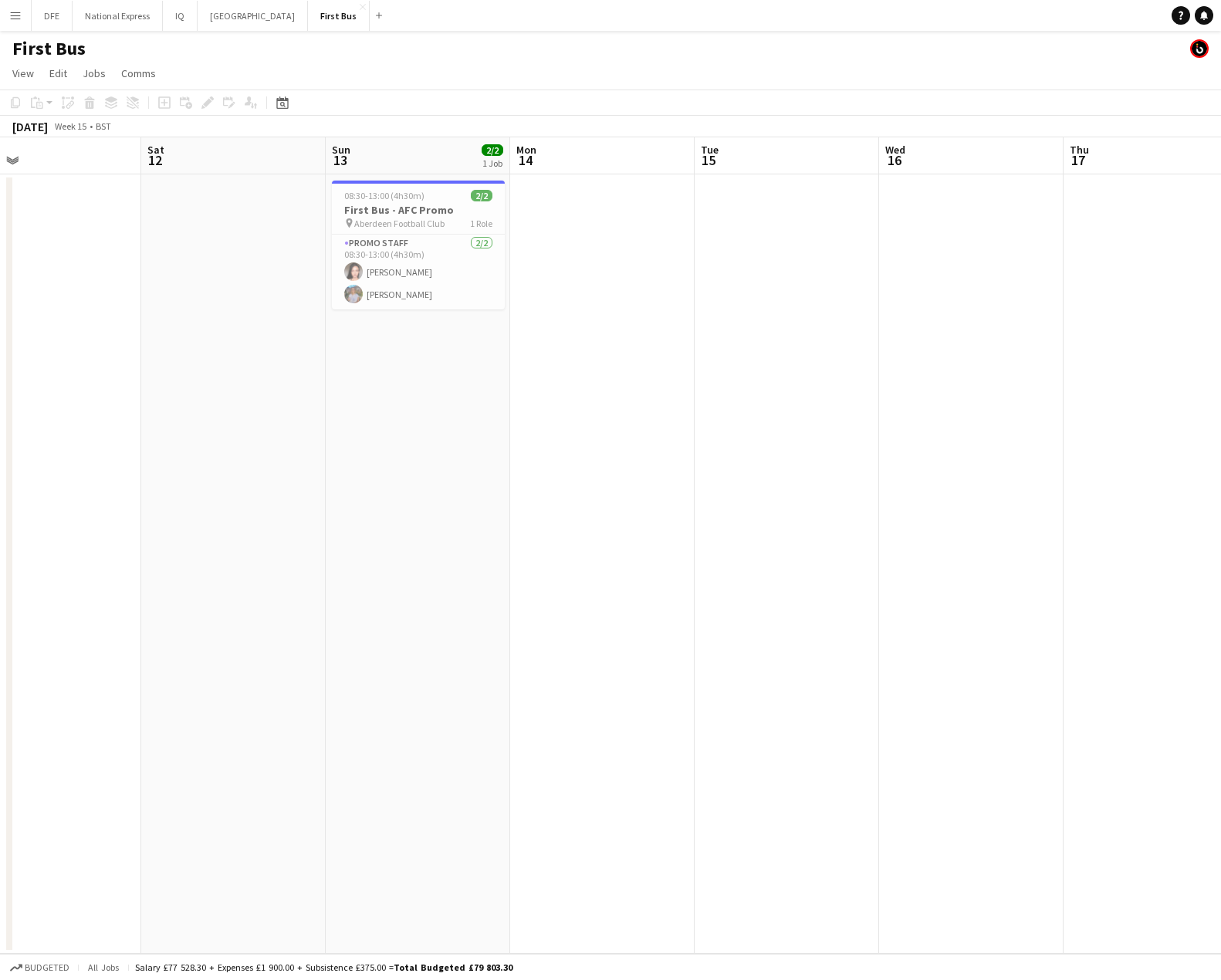
drag, startPoint x: 465, startPoint y: 257, endPoint x: 607, endPoint y: 248, distance: 142.3
click at [607, 248] on app-calendar-viewport "Wed 9 Thu 10 Fri 11 Sat 12 Sun 13 2/2 1 Job Mon 14 Tue 15 Wed 16 Thu 17 Fri 18 …" at bounding box center [610, 545] width 1221 height 816
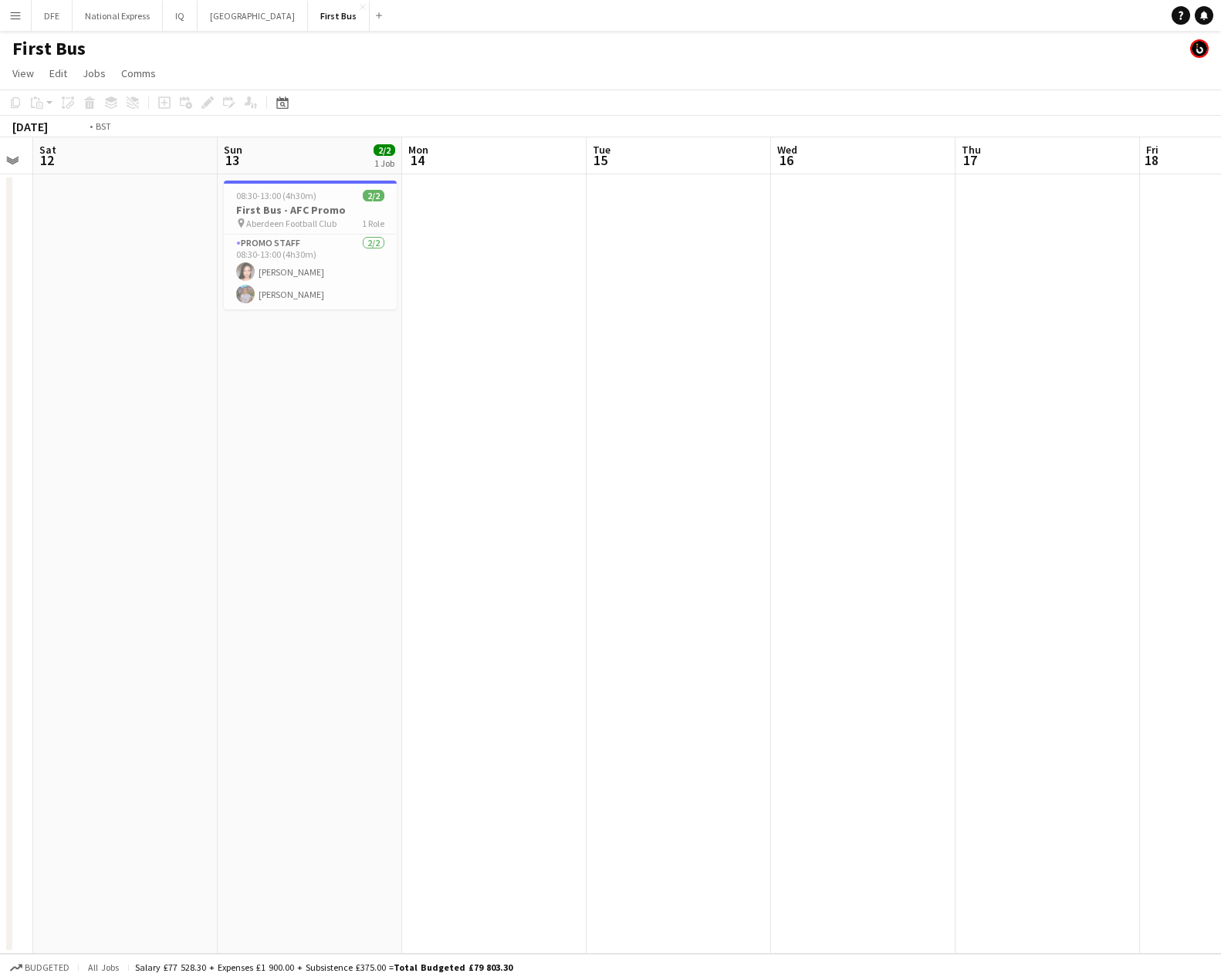
drag, startPoint x: 886, startPoint y: 230, endPoint x: 749, endPoint y: 230, distance: 137.0
click at [43, 246] on app-calendar-viewport "Wed 9 Thu 10 Fri 11 Sat 12 Sun 13 2/2 1 Job Mon 14 Tue 15 Wed 16 Thu 17 Fri 18 …" at bounding box center [610, 545] width 1221 height 816
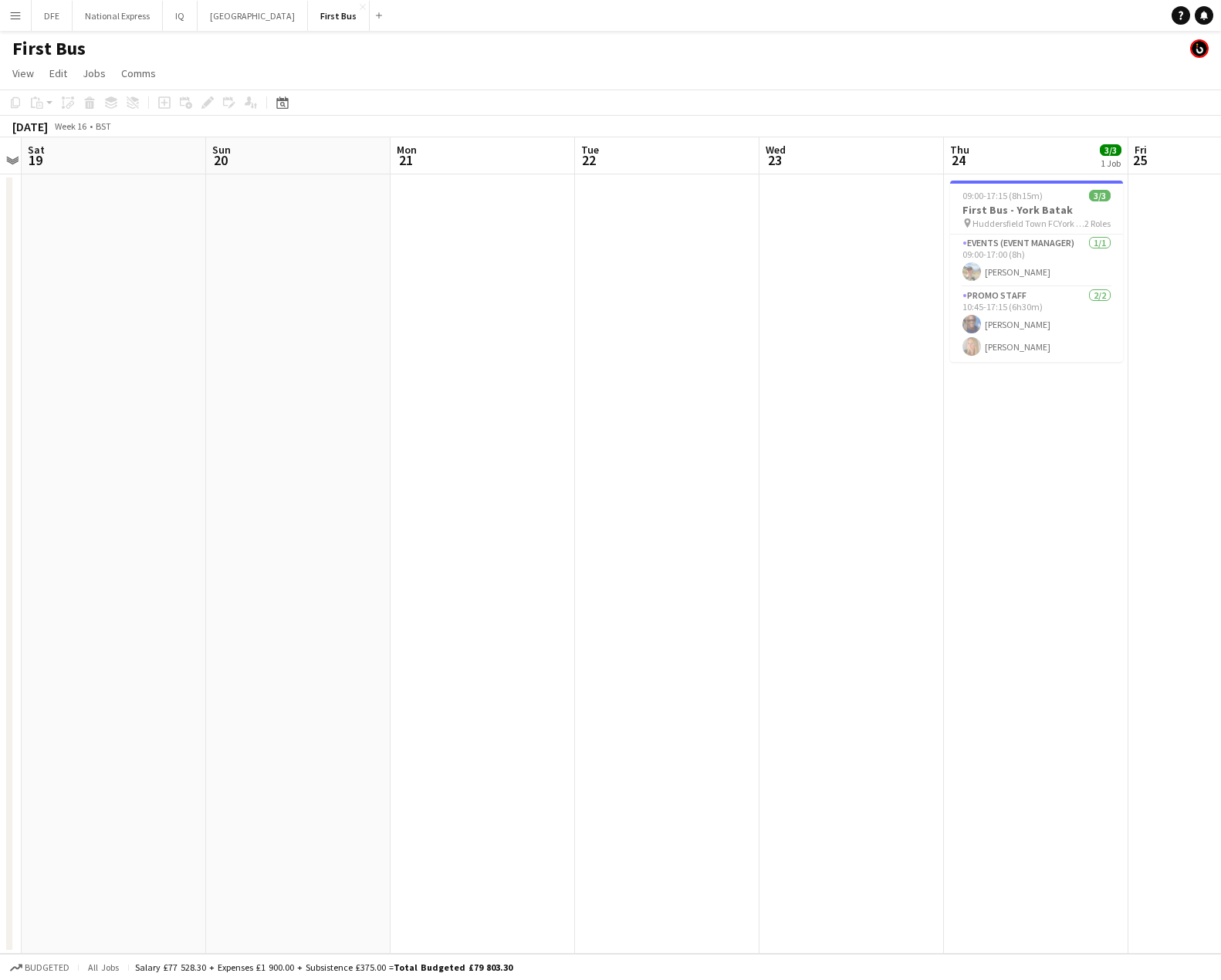
drag, startPoint x: 525, startPoint y: 288, endPoint x: 753, endPoint y: 287, distance: 228.0
click at [381, 301] on app-calendar-viewport "Wed 16 Thu 17 Fri 18 Sat 19 Sun 20 Mon 21 Tue 22 Wed 23 Thu 24 3/3 1 Job Fri 25…" at bounding box center [610, 545] width 1221 height 816
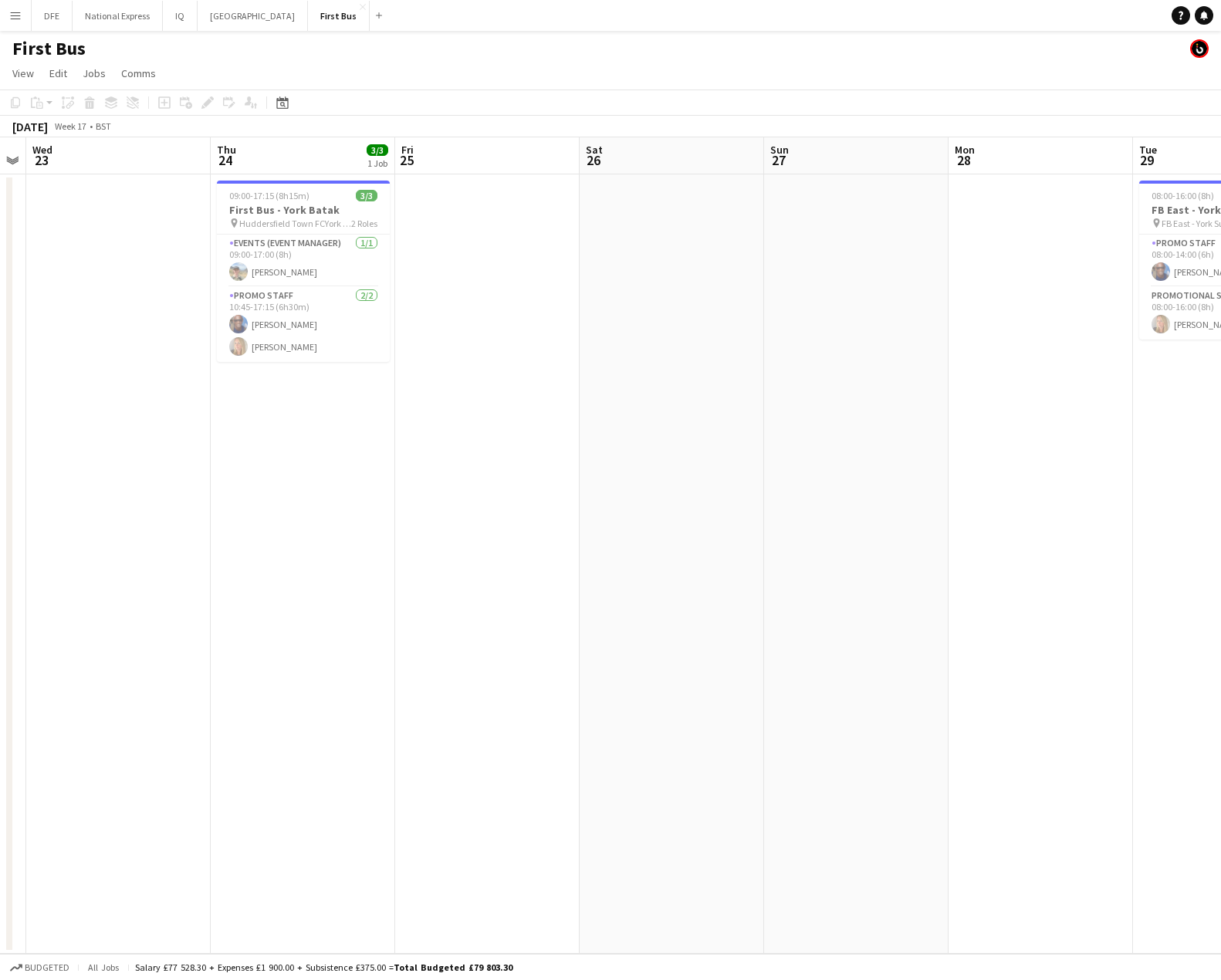
scroll to position [0, 531]
drag, startPoint x: 1007, startPoint y: 282, endPoint x: 291, endPoint y: 335, distance: 718.0
click at [291, 335] on app-calendar-viewport "Sun 20 Mon 21 Tue 22 Wed 23 Thu 24 3/3 1 Job Fri 25 Sat 26 Sun 27 Mon 28 Tue 29…" at bounding box center [610, 545] width 1221 height 816
click at [293, 218] on span "Huddersfield Town FCYork City Centre" at bounding box center [291, 224] width 112 height 12
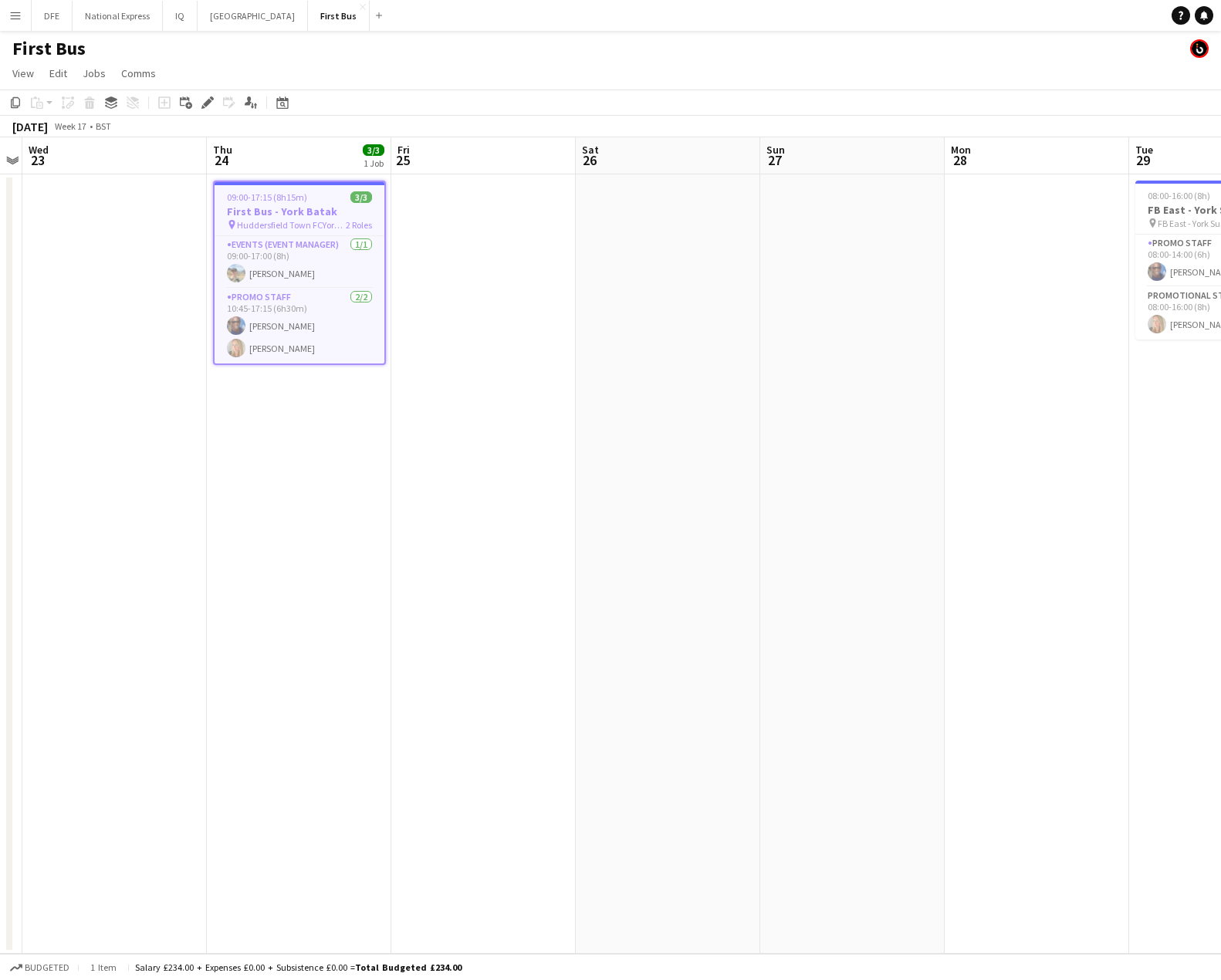
click at [983, 257] on app-date-cell at bounding box center [1037, 564] width 184 height 779
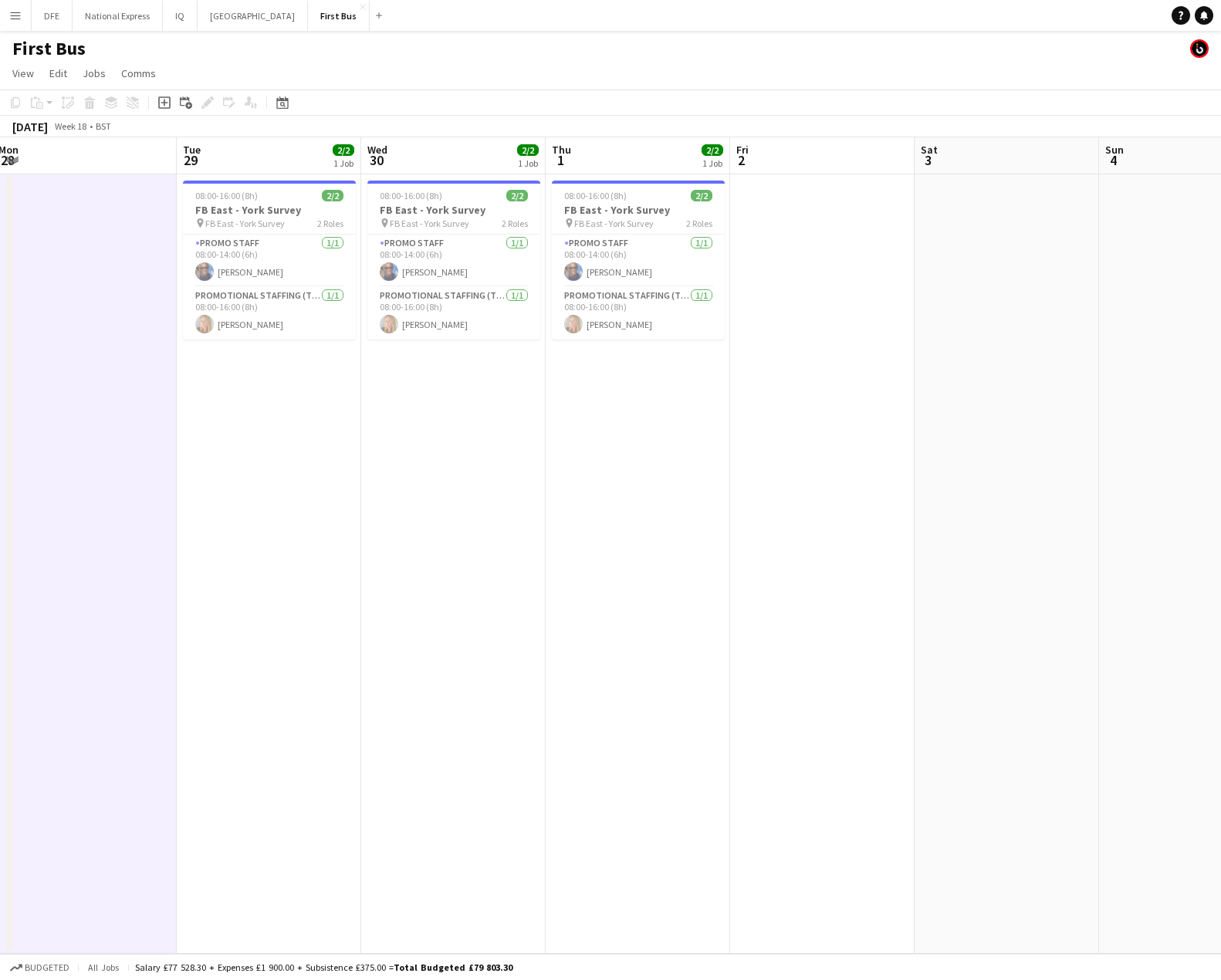
scroll to position [0, 427]
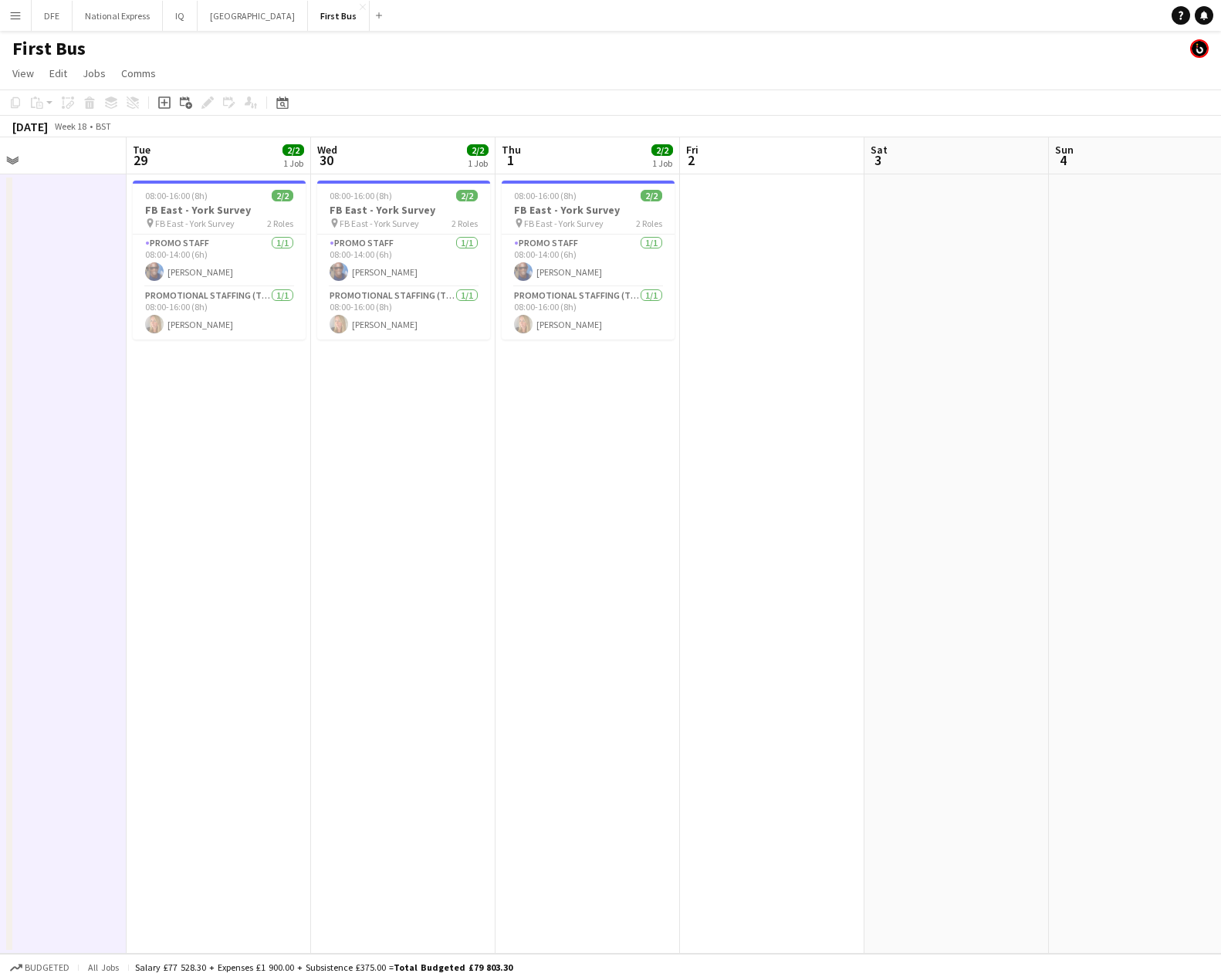
drag, startPoint x: 805, startPoint y: 271, endPoint x: -32, endPoint y: 310, distance: 837.9
click at [0, 310] on html "Menu Boards Boards Boards All jobs Status Workforce Workforce My Workforce Recr…" at bounding box center [610, 490] width 1221 height 980
click at [386, 201] on app-job-card "08:00-16:00 (8h) 2/2 FB East - York Survey pin FB East - York Survey 2 Roles Pr…" at bounding box center [403, 260] width 173 height 159
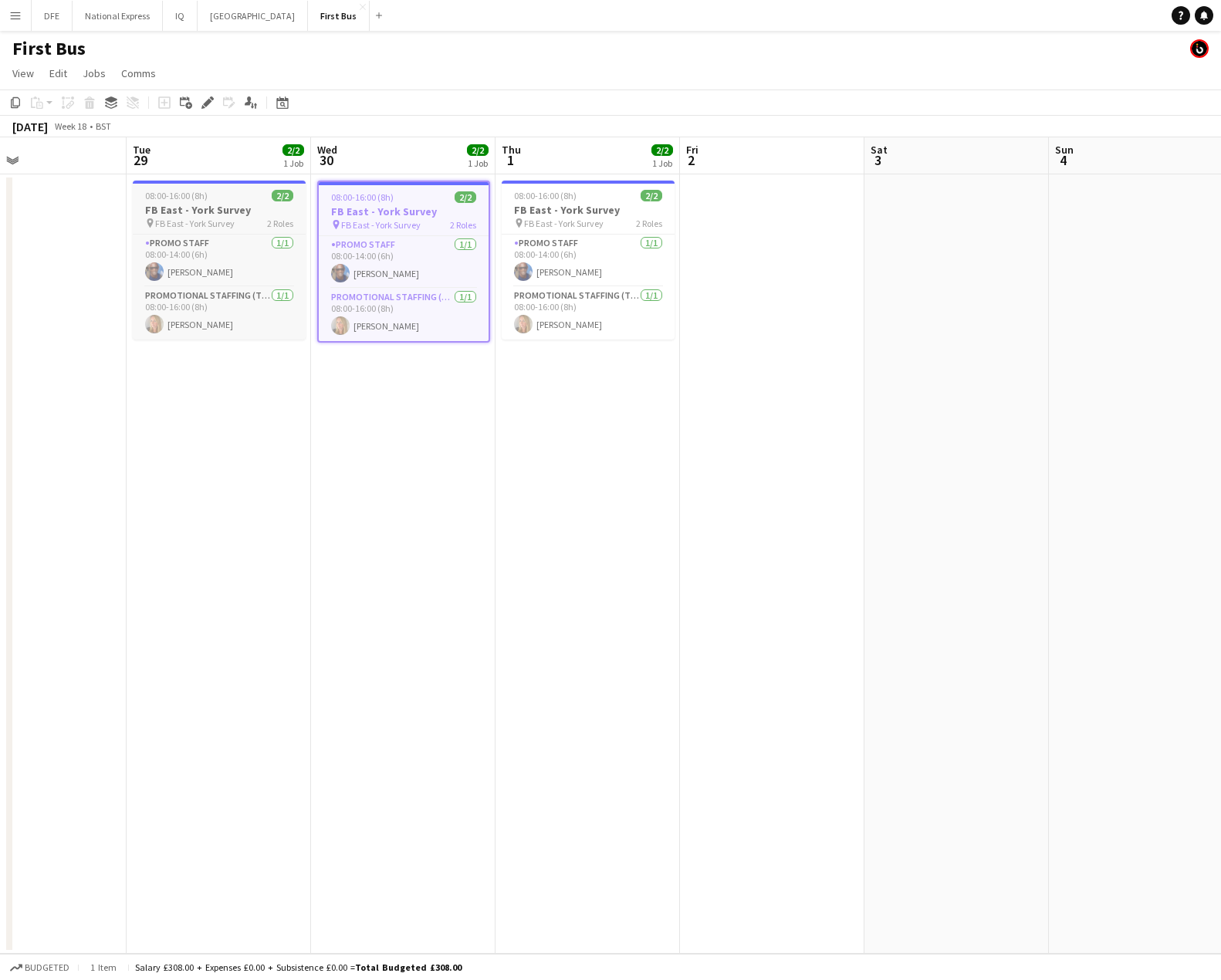
click at [244, 209] on h3 "FB East - York Survey" at bounding box center [219, 209] width 173 height 14
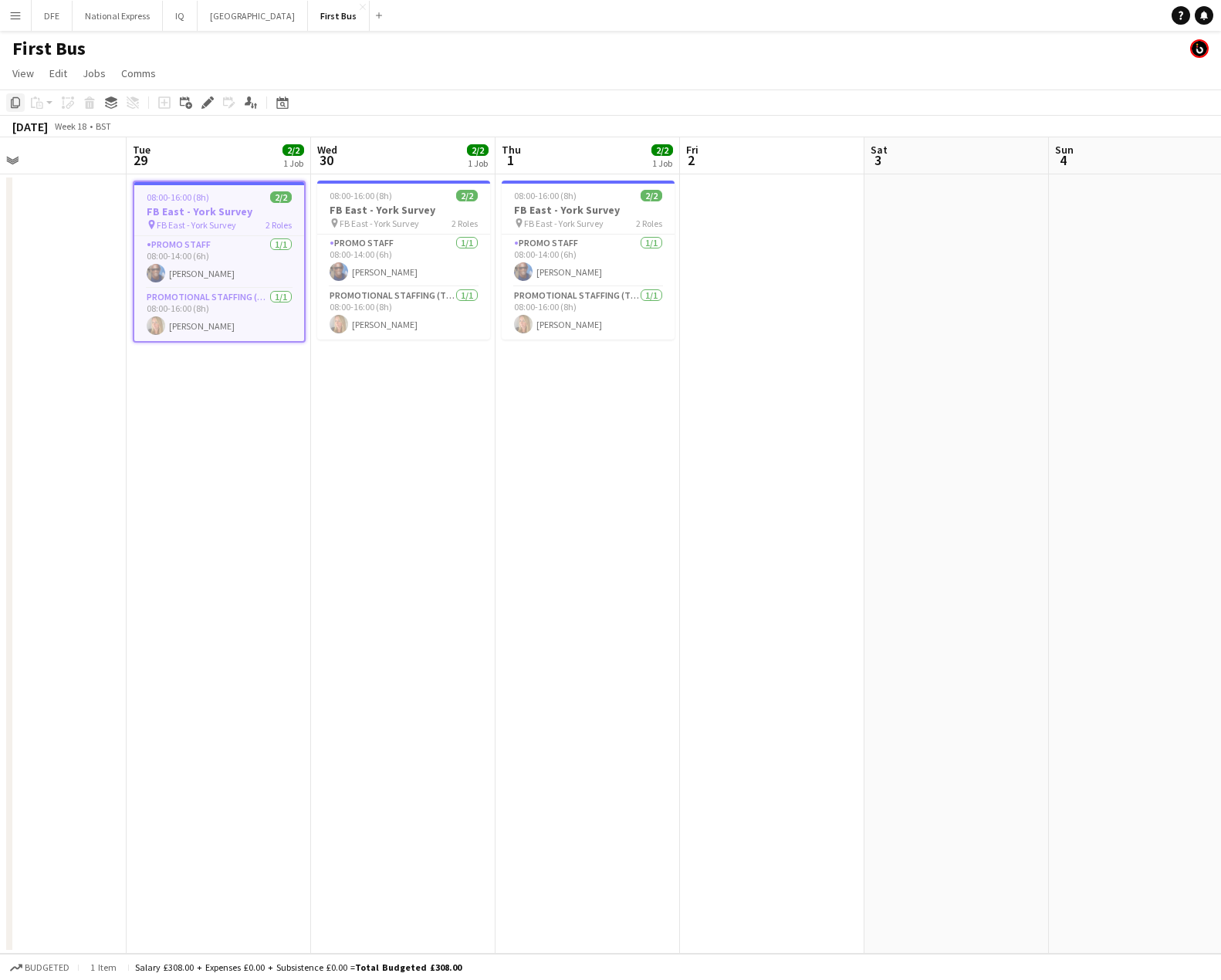
click at [14, 102] on icon "Copy" at bounding box center [15, 103] width 13 height 13
click at [279, 101] on icon at bounding box center [282, 103] width 12 height 13
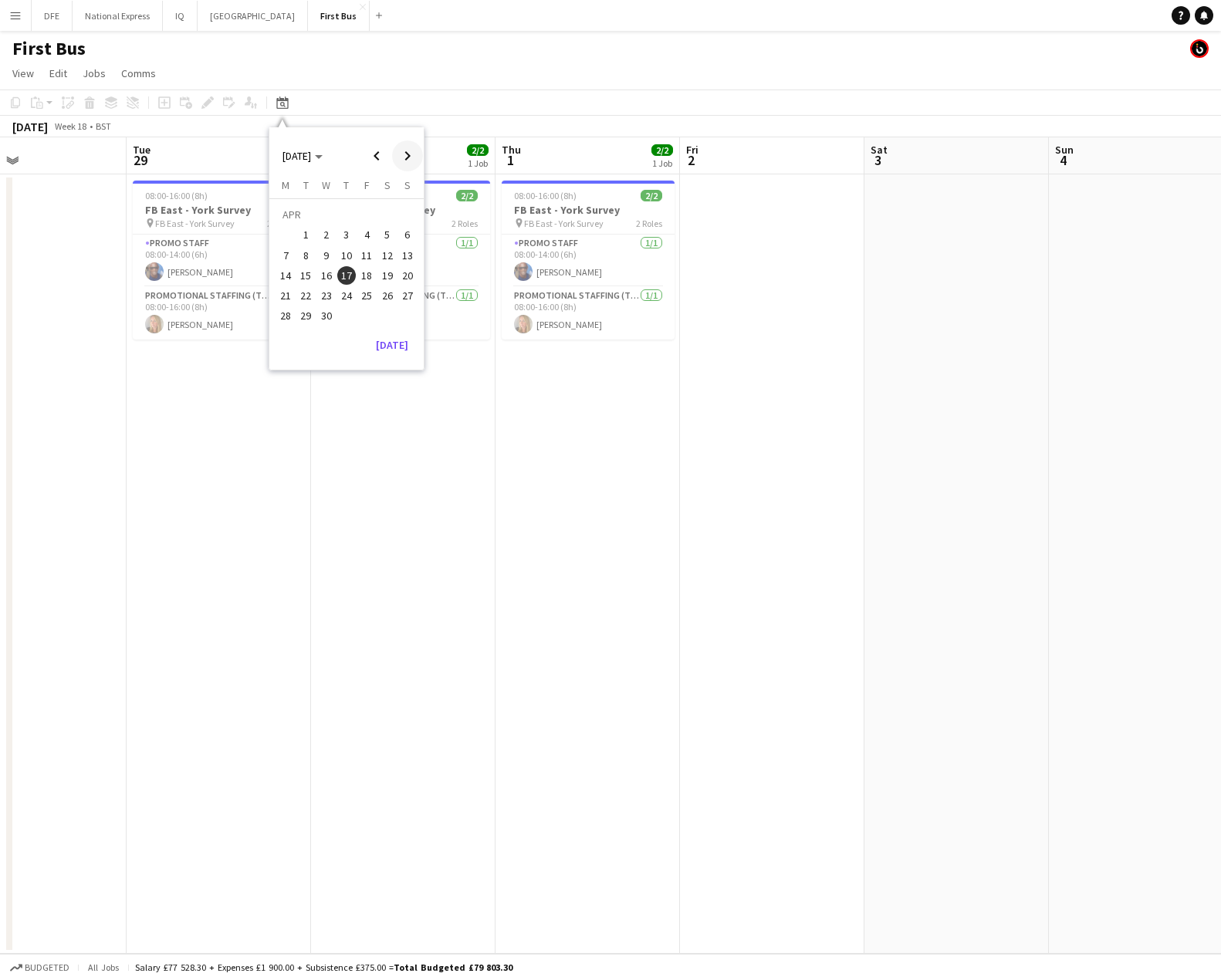
click at [407, 154] on span "Next month" at bounding box center [407, 156] width 31 height 31
click at [321, 300] on span "27" at bounding box center [326, 299] width 19 height 19
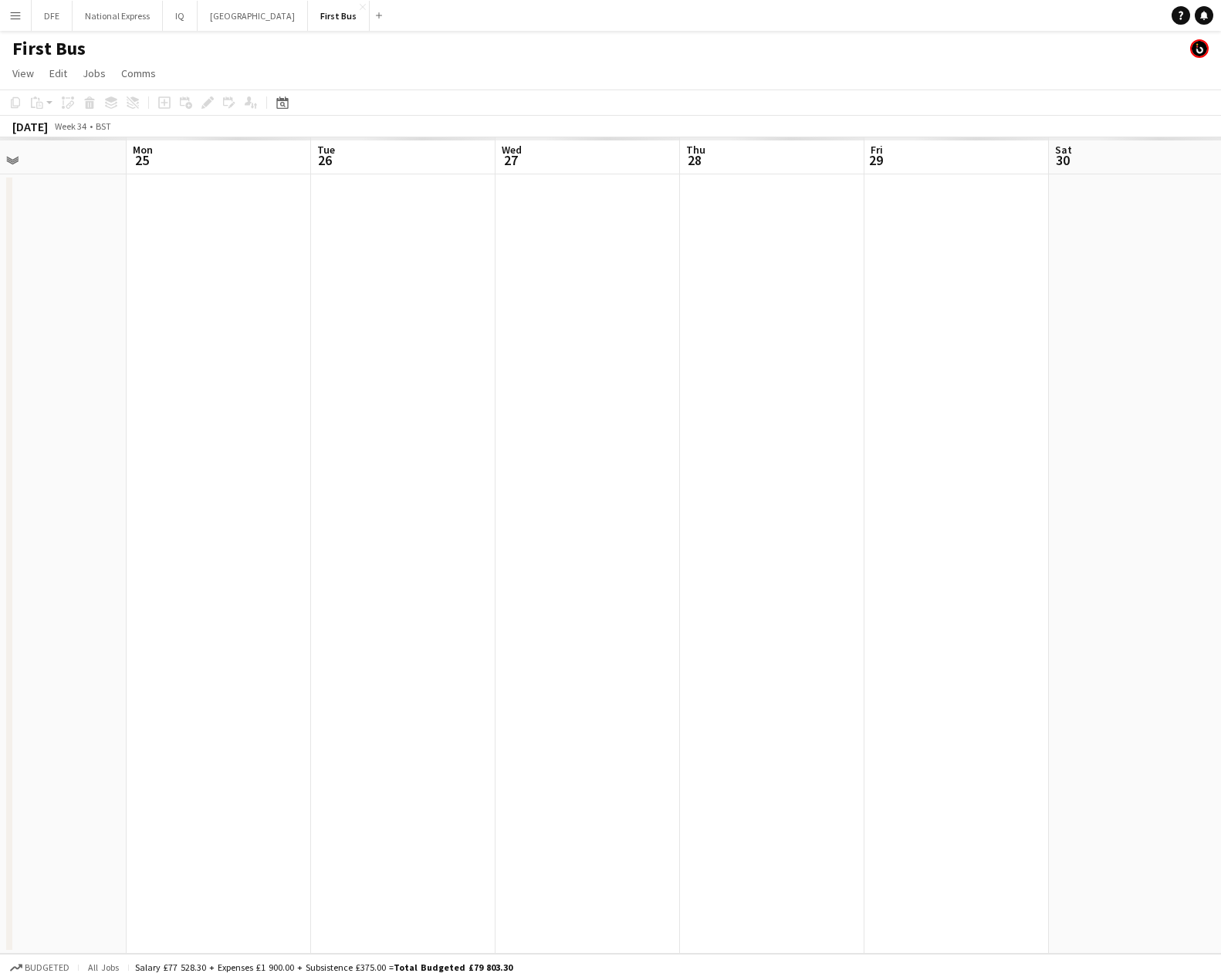
scroll to position [0, 531]
click at [469, 218] on app-date-cell at bounding box center [483, 564] width 184 height 779
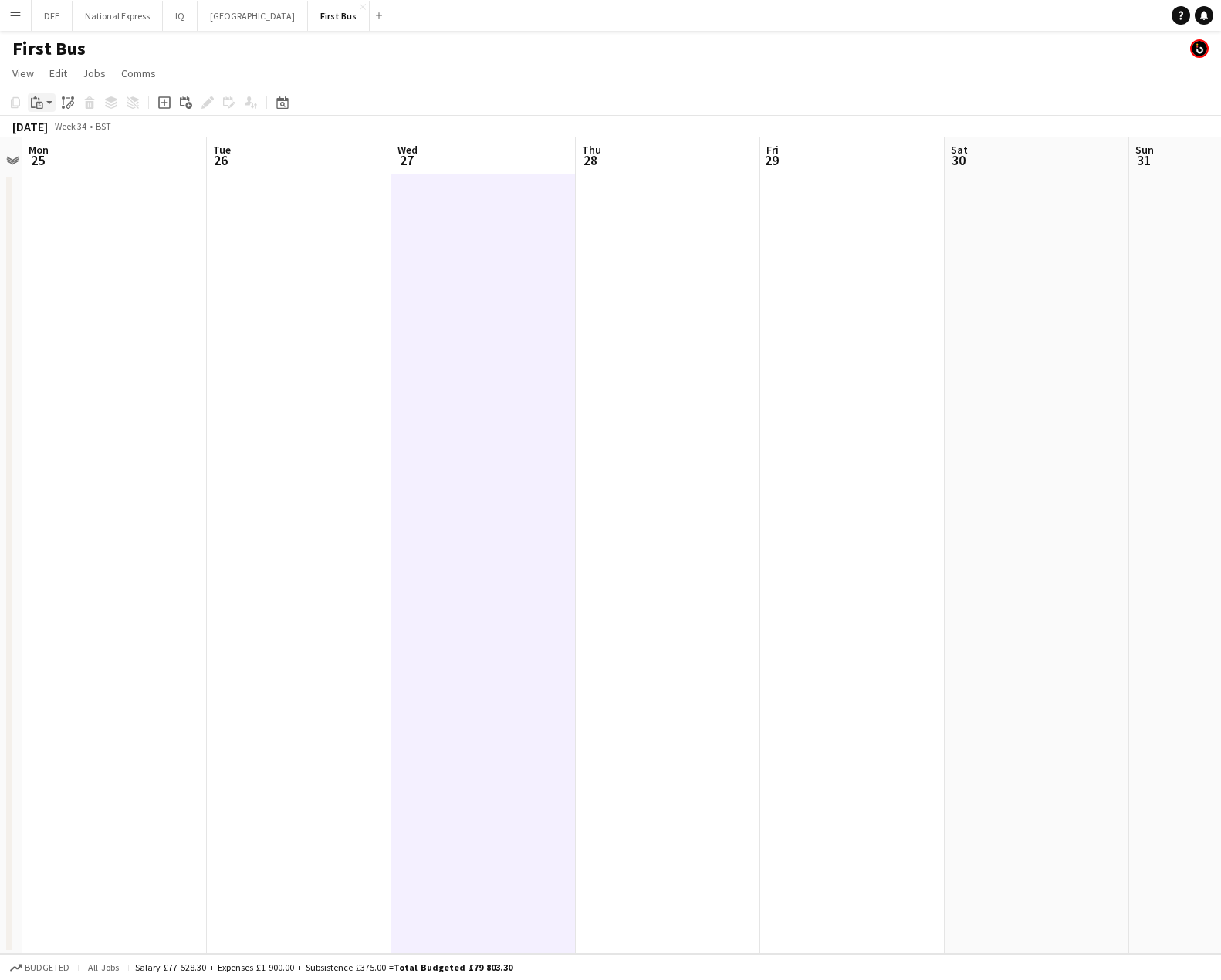
click at [35, 105] on icon "Paste" at bounding box center [37, 103] width 13 height 13
click at [56, 134] on link "Paste Ctrl+V" at bounding box center [114, 132] width 145 height 14
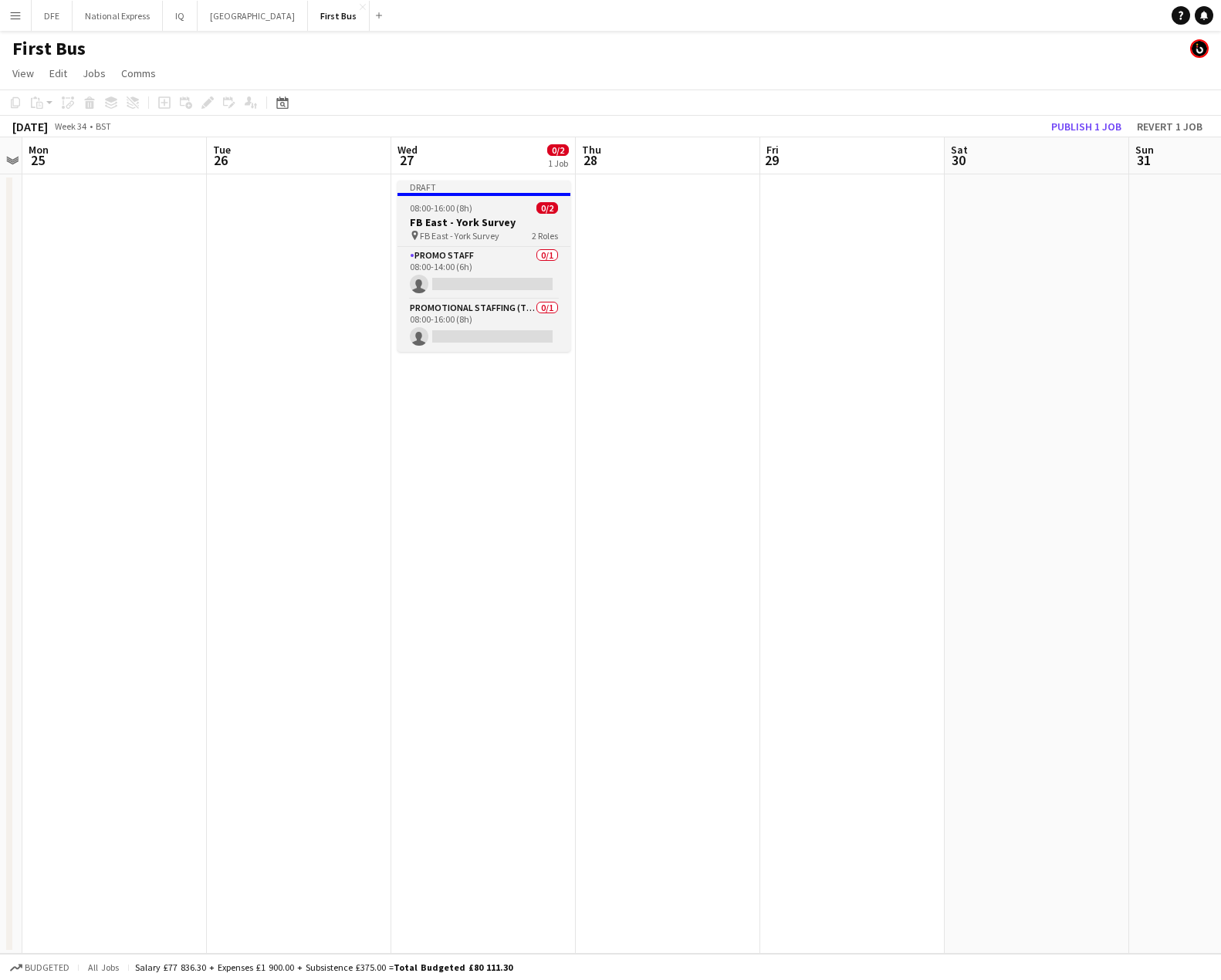
click at [449, 228] on h3 "FB East - York Survey" at bounding box center [483, 222] width 173 height 14
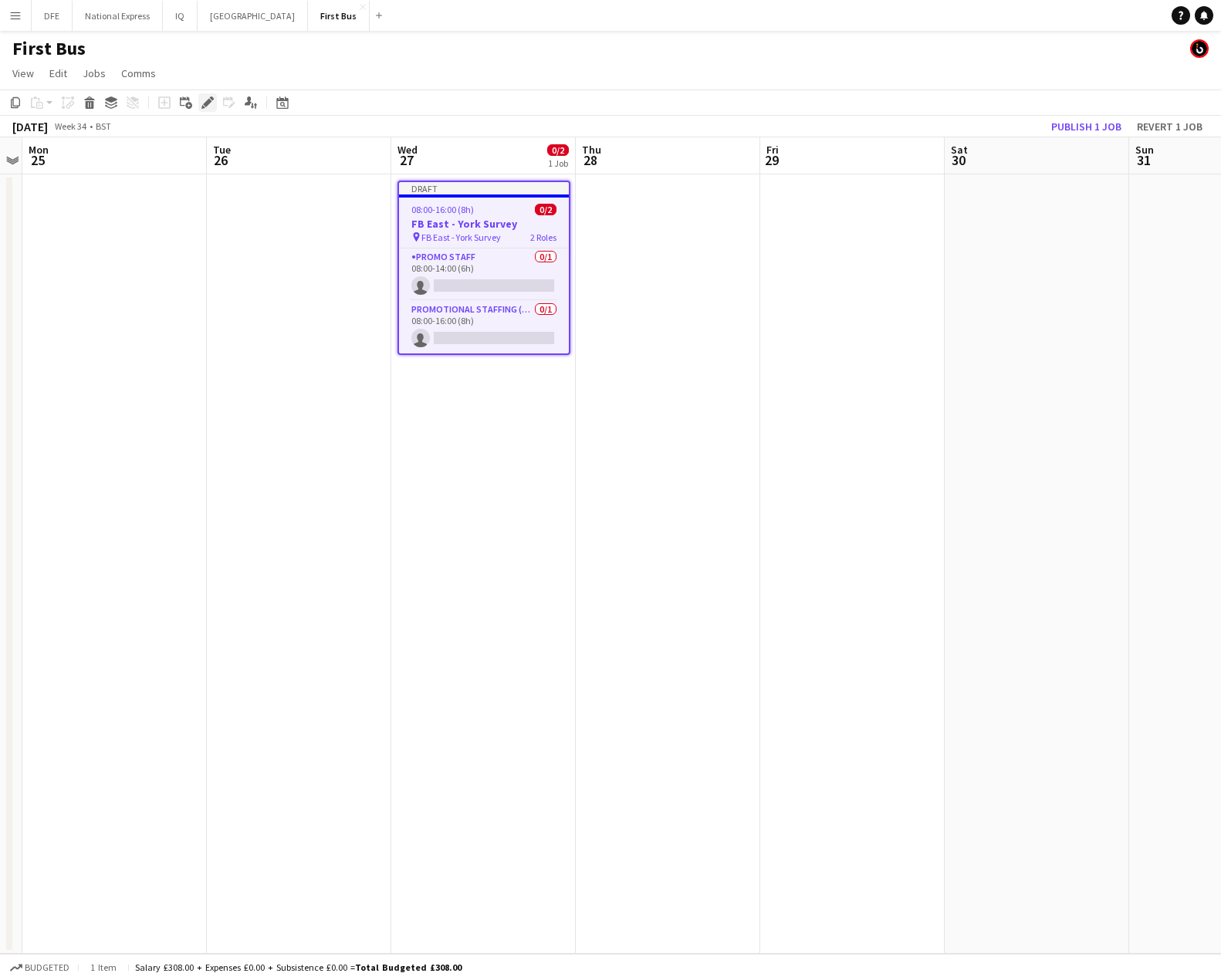
click at [206, 104] on icon at bounding box center [207, 103] width 8 height 8
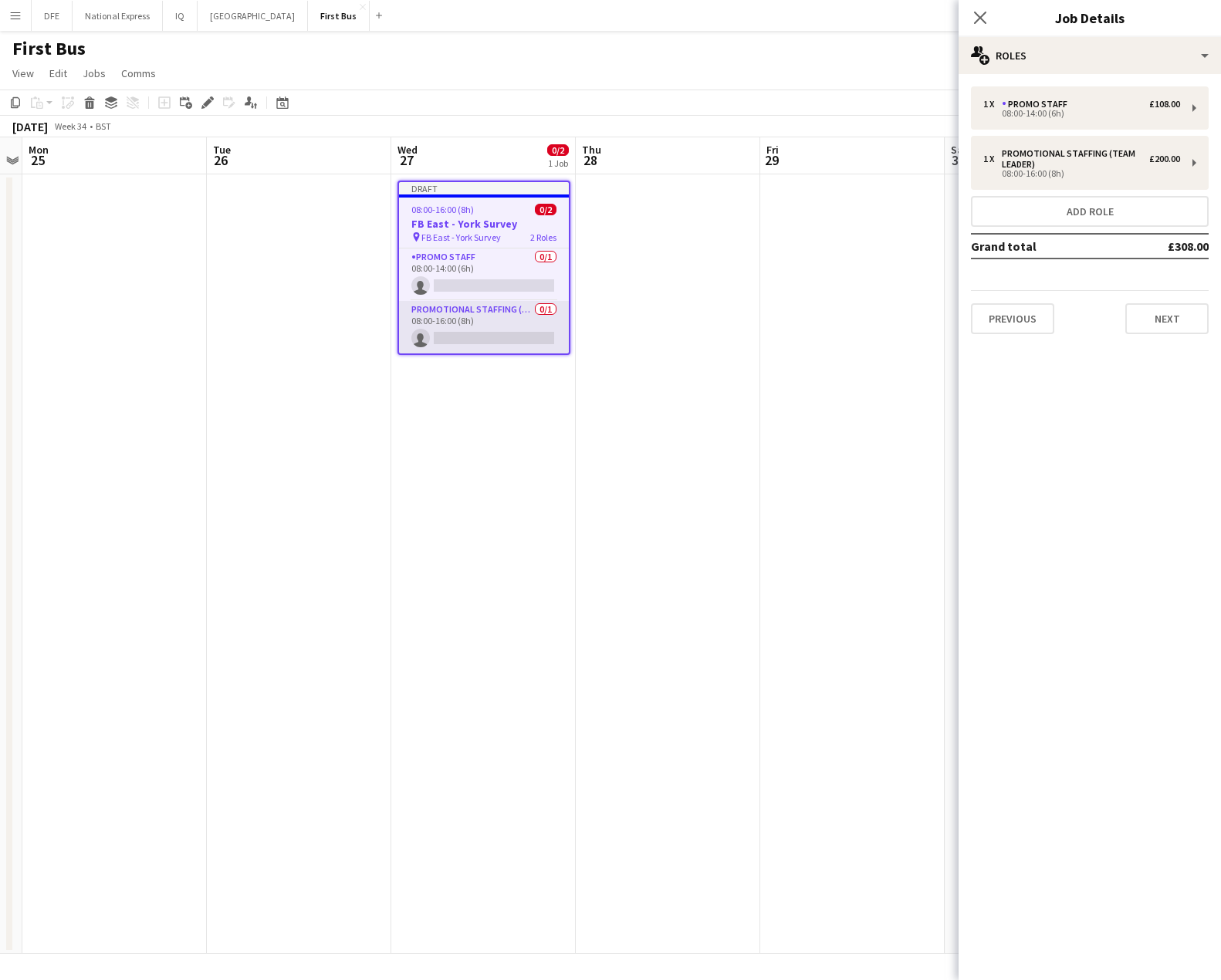
click at [491, 331] on app-card-role "Promotional Staffing (Team Leader) 0/1 08:00-16:00 (8h) single-neutral-actions" at bounding box center [484, 327] width 170 height 52
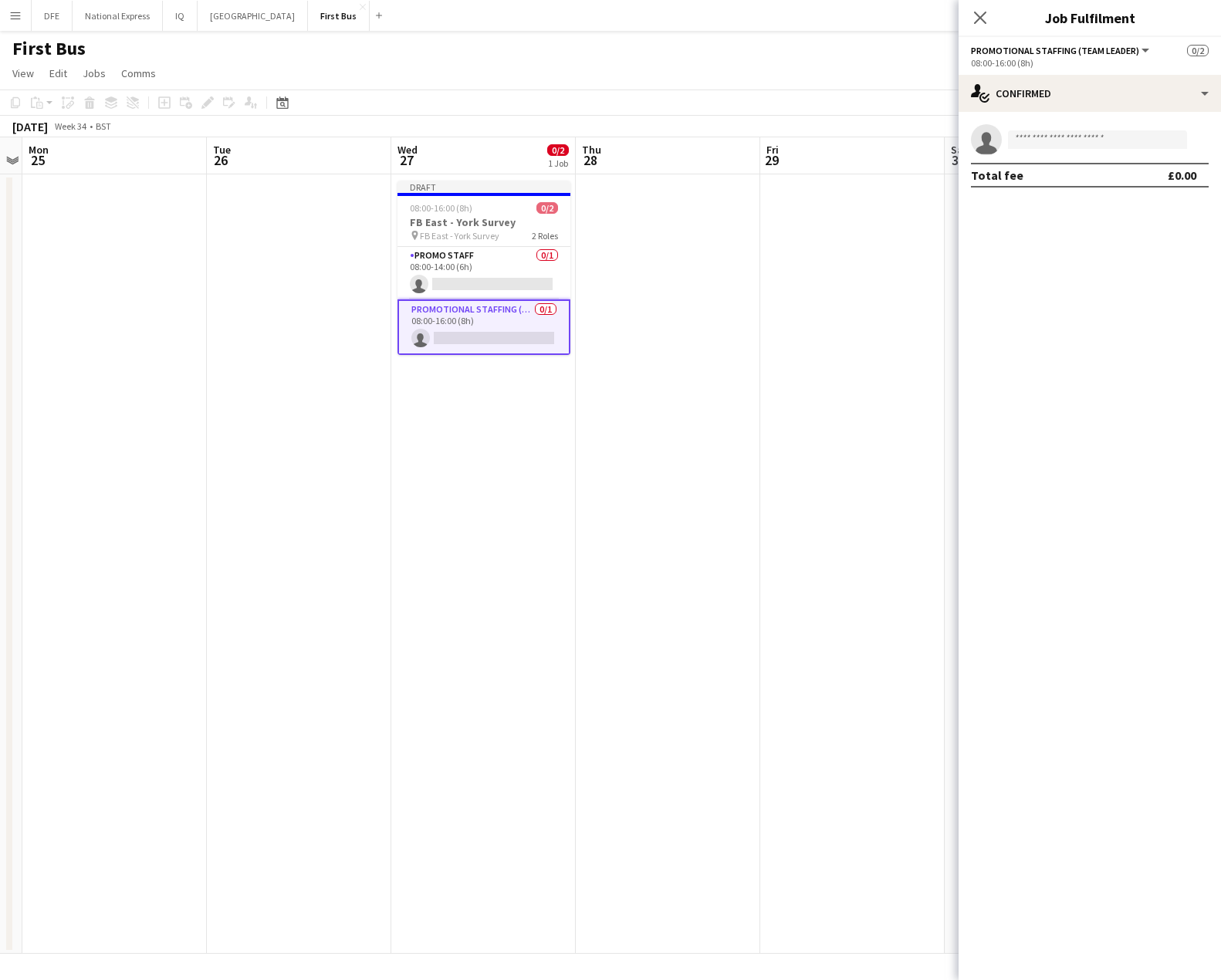
click at [491, 331] on app-card-role "Promotional Staffing (Team Leader) 0/1 08:00-16:00 (8h) single-neutral-actions" at bounding box center [483, 327] width 173 height 56
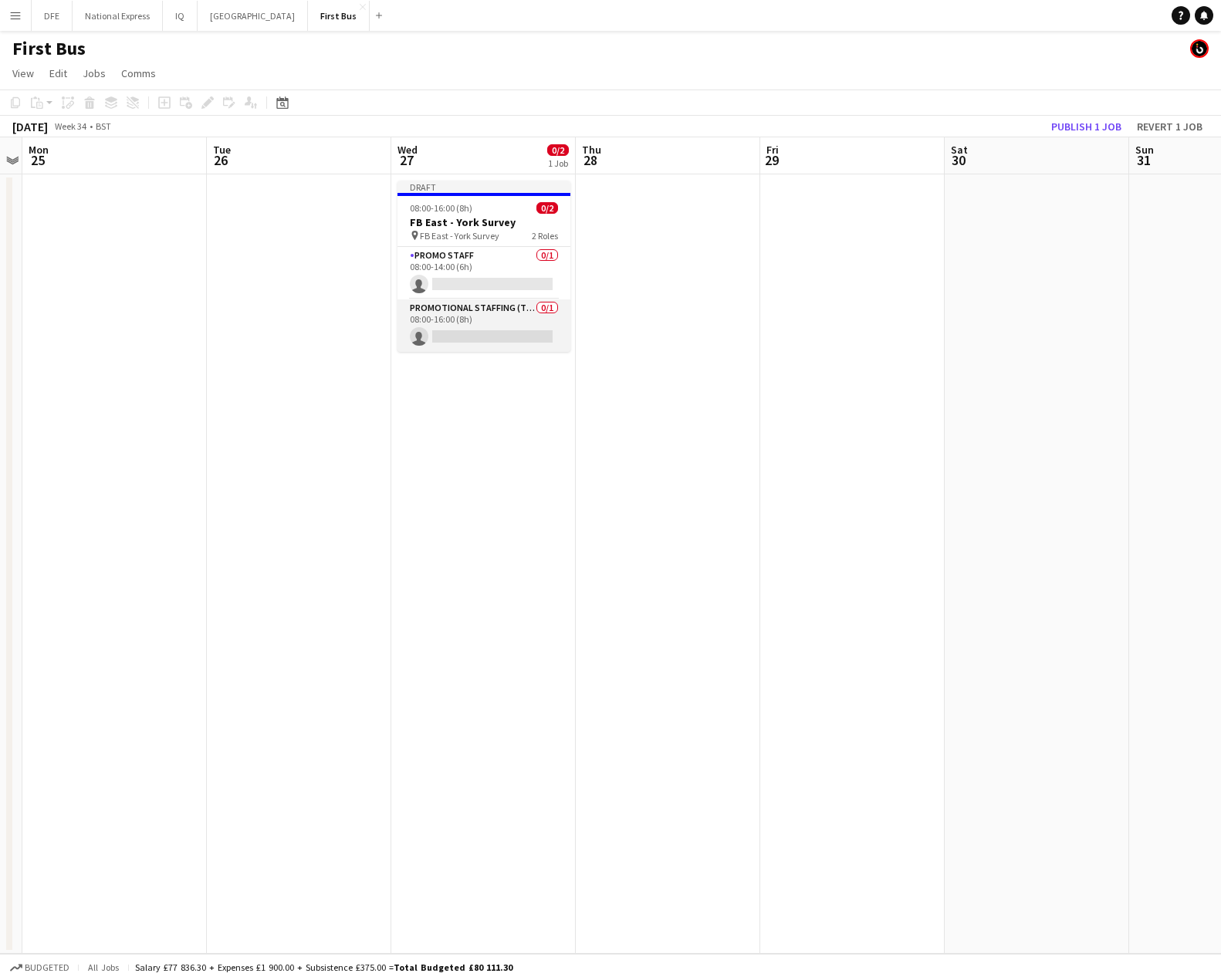
click at [491, 331] on app-card-role "Promotional Staffing (Team Leader) 0/1 08:00-16:00 (8h) single-neutral-actions" at bounding box center [483, 326] width 173 height 52
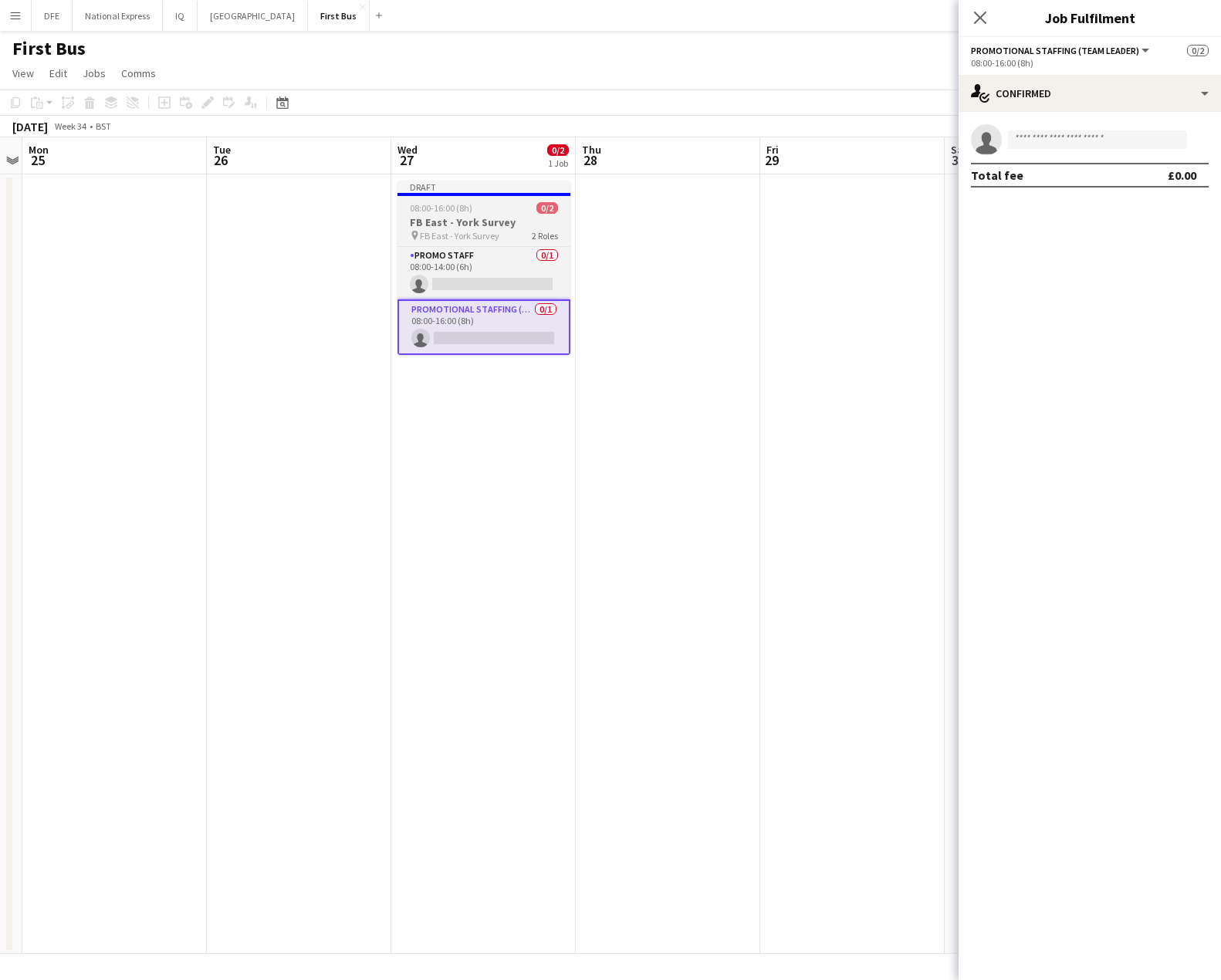
click at [470, 228] on h3 "FB East - York Survey" at bounding box center [483, 222] width 173 height 14
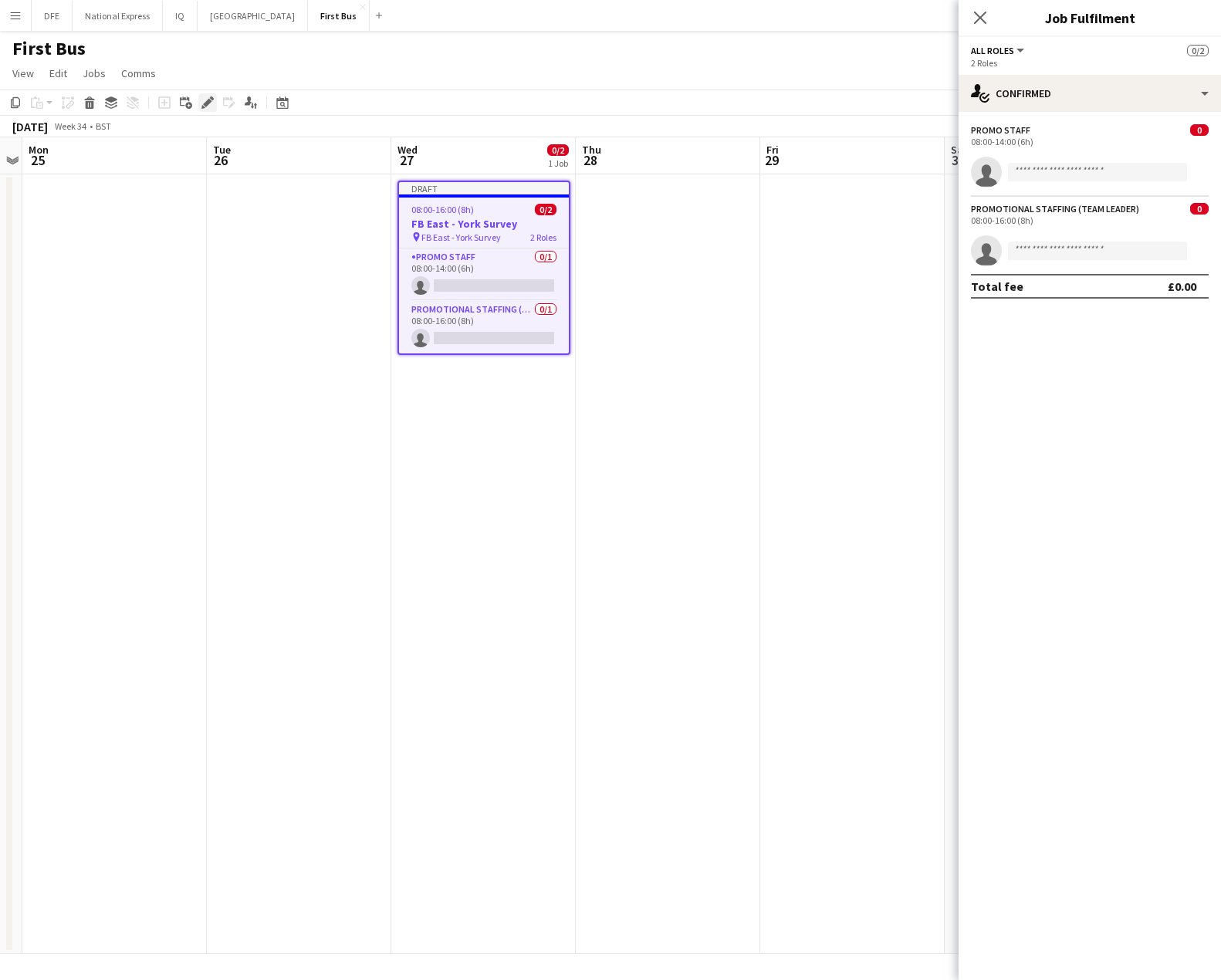
click at [205, 98] on icon "Edit" at bounding box center [207, 103] width 13 height 13
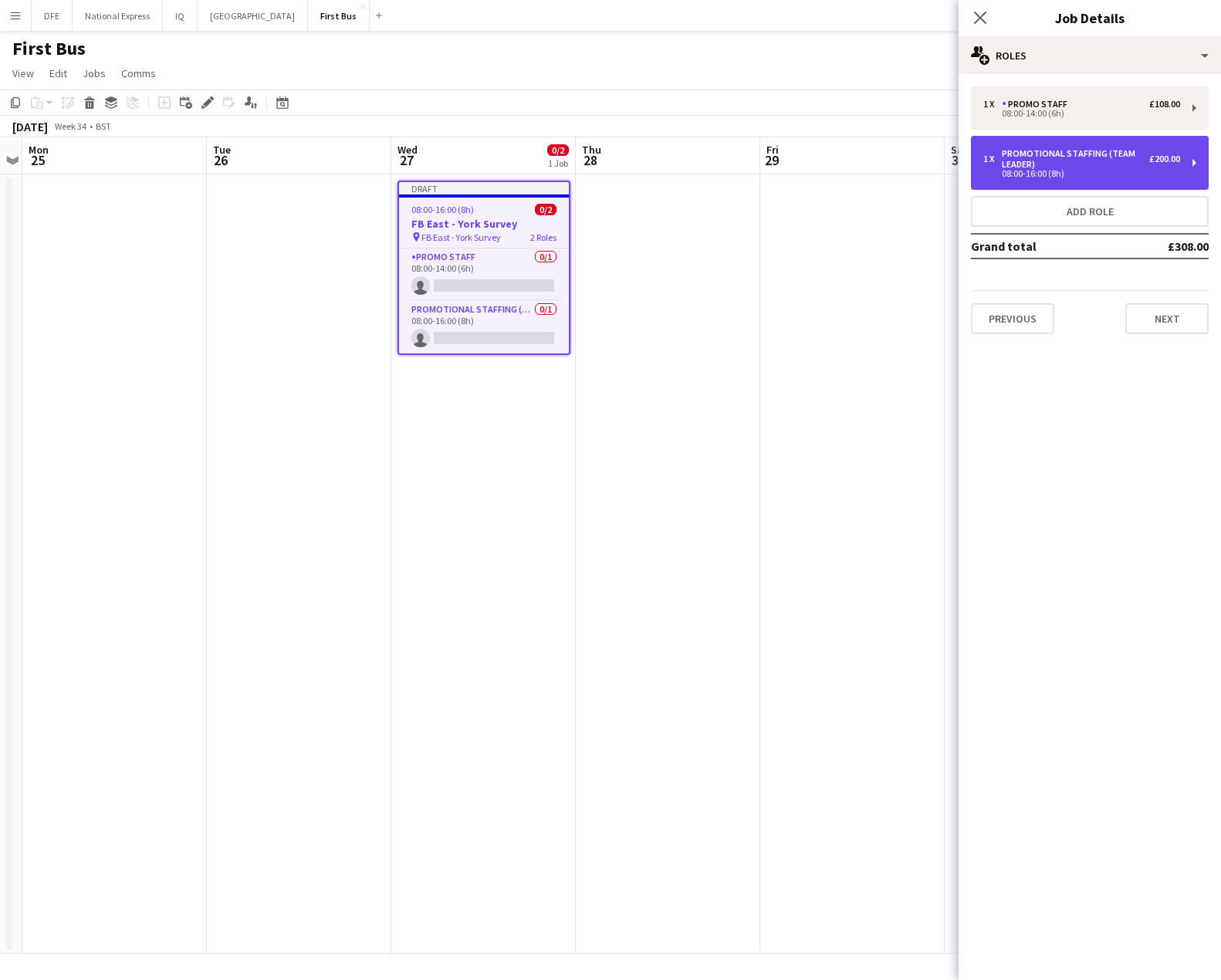
click at [1136, 162] on div "Promotional Staffing (Team Leader)" at bounding box center [1075, 159] width 147 height 22
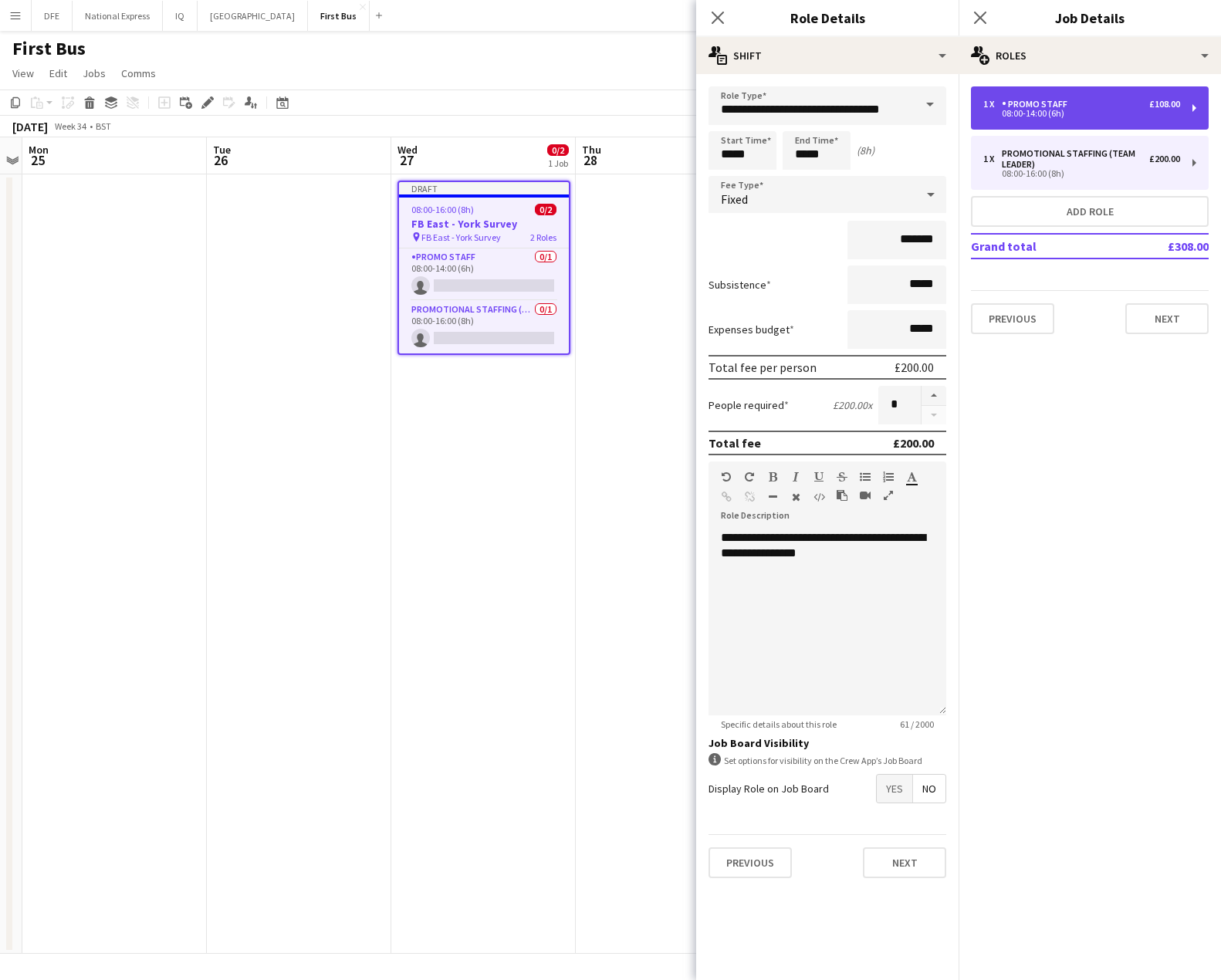
click at [1130, 99] on div "1 x Promo Staff £108.00" at bounding box center [1081, 103] width 197 height 11
type input "**********"
type input "*****"
type input "******"
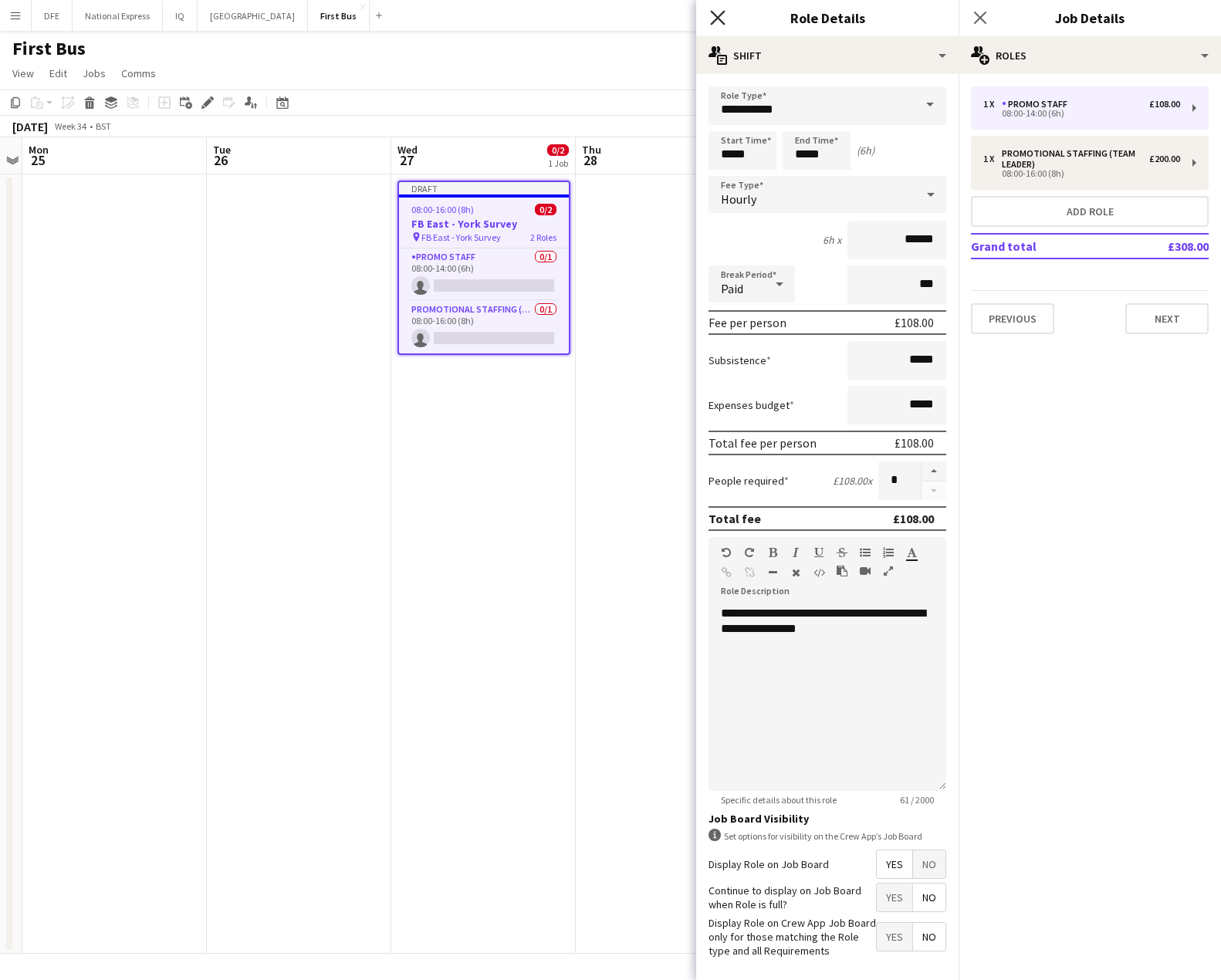
click at [719, 21] on icon "Close pop-in" at bounding box center [717, 17] width 14 height 14
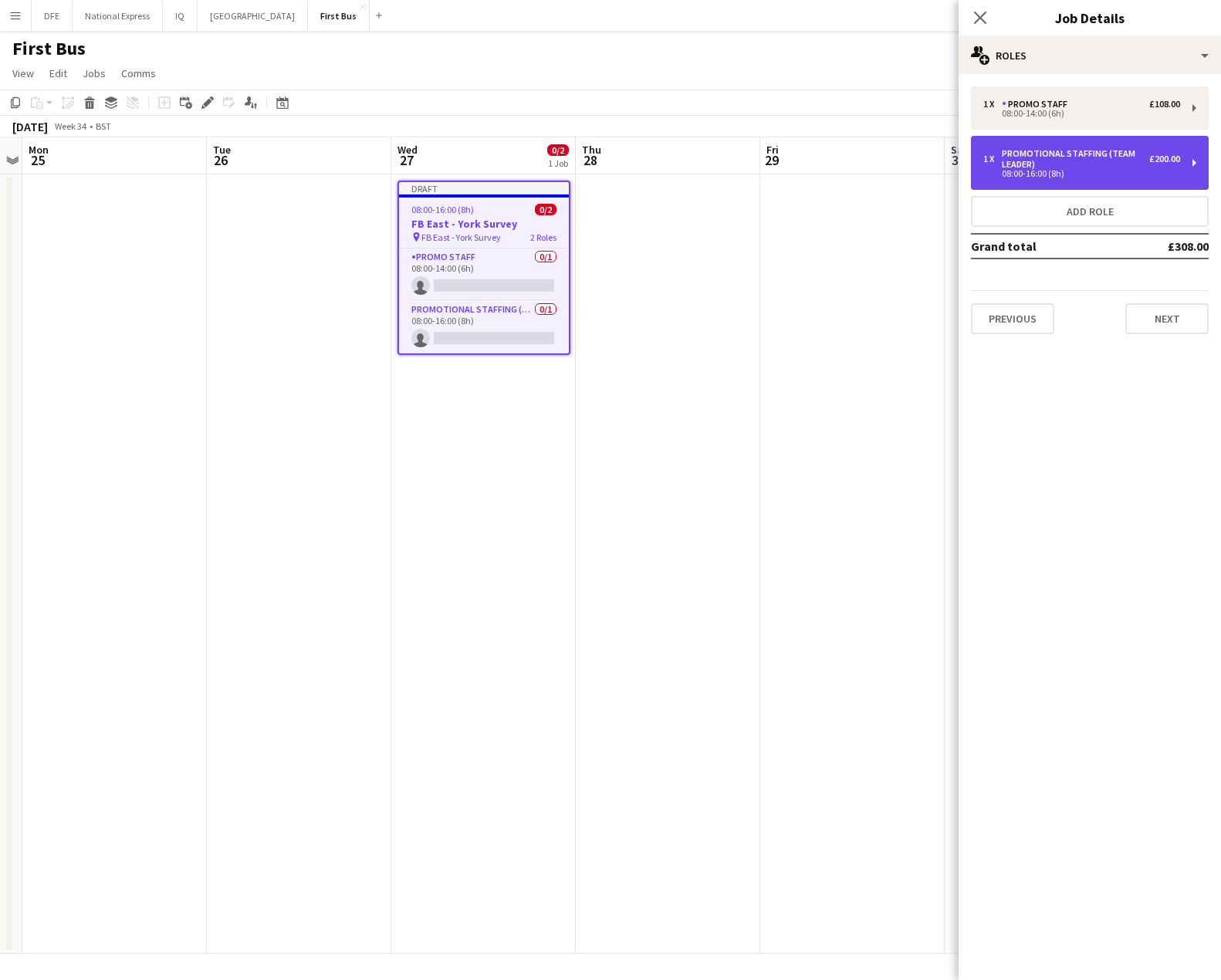
click at [1066, 179] on div "1 x Promotional Staffing (Team Leader) £200.00 08:00-16:00 (8h)" at bounding box center [1090, 162] width 237 height 54
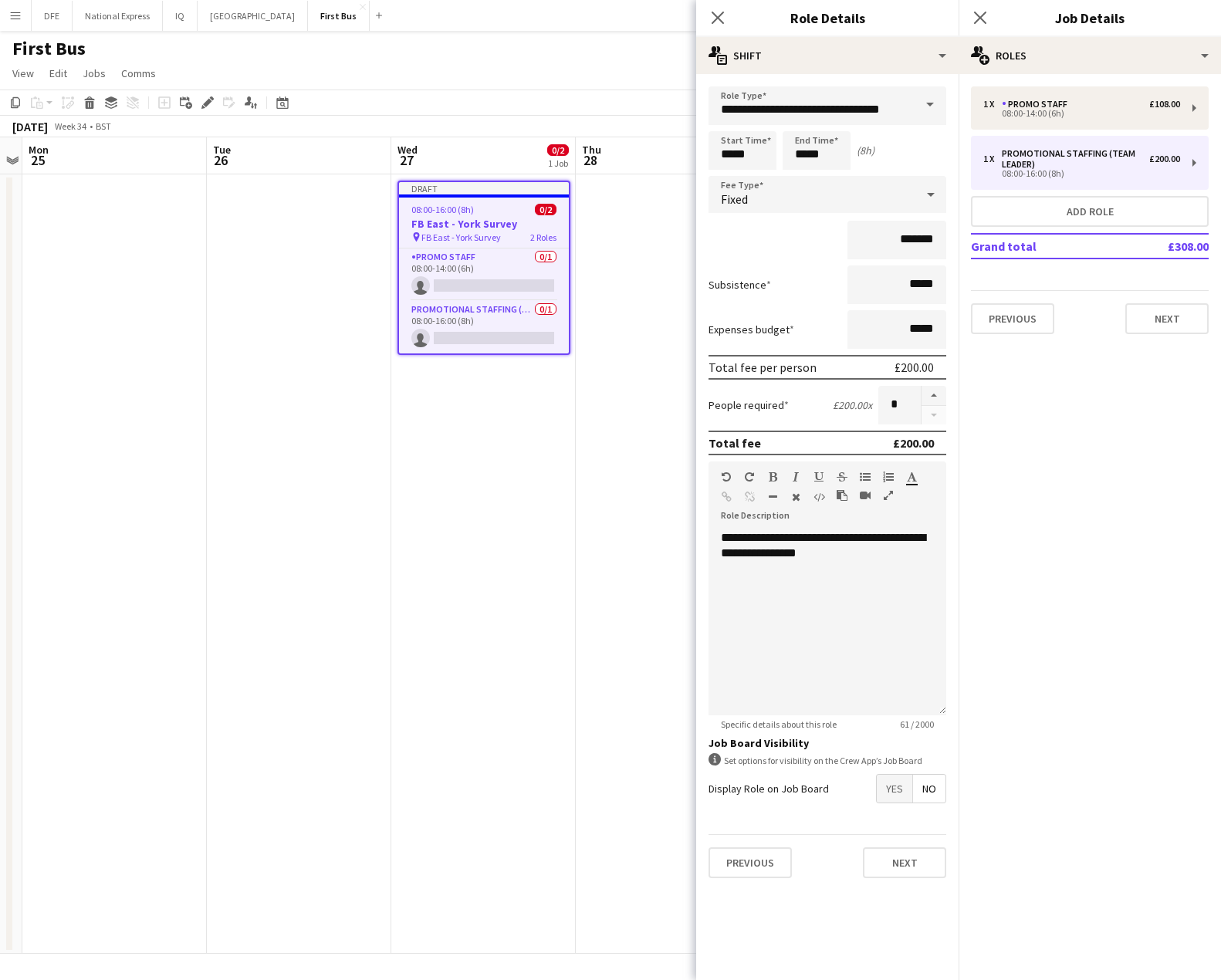
click at [650, 91] on app-toolbar "Copy Paste Paste Ctrl+V Paste with crew Ctrl+Shift+V Paste linked Job [GEOGRAPH…" at bounding box center [610, 102] width 1221 height 26
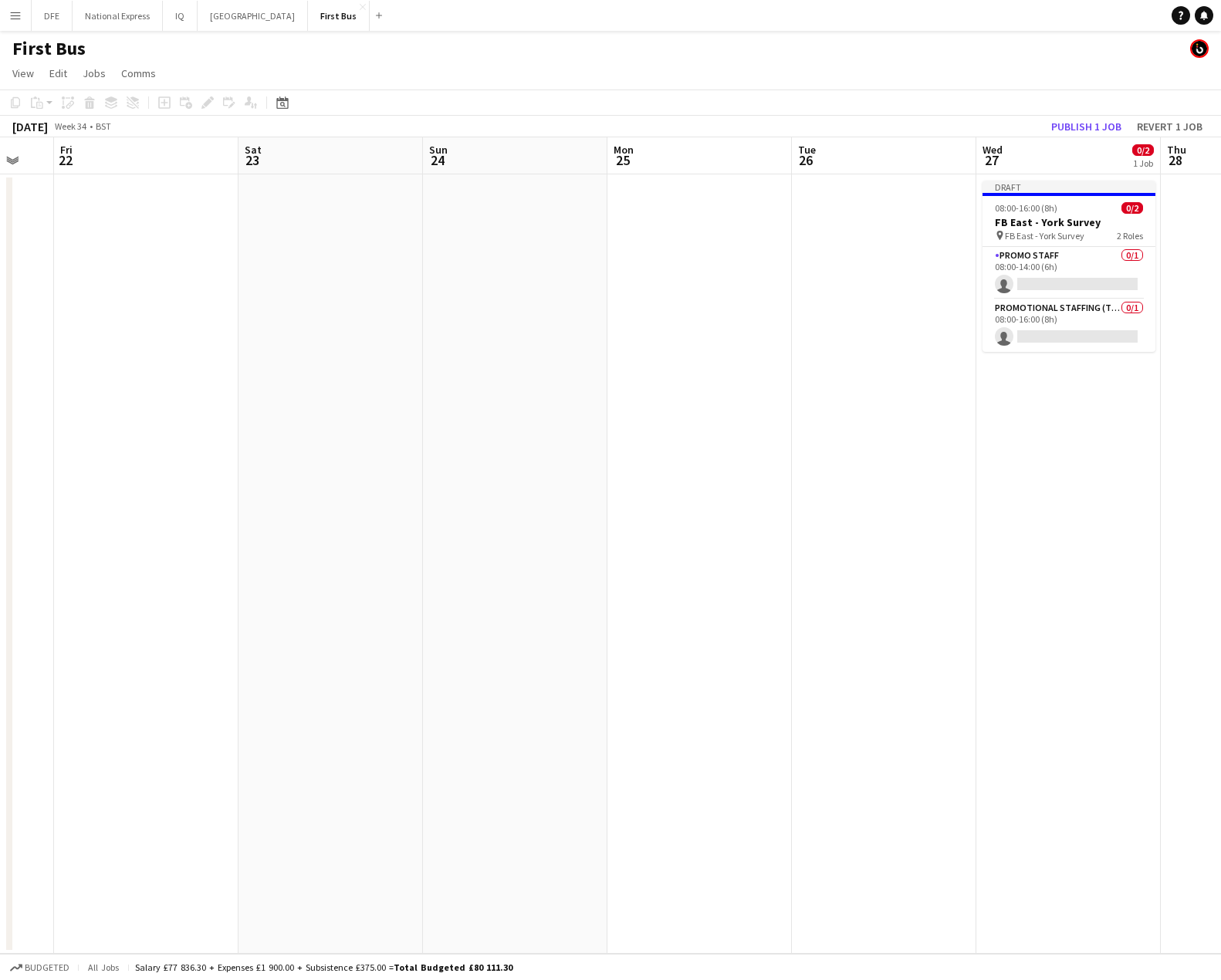
drag, startPoint x: 355, startPoint y: 358, endPoint x: 865, endPoint y: 325, distance: 511.1
click at [874, 326] on app-calendar-viewport "Wed 20 Thu 21 Fri 22 Sat 23 Sun 24 Mon 25 Tue 26 Wed 27 0/2 1 Job Thu 28 Fri 29…" at bounding box center [610, 545] width 1221 height 816
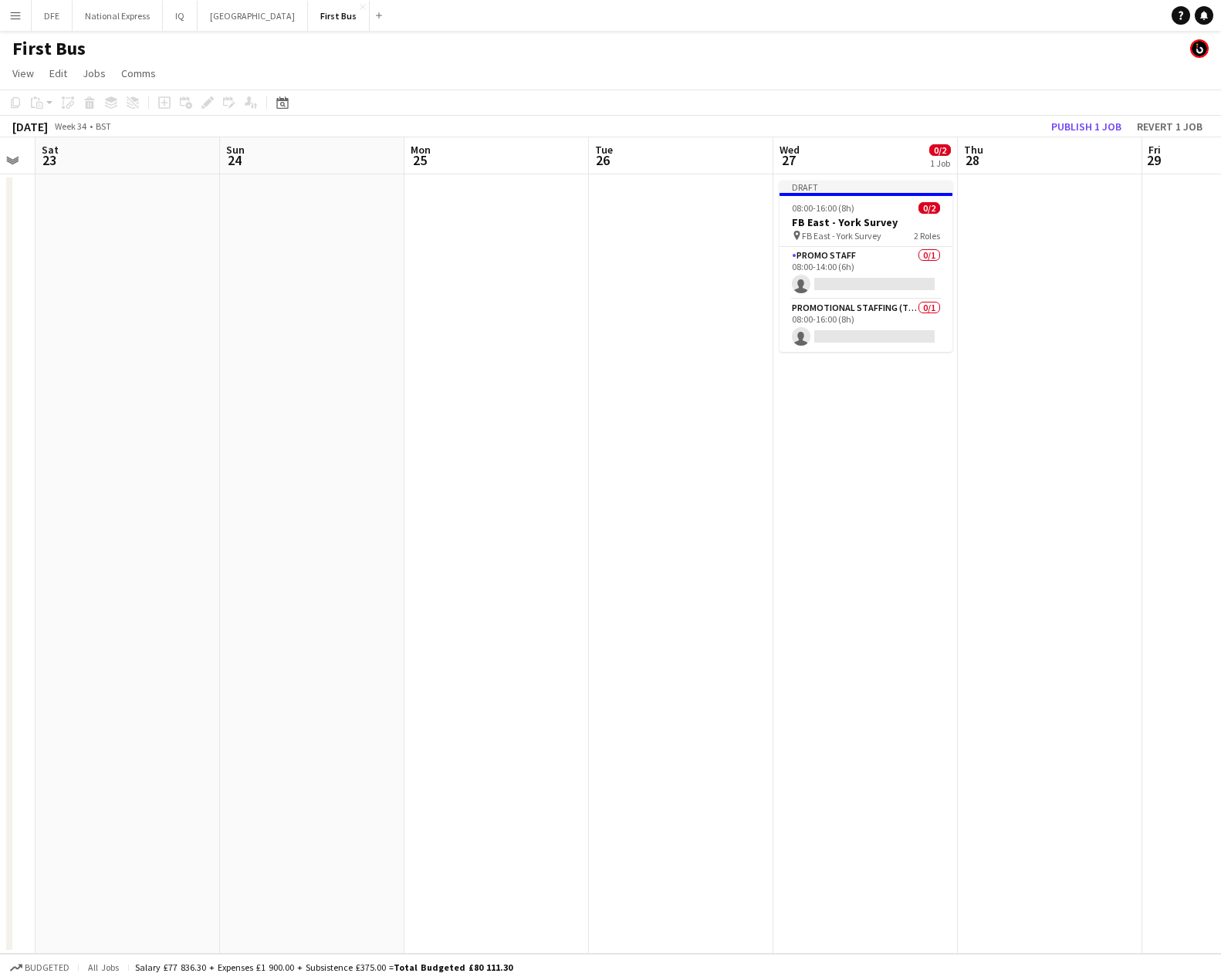
drag, startPoint x: 907, startPoint y: 307, endPoint x: 398, endPoint y: 328, distance: 509.4
click at [783, 312] on app-calendar-viewport "Wed 20 Thu 21 Fri 22 Sat 23 Sun 24 Mon 25 Tue 26 Wed 27 0/2 1 Job Thu 28 Fri 29…" at bounding box center [610, 545] width 1221 height 816
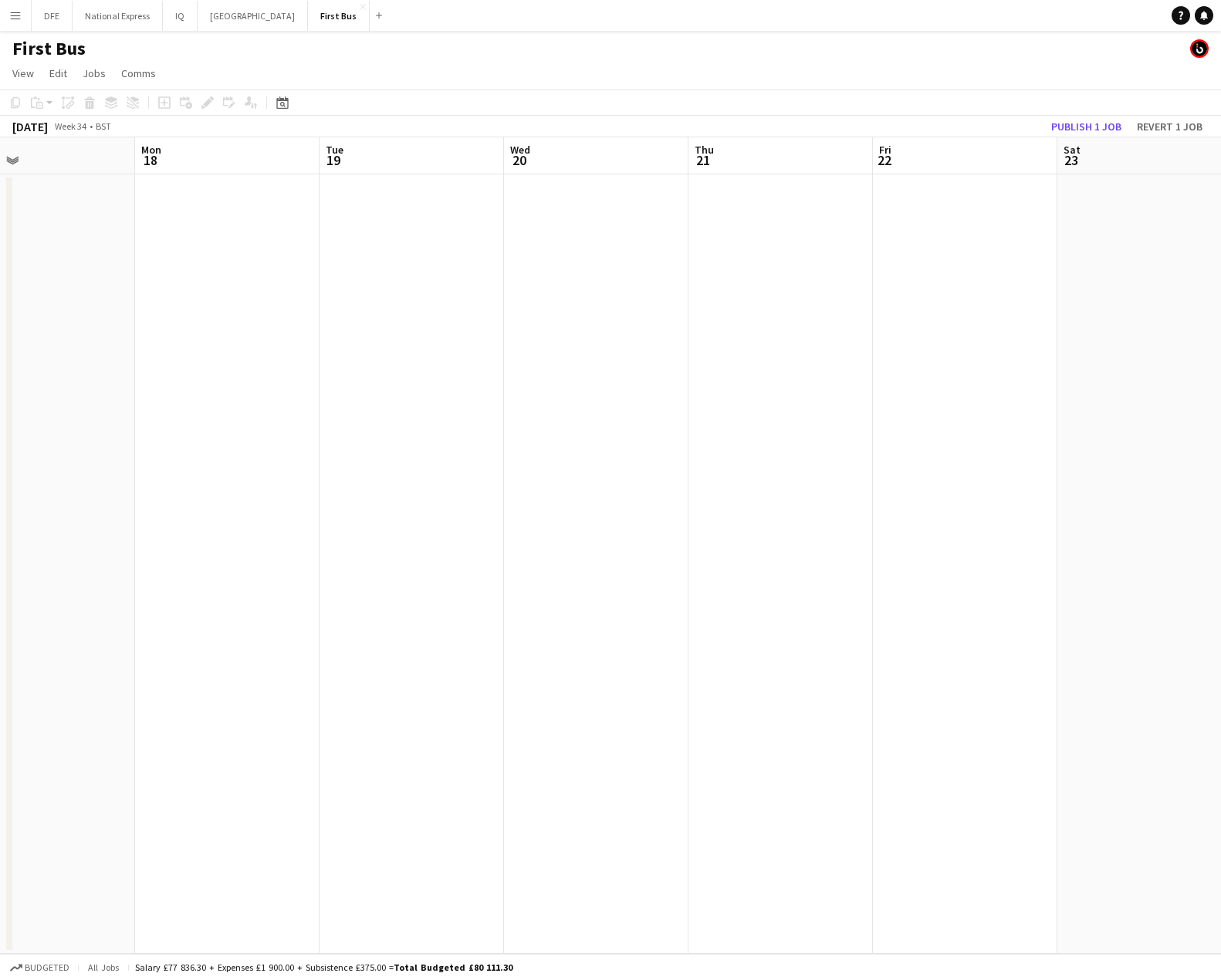
drag, startPoint x: 1075, startPoint y: 294, endPoint x: 388, endPoint y: 335, distance: 688.2
click at [934, 309] on app-calendar-viewport "Thu 14 Fri 15 Sat 16 Sun 17 Mon 18 Tue 19 Wed 20 Thu 21 Fri 22 Sat 23 Sun 24 Mo…" at bounding box center [610, 545] width 1221 height 816
drag, startPoint x: 900, startPoint y: 337, endPoint x: 119, endPoint y: 356, distance: 781.2
click at [1171, 314] on app-calendar-viewport "Tue 12 Wed 13 Thu 14 Fri 15 Sat 16 Sun 17 Mon 18 Tue 19 Wed 20 Thu 21 Fri 22 Sa…" at bounding box center [610, 545] width 1221 height 816
drag, startPoint x: 1147, startPoint y: 315, endPoint x: 326, endPoint y: 336, distance: 821.3
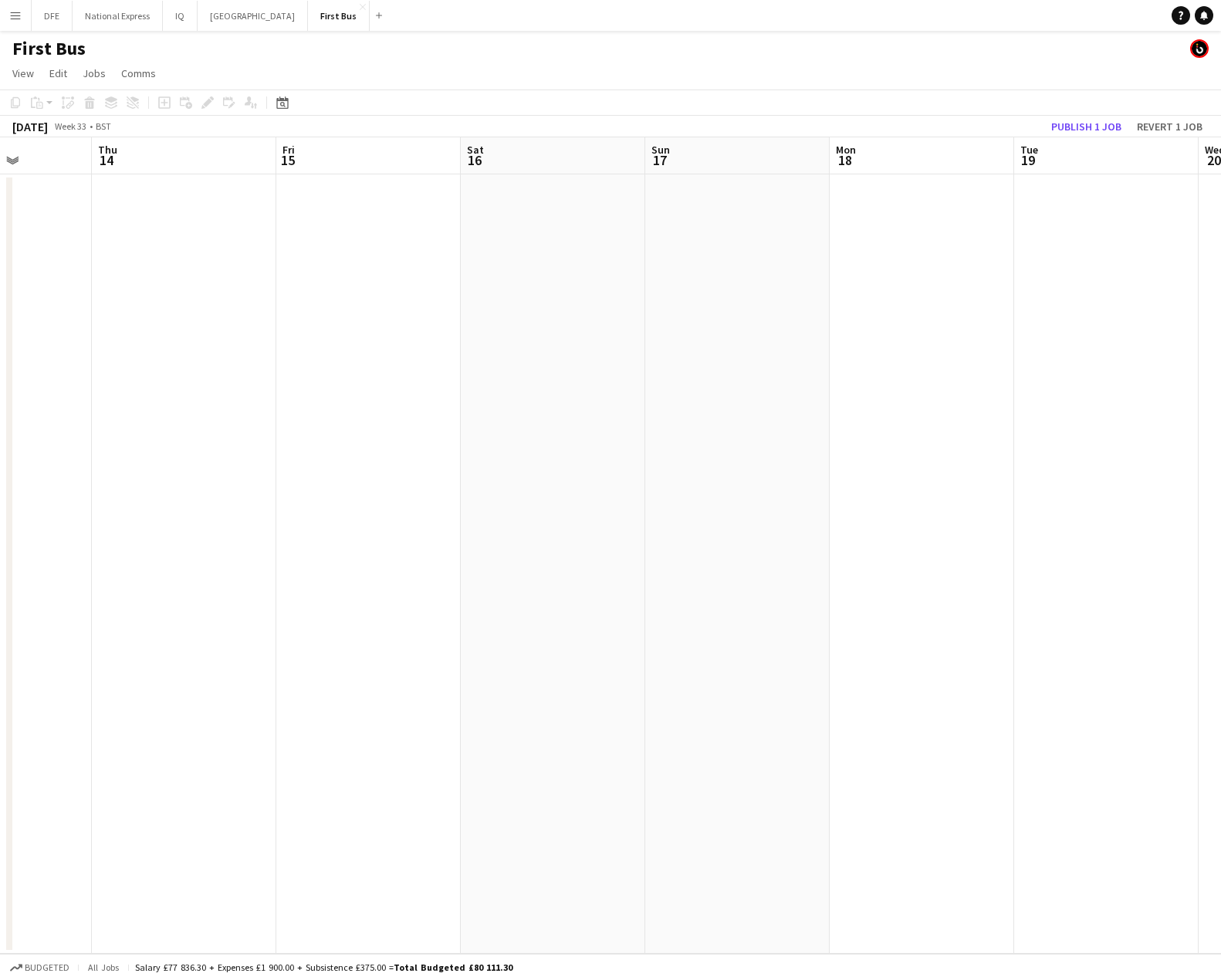
click at [1037, 316] on app-calendar-viewport "Mon 11 Tue 12 Wed 13 Thu 14 Fri 15 Sat 16 Sun 17 Mon 18 Tue 19 Wed 20 Thu 21 Fr…" at bounding box center [610, 545] width 1221 height 816
click at [1016, 312] on app-calendar-viewport "Thu 7 Fri 8 Sat 9 Sun 10 Mon 11 Tue 12 Wed 13 Thu 14 Fri 15 Sat 16 Sun 17 Mon 18" at bounding box center [610, 545] width 1221 height 816
drag, startPoint x: 806, startPoint y: 318, endPoint x: 487, endPoint y: 325, distance: 319.1
click at [1138, 307] on app-calendar-viewport "Fri 1 Sat 2 Sun 3 Mon 4 Tue 5 Wed 6 Thu 7 Fri 8 Sat 9 Sun 10 Mon 11 Tue 12" at bounding box center [610, 545] width 1221 height 816
drag, startPoint x: 895, startPoint y: 321, endPoint x: 355, endPoint y: 339, distance: 540.3
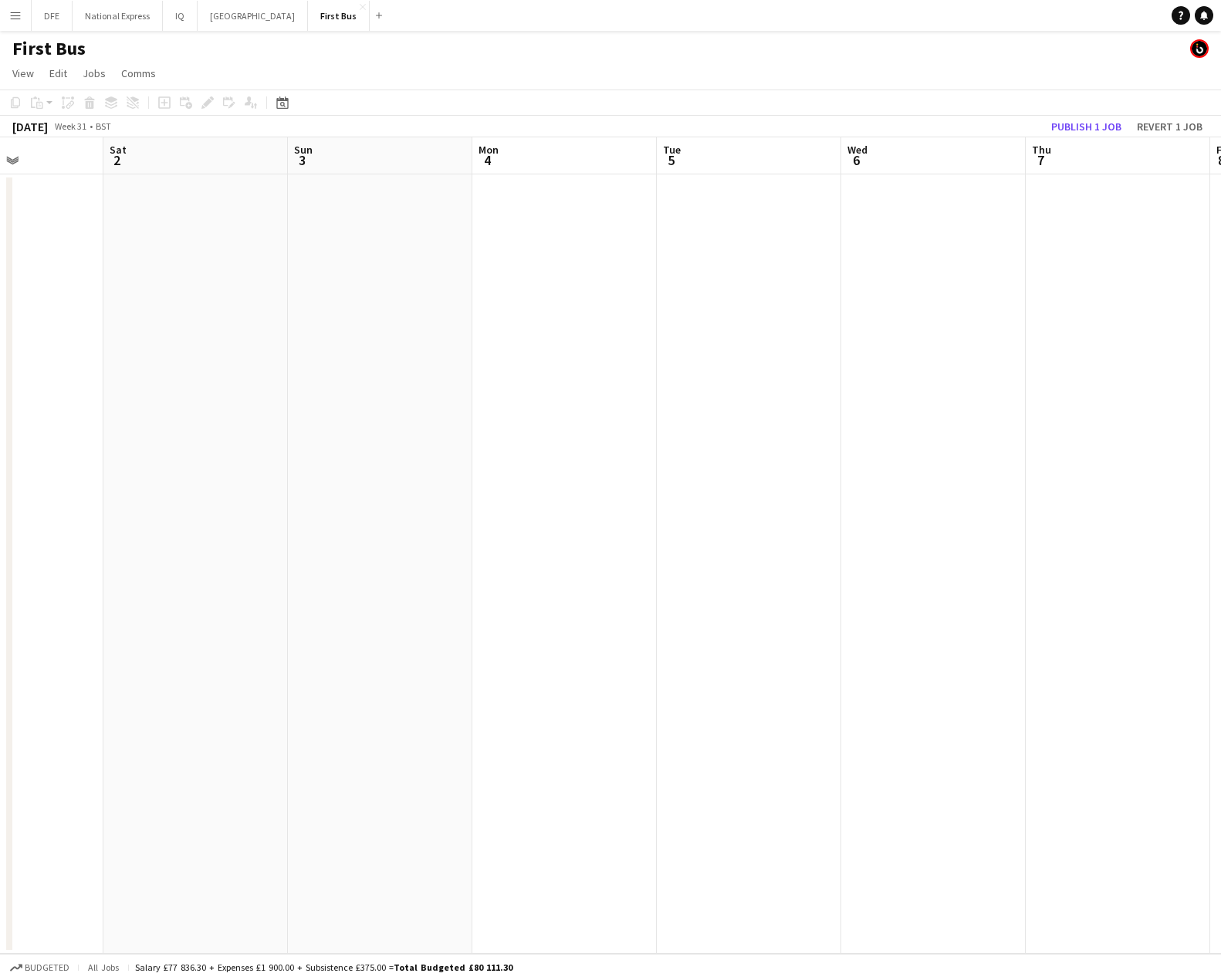
click at [985, 313] on app-calendar-viewport "Wed 30 Thu 31 Fri 1 Sat 2 Sun 3 Mon 4 Tue 5 Wed 6 Thu 7 Fri 8 Sat 9 Sun 10" at bounding box center [610, 545] width 1221 height 816
drag, startPoint x: 1112, startPoint y: 320, endPoint x: 364, endPoint y: 342, distance: 748.3
click at [1149, 309] on app-calendar-viewport "Tue 29 Wed 30 Thu 31 Fri 1 Sat 2 Sun 3 Mon 4 Tue 5 Wed 6 Thu 7 Fri 8 Sat 9" at bounding box center [610, 545] width 1221 height 816
drag, startPoint x: 1224, startPoint y: 322, endPoint x: 1032, endPoint y: 327, distance: 192.1
click at [1155, 323] on app-calendar-viewport "Fri 25 Sat 26 Sun 27 Mon 28 Tue 29 Wed 30 Thu 31 Fri 1 Sat 2 Sun 3 Mon 4 Tue 5" at bounding box center [610, 545] width 1221 height 816
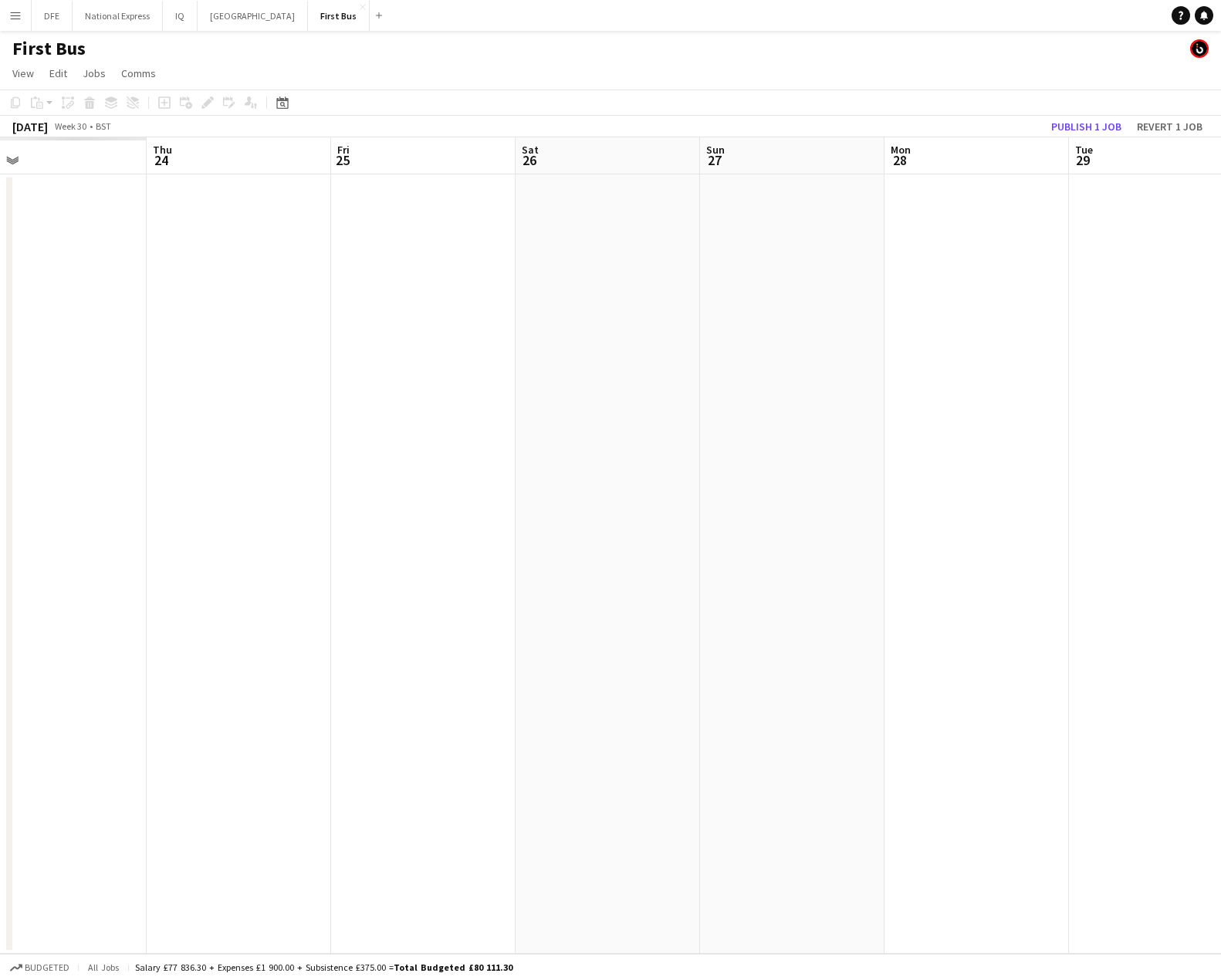
drag, startPoint x: 1087, startPoint y: 315, endPoint x: 215, endPoint y: 329, distance: 872.1
click at [1078, 313] on app-calendar-viewport "Mon 21 Tue 22 Wed 23 Thu 24 Fri 25 Sat 26 Sun 27 Mon 28 Tue 29 Wed 30 Thu 31 Fr…" at bounding box center [610, 545] width 1221 height 816
drag, startPoint x: 772, startPoint y: 312, endPoint x: 334, endPoint y: 305, distance: 438.1
click at [1160, 298] on app-calendar-viewport "Sun 20 Mon 21 Tue 22 Wed 23 Thu 24 Fri 25 Sat 26 Sun 27 Mon 28 Tue 29 Wed 30 Th…" at bounding box center [610, 545] width 1221 height 816
click at [1176, 278] on app-calendar-viewport "Fri 18 Sat 19 Sun 20 Mon 21 Tue 22 Wed 23 Thu 24 Fri 25 Sat 26 Sun 27 Mon 28 Tu…" at bounding box center [610, 545] width 1221 height 816
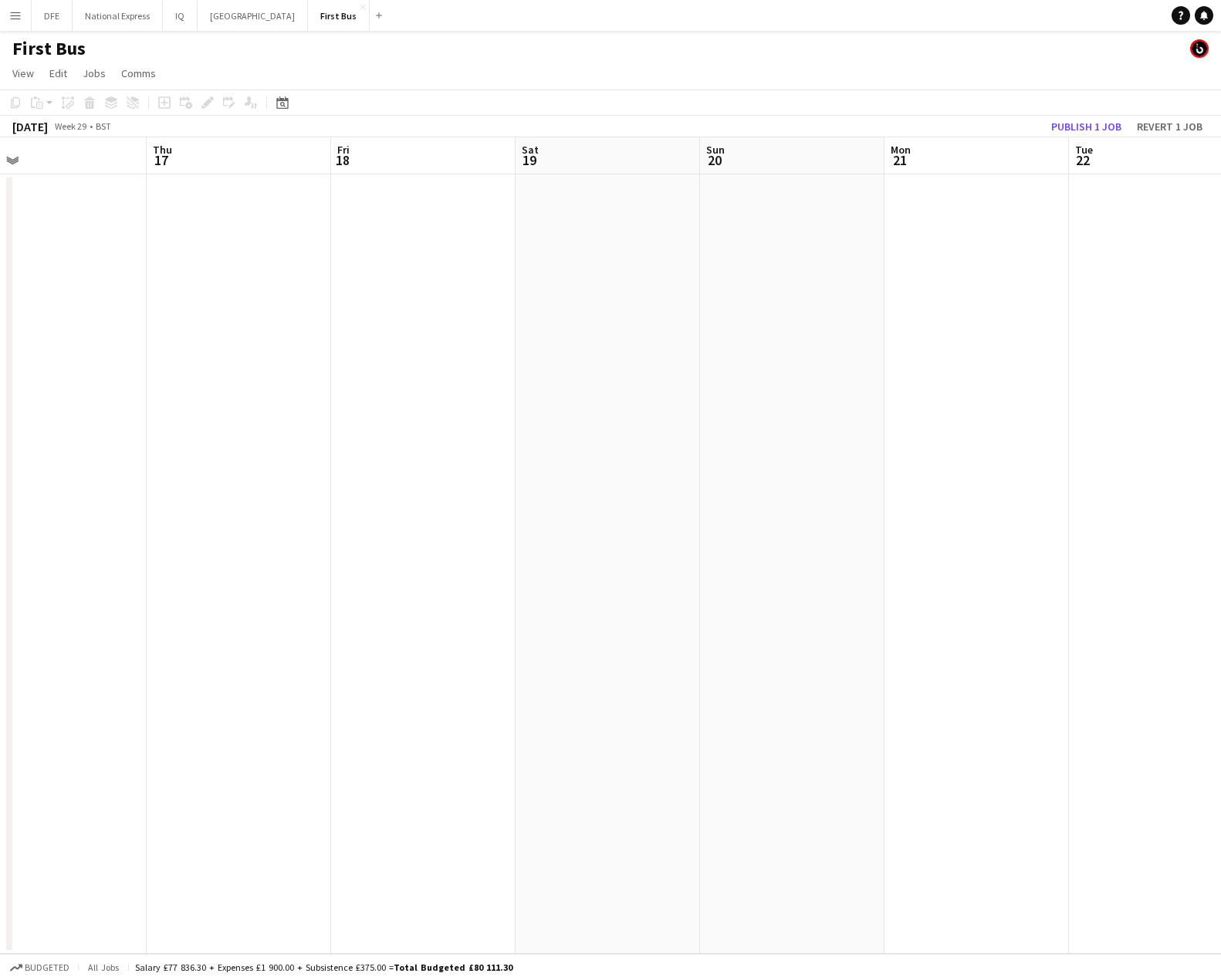
click at [1122, 294] on app-calendar-viewport "Mon 14 Tue 15 Wed 16 Thu 17 Fri 18 Sat 19 Sun 20 Mon 21 Tue 22 Wed 23 Thu 24 Fr…" at bounding box center [610, 545] width 1221 height 816
drag, startPoint x: 459, startPoint y: 307, endPoint x: 984, endPoint y: 286, distance: 525.4
click at [1171, 272] on app-calendar-viewport "Mon 7 Tue 8 Wed 9 Thu 10 Fri 11 Sat 12 Sun 13 Mon 14 Tue 15 Wed 16 Thu 17 Fri 18" at bounding box center [610, 545] width 1221 height 816
drag, startPoint x: 639, startPoint y: 300, endPoint x: 910, endPoint y: 289, distance: 271.2
click at [1202, 279] on app-calendar-viewport "Sat 5 Sun 6 Mon 7 Tue 8 Wed 9 Thu 10 Fri 11 Sat 12 Sun 13 Mon 14 Tue 15 Wed 16" at bounding box center [610, 545] width 1221 height 816
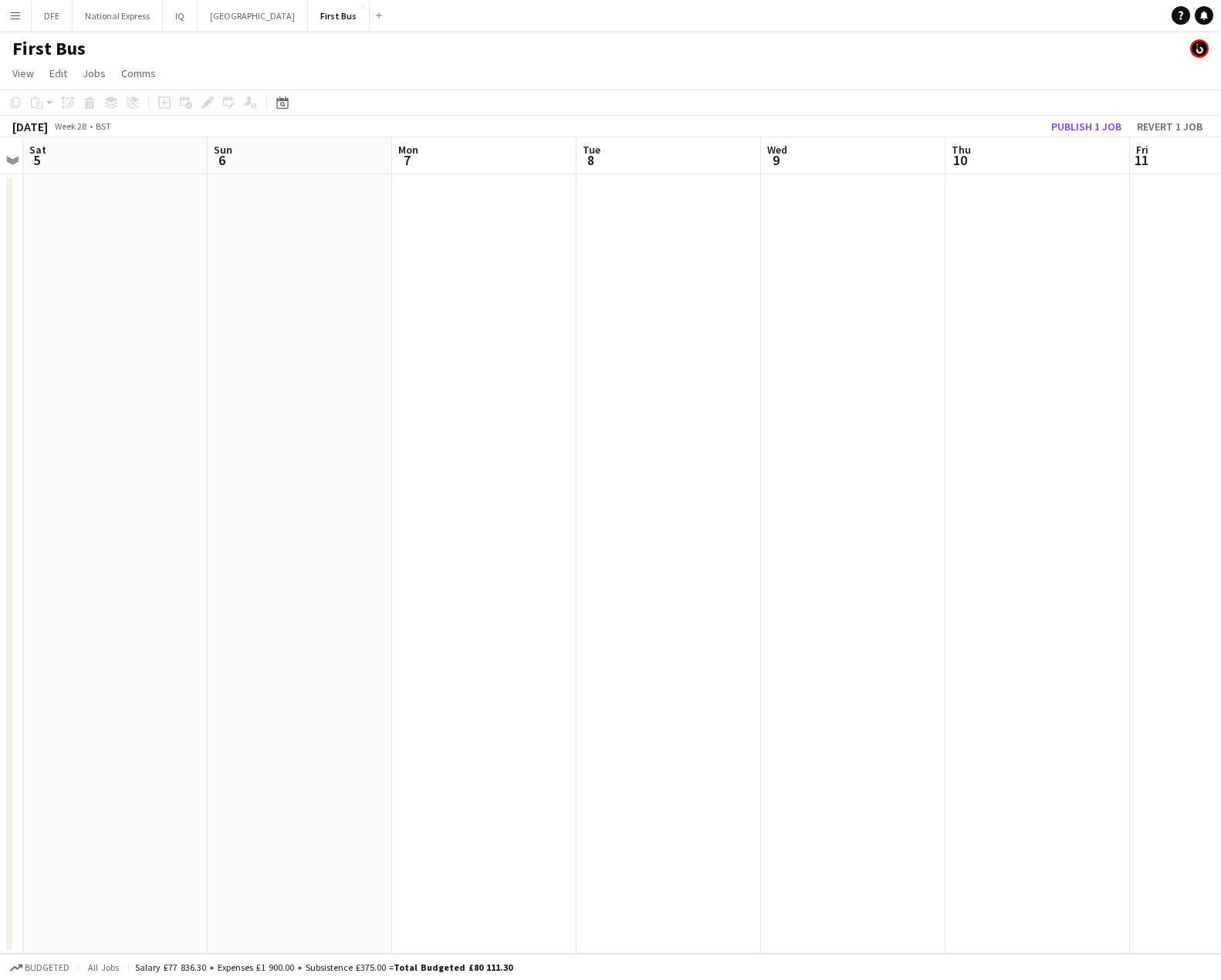
drag, startPoint x: 618, startPoint y: 285, endPoint x: 693, endPoint y: 272, distance: 76.1
click at [1011, 267] on app-calendar-viewport "Wed 2 Thu 3 Fri 4 Sat 5 Sun 6 Mon 7 Tue 8 Wed 9 Thu 10 Fri 11 Sat 12 Sun 13" at bounding box center [610, 545] width 1221 height 816
drag, startPoint x: 831, startPoint y: 288, endPoint x: 292, endPoint y: 293, distance: 539.0
click at [919, 270] on app-calendar-viewport "Wed 25 Thu 26 Fri 27 Sat 28 Sun 29 Mon 30 Tue 1 Wed 2 Thu 3 Fri 4 Sat 5 Sun 6" at bounding box center [610, 545] width 1221 height 816
drag, startPoint x: 1073, startPoint y: 268, endPoint x: 316, endPoint y: 284, distance: 757.2
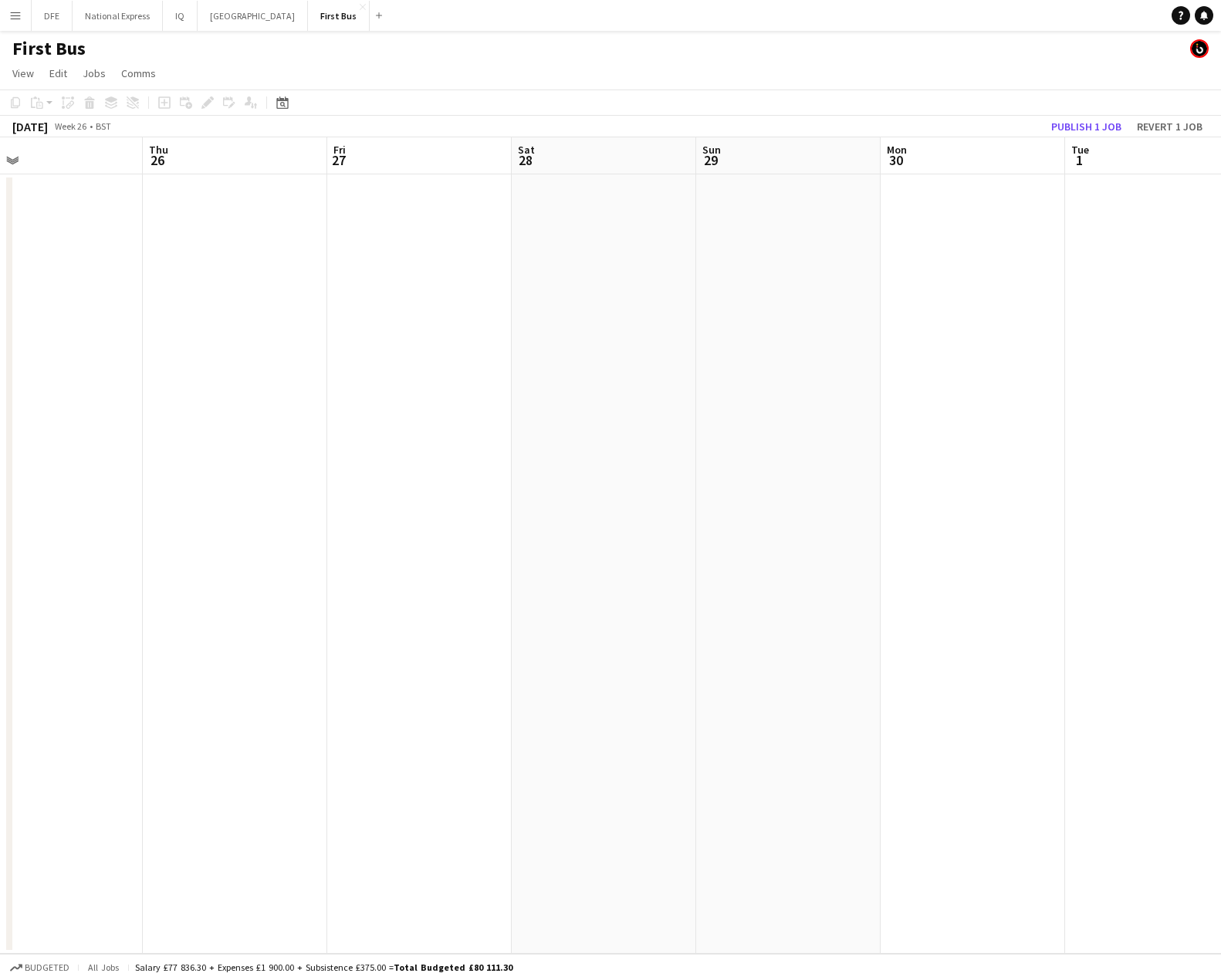
click at [1029, 264] on app-calendar-viewport "Sun 22 Mon 23 Tue 24 Wed 25 Thu 26 Fri 27 Sat 28 Sun 29 Mon 30 Tue 1 Wed 2 Thu 3" at bounding box center [610, 545] width 1221 height 816
drag, startPoint x: 355, startPoint y: 285, endPoint x: 684, endPoint y: 284, distance: 329.0
click at [1144, 273] on app-calendar-viewport "Sun 22 Mon 23 Tue 24 Wed 25 Thu 26 Fri 27 Sat 28 Sun 29 Mon 30 Tue 1 Wed 2 Thu 3" at bounding box center [610, 545] width 1221 height 816
drag, startPoint x: 973, startPoint y: 276, endPoint x: 893, endPoint y: 278, distance: 80.0
click at [981, 275] on app-calendar-viewport "Wed 18 Thu 19 Fri 20 Sat 21 Sun 22 Mon 23 Tue 24 Wed 25 Thu 26 Fri 27 Sat 28 Su…" at bounding box center [610, 545] width 1221 height 816
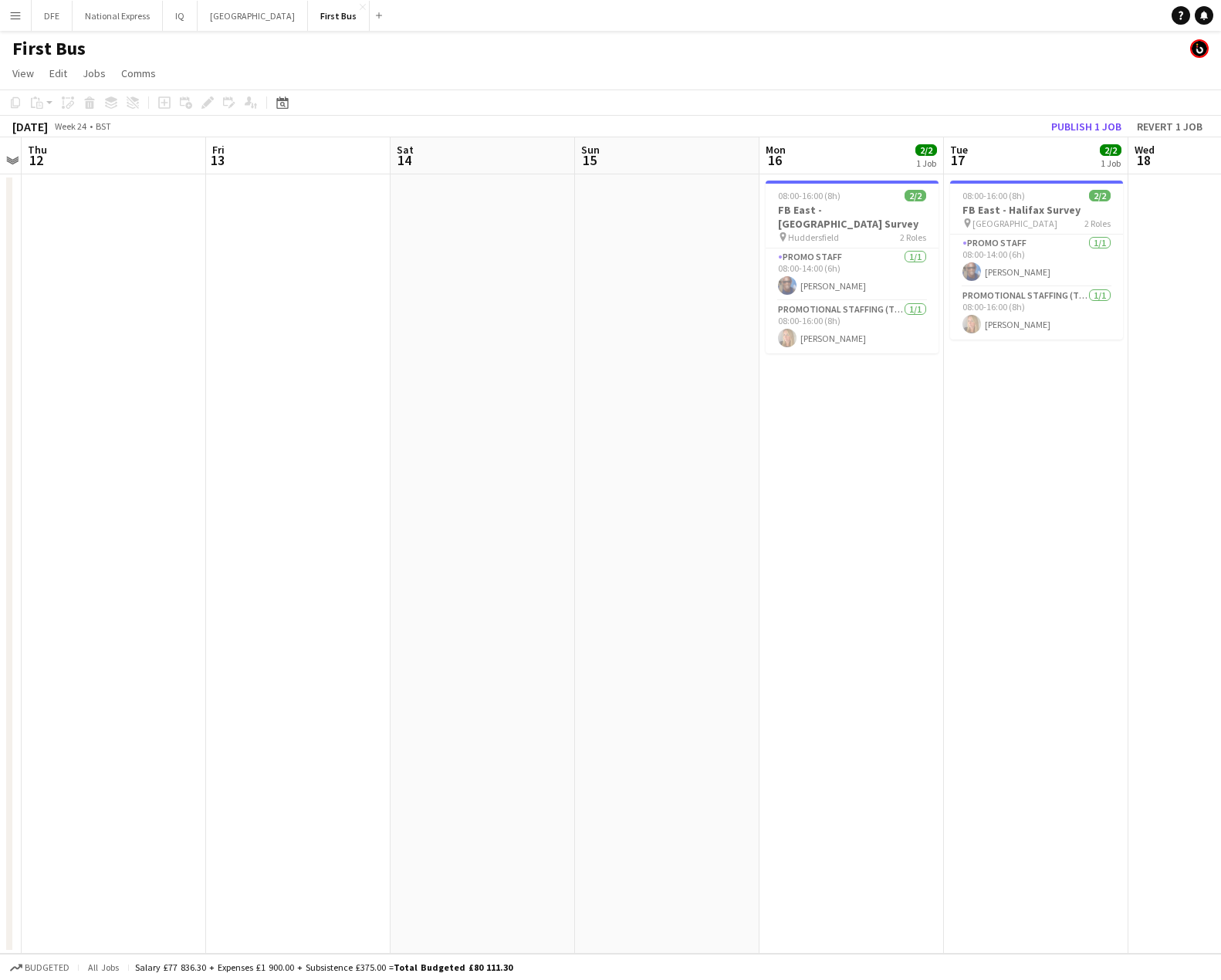
drag, startPoint x: 881, startPoint y: 272, endPoint x: 441, endPoint y: 295, distance: 440.6
click at [824, 274] on app-calendar-viewport "Tue 10 Wed 11 Thu 12 Fri 13 Sat 14 Sun 15 Mon 16 2/2 1 Job Tue 17 2/2 1 Job Wed…" at bounding box center [610, 545] width 1221 height 816
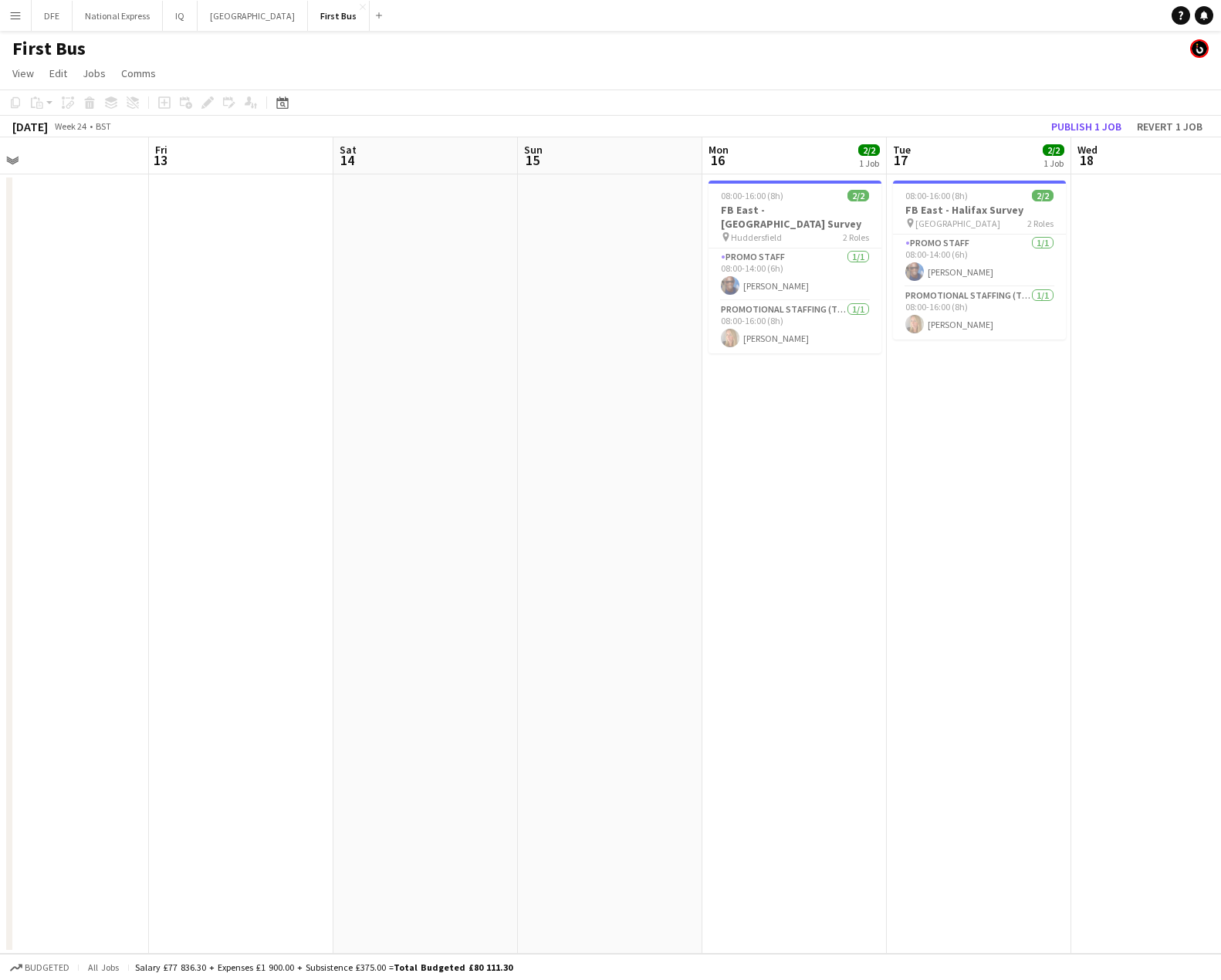
scroll to position [0, 597]
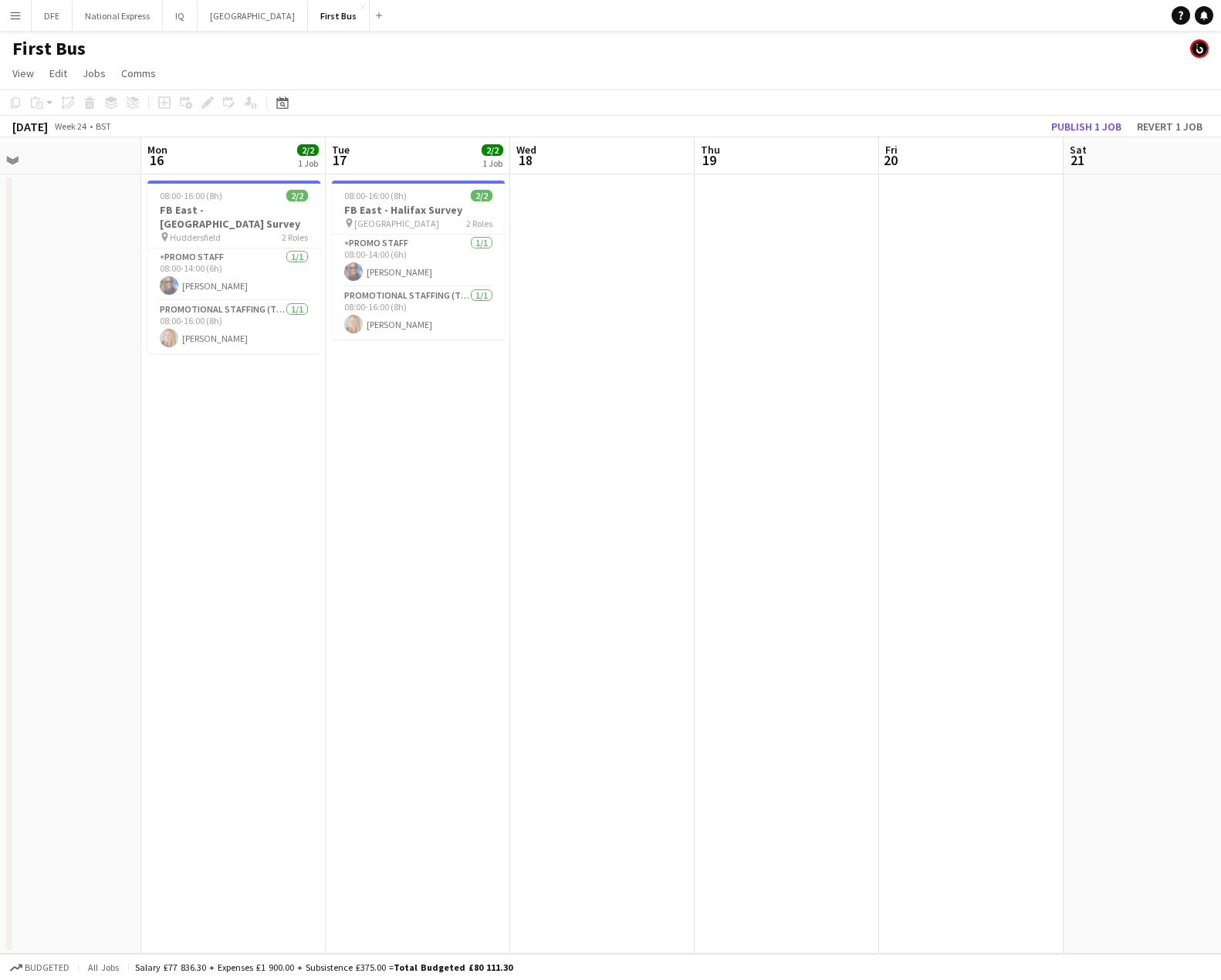
drag, startPoint x: 805, startPoint y: 312, endPoint x: 289, endPoint y: 320, distance: 516.1
click at [289, 320] on app-calendar-viewport "Thu 12 Fri 13 Sat 14 Sun 15 Mon 16 2/2 1 Job Tue 17 2/2 1 Job Wed 18 Thu 19 Fri…" at bounding box center [610, 545] width 1221 height 816
click at [242, 319] on app-card-role "Promotional Staffing (Team Leader) [DATE] 08:00-16:00 (8h) [PERSON_NAME]" at bounding box center [233, 327] width 173 height 52
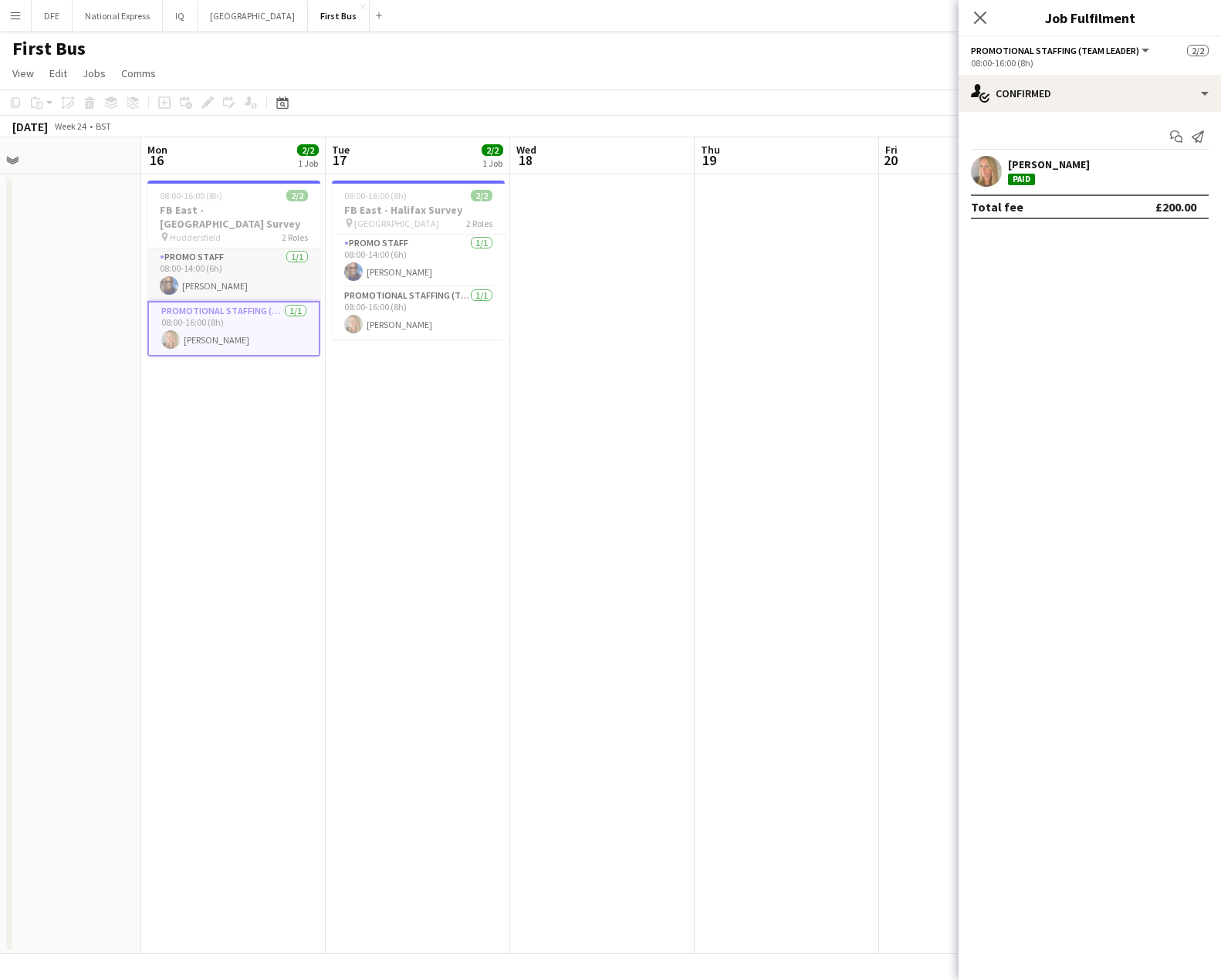
click at [184, 276] on app-card-role "Promo Staff [DATE] 08:00-14:00 (6h) [PERSON_NAME]" at bounding box center [233, 274] width 173 height 52
click at [391, 325] on app-card-role "Promotional Staffing (Team Leader) [DATE] 08:00-16:00 (8h) [PERSON_NAME]" at bounding box center [417, 313] width 173 height 52
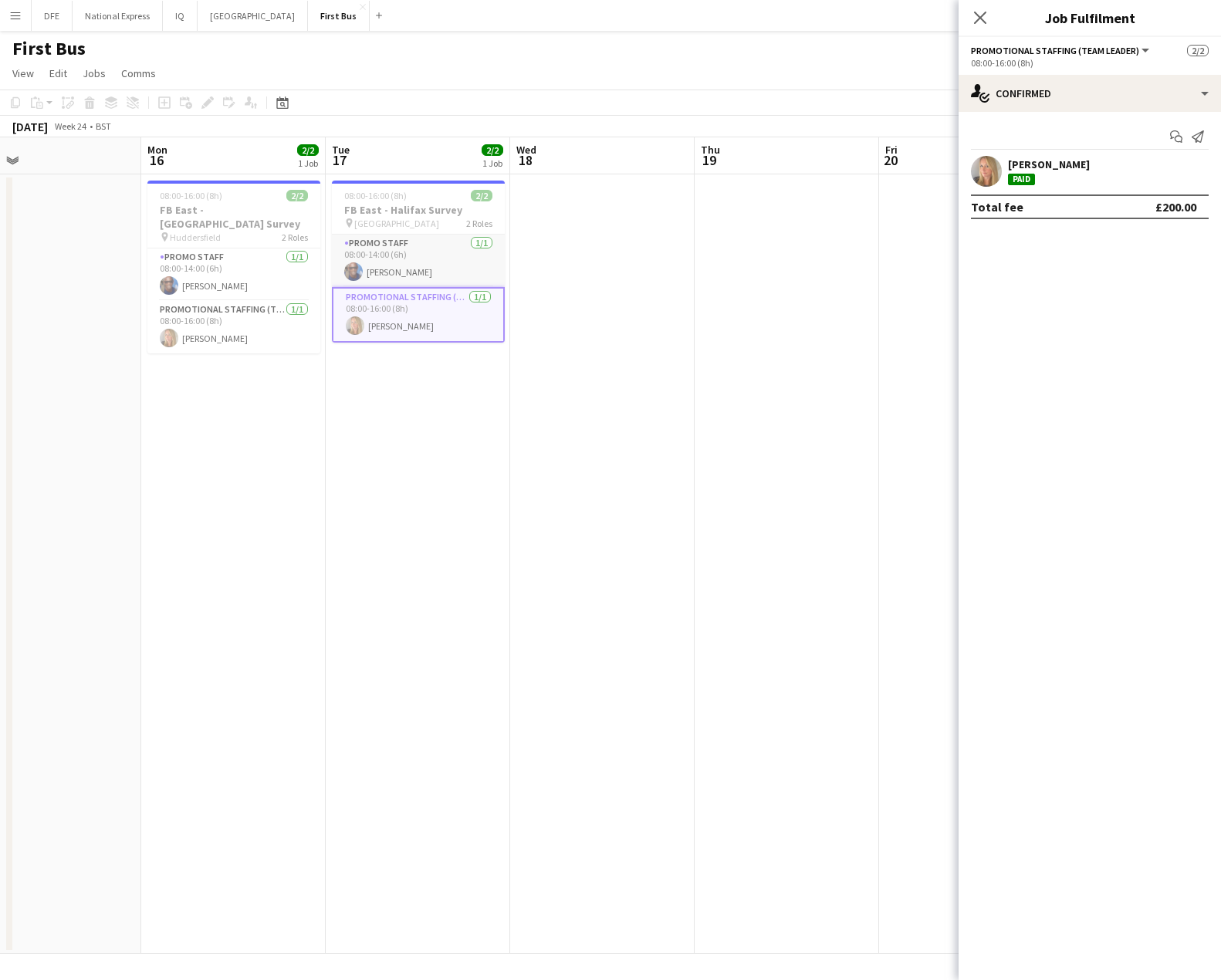
click at [388, 277] on app-card-role "Promo Staff [DATE] 08:00-14:00 (6h) [PERSON_NAME]" at bounding box center [417, 261] width 173 height 52
drag, startPoint x: 982, startPoint y: 14, endPoint x: 975, endPoint y: 20, distance: 9.2
click at [981, 14] on icon "Close pop-in" at bounding box center [979, 17] width 14 height 14
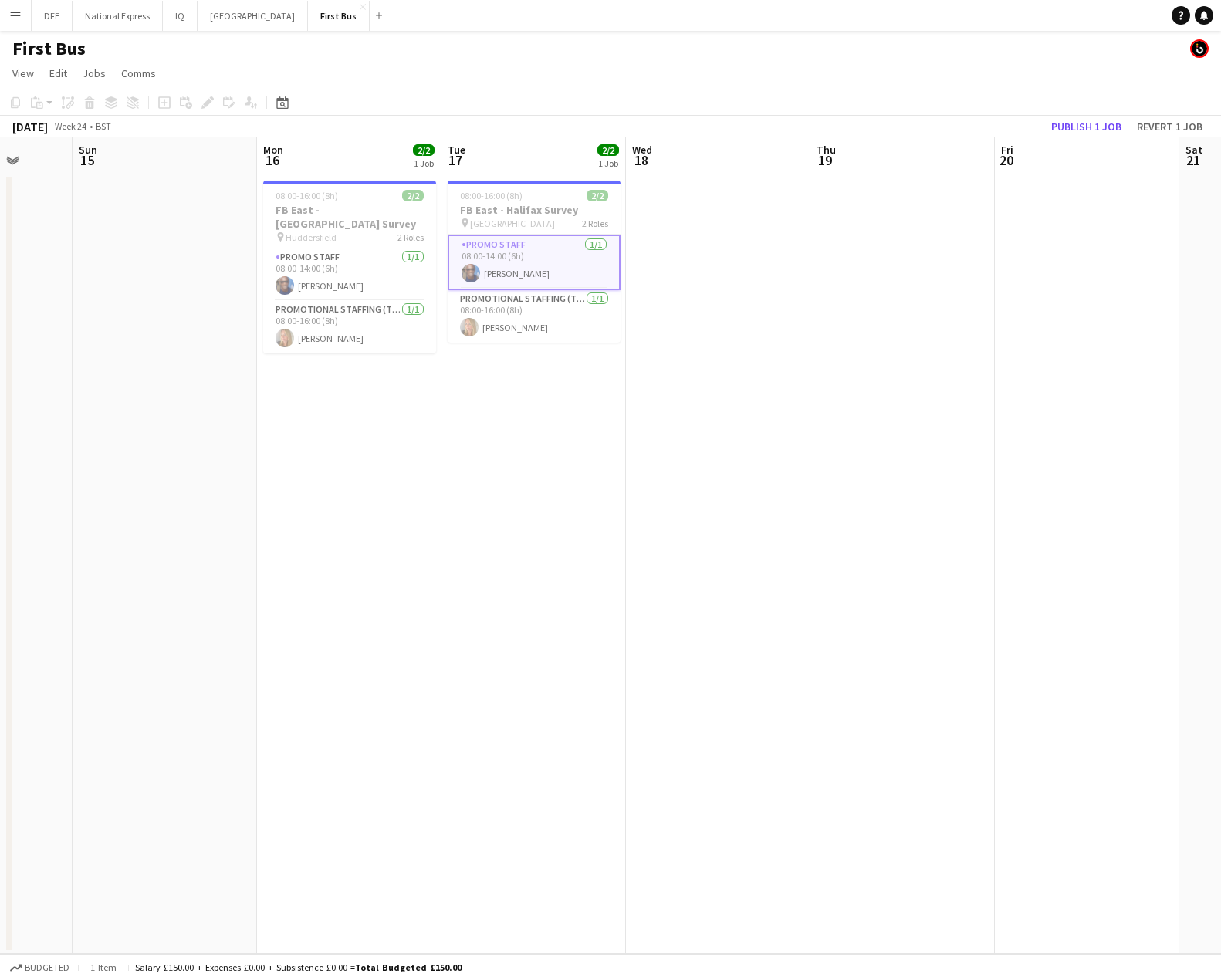
drag, startPoint x: 295, startPoint y: 291, endPoint x: 50, endPoint y: 262, distance: 246.7
click at [0, 281] on html "Menu Boards Boards Boards All jobs Status Workforce Workforce My Workforce Recr…" at bounding box center [610, 490] width 1221 height 980
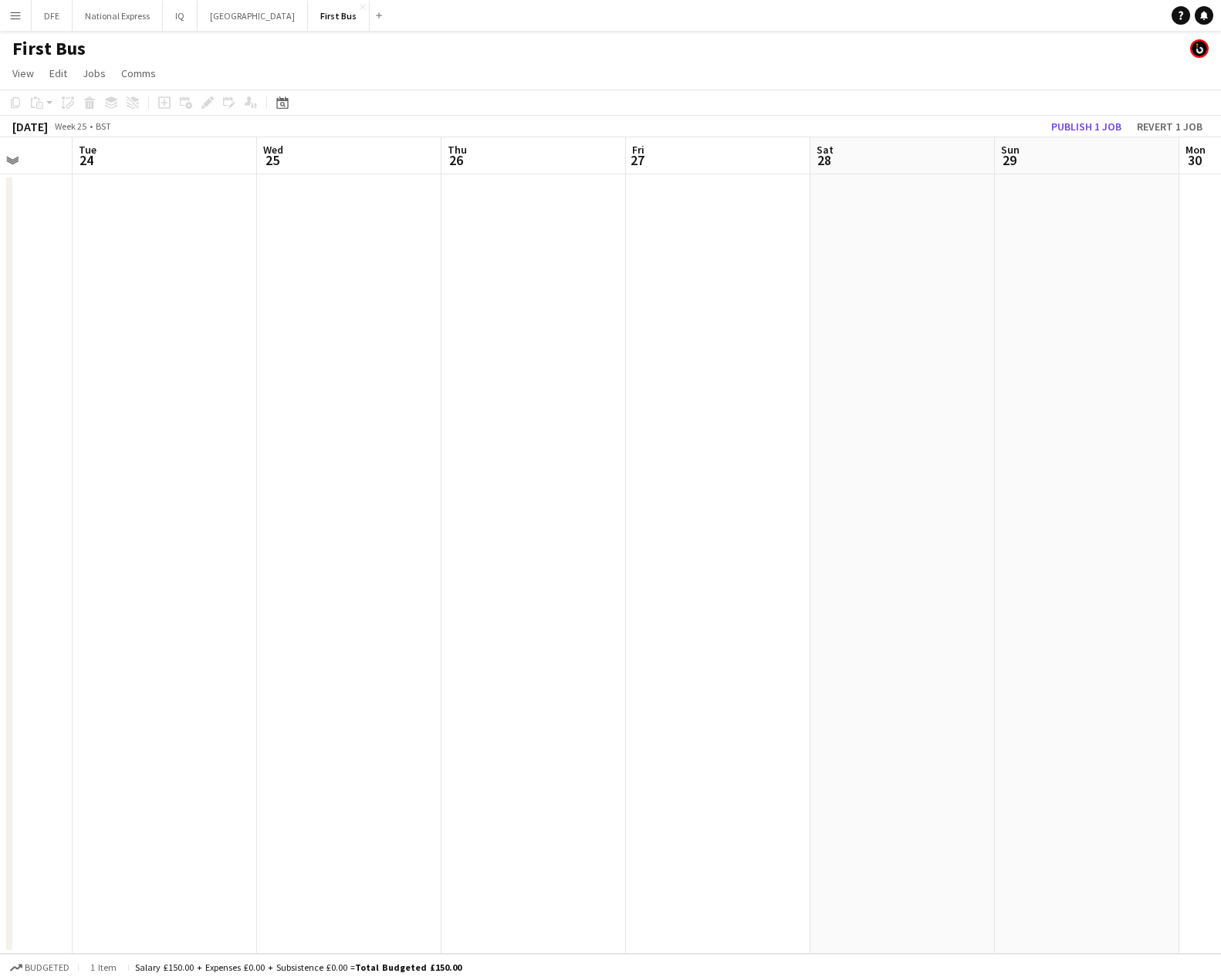
drag, startPoint x: 660, startPoint y: 275, endPoint x: 387, endPoint y: 274, distance: 273.0
click at [51, 292] on app-calendar-viewport "Sat 21 Sun 22 Mon 23 Tue 24 Wed 25 Thu 26 Fri 27 Sat 28 Sun 29 Mon 30 Tue 1 Wed…" at bounding box center [610, 545] width 1221 height 816
drag, startPoint x: 548, startPoint y: 300, endPoint x: 673, endPoint y: 279, distance: 126.8
click at [208, 294] on app-calendar-viewport "Tue 24 Wed 25 Thu 26 Fri 27 Sat 28 Sun 29 Mon 30 Tue 1 Wed 2 Thu 3 Fri 4 Sat 5" at bounding box center [610, 545] width 1221 height 816
drag, startPoint x: 480, startPoint y: 339, endPoint x: 597, endPoint y: 334, distance: 117.1
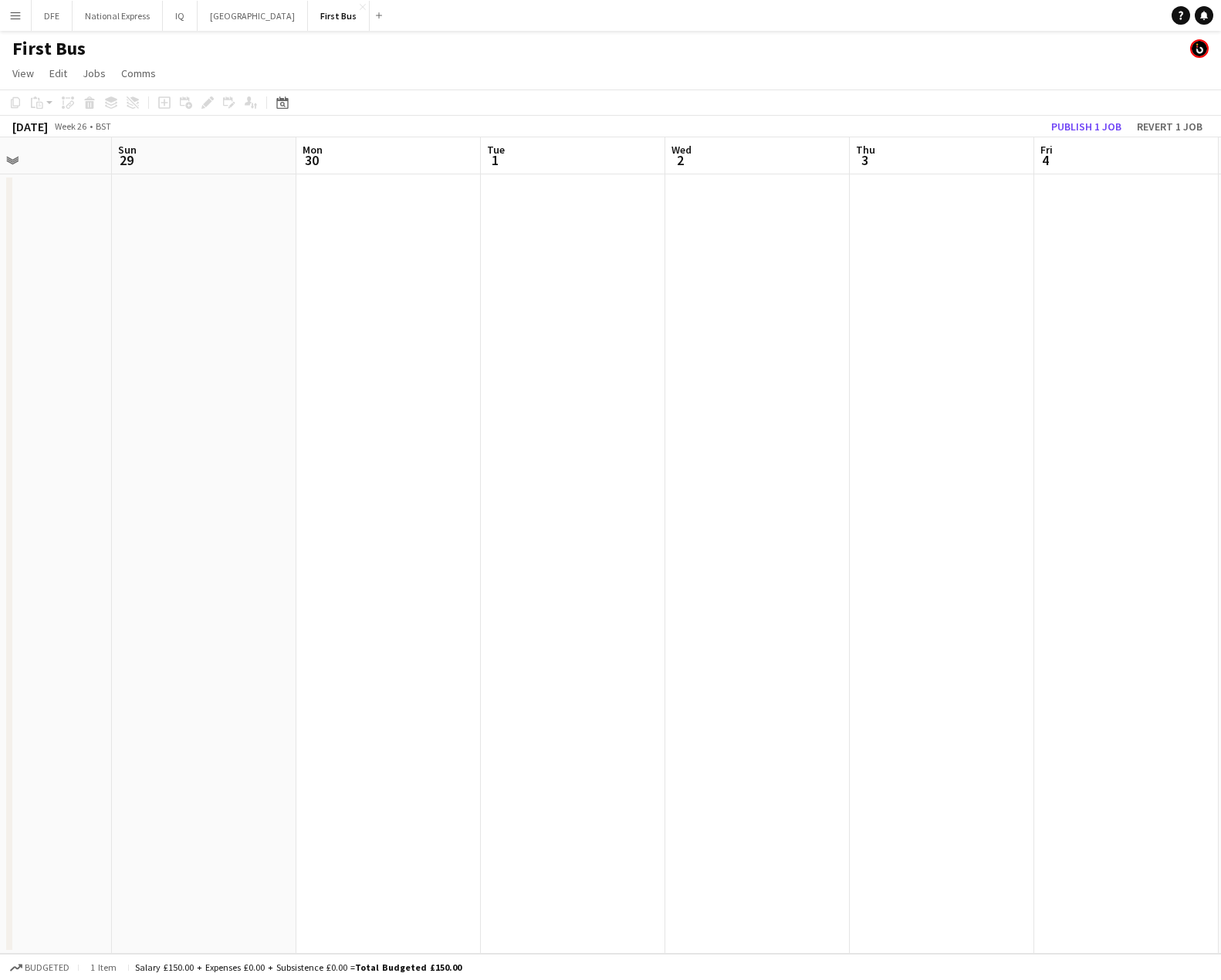
click at [304, 351] on app-calendar-viewport "Thu 26 Fri 27 Sat 28 Sun 29 Mon 30 Tue 1 Wed 2 Thu 3 Fri 4 Sat 5 Sun 6 Mon 7" at bounding box center [610, 545] width 1221 height 816
drag, startPoint x: 472, startPoint y: 345, endPoint x: 992, endPoint y: 283, distance: 523.7
click at [273, 341] on app-calendar-viewport "Sat 5 Sun 6 Mon 7 Tue 8 Wed 9 Thu 10 Fri 11 Sat 12 Sun 13 Mon 14 Tue 15 Wed 16" at bounding box center [610, 545] width 1221 height 816
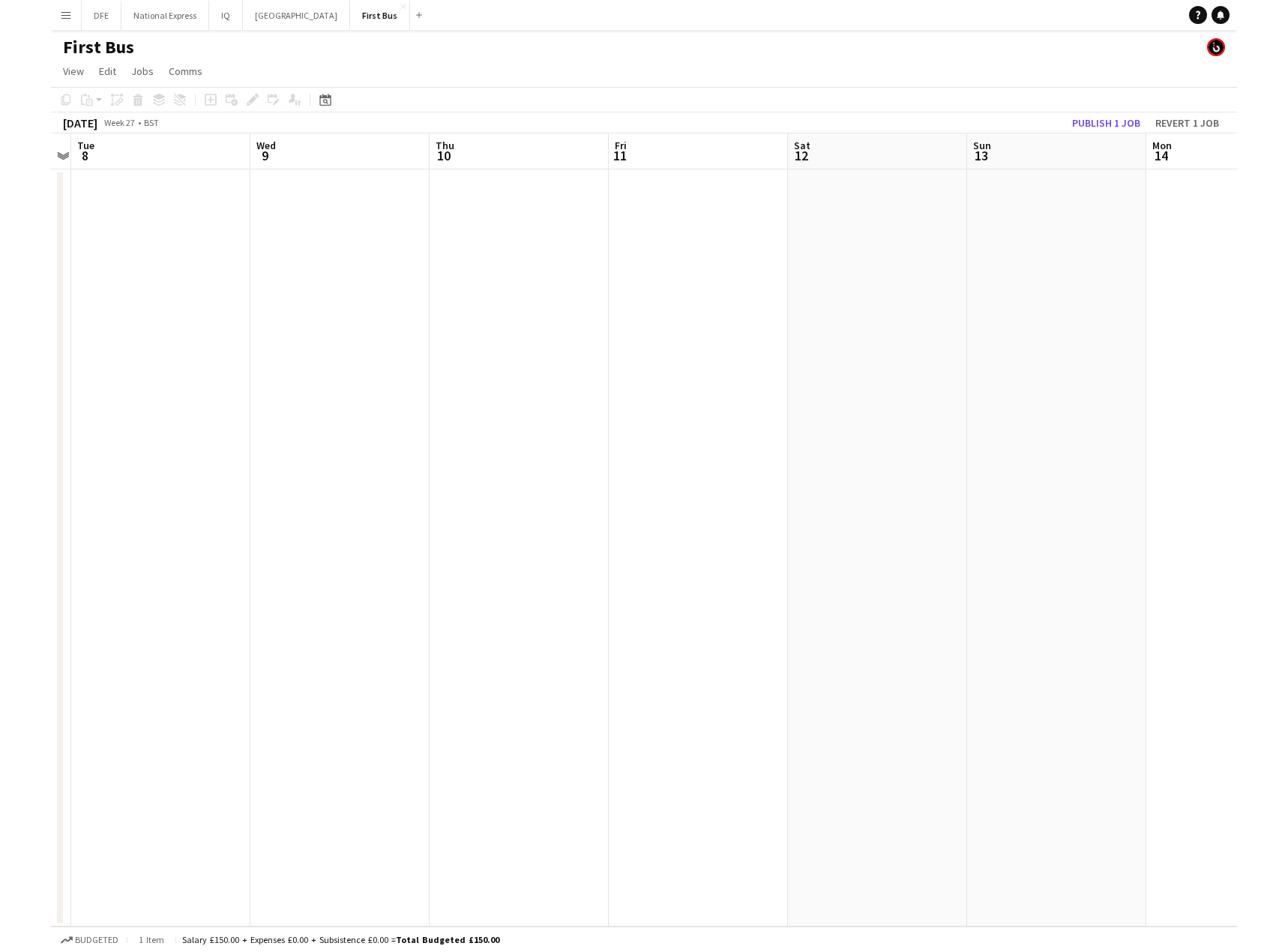
scroll to position [0, 448]
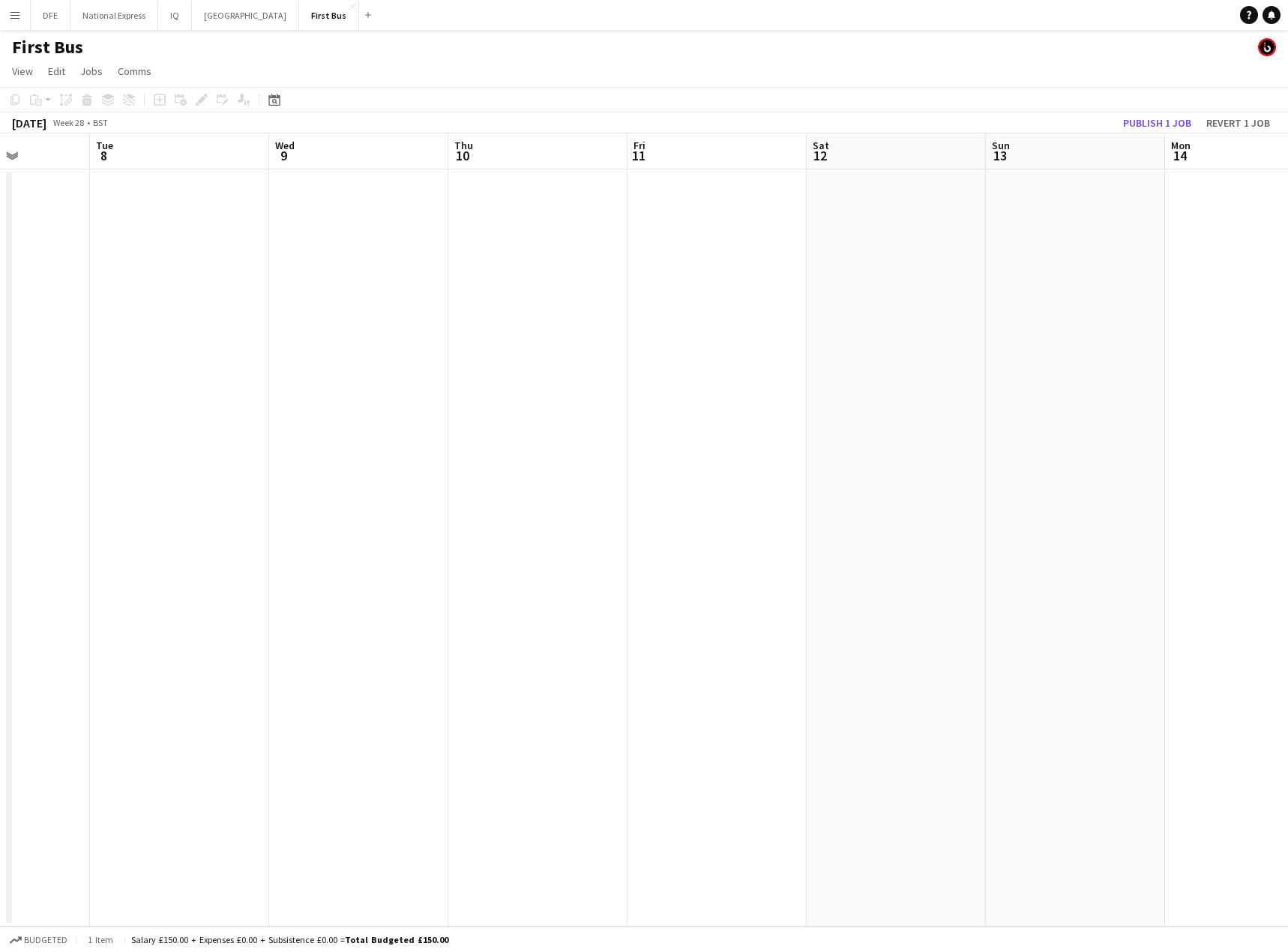
drag, startPoint x: 901, startPoint y: 303, endPoint x: 339, endPoint y: 308, distance: 562.0
click at [339, 308] on app-calendar-viewport "Sat 5 Sun 6 Mon 7 Tue 8 Wed 9 Thu 10 Fri 11 Sat 12 Sun 13 Mon 14 Tue 15 Wed 16 …" at bounding box center [644, 530] width 1288 height 793
drag, startPoint x: 865, startPoint y: 330, endPoint x: 976, endPoint y: 303, distance: 114.2
click at [640, 329] on app-calendar-viewport "Fri 11 Sat 12 Sun 13 Mon 14 Tue 15 Wed 16 Thu 17 Fri 18 Sat 19 Sun 20 Mon 21 Tu…" at bounding box center [644, 530] width 1288 height 793
drag, startPoint x: 780, startPoint y: 330, endPoint x: 784, endPoint y: 317, distance: 13.6
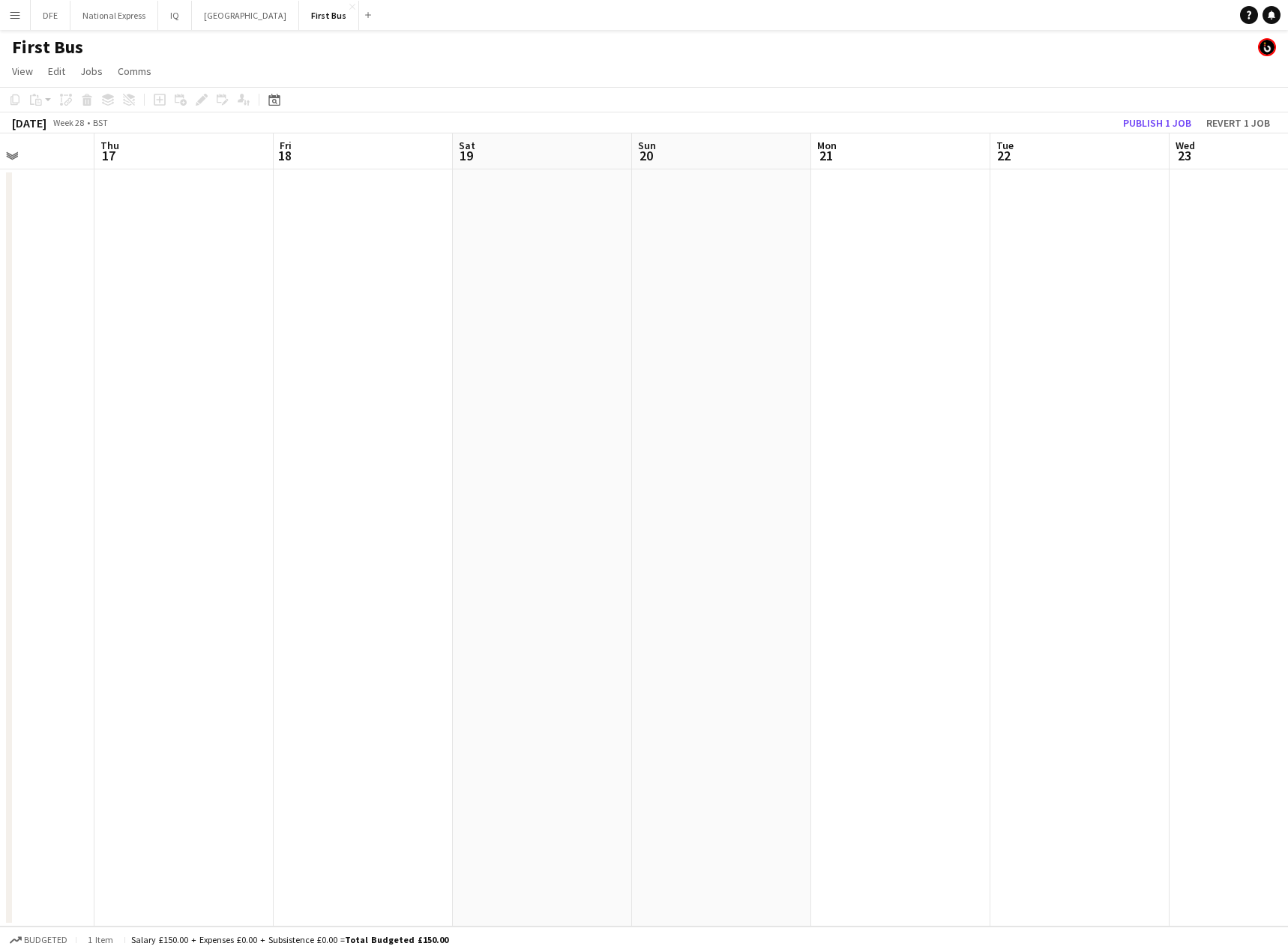
click at [339, 339] on app-calendar-viewport "Sun 13 Mon 14 Tue 15 Wed 16 Thu 17 Fri 18 Sat 19 Sun 20 Mon 21 Tue 22 Wed 23 Th…" at bounding box center [644, 530] width 1288 height 793
drag, startPoint x: 719, startPoint y: 362, endPoint x: 795, endPoint y: 335, distance: 80.7
click at [457, 369] on app-calendar-viewport "Tue 15 Wed 16 Thu 17 Fri 18 Sat 19 Sun 20 Mon 21 Tue 22 Wed 23 Thu 24 Fri 25 Sa…" at bounding box center [644, 530] width 1288 height 793
drag
click at [552, 319] on app-calendar-viewport "Wed 23 Thu 24 Fri 25 Sat 26 Sun 27 Mon 28 Tue 29 Wed 30 Thu 31 Fri 1 Sat 2 Sun …" at bounding box center [644, 530] width 1288 height 793
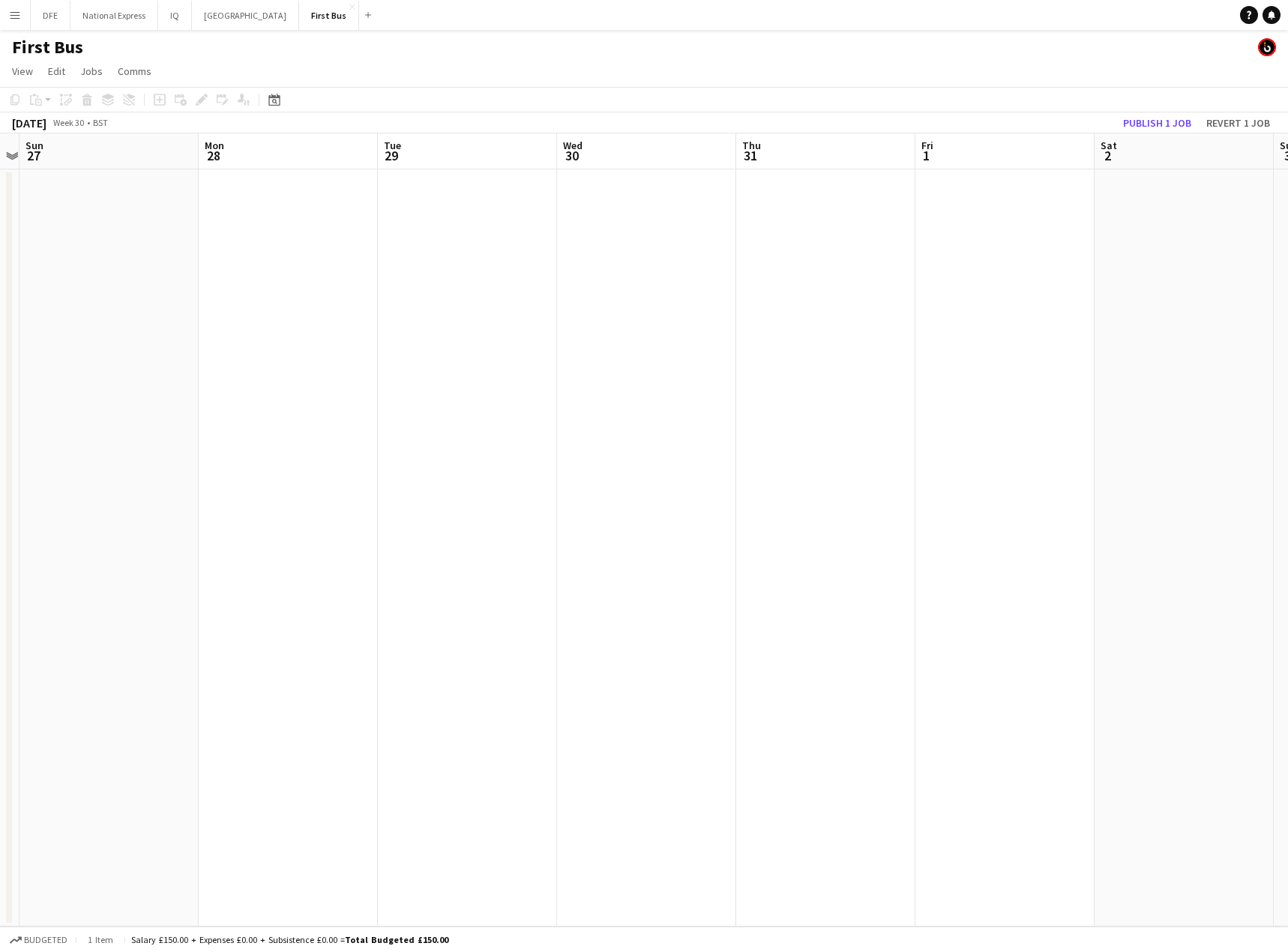
click at [612, 321] on app-calendar-viewport "Wed 23 Thu 24 Fri 25 Sat 26 Sun 27 Mon 28 Tue 29 Wed 30 Thu 31 Fri 1 Sat 2 Sun …" at bounding box center [644, 530] width 1288 height 793
click at [475, 312] on app-calendar-viewport "Fri 25 Sat 26 Sun 27 Mon 28 Tue 29 Wed 30 Thu 31 Fri 1 Sat 2 Sun 3 Mon 4 Tue 5 …" at bounding box center [644, 530] width 1288 height 793
click at [422, 312] on app-calendar-viewport "Sat 2 Sun 3 Mon 4 Tue 5 Wed 6 Thu 7 Fri 8 Sat 9 Sun 10 Mon 11 Tue 12 Wed 13 Thu…" at bounding box center [644, 530] width 1288 height 793
click at [94, 275] on app-calendar-viewport "Tue 5 Wed 6 Thu 7 Fri 8 Sat 9 Sun 10 Mon 11 Tue 12 Wed 13 Thu 14 Fri 15 Sat 16 …" at bounding box center [644, 530] width 1288 height 793
click at [547, 309] on app-calendar-viewport "Thu 7 Fri 8 Sat 9 Sun 10 Mon 11 Tue 12 Wed 13 Thu 14 Fri 15 Sat 16 Sun 17 Mon 1…" at bounding box center [644, 530] width 1288 height 793
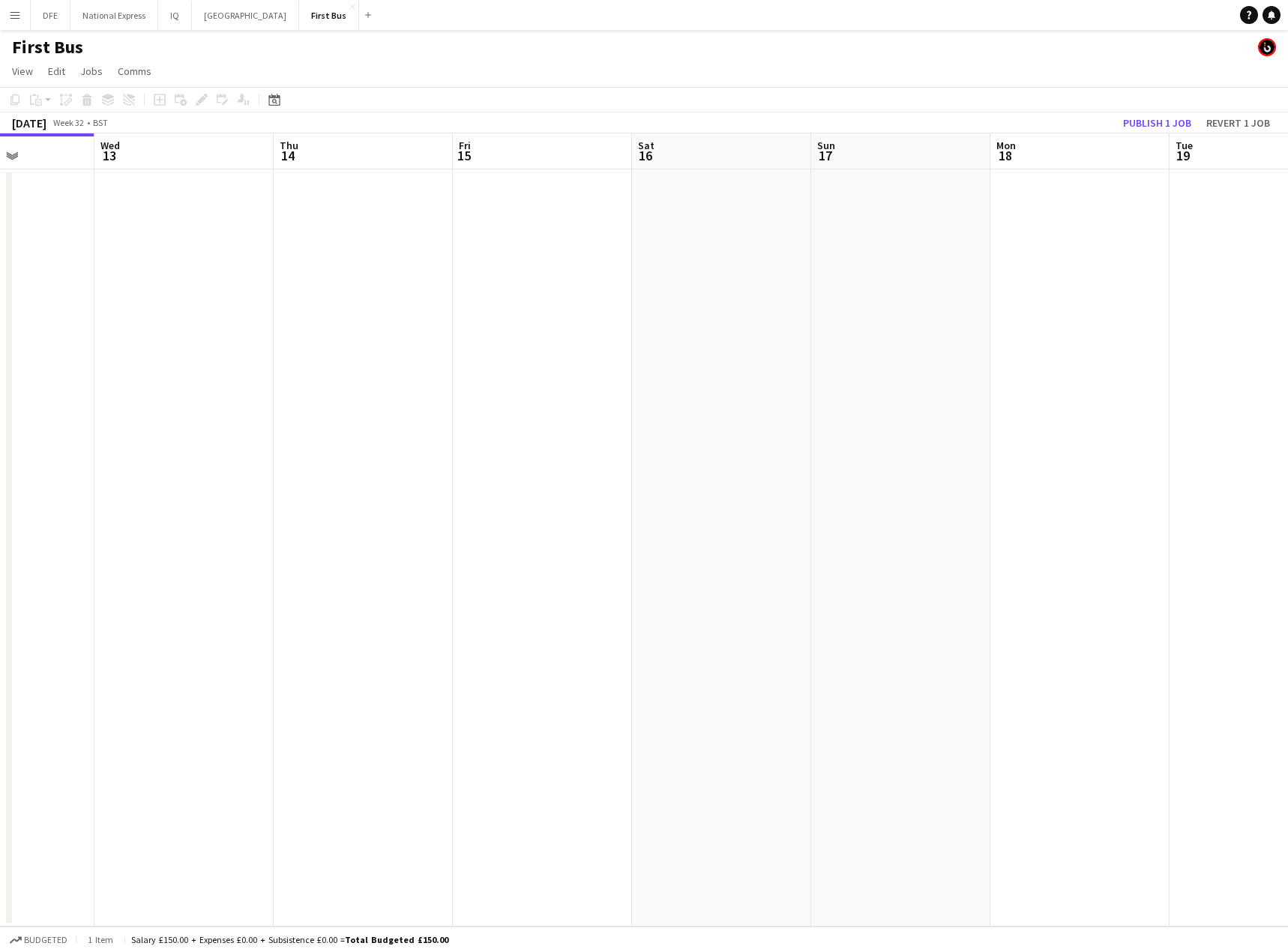
click at [328, 305] on app-calendar-viewport "Sat 9 Sun 10 Mon 11 Tue 12 Wed 13 Thu 14 Fri 15 Sat 16 Sun 17 Mon 18 Tue 19 Wed…" at bounding box center [644, 530] width 1288 height 793
click at [511, 322] on app-calendar-viewport "Sun 17 Mon 18 Tue 19 Wed 20 Thu 21 Fri 22 Sat 23 Sun 24 Mon 25 Tue 26 Wed 27 0/…" at bounding box center [644, 530] width 1288 height 793
click at [0, 367] on html "Menu Boards Boards Boards All jobs Status Workforce Workforce My Workforce Recr…" at bounding box center [644, 476] width 1288 height 952
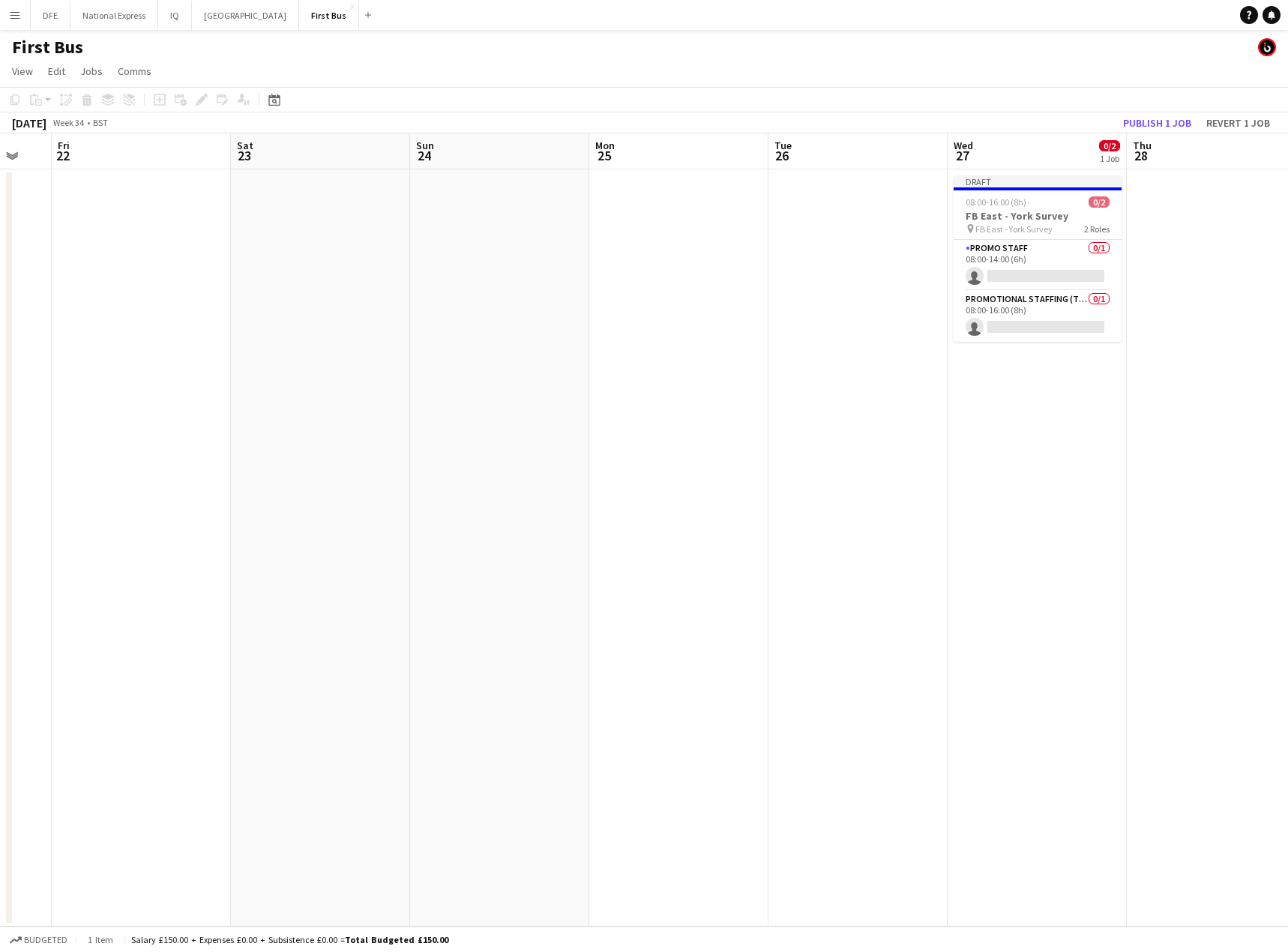
scroll to position [0, 618]
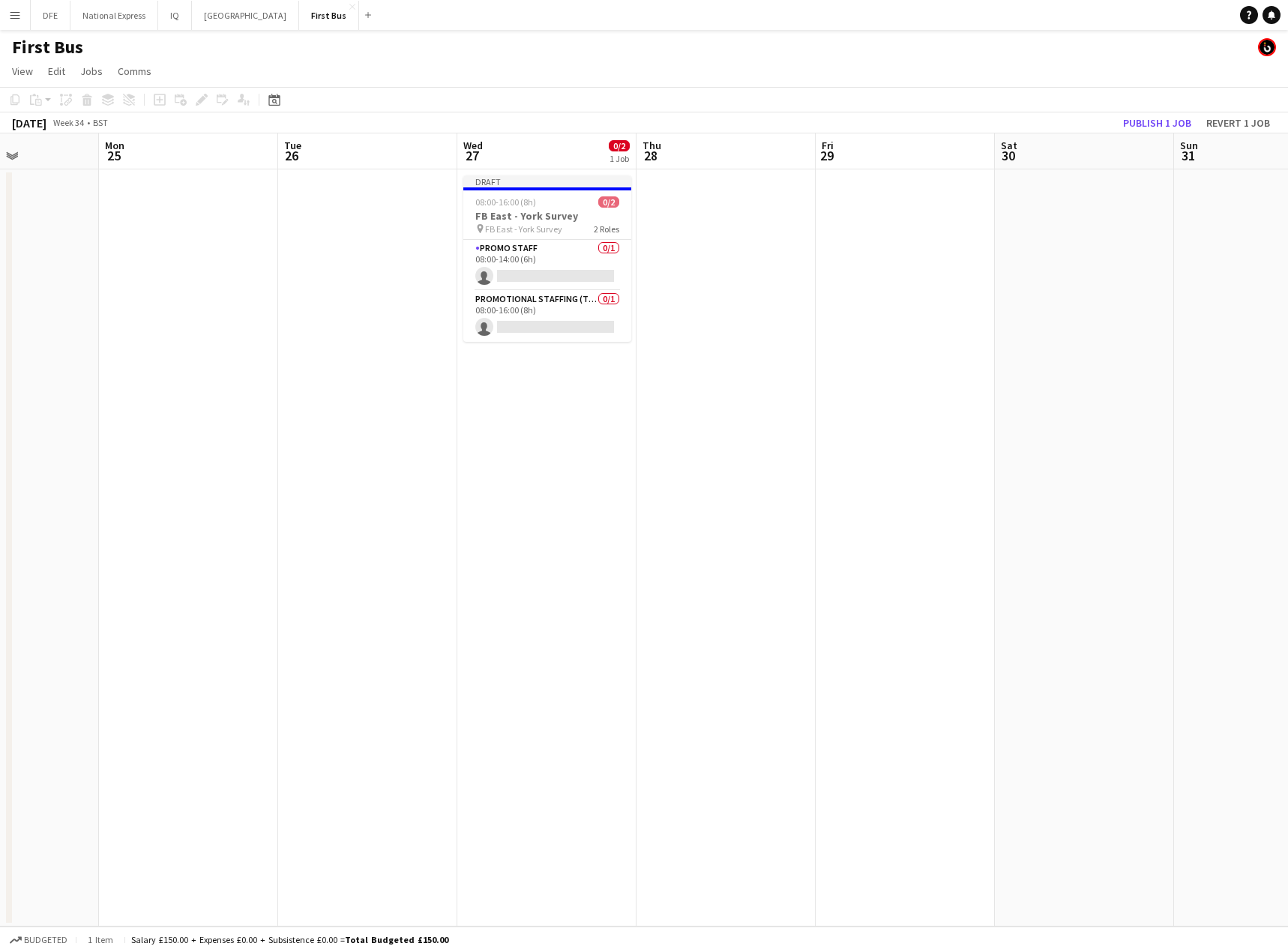
click at [0, 411] on html "Menu Boards Boards Boards All jobs Status Workforce Workforce My Workforce Recr…" at bounding box center [644, 476] width 1288 height 952
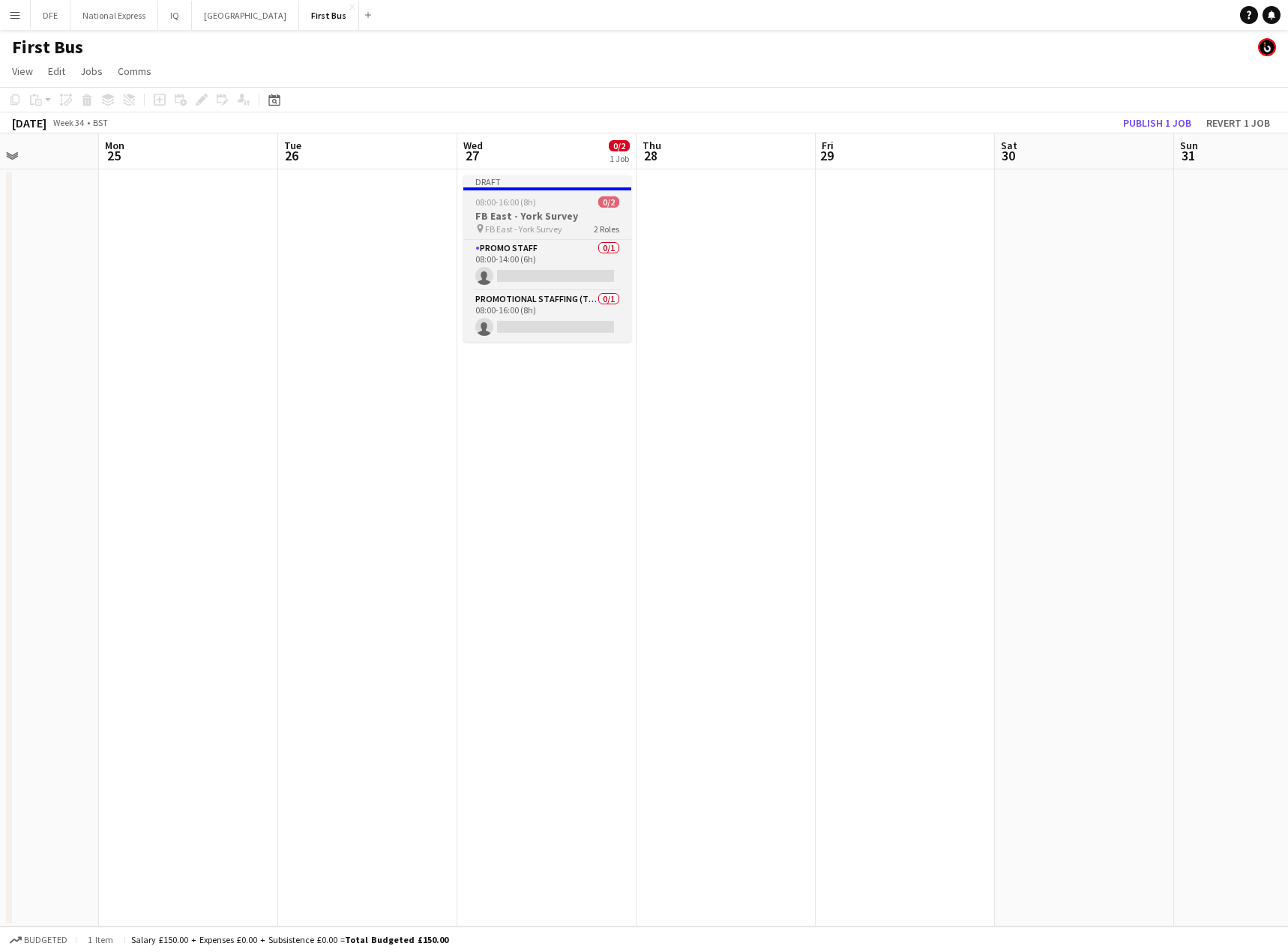
click at [550, 223] on span "FB East - York Survey" at bounding box center [523, 229] width 77 height 11
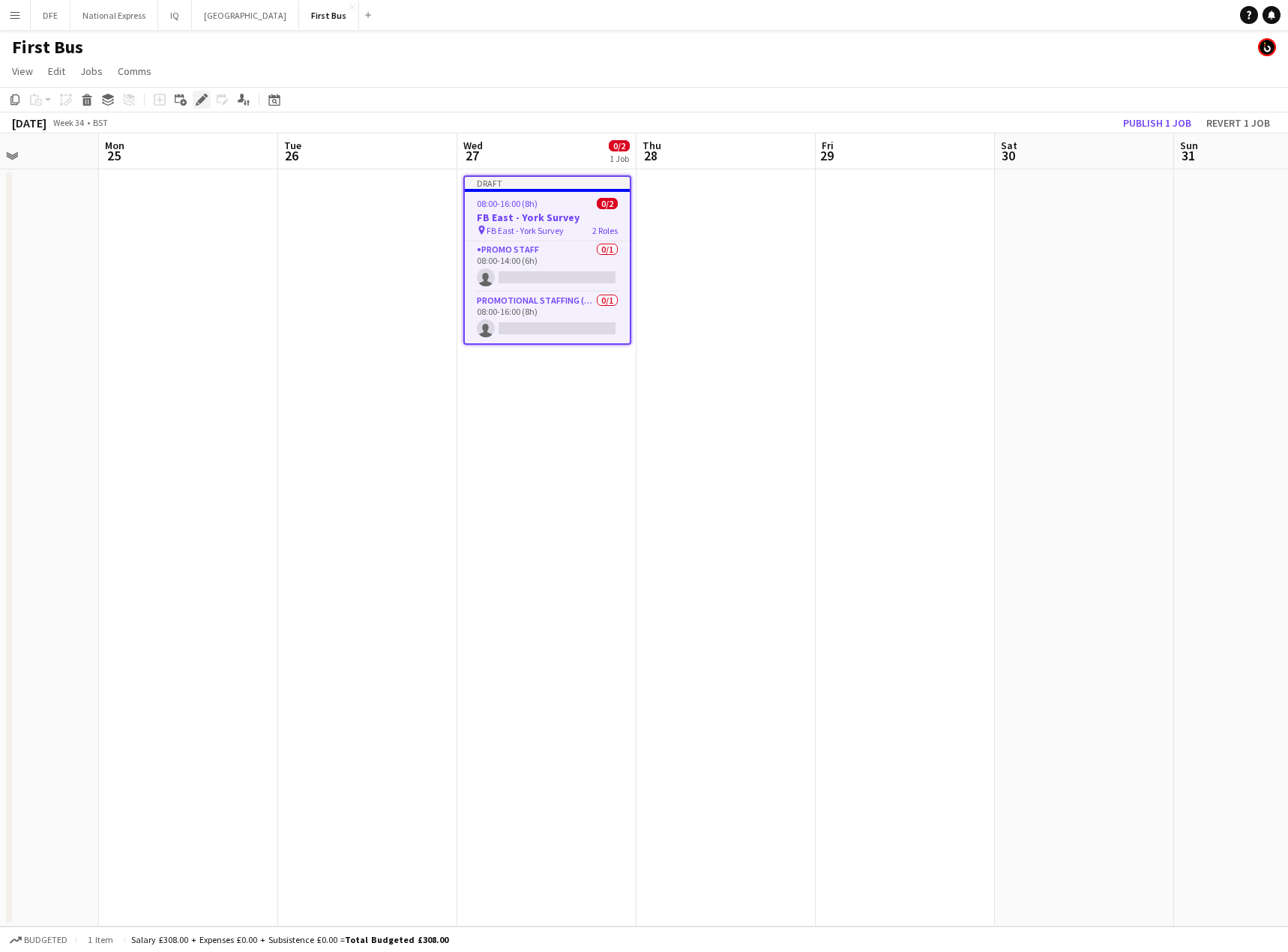
click at [205, 100] on icon "Edit" at bounding box center [201, 100] width 12 height 12
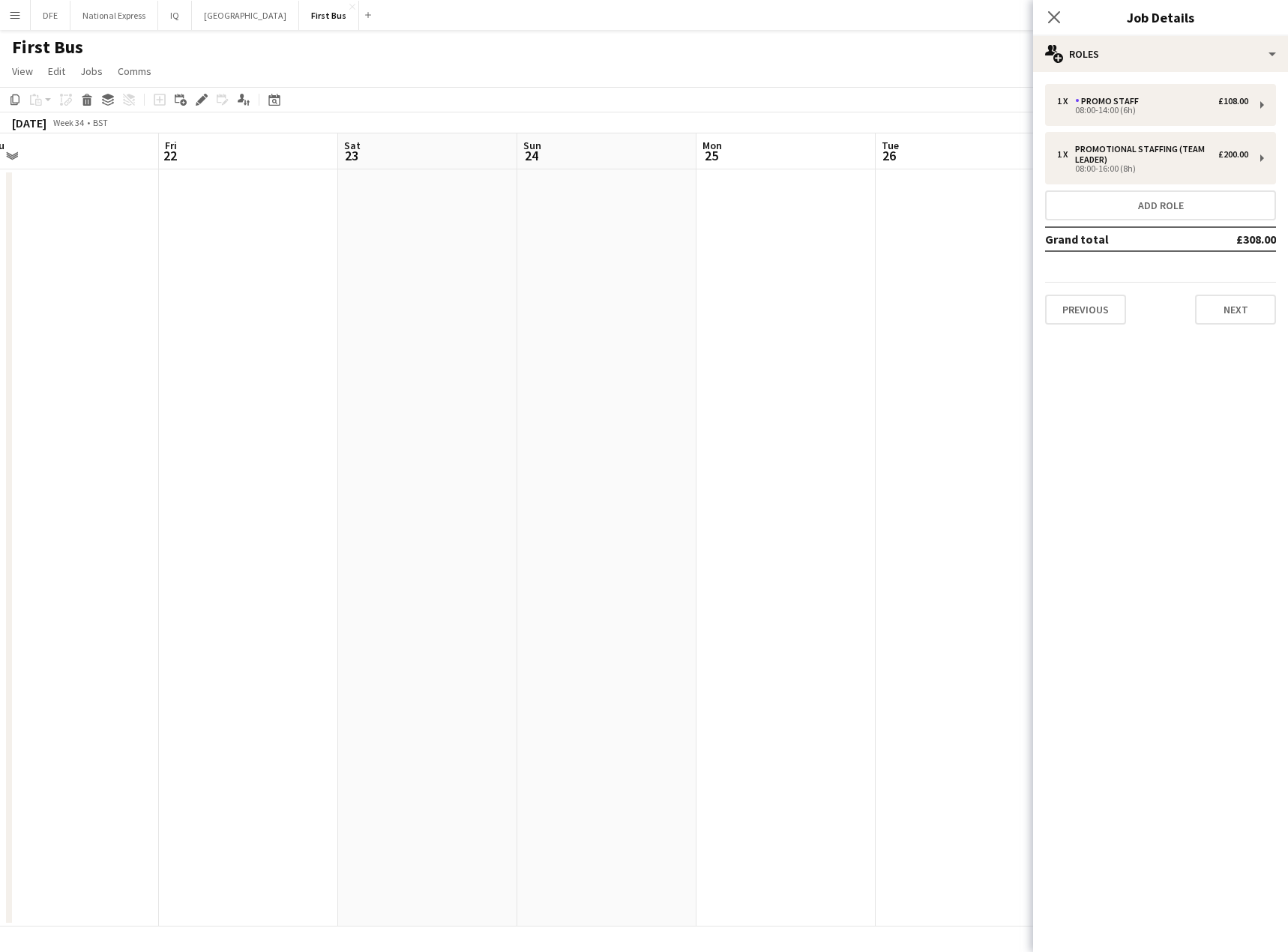
drag, startPoint x: 927, startPoint y: 230, endPoint x: 764, endPoint y: 239, distance: 163.2
click at [1062, 212] on body "Menu Boards Boards Boards All jobs Status Workforce Workforce My Workforce Recr…" at bounding box center [644, 476] width 1288 height 952
drag, startPoint x: 357, startPoint y: 286, endPoint x: 662, endPoint y: 284, distance: 305.0
click at [851, 275] on app-calendar-viewport "Tue 19 Wed 20 Thu 21 Fri 22 Sat 23 Sun 24 Mon 25 Tue 26 Wed 27 0/2 1 Job Thu 28…" at bounding box center [644, 530] width 1288 height 793
drag, startPoint x: 1046, startPoint y: 295, endPoint x: 715, endPoint y: 298, distance: 331.0
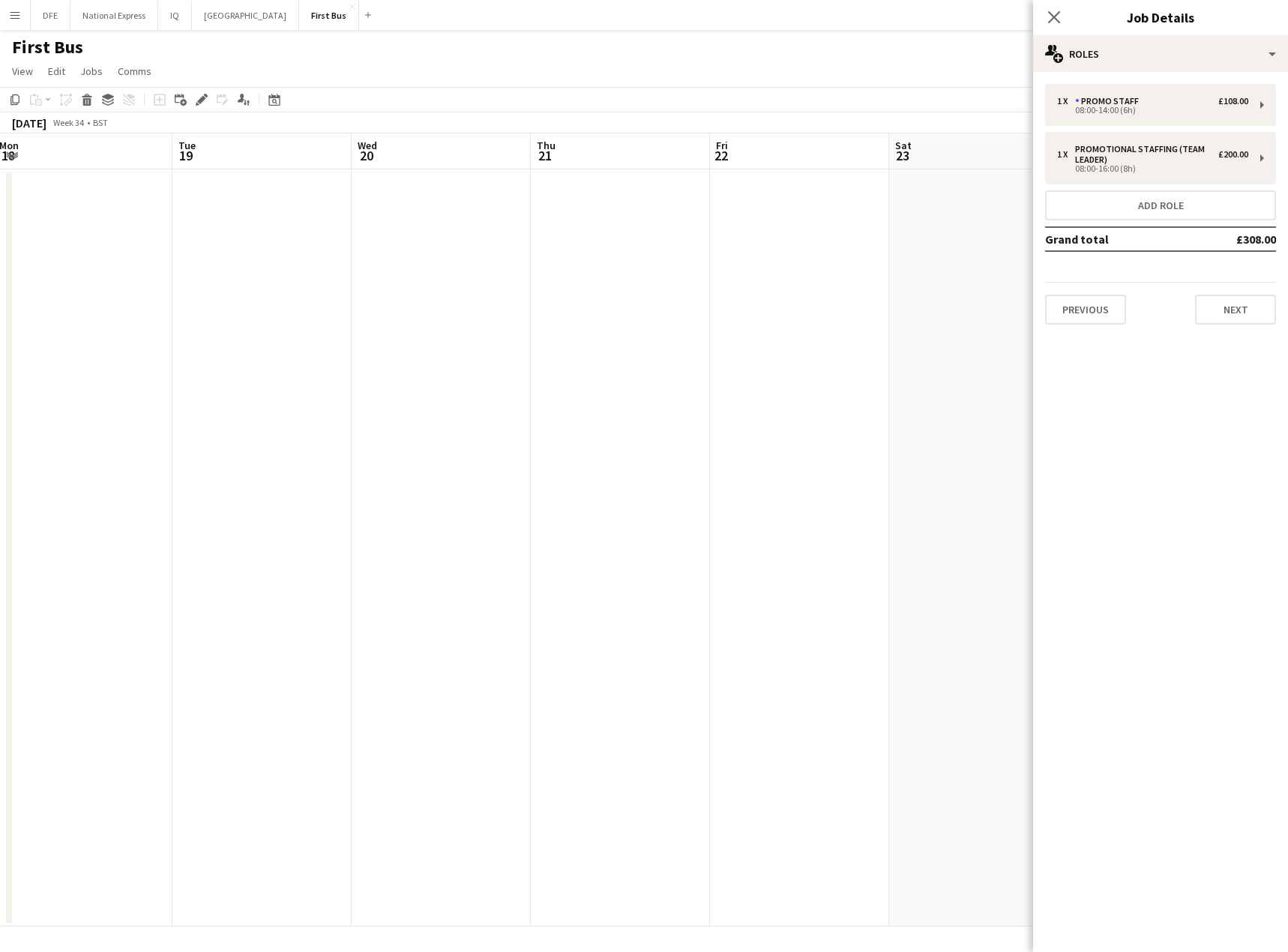
click at [1178, 284] on body "Menu Boards Boards Boards All jobs Status Workforce Workforce My Workforce Recr…" at bounding box center [644, 476] width 1288 height 952
drag, startPoint x: 244, startPoint y: 300, endPoint x: 770, endPoint y: 275, distance: 526.6
click at [782, 275] on app-calendar-viewport "Sat 16 Sun 17 Mon 18 Tue 19 Wed 20 Thu 21 Fri 22 Sat 23 Sun 24 Mon 25 Tue 26 We…" at bounding box center [644, 530] width 1288 height 793
drag, startPoint x: 912, startPoint y: 250, endPoint x: 195, endPoint y: 266, distance: 717.2
click at [861, 255] on app-calendar-viewport "Sat 9 Sun 10 Mon 11 Tue 12 Wed 13 Thu 14 Fri 15 Sat 16 Sun 17 Mon 18 Tue 19 Wed…" at bounding box center [644, 530] width 1288 height 793
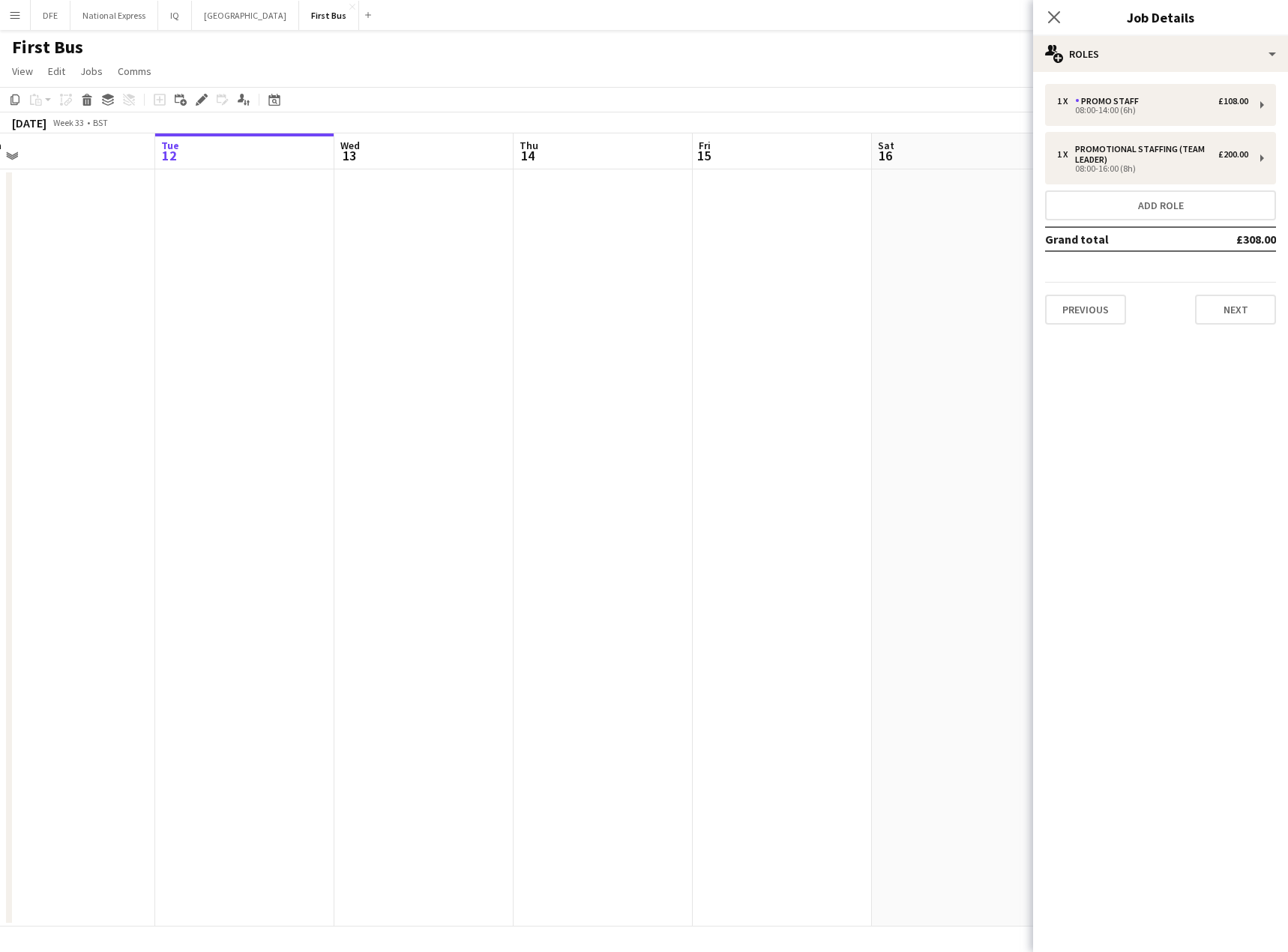
drag, startPoint x: 311, startPoint y: 264, endPoint x: 252, endPoint y: 248, distance: 61.1
click at [795, 238] on app-calendar-viewport "Sat 9 Sun 10 Mon 11 Tue 12 Wed 13 Thu 14 Fri 15 Sat 16 Sun 17 Mon 18 Tue 19 Wed…" at bounding box center [644, 530] width 1288 height 793
drag, startPoint x: 600, startPoint y: 250, endPoint x: 623, endPoint y: 253, distance: 23.2
click at [814, 252] on app-calendar-viewport "Sun 3 Mon 4 Tue 5 Wed 6 Thu 7 Fri 8 Sat 9 Sun 10 Mon 11 Tue 12 Wed 13 Thu 14 Fr…" at bounding box center [644, 530] width 1288 height 793
drag, startPoint x: 705, startPoint y: 239, endPoint x: 969, endPoint y: 221, distance: 264.6
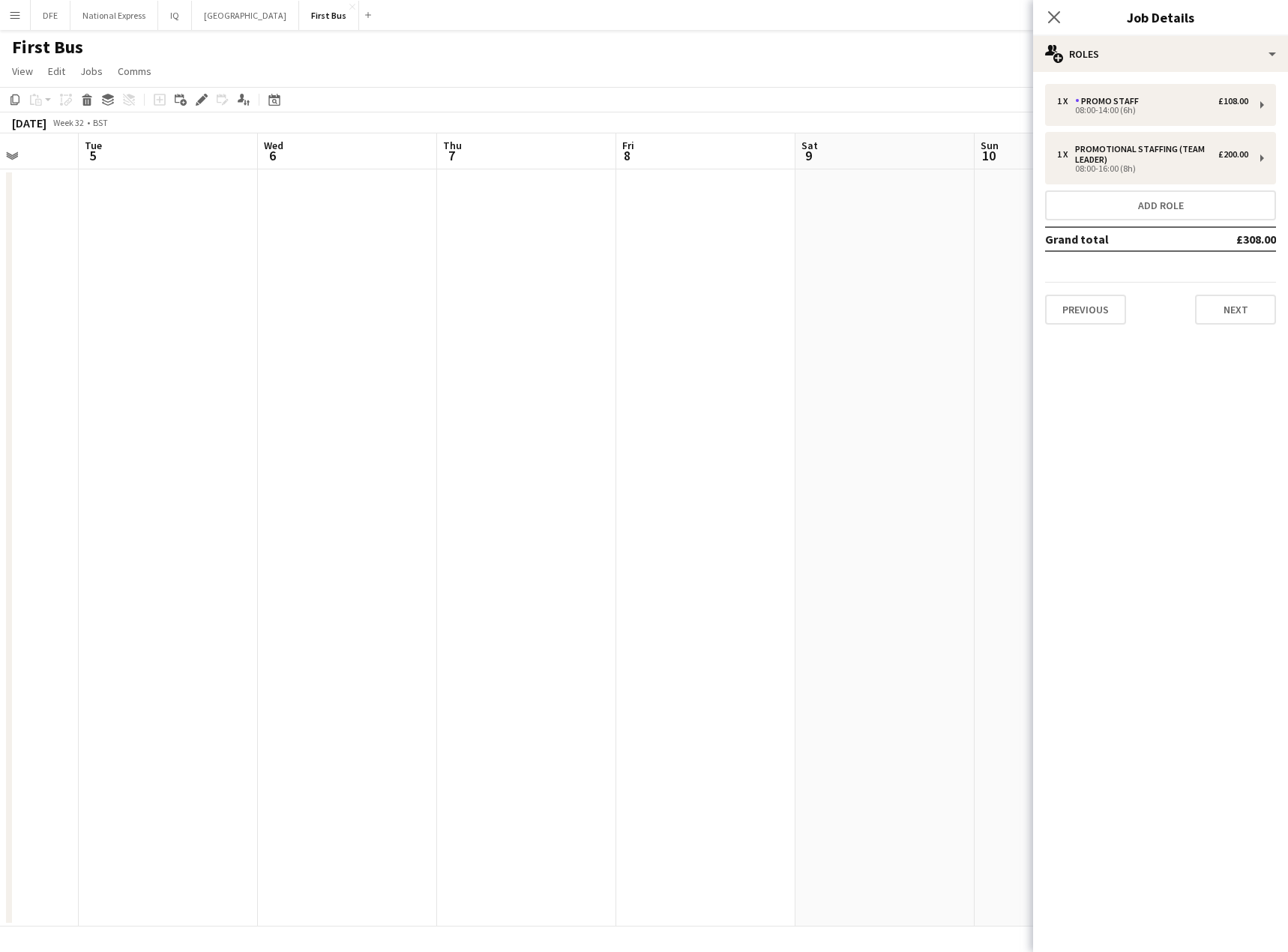
click at [981, 221] on app-calendar-viewport "Sat 2 Sun 3 Mon 4 Tue 5 Wed 6 Thu 7 Fri 8 Sat 9 Sun 10 Mon 11 Tue 12 Wed 13 Thu…" at bounding box center [644, 530] width 1288 height 793
drag, startPoint x: 934, startPoint y: 239, endPoint x: 258, endPoint y: 250, distance: 676.1
click at [892, 236] on app-calendar-viewport "Sun 27 Mon 28 Tue 29 Wed 30 Thu 31 Fri 1 Sat 2 Sun 3 Mon 4 Tue 5 Wed 6 Thu 7 Fr…" at bounding box center [644, 530] width 1288 height 793
drag, startPoint x: 348, startPoint y: 252, endPoint x: 839, endPoint y: 244, distance: 491.1
click at [906, 248] on app-calendar-viewport "Sun 27 Mon 28 Tue 29 Wed 30 Thu 31 Fri 1 Sat 2 Sun 3 Mon 4 Tue 5 Wed 6 Thu 7 Fr…" at bounding box center [644, 530] width 1288 height 793
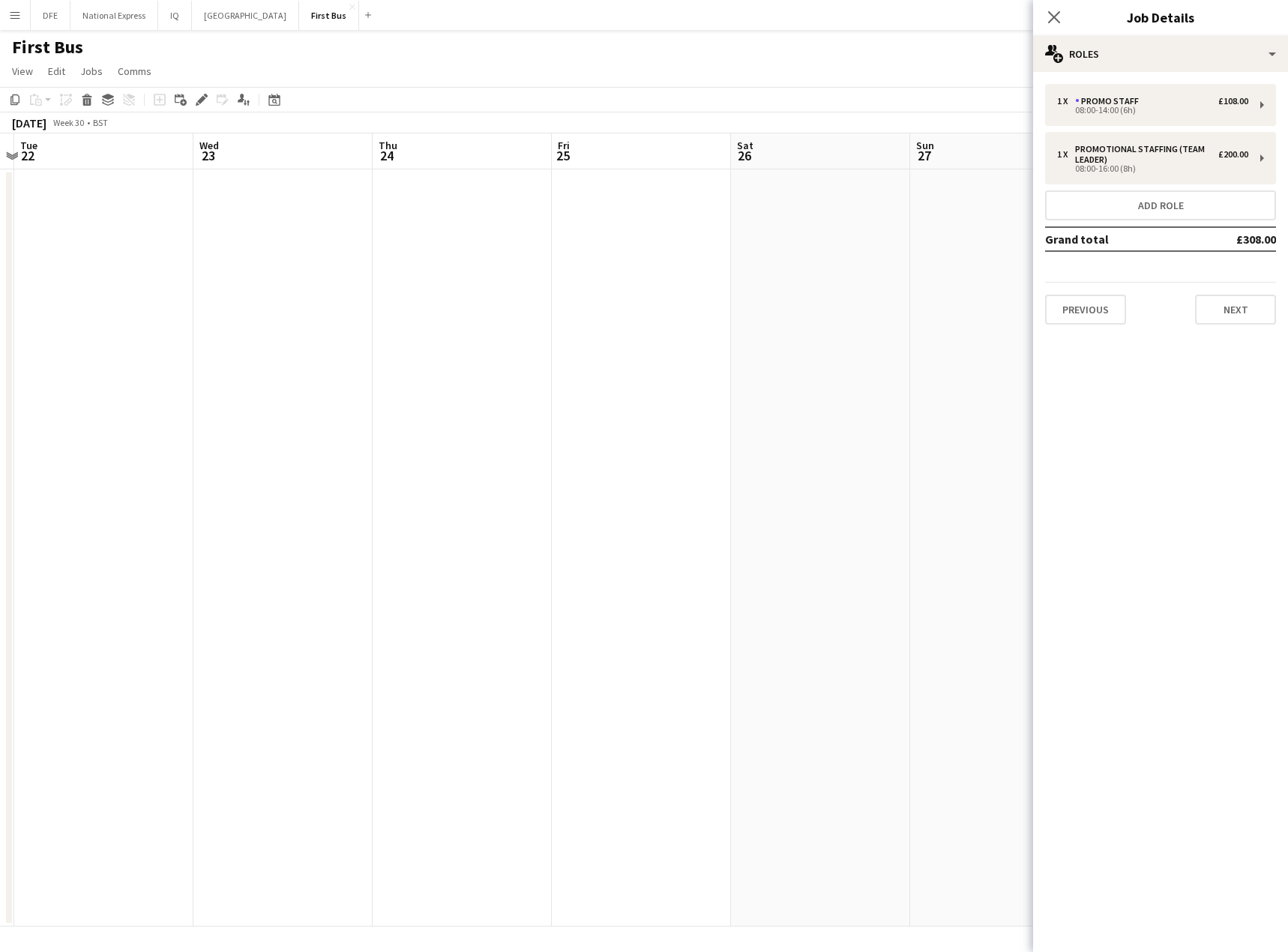
drag, startPoint x: 825, startPoint y: 256, endPoint x: 273, endPoint y: 267, distance: 552.1
click at [898, 246] on app-calendar-viewport "Sun 20 Mon 21 Tue 22 Wed 23 Thu 24 Fri 25 Sat 26 Sun 27 Mon 28 Tue 29 Wed 30 Th…" at bounding box center [644, 530] width 1288 height 793
drag, startPoint x: 995, startPoint y: 270, endPoint x: 604, endPoint y: 264, distance: 391.0
click at [989, 262] on app-calendar-viewport "Wed 16 Thu 17 Fri 18 Sat 19 Sun 20 Mon 21 Tue 22 Wed 23 Thu 24 Fri 25 Sat 26 Su…" at bounding box center [644, 530] width 1288 height 793
click at [968, 266] on app-calendar-viewport "Wed 16 Thu 17 Fri 18 Sat 19 Sun 20 Mon 21 Tue 22 Wed 23 Thu 24 Fri 25 Sat 26 Su…" at bounding box center [644, 530] width 1288 height 793
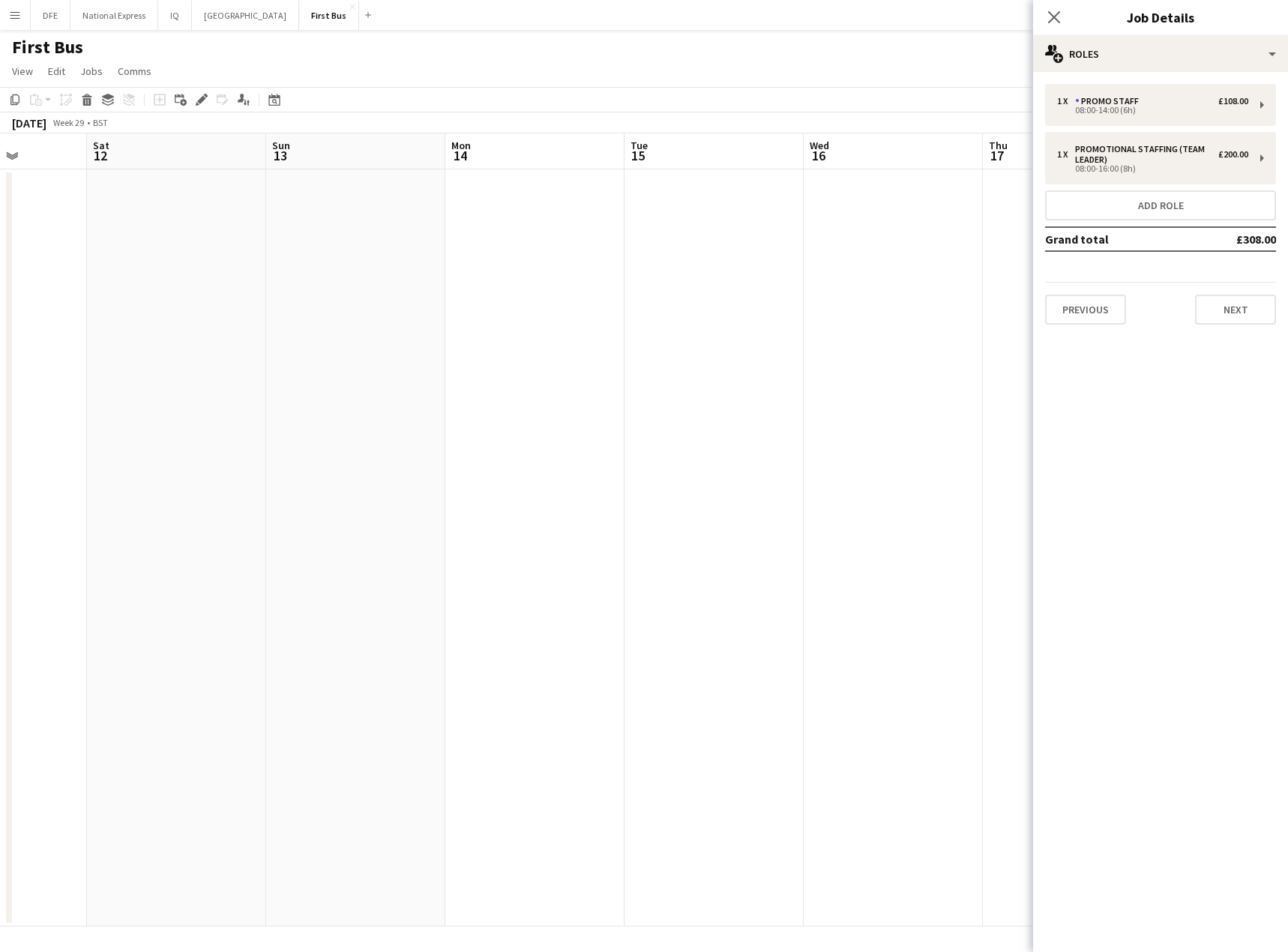
drag, startPoint x: 1008, startPoint y: 270, endPoint x: 593, endPoint y: 274, distance: 415.0
click at [1057, 270] on body "Menu Boards Boards Boards All jobs Status Workforce Workforce My Workforce Recr…" at bounding box center [644, 476] width 1288 height 952
drag, startPoint x: 302, startPoint y: 275, endPoint x: 198, endPoint y: 272, distance: 104.0
click at [900, 271] on app-calendar-viewport "Sun 6 Mon 7 Tue 8 Wed 9 Thu 10 Fri 11 Sat 12 Sun 13 Mon 14 Tue 15 Wed 16 Thu 17…" at bounding box center [644, 530] width 1288 height 793
drag, startPoint x: 665, startPoint y: 275, endPoint x: 921, endPoint y: 265, distance: 256.2
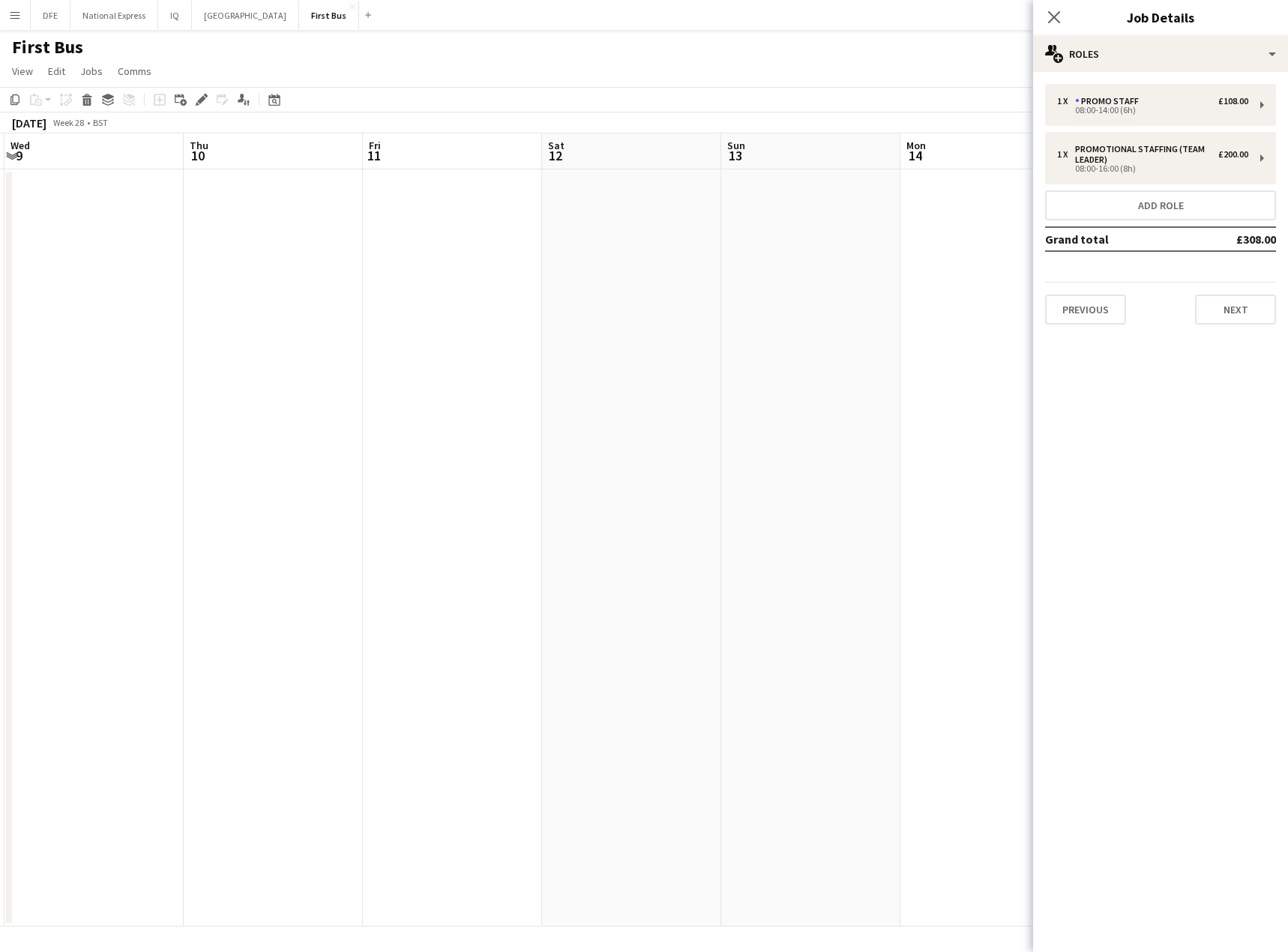
click at [991, 272] on app-calendar-viewport "Sun 6 Mon 7 Tue 8 Wed 9 Thu 10 Fri 11 Sat 12 Sun 13 Mon 14 Tue 15 Wed 16 Thu 17…" at bounding box center [644, 530] width 1288 height 793
click at [959, 275] on app-calendar-viewport "Sun 29 Mon 30 Tue 1 Wed 2 Thu 3 Fri 4 Sat 5 Sun 6 Mon 7 Tue 8 Wed 9 Thu 10 Fri …" at bounding box center [644, 530] width 1288 height 793
click at [1000, 269] on app-calendar-viewport "Mon 23 Tue 24 Wed 25 Thu 26 Fri 27 Sat 28 Sun 29 Mon 30 Tue 1 Wed 2 Thu 3 Fri 4…" at bounding box center [644, 530] width 1288 height 793
click at [1120, 260] on body "Menu Boards Boards Boards All jobs Status Workforce Workforce My Workforce Recr…" at bounding box center [644, 476] width 1288 height 952
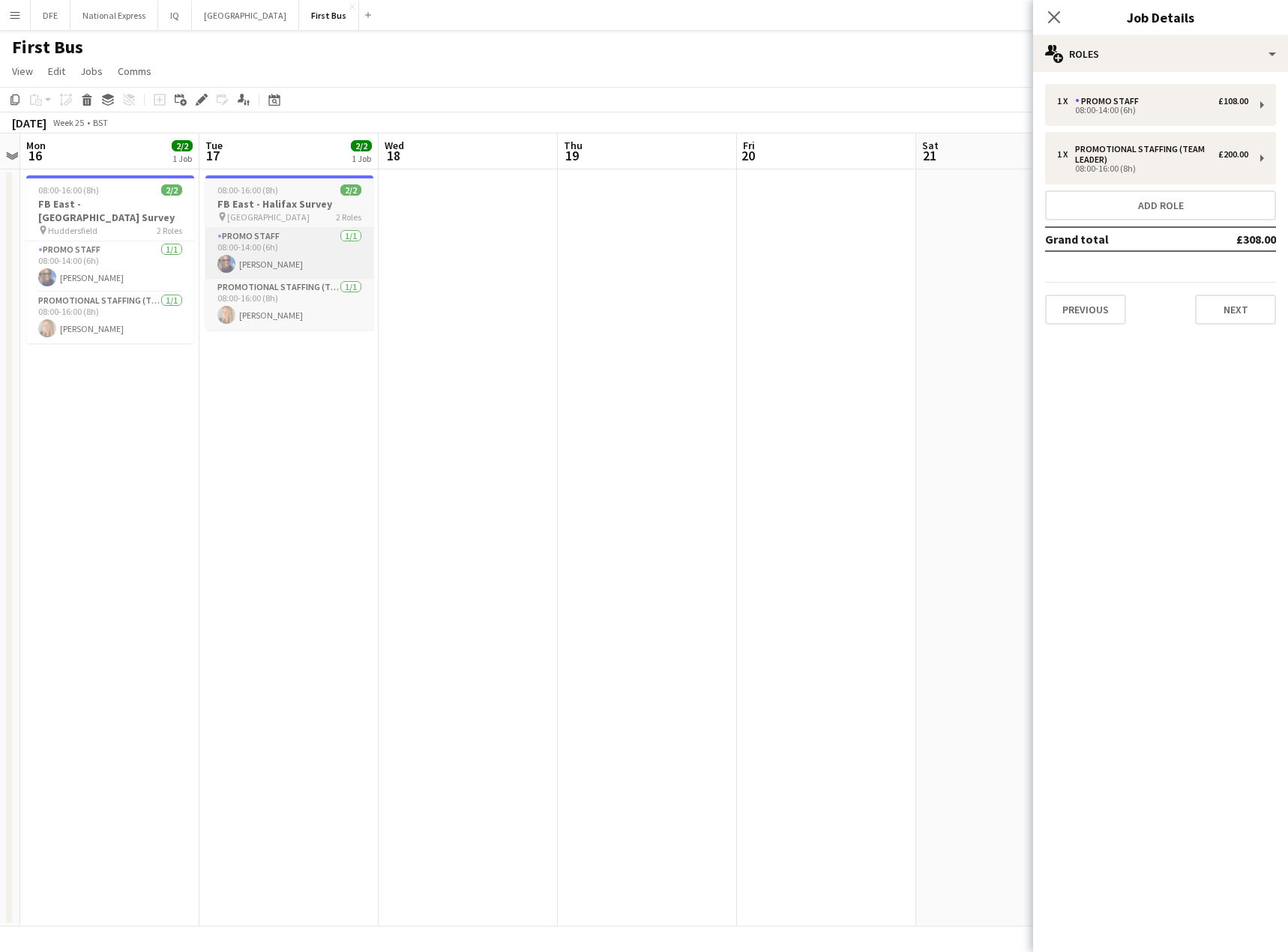
click at [1014, 261] on app-calendar-viewport "Sat 14 Sun 15 Mon 16 2/2 1 Job Tue 17 2/2 1 Job Wed 18 Thu 19 Fri 20 Sat 21 Sun…" at bounding box center [644, 530] width 1288 height 793
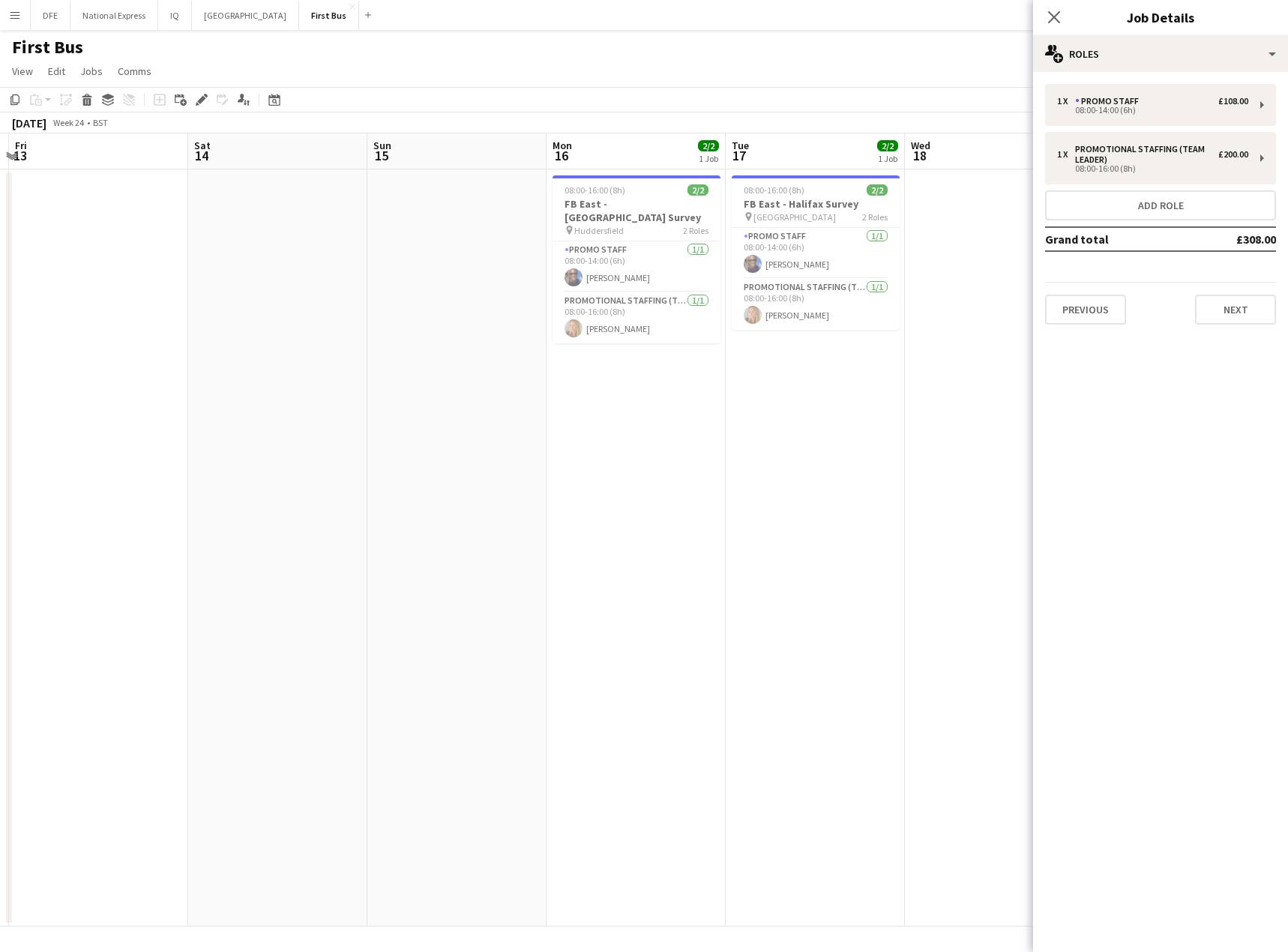
scroll to position [0, 330]
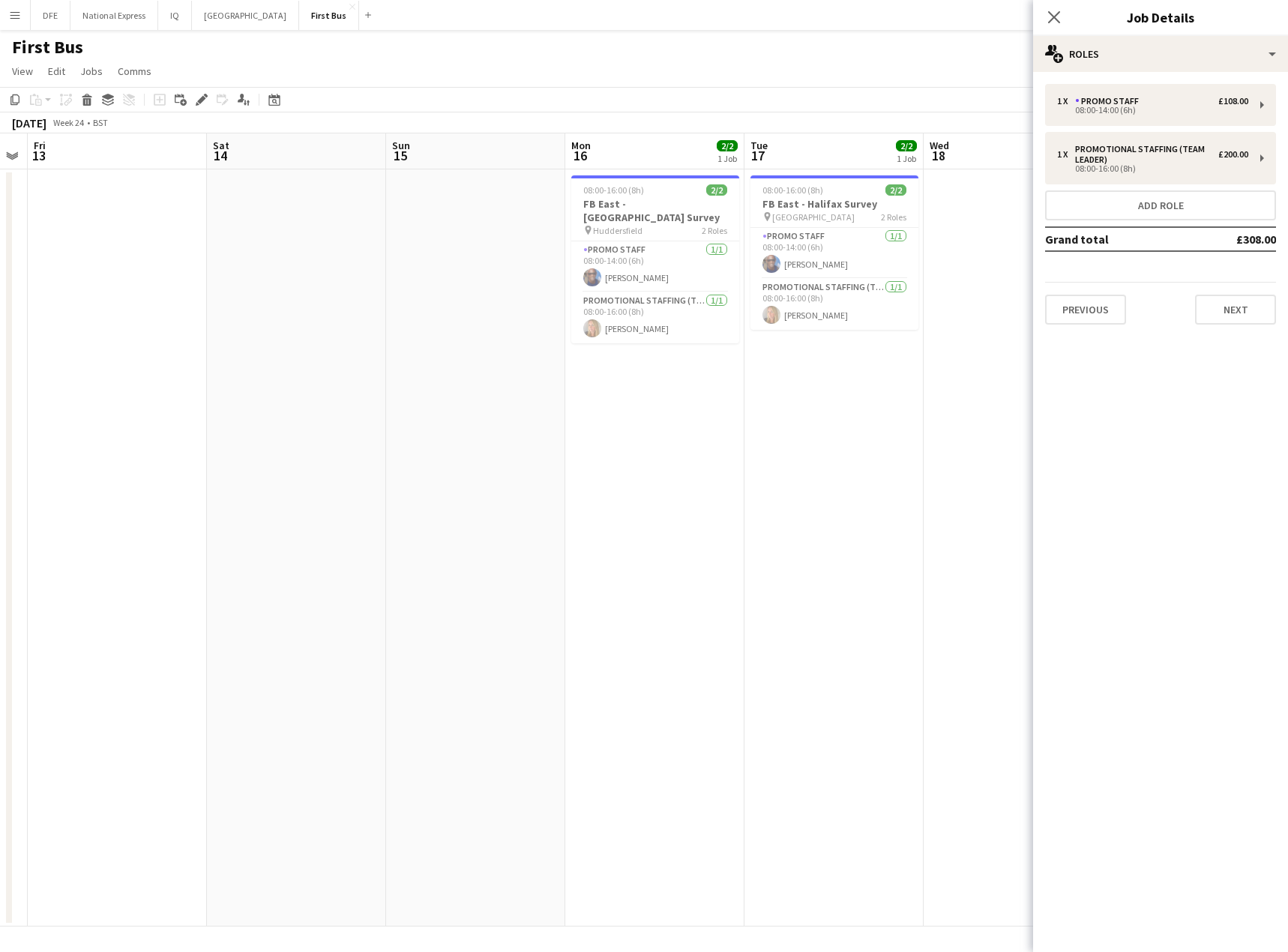
click at [789, 261] on app-calendar-viewport "Wed 11 Thu 12 Fri 13 Sat 14 Sun 15 Mon 16 2/2 1 Job Tue 17 2/2 1 Job Wed 18 Thu…" at bounding box center [644, 530] width 1288 height 793
click at [633, 312] on app-card-role "Promotional Staffing (Team Leader) [DATE] 08:00-16:00 (8h) [PERSON_NAME]" at bounding box center [655, 318] width 168 height 51
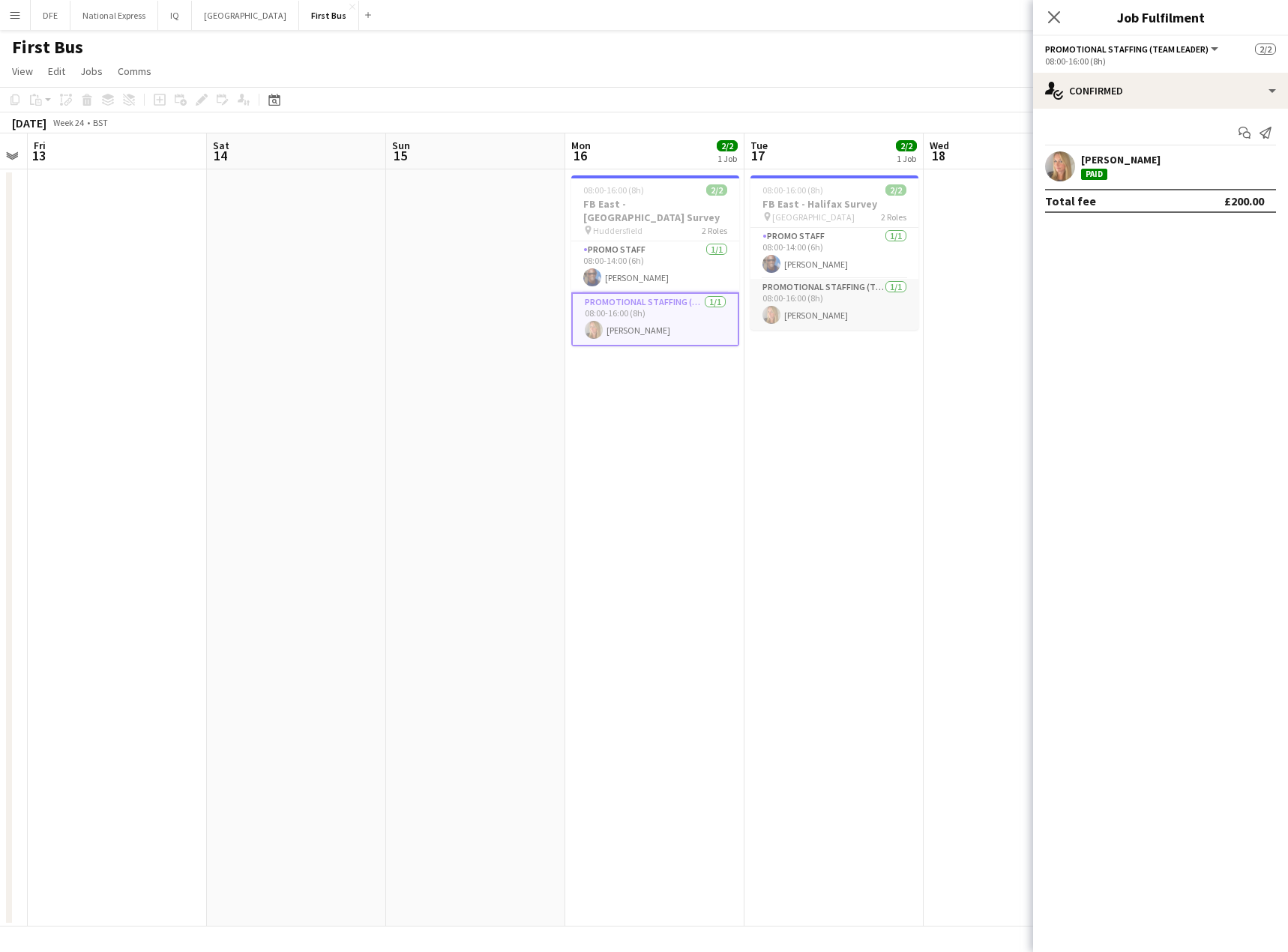
click at [754, 314] on app-card-role "Promotional Staffing (Team Leader) [DATE] 08:00-16:00 (8h) [PERSON_NAME]" at bounding box center [834, 304] width 168 height 51
click at [788, 257] on app-card-role "Promo Staff [DATE] 08:00-14:00 (6h) [PERSON_NAME]" at bounding box center [834, 253] width 168 height 51
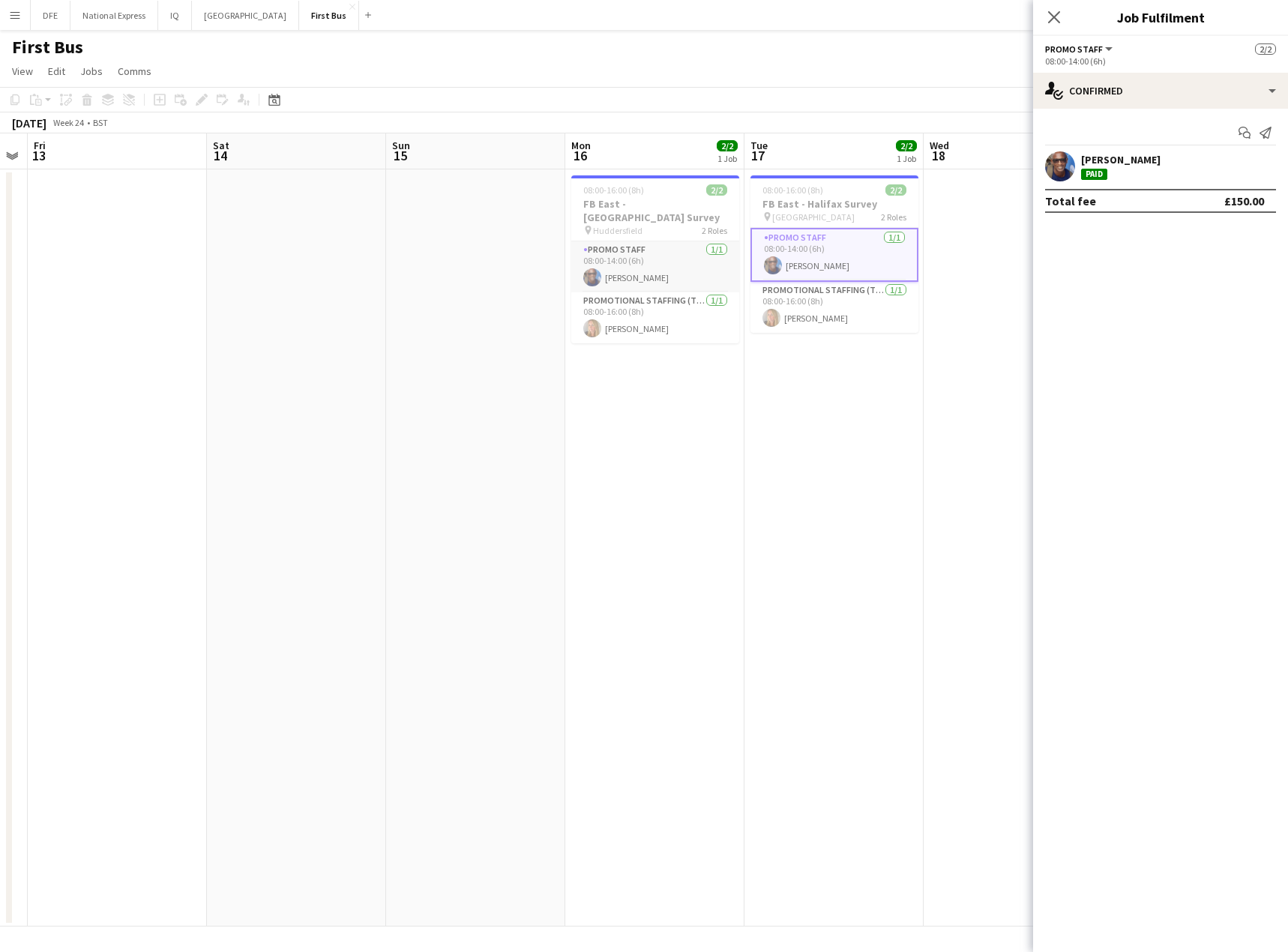
click at [633, 271] on app-card-role "Promo Staff [DATE] 08:00-14:00 (6h) [PERSON_NAME]" at bounding box center [655, 266] width 168 height 51
click at [1053, 12] on icon "Close pop-in" at bounding box center [1053, 16] width 14 height 14
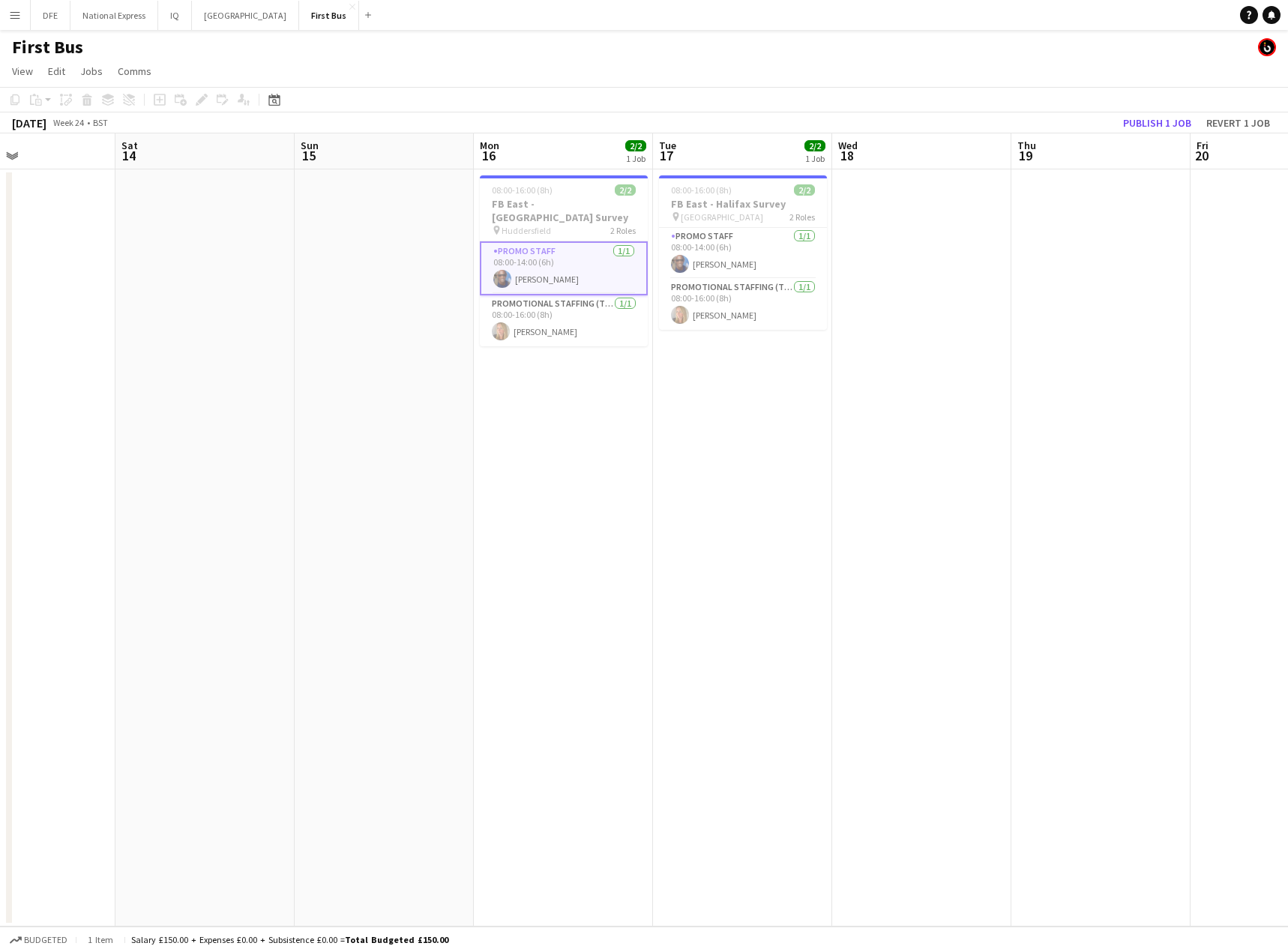
drag, startPoint x: 1134, startPoint y: 288, endPoint x: 234, endPoint y: 274, distance: 900.1
click at [187, 277] on app-calendar-viewport "Wed 11 Thu 12 Fri 13 Sat 14 Sun 15 Mon 16 2/2 1 Job Tue 17 2/2 1 Job Wed 18 Thu…" at bounding box center [644, 530] width 1288 height 793
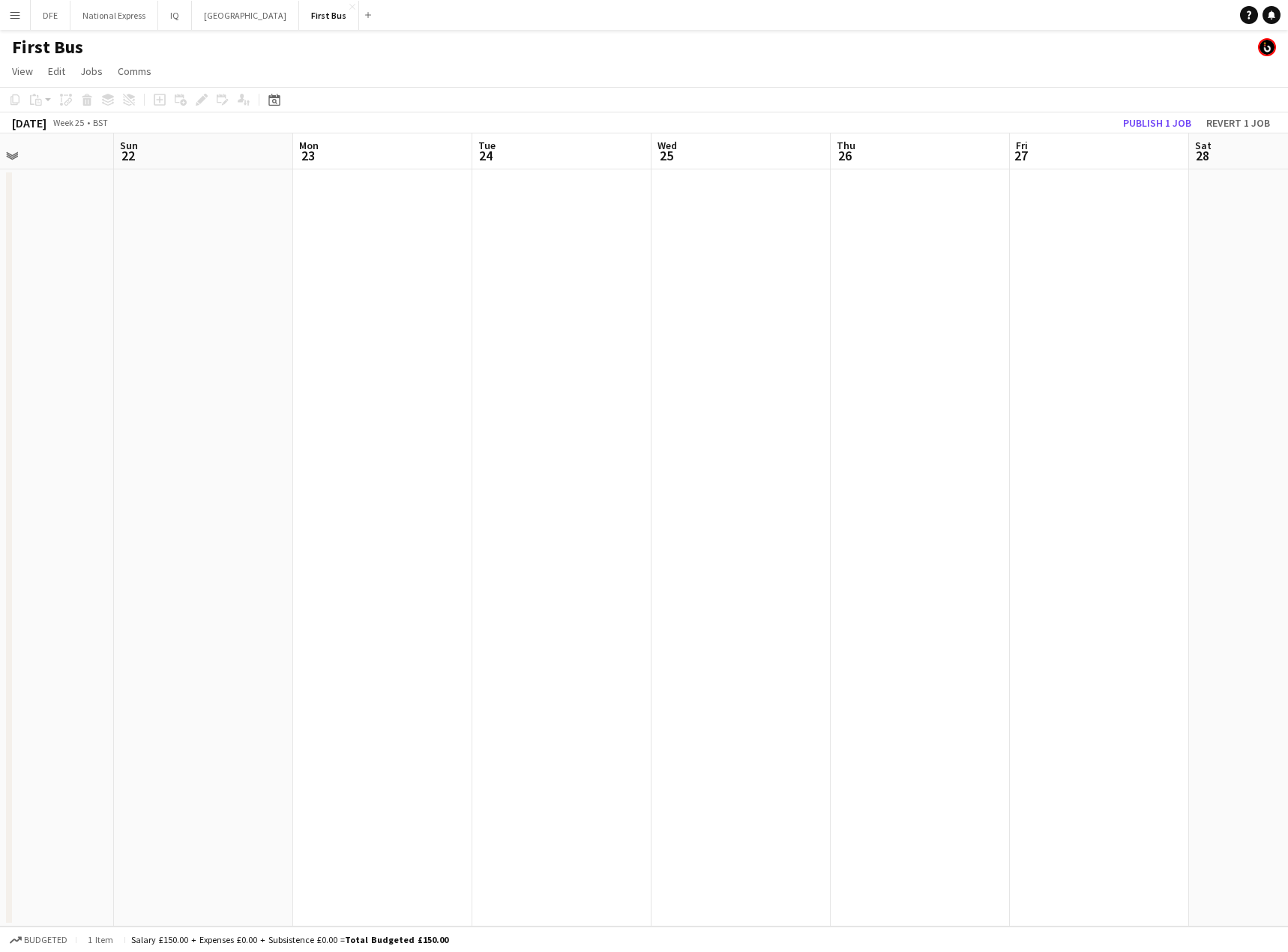
drag, startPoint x: 360, startPoint y: 309, endPoint x: 1198, endPoint y: 278, distance: 838.6
click at [288, 299] on app-calendar-viewport "Thu 19 Fri 20 Sat 21 Sun 22 Mon 23 Tue 24 Wed 25 Thu 26 Fri 27 Sat 28 Sun 29 Mo…" at bounding box center [644, 530] width 1288 height 793
click at [118, 320] on app-calendar-viewport "Thu 19 Fri 20 Sat 21 Sun 22 Mon 23 Tue 24 Wed 25 Thu 26 Fri 27 Sat 28 Sun 29 Mo…" at bounding box center [644, 530] width 1288 height 793
drag, startPoint x: 1030, startPoint y: 312, endPoint x: 441, endPoint y: 302, distance: 589.1
click at [212, 318] on app-calendar-viewport "Thu 26 Fri 27 Sat 28 Sun 29 Mon 30 Tue 1 Wed 2 Thu 3 Fri 4 Sat 5 Sun 6 Mon 7 Tu…" at bounding box center [644, 530] width 1288 height 793
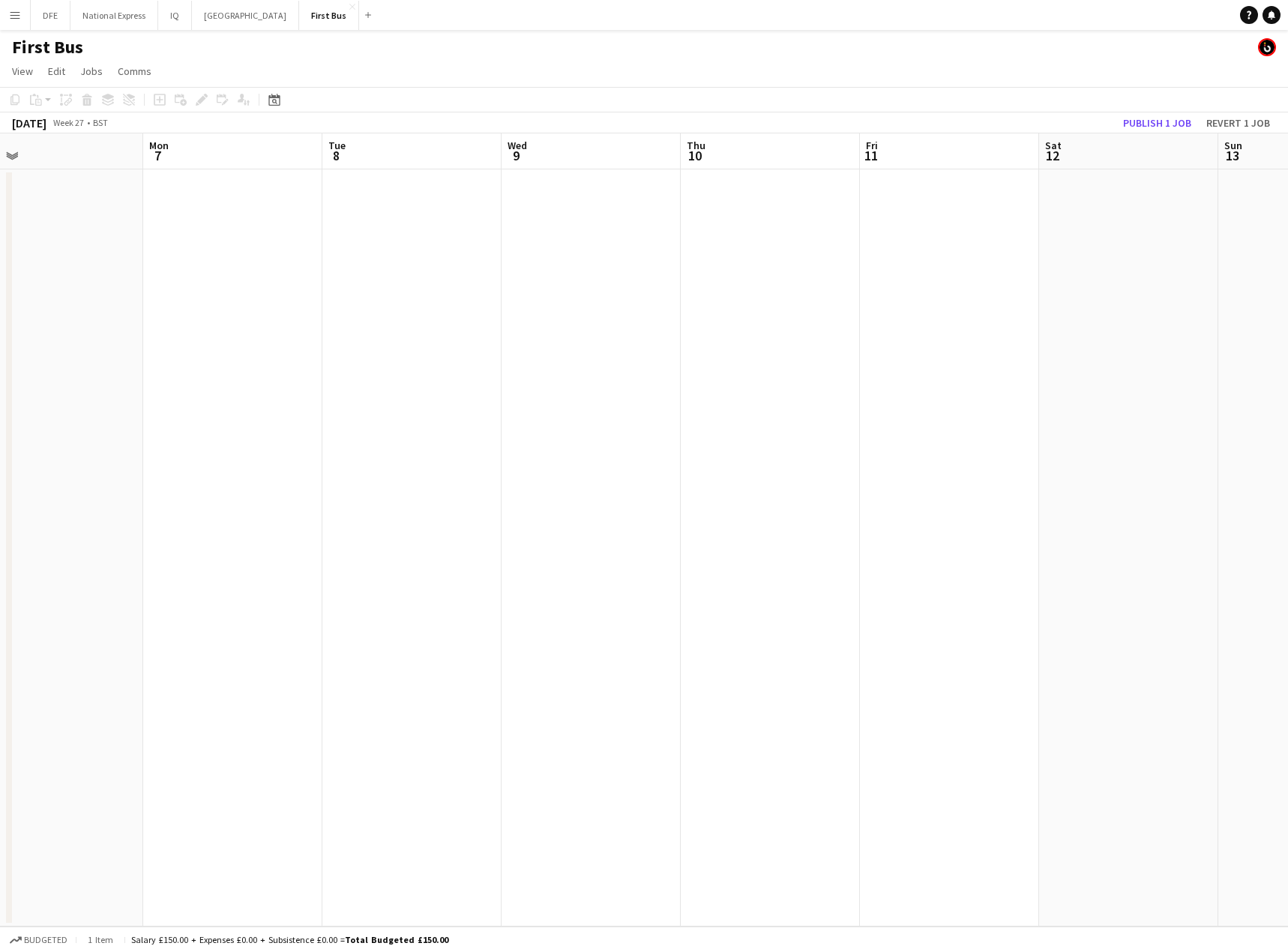
drag, startPoint x: 964, startPoint y: 315, endPoint x: 503, endPoint y: 297, distance: 461.4
click at [281, 316] on app-calendar-viewport "Thu 3 Fri 4 Sat 5 Sun 6 Mon 7 Tue 8 Wed 9 Thu 10 Fri 11 Sat 12 Sun 13 Mon 14 Tu…" at bounding box center [644, 530] width 1288 height 793
drag, startPoint x: 767, startPoint y: 302, endPoint x: 711, endPoint y: 261, distance: 69.4
click at [315, 289] on app-calendar-viewport "Sat 5 Sun 6 Mon 7 Tue 8 Wed 9 Thu 10 Fri 11 Sat 12 Sun 13 Mon 14 Tue 15 Wed 16 …" at bounding box center [644, 530] width 1288 height 793
drag, startPoint x: 844, startPoint y: 280, endPoint x: 423, endPoint y: 253, distance: 421.9
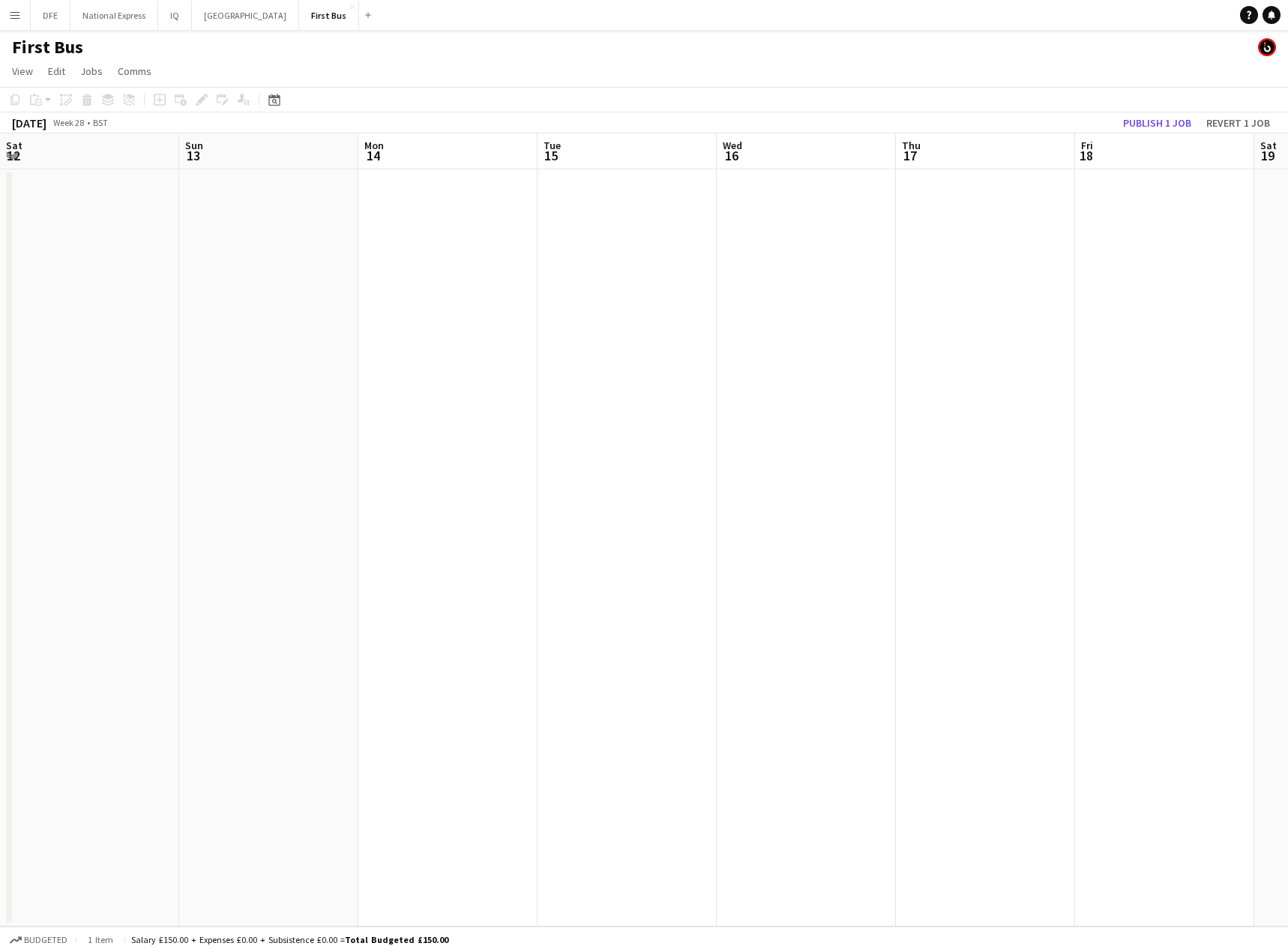
click at [348, 275] on app-calendar-viewport "Wed 9 Thu 10 Fri 11 Sat 12 Sun 13 Mon 14 Tue 15 Wed 16 Thu 17 Fri 18 Sat 19 Sun…" at bounding box center [644, 530] width 1288 height 793
drag, startPoint x: 754, startPoint y: 265, endPoint x: 528, endPoint y: 256, distance: 226.2
click at [269, 275] on app-calendar-viewport "Thu 17 Fri 18 Sat 19 Sun 20 Mon 21 Tue 22 Wed 23 Thu 24 Fri 25 Sat 26 Sun 27 Mo…" at bounding box center [644, 530] width 1288 height 793
drag, startPoint x: 1169, startPoint y: 279, endPoint x: 385, endPoint y: 275, distance: 784.0
click at [343, 285] on app-calendar-viewport "Sat 19 Sun 20 Mon 21 Tue 22 Wed 23 Thu 24 Fri 25 Sat 26 Sun 27 Mon 28 Tue 29 We…" at bounding box center [644, 530] width 1288 height 793
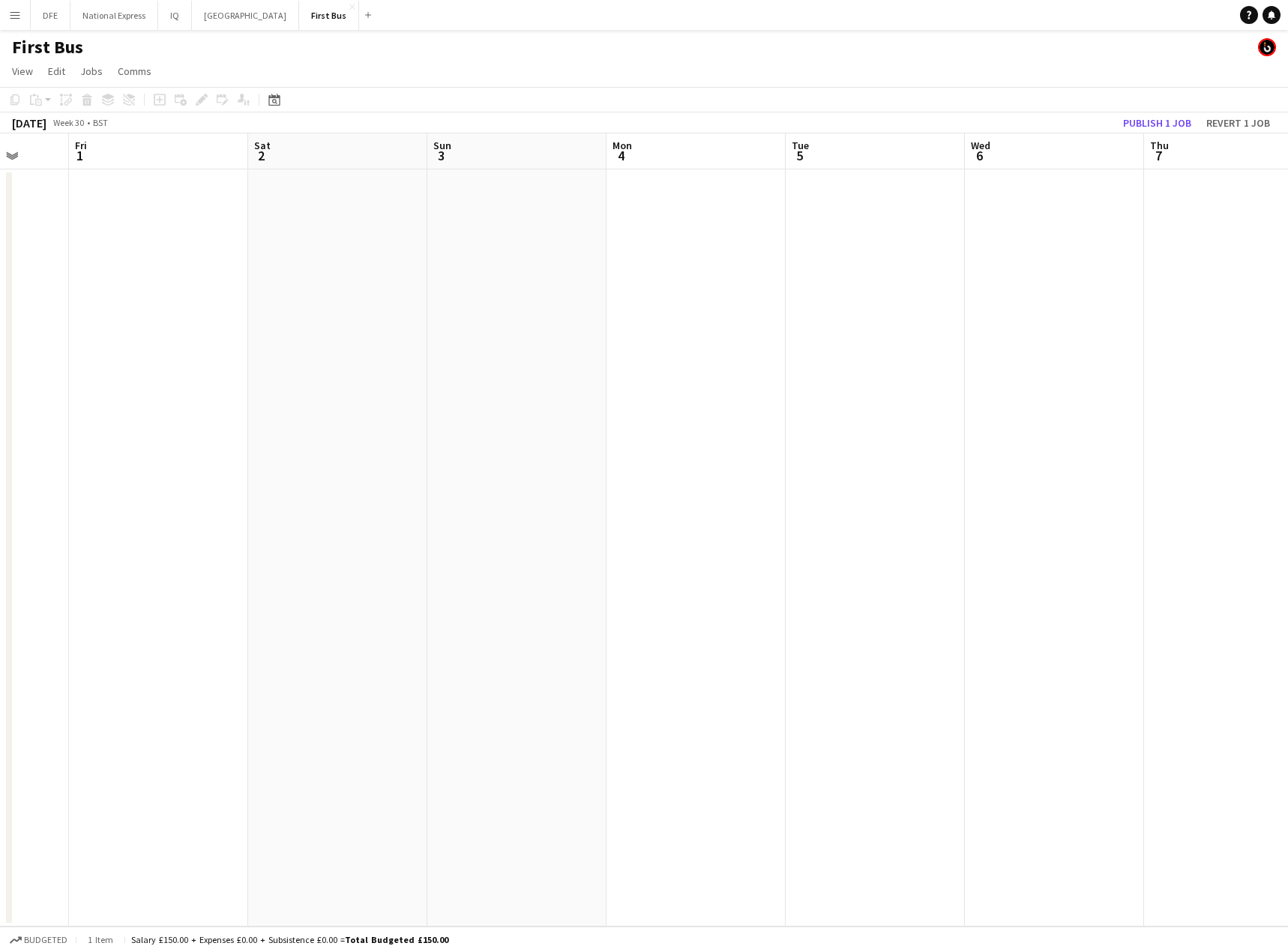
drag, startPoint x: 1118, startPoint y: 272, endPoint x: 375, endPoint y: 285, distance: 743.1
click at [342, 296] on app-calendar-viewport "Mon 28 Tue 29 Wed 30 Thu 31 Fri 1 Sat 2 Sun 3 Mon 4 Tue 5 Wed 6 Thu 7 Fri 8 Sat…" at bounding box center [644, 530] width 1288 height 793
click at [384, 293] on app-calendar-viewport "Thu 31 Fri 1 Sat 2 Sun 3 Mon 4 Tue 5 Wed 6 Thu 7 Fri 8 Sat 9 Sun 10 Mon 11 Tue …" at bounding box center [644, 530] width 1288 height 793
click at [421, 278] on app-calendar-viewport "Sat 2 Sun 3 Mon 4 Tue 5 Wed 6 Thu 7 Fri 8 Sat 9 Sun 10 Mon 11 Tue 12 Wed 13 Thu…" at bounding box center [644, 530] width 1288 height 793
click at [419, 275] on app-calendar-viewport "Sat 9 Sun 10 Mon 11 Tue 12 Wed 13 Thu 14 Fri 15 Sat 16 Sun 17 Mon 18 Tue 19 Wed…" at bounding box center [644, 530] width 1288 height 793
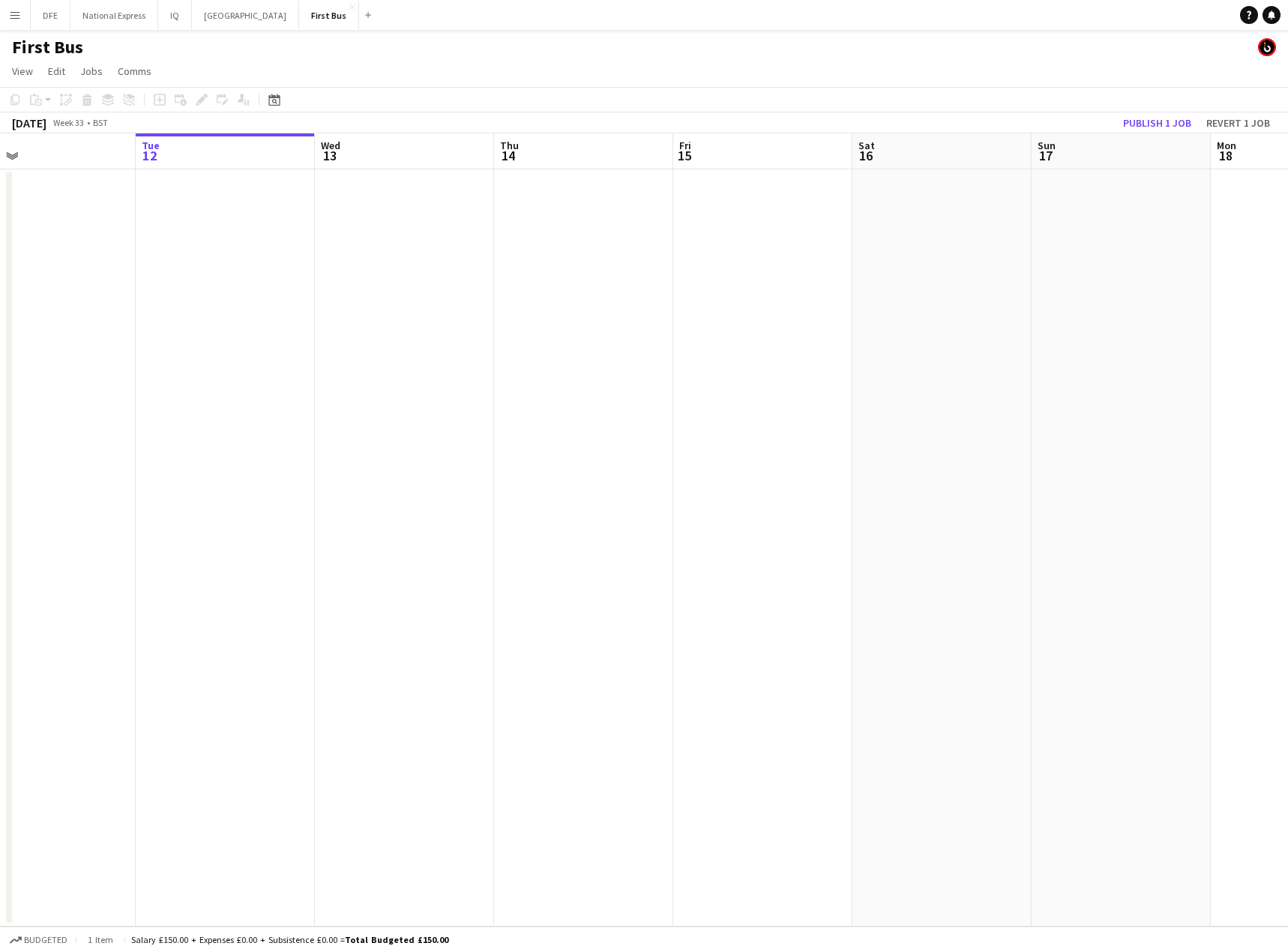
click at [196, 244] on app-calendar-viewport "Sat 9 Sun 10 Mon 11 Tue 12 Wed 13 Thu 14 Fri 15 Sat 16 Sun 17 Mon 18 Tue 19 Wed…" at bounding box center [644, 530] width 1288 height 793
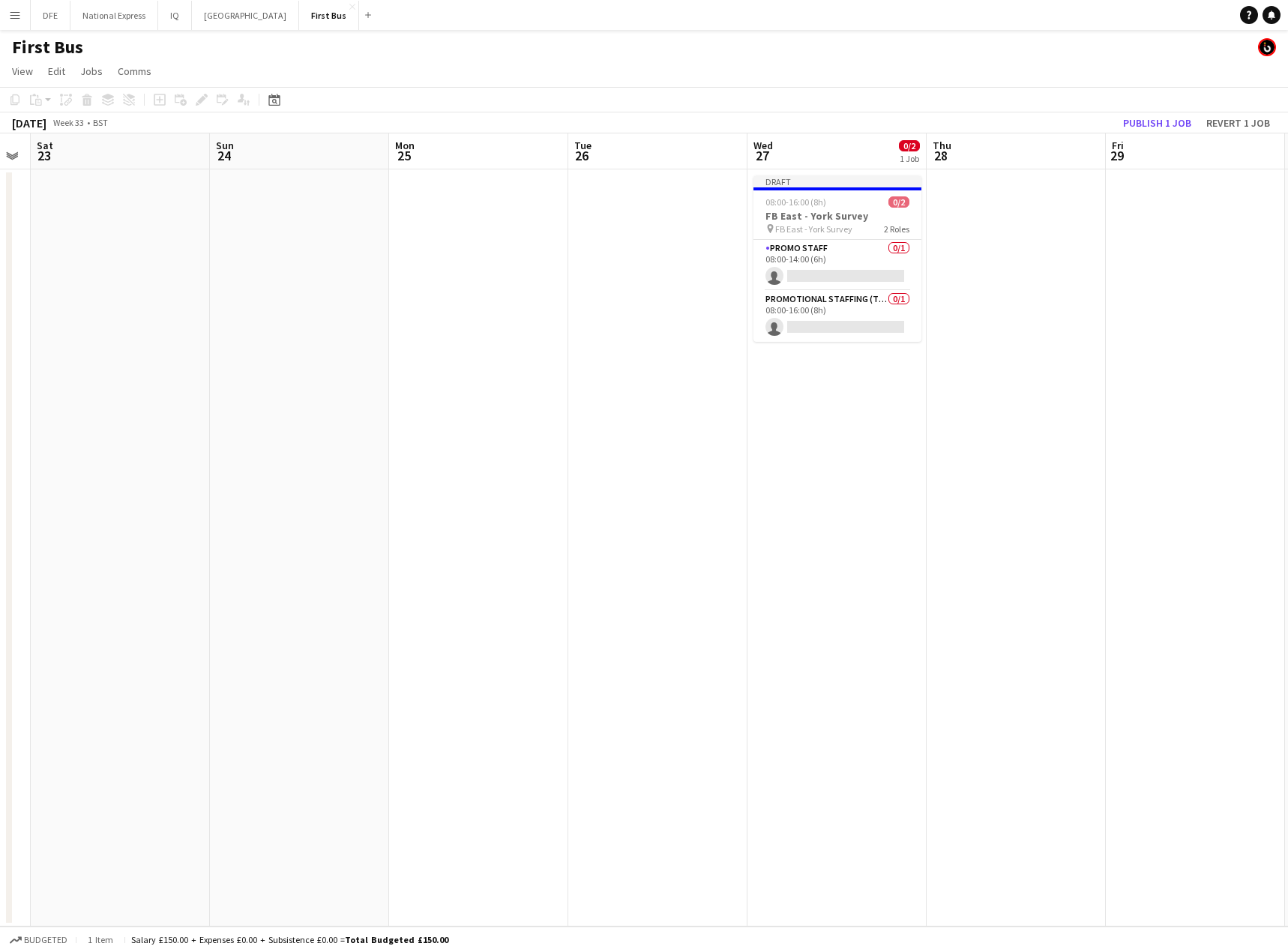
click at [364, 270] on app-calendar-viewport "Tue 19 Wed 20 Thu 21 Fri 22 Sat 23 Sun 24 Mon 25 Tue 26 Wed 27 0/2 1 Job Thu 28…" at bounding box center [644, 530] width 1288 height 793
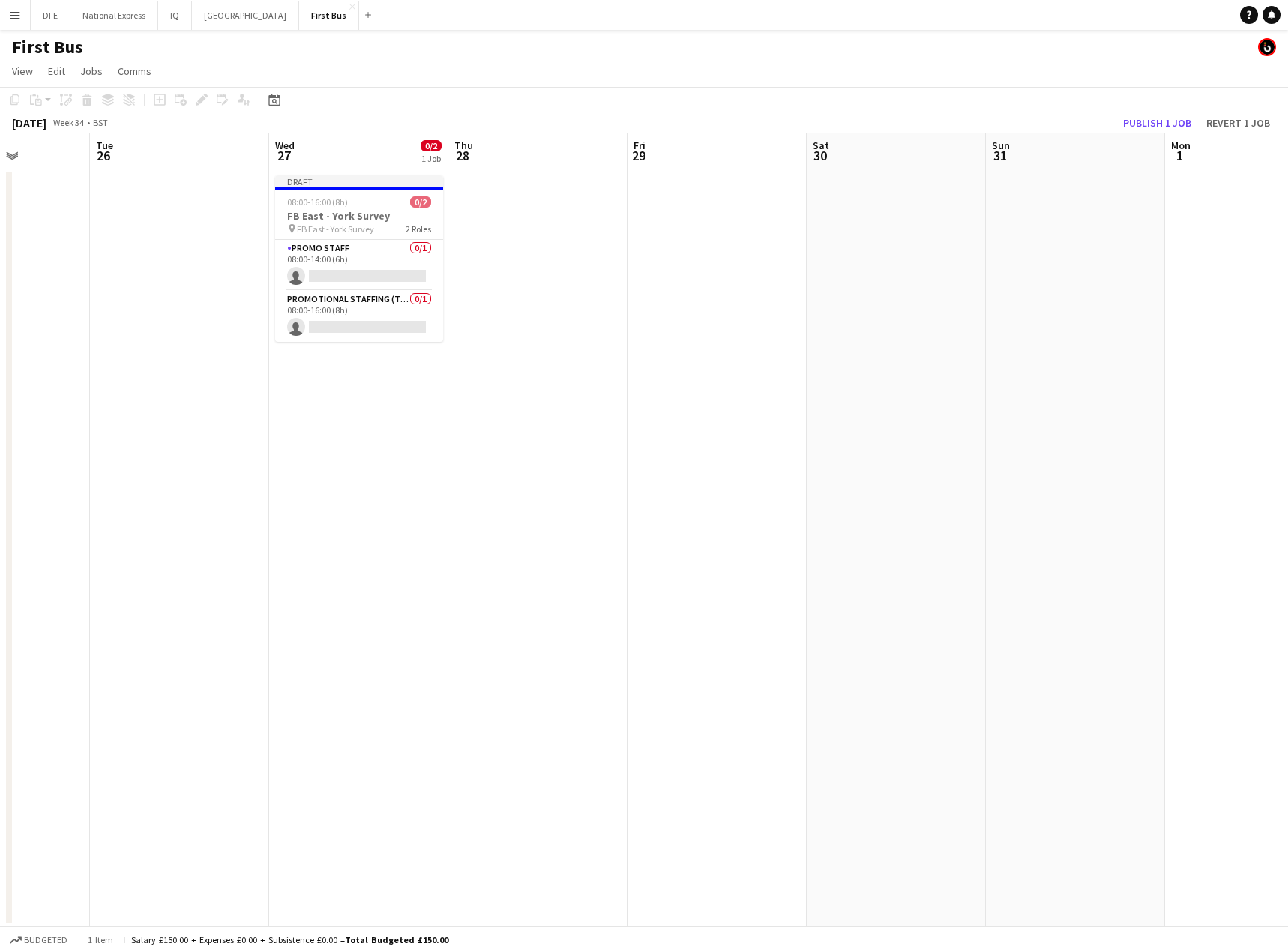
click at [648, 288] on app-calendar-viewport "Sat 23 Sun 24 Mon 25 Tue 26 Wed 27 0/2 1 Job Thu 28 Fri 29 Sat 30 Sun 31 Mon 1 …" at bounding box center [644, 530] width 1288 height 793
click at [316, 321] on app-card-role "Promotional Staffing (Team Leader) 0/1 08:00-16:00 (8h) single-neutral-actions" at bounding box center [361, 316] width 168 height 51
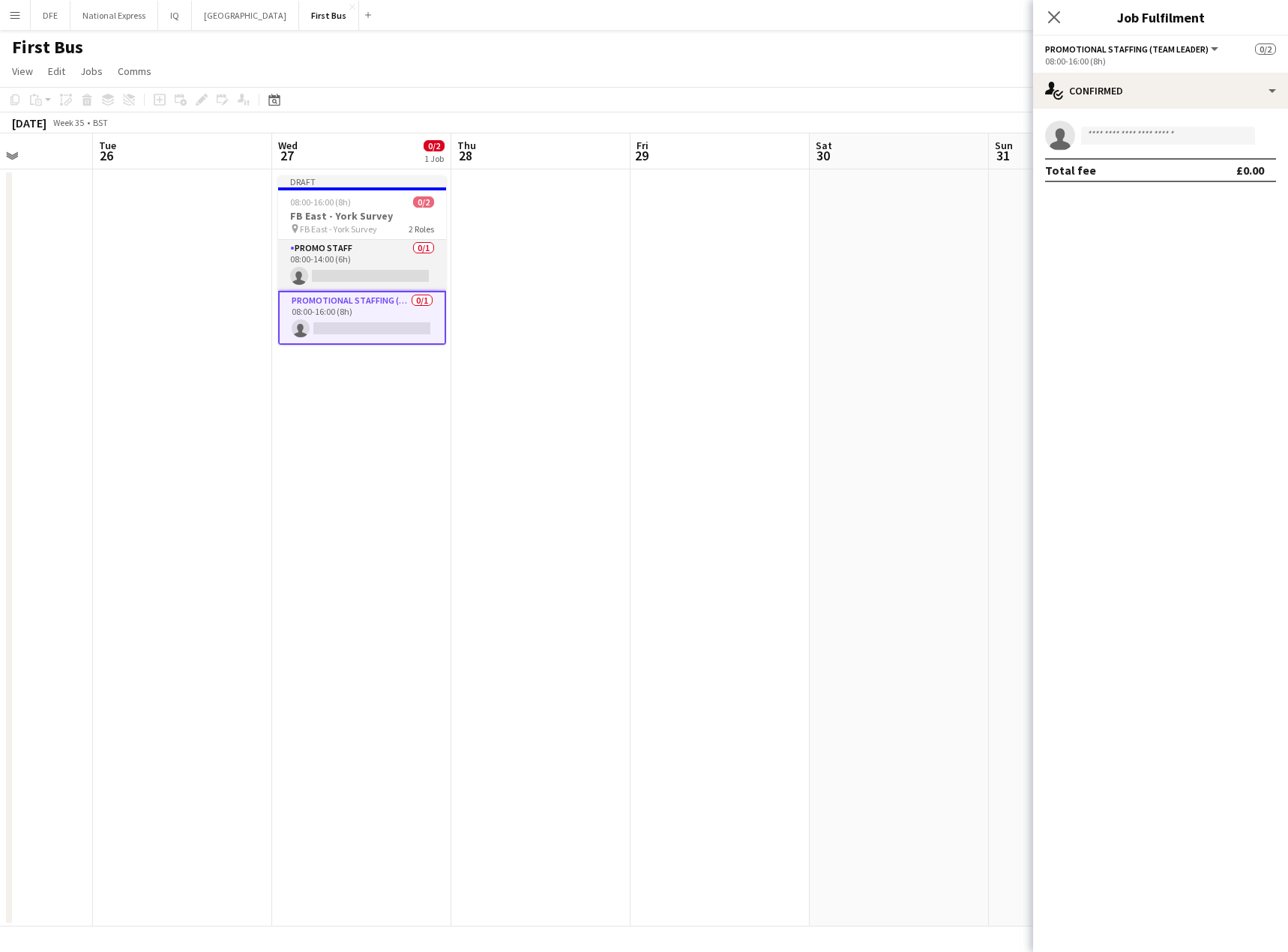
click at [340, 277] on app-card-role "Promo Staff 0/1 08:00-14:00 (6h) single-neutral-actions" at bounding box center [361, 265] width 168 height 51
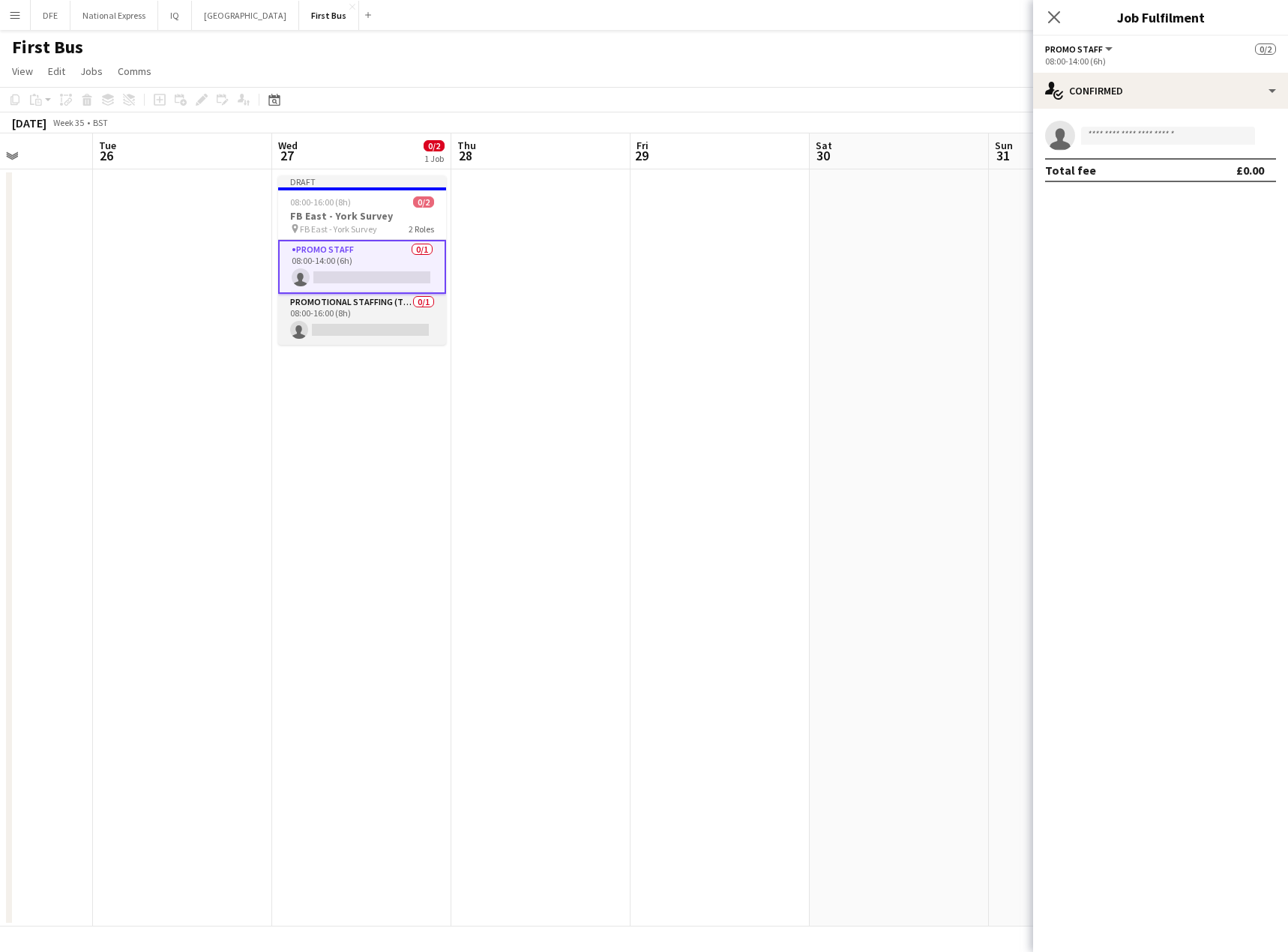
click at [363, 324] on app-card-role "Promotional Staffing (Team Leader) 0/1 08:00-16:00 (8h) single-neutral-actions" at bounding box center [361, 320] width 168 height 51
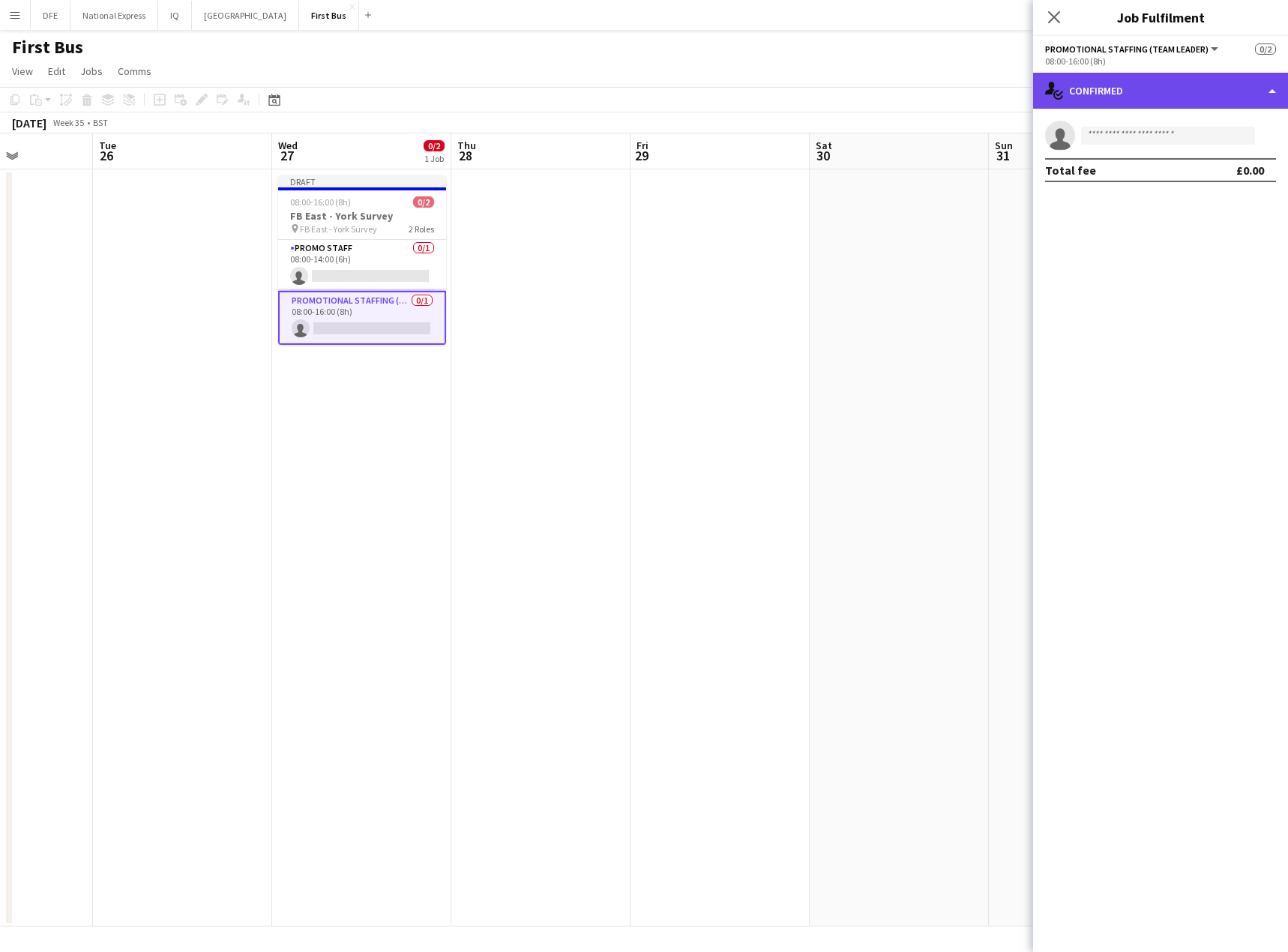
click at [1142, 85] on div "single-neutral-actions-check-2 Confirmed" at bounding box center [1161, 91] width 255 height 36
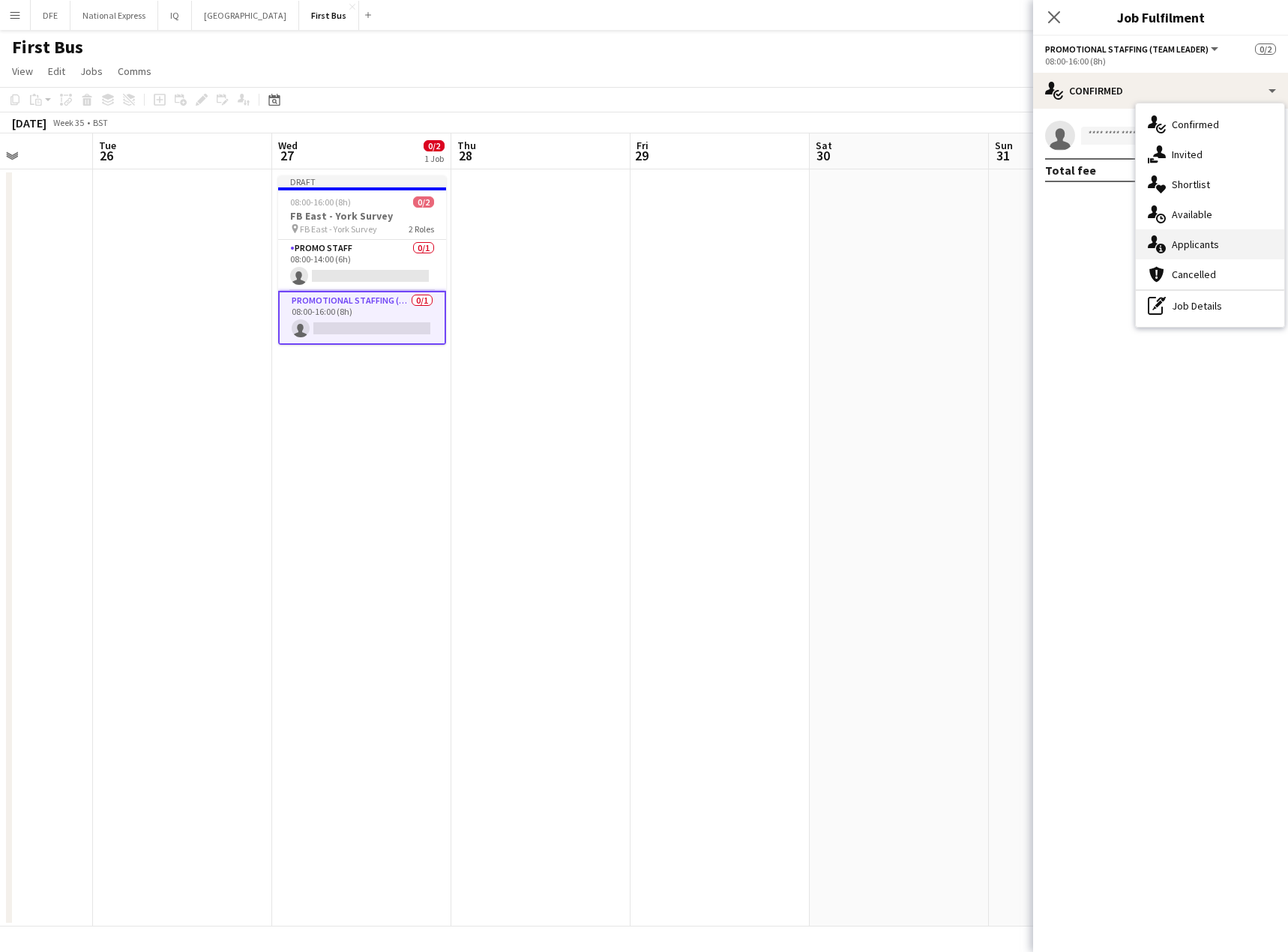
click at [1189, 247] on div "single-neutral-actions-information Applicants" at bounding box center [1210, 244] width 149 height 30
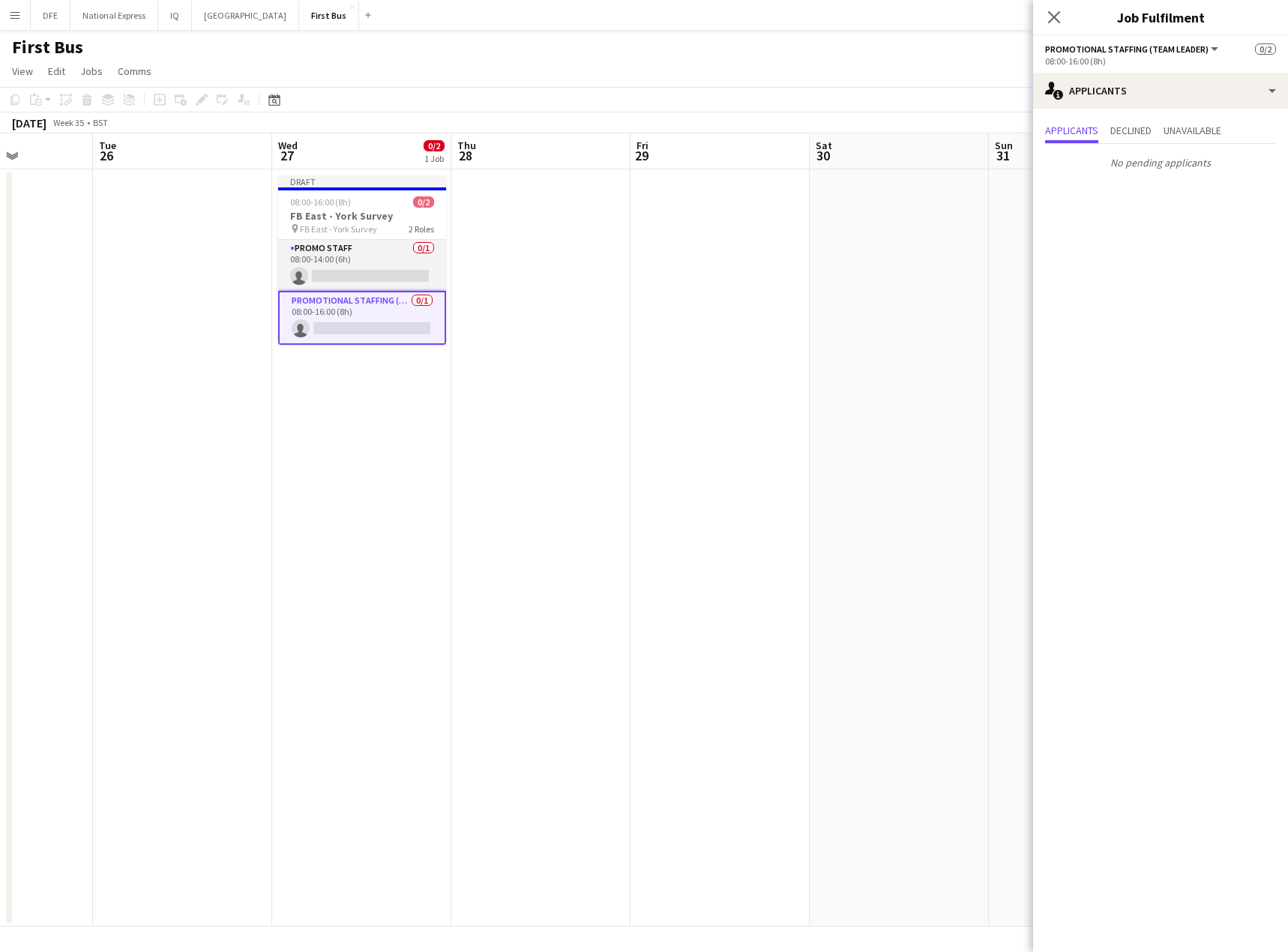
click at [377, 282] on app-card-role "Promo Staff 0/1 08:00-14:00 (6h) single-neutral-actions" at bounding box center [361, 265] width 168 height 51
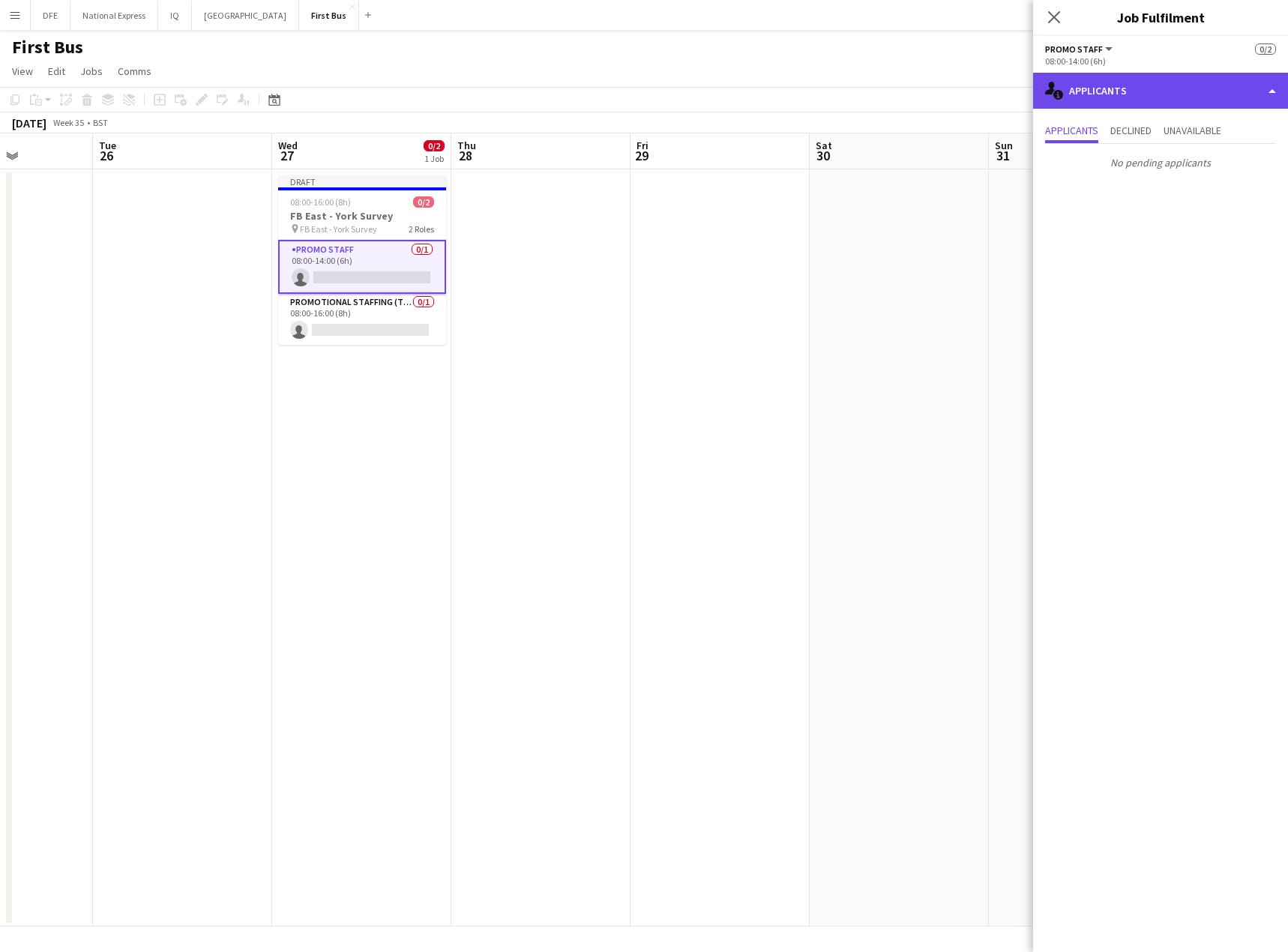
click at [1102, 88] on div "single-neutral-actions-information Applicants" at bounding box center [1161, 91] width 255 height 36
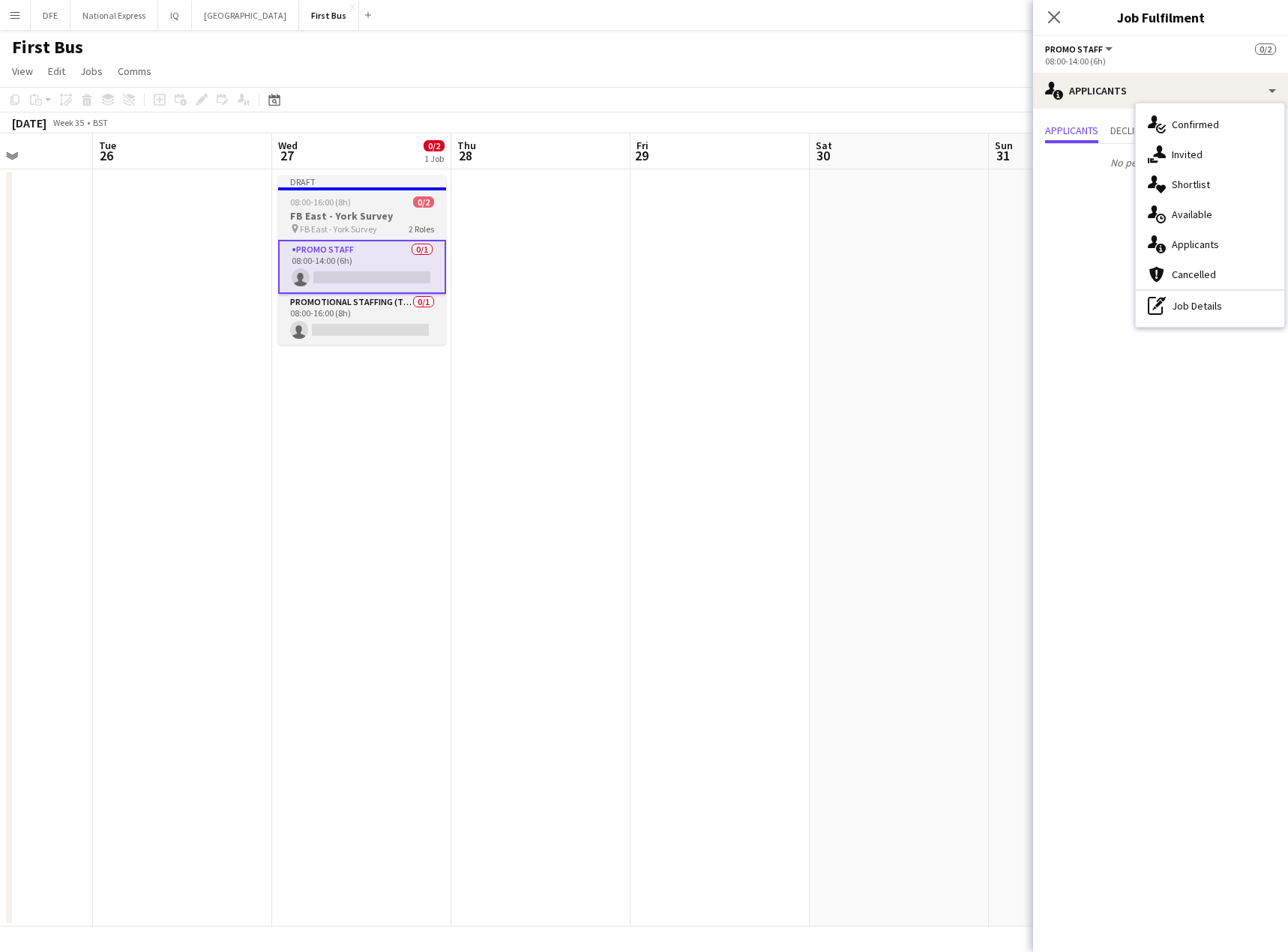
click at [356, 221] on h3 "FB East - York Survey" at bounding box center [361, 216] width 168 height 14
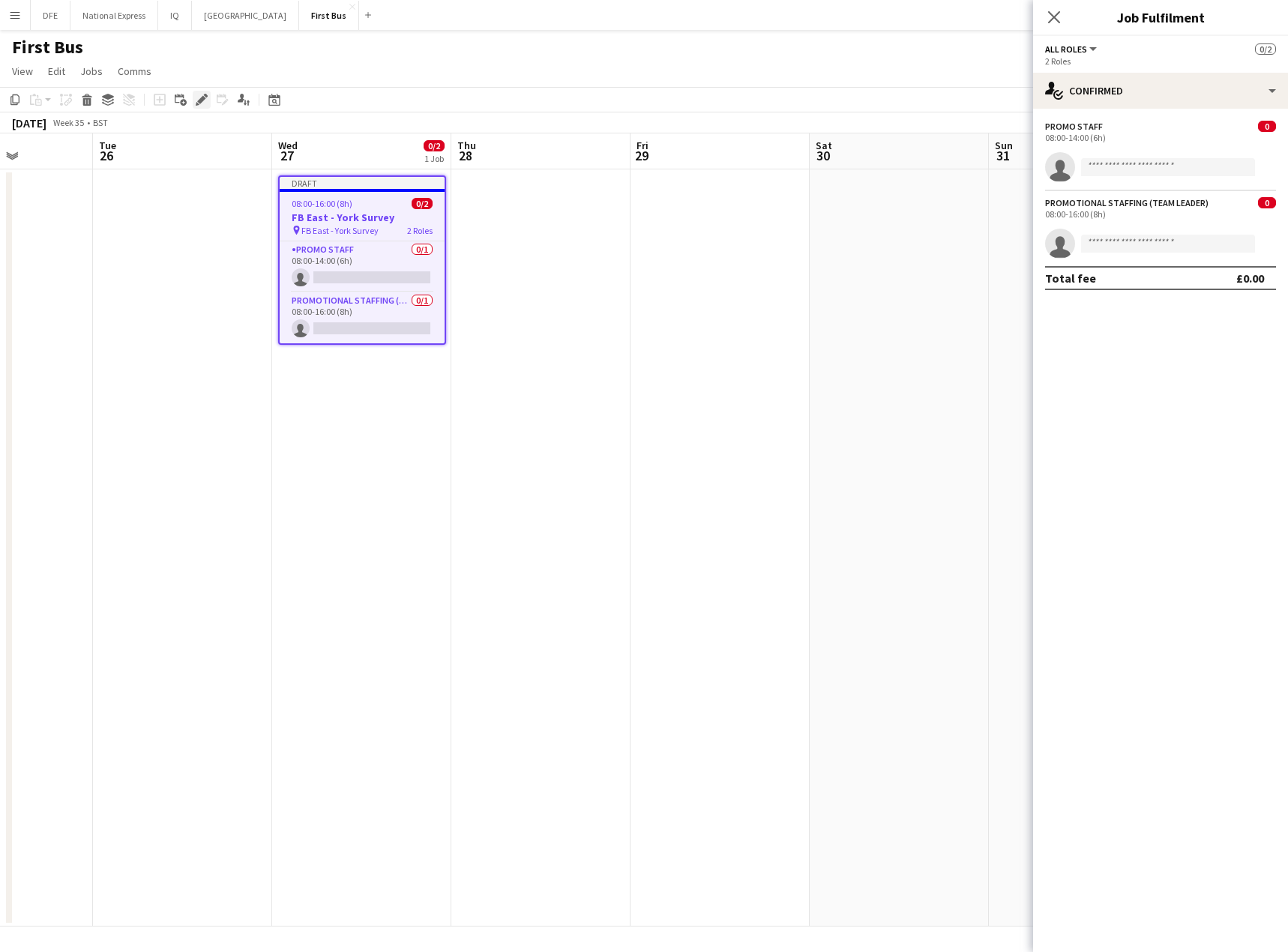
click at [199, 101] on icon at bounding box center [201, 100] width 8 height 8
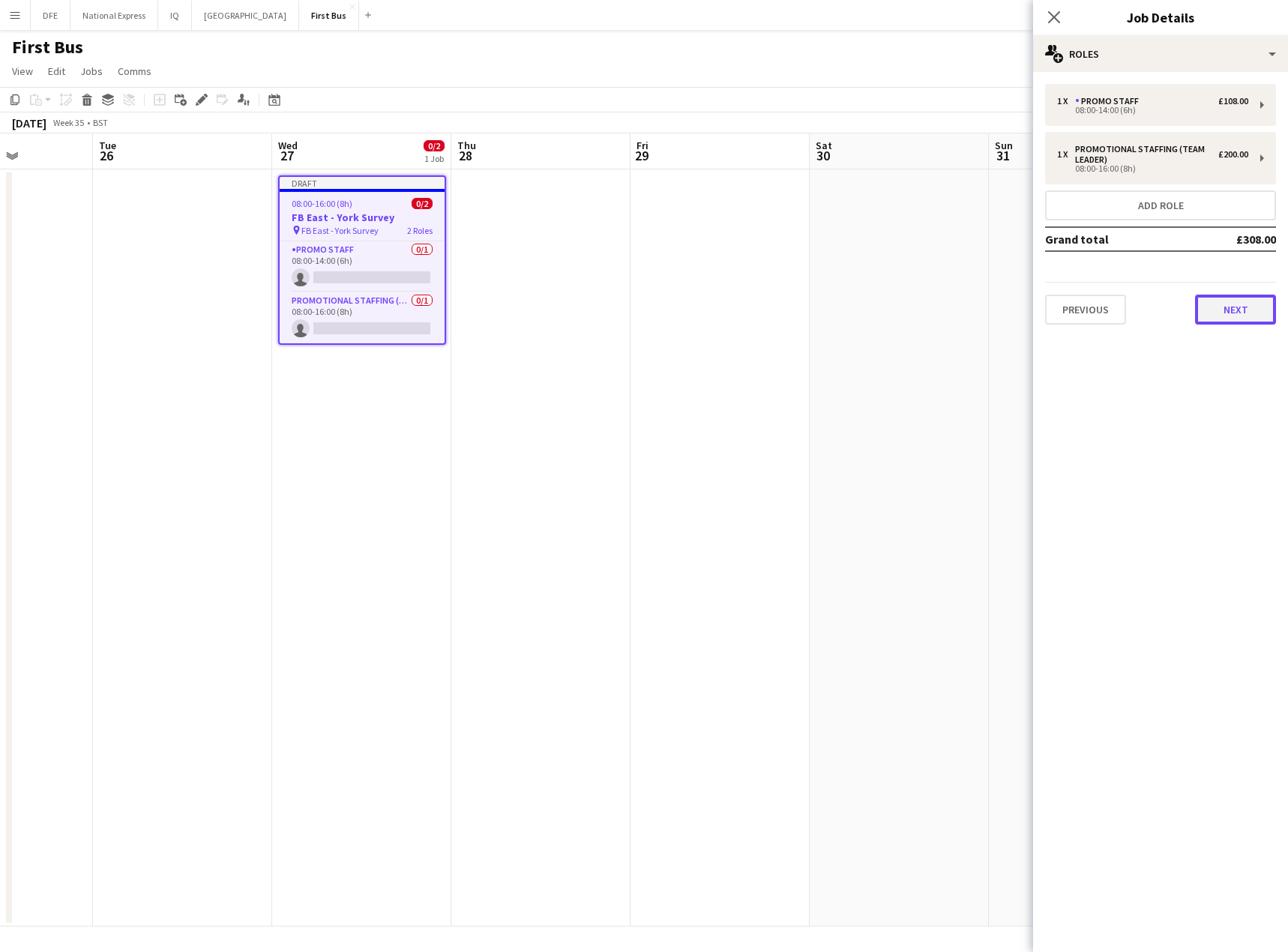
click at [1189, 311] on button "Next" at bounding box center [1235, 309] width 81 height 30
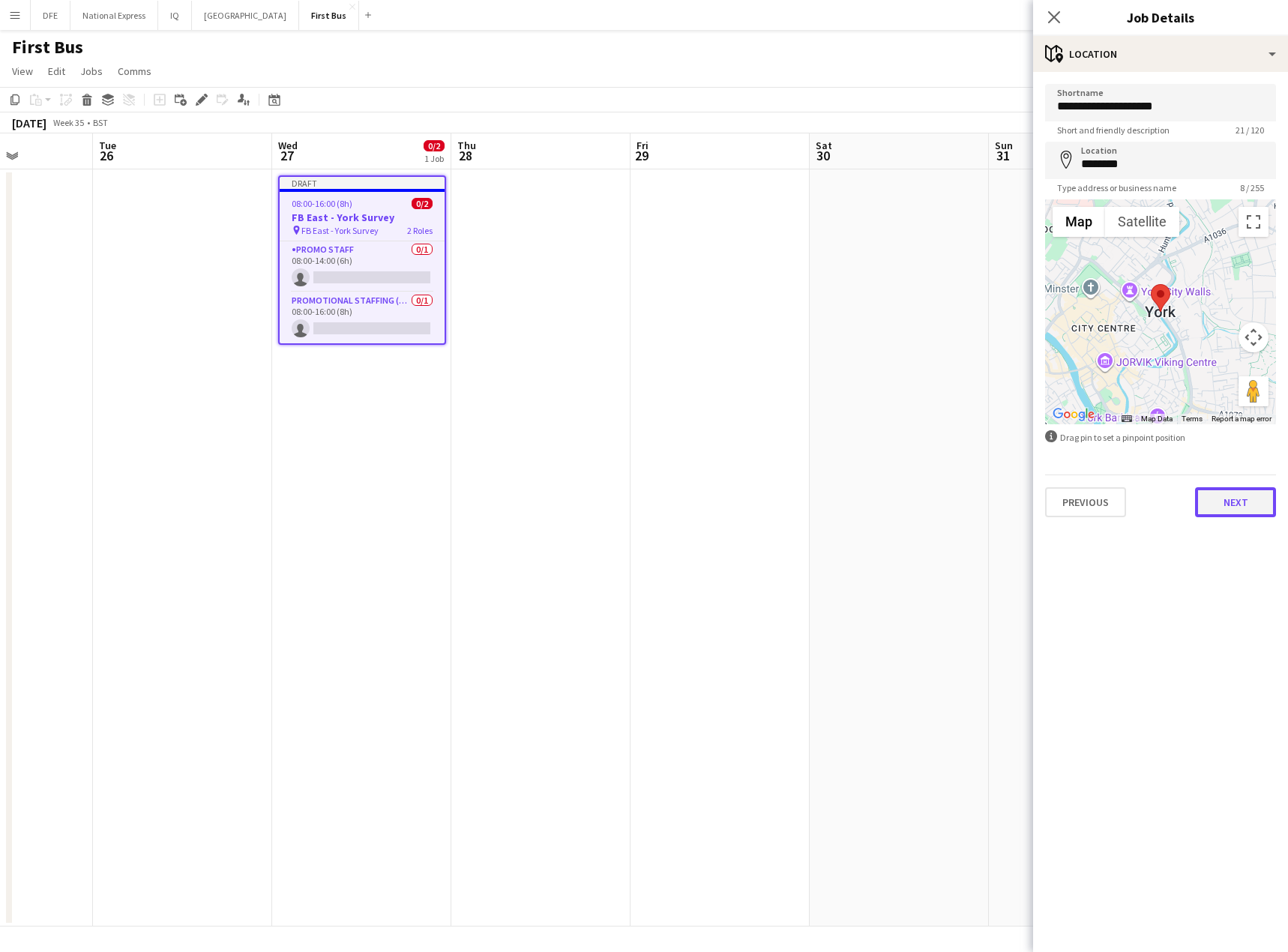
click at [1189, 501] on button "Next" at bounding box center [1235, 502] width 81 height 30
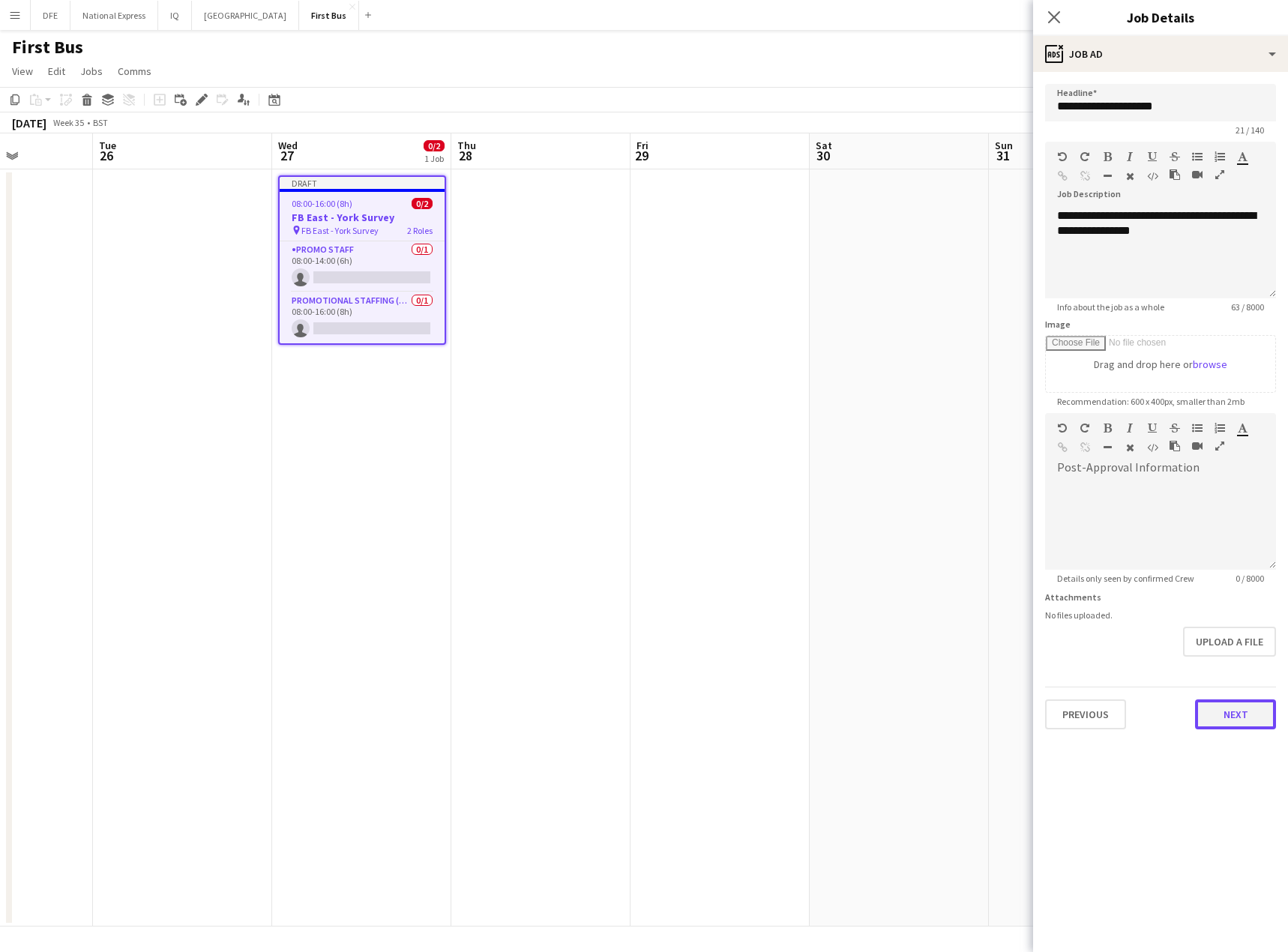
click at [1189, 719] on button "Next" at bounding box center [1235, 714] width 81 height 30
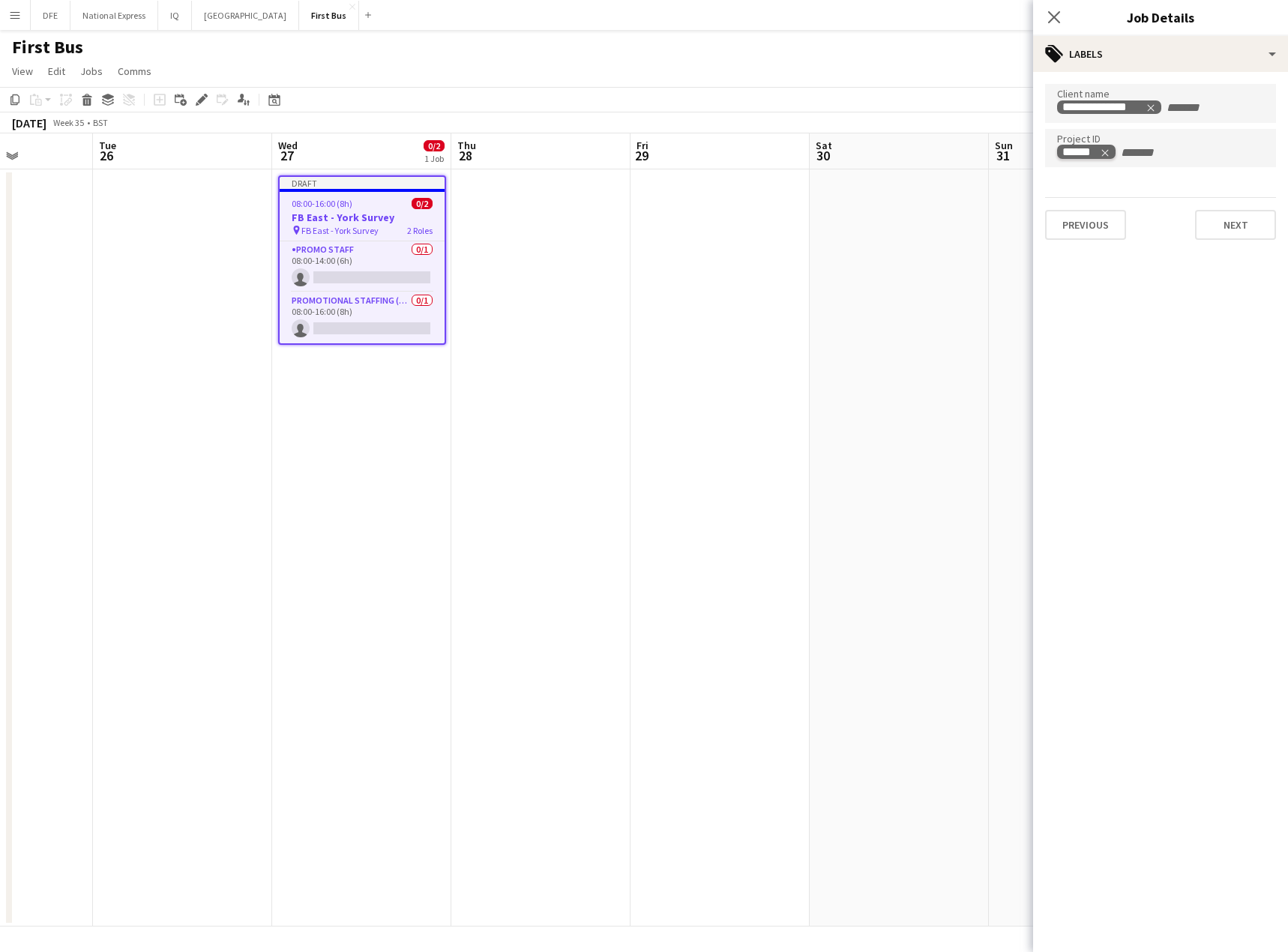
click at [1109, 152] on icon "Remove tag" at bounding box center [1104, 153] width 11 height 11
click at [1129, 153] on input "***" at bounding box center [1160, 153] width 207 height 14
type input "******"
click at [1189, 221] on button "Next" at bounding box center [1235, 225] width 81 height 30
click at [1189, 160] on button "Next" at bounding box center [1235, 154] width 81 height 30
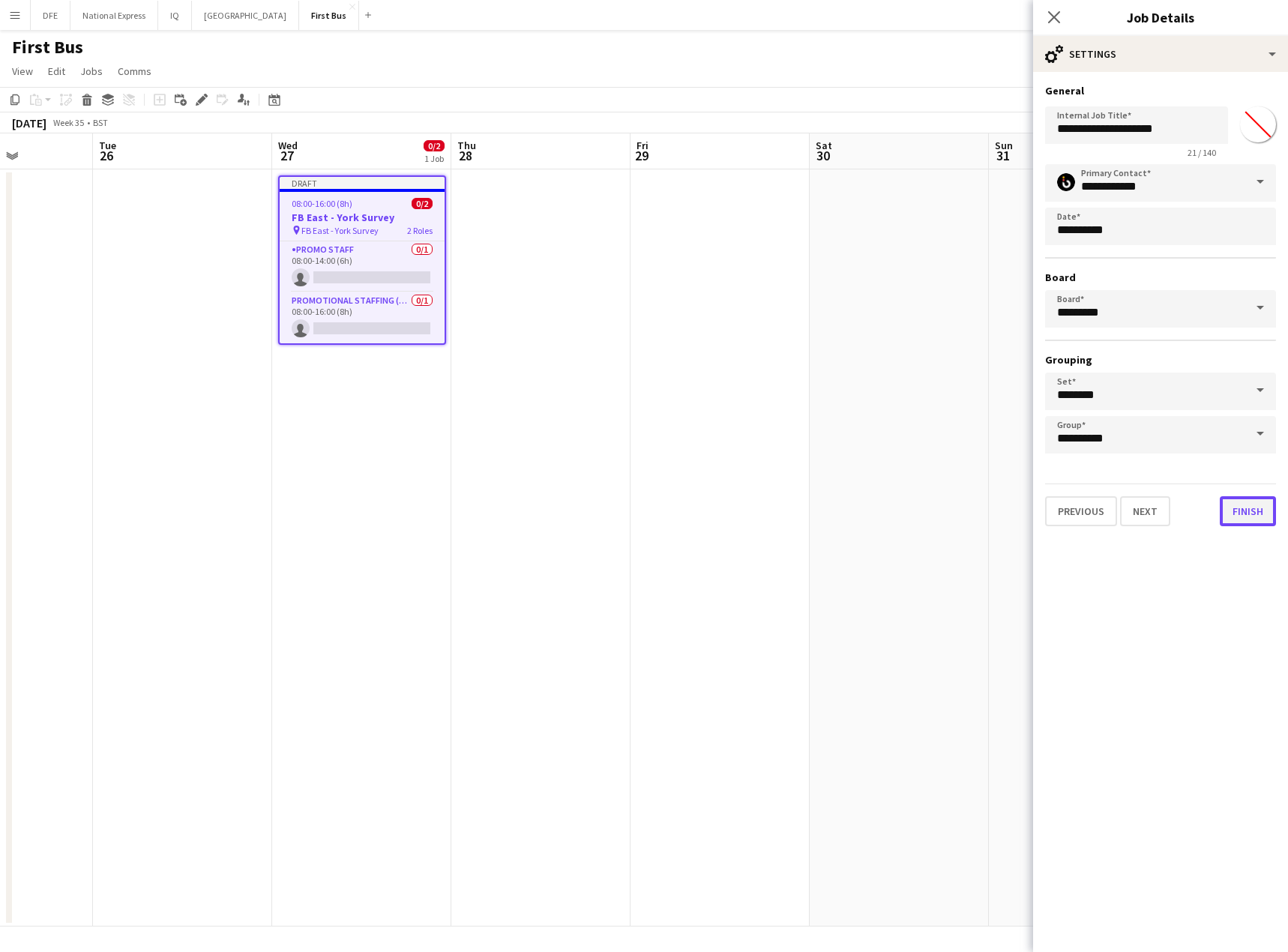
click at [1189, 505] on button "Finish" at bounding box center [1247, 511] width 56 height 30
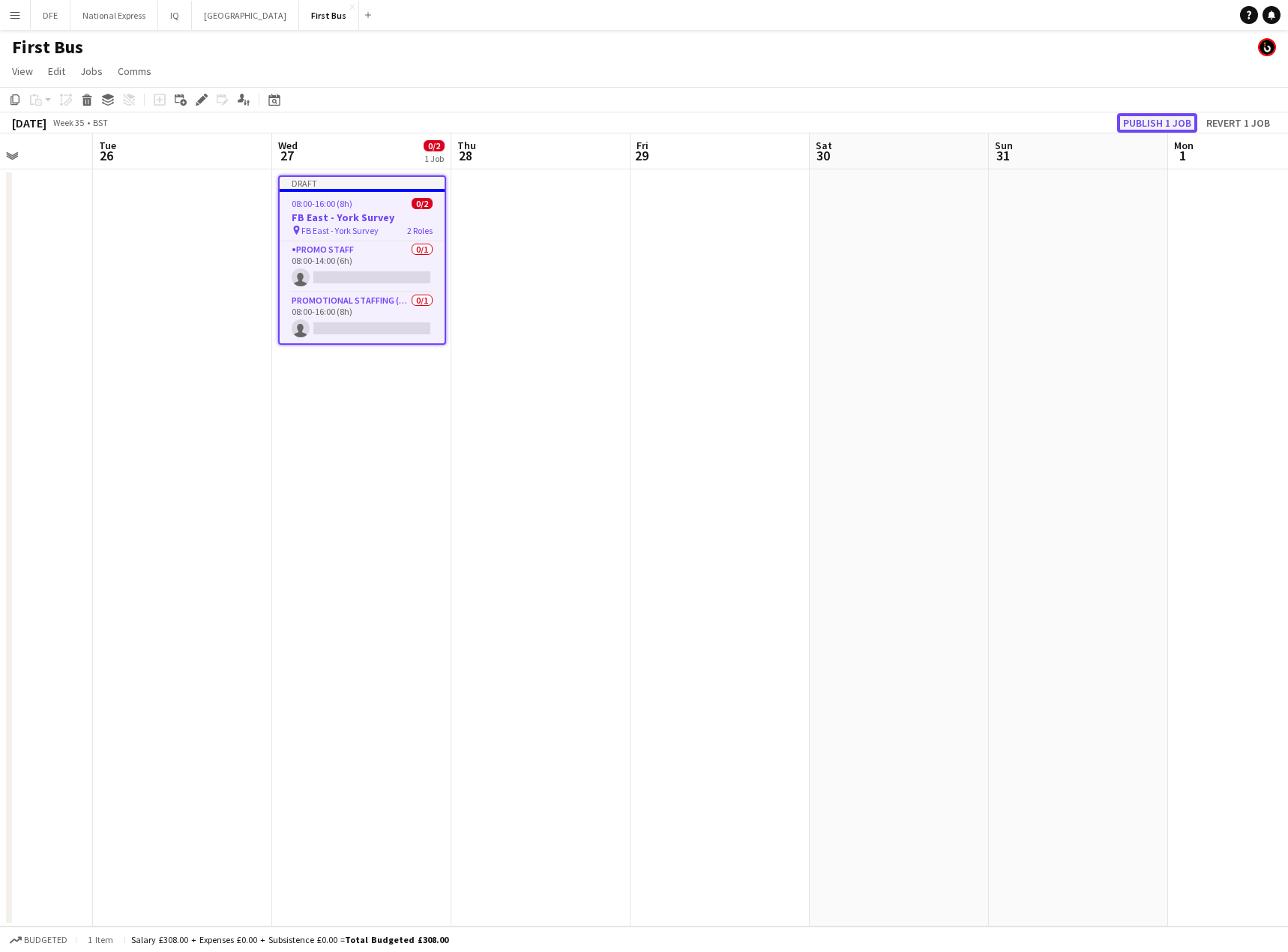
click at [1160, 125] on button "Publish 1 job" at bounding box center [1156, 123] width 80 height 20
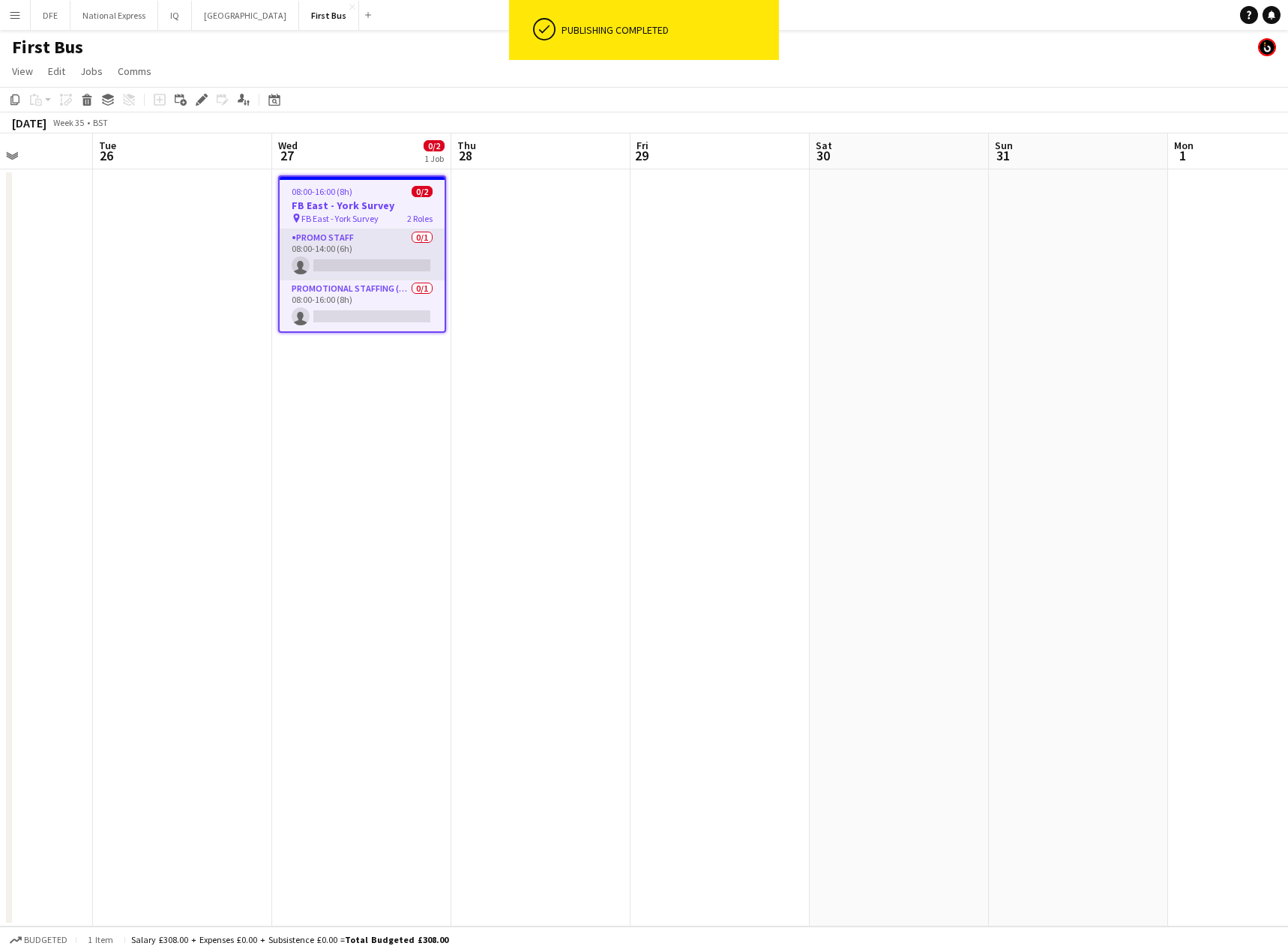
click at [380, 262] on app-card-role "Promo Staff 0/1 08:00-14:00 (6h) single-neutral-actions" at bounding box center [362, 255] width 165 height 51
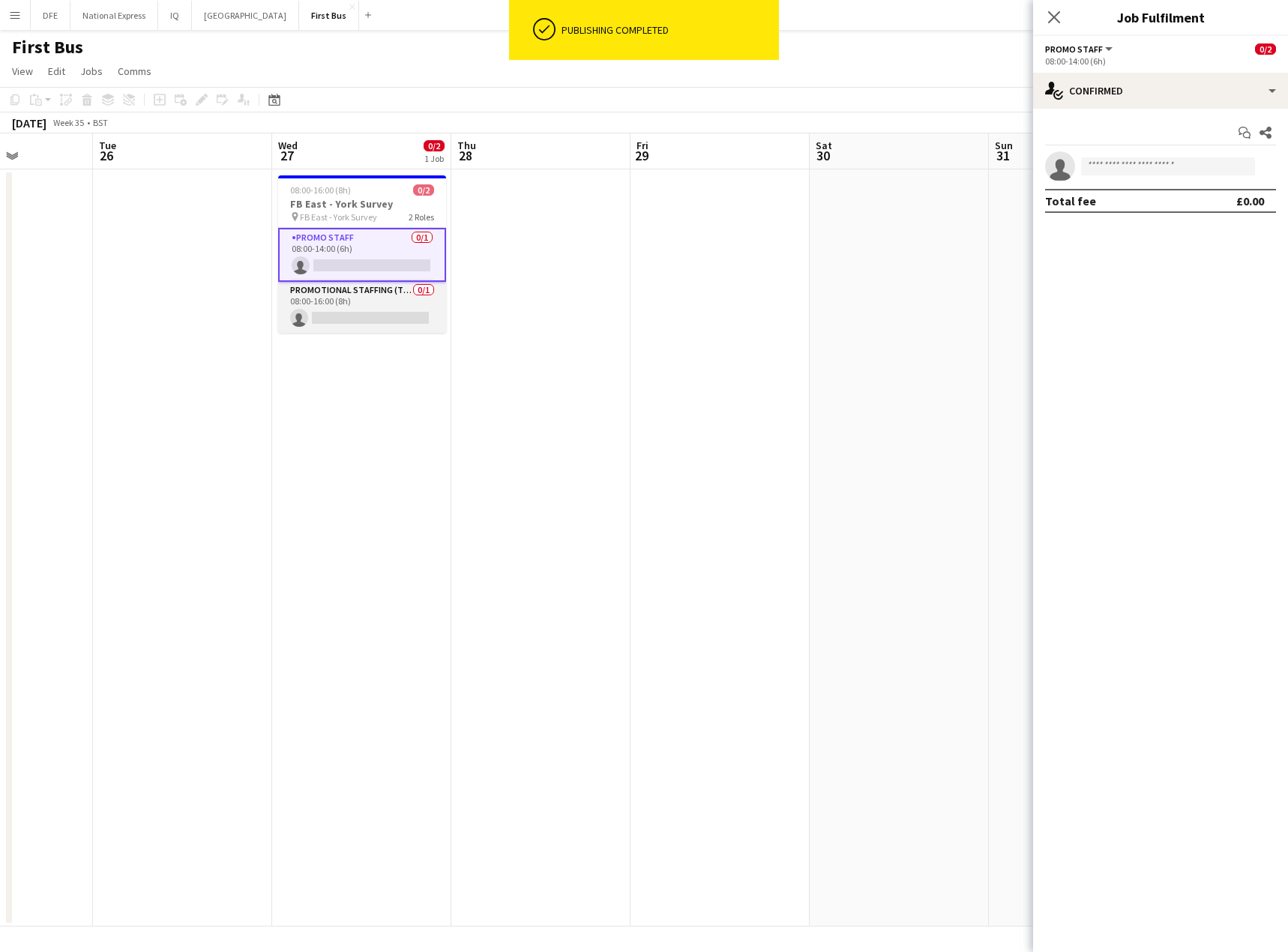
click at [362, 327] on app-card-role "Promotional Staffing (Team Leader) 0/1 08:00-16:00 (8h) single-neutral-actions" at bounding box center [361, 307] width 168 height 51
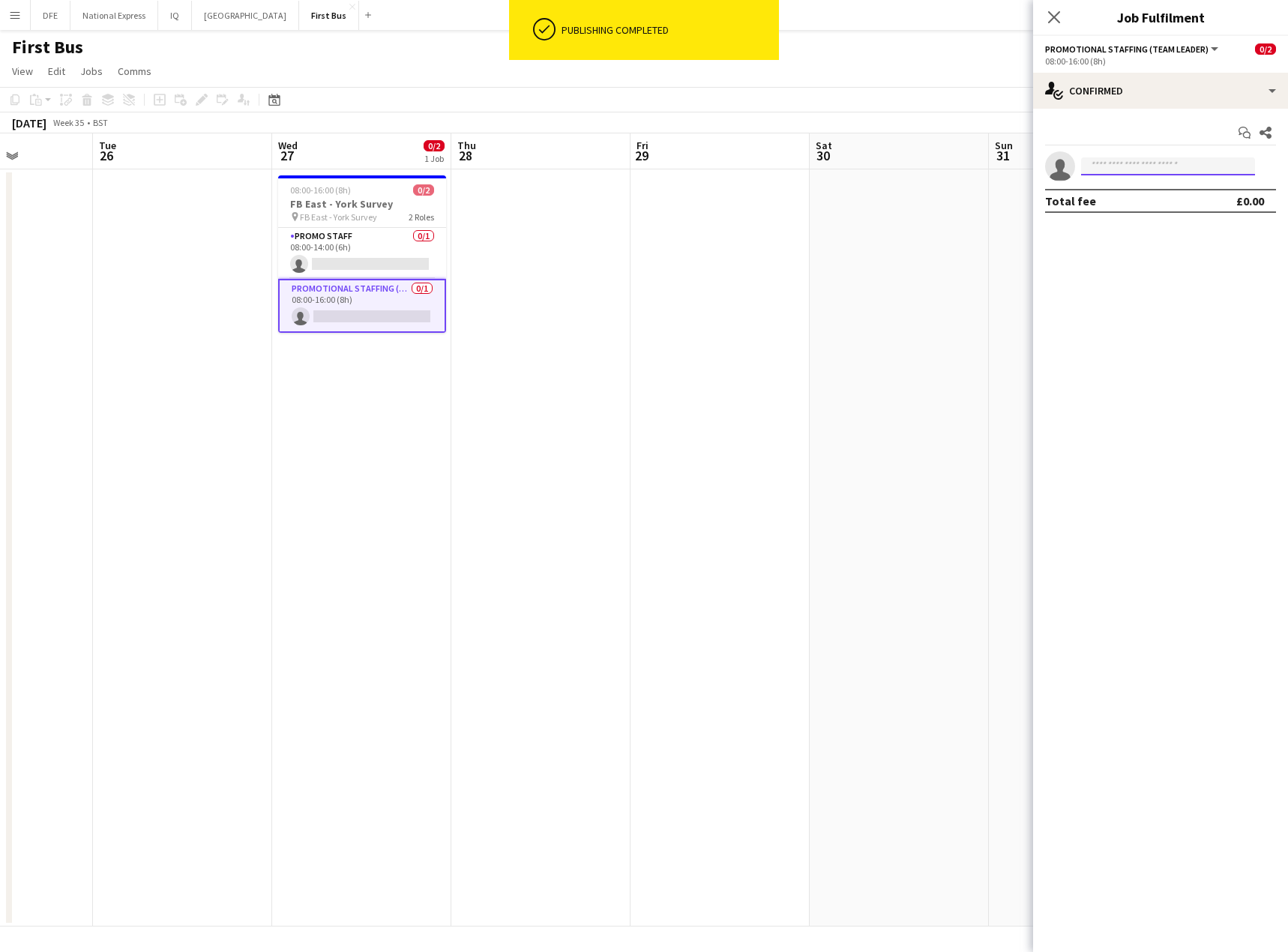
click at [1156, 172] on input at bounding box center [1167, 167] width 174 height 18
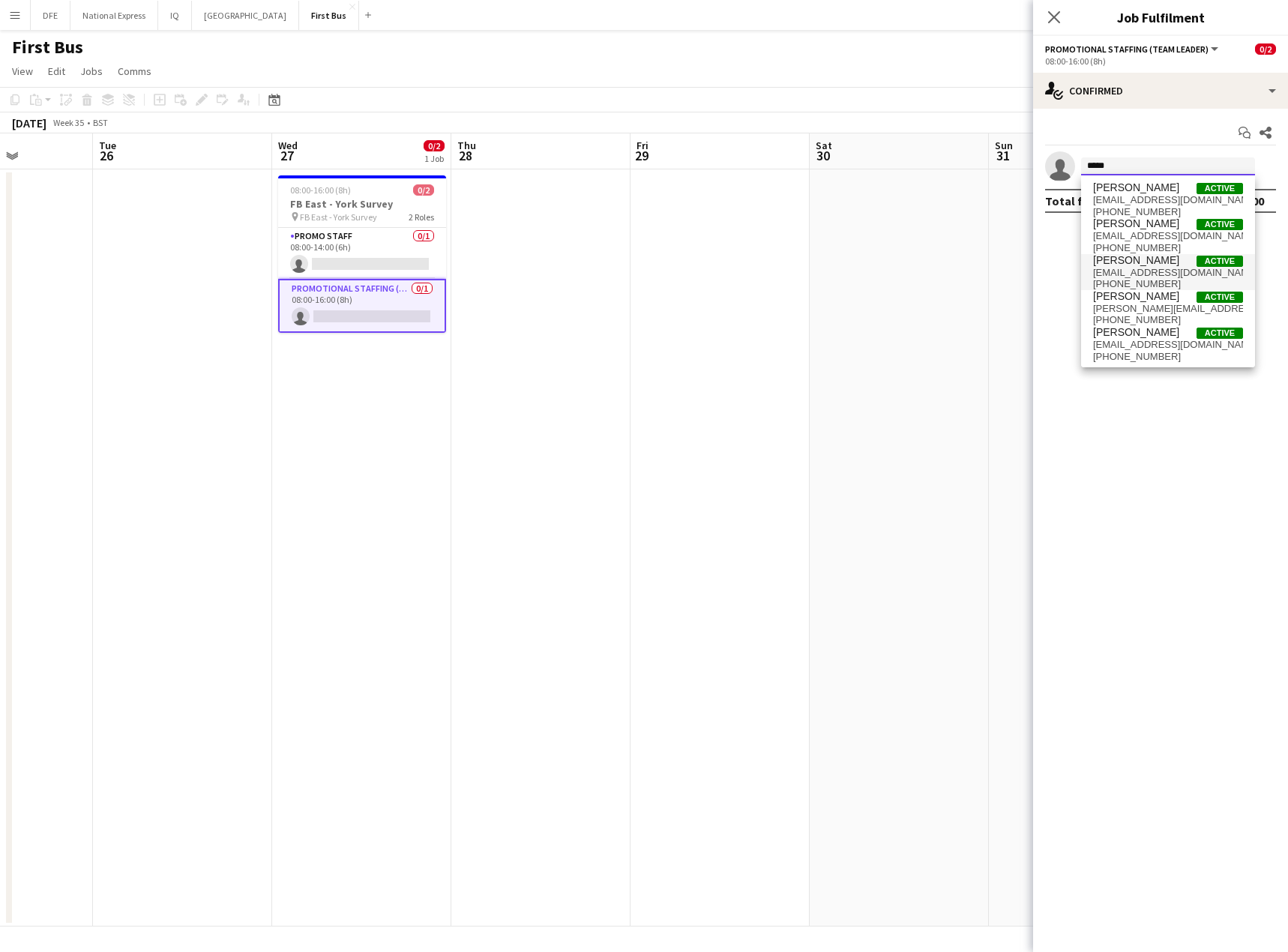
type input "*****"
click at [1168, 272] on span "[EMAIL_ADDRESS][DOMAIN_NAME]" at bounding box center [1167, 272] width 150 height 12
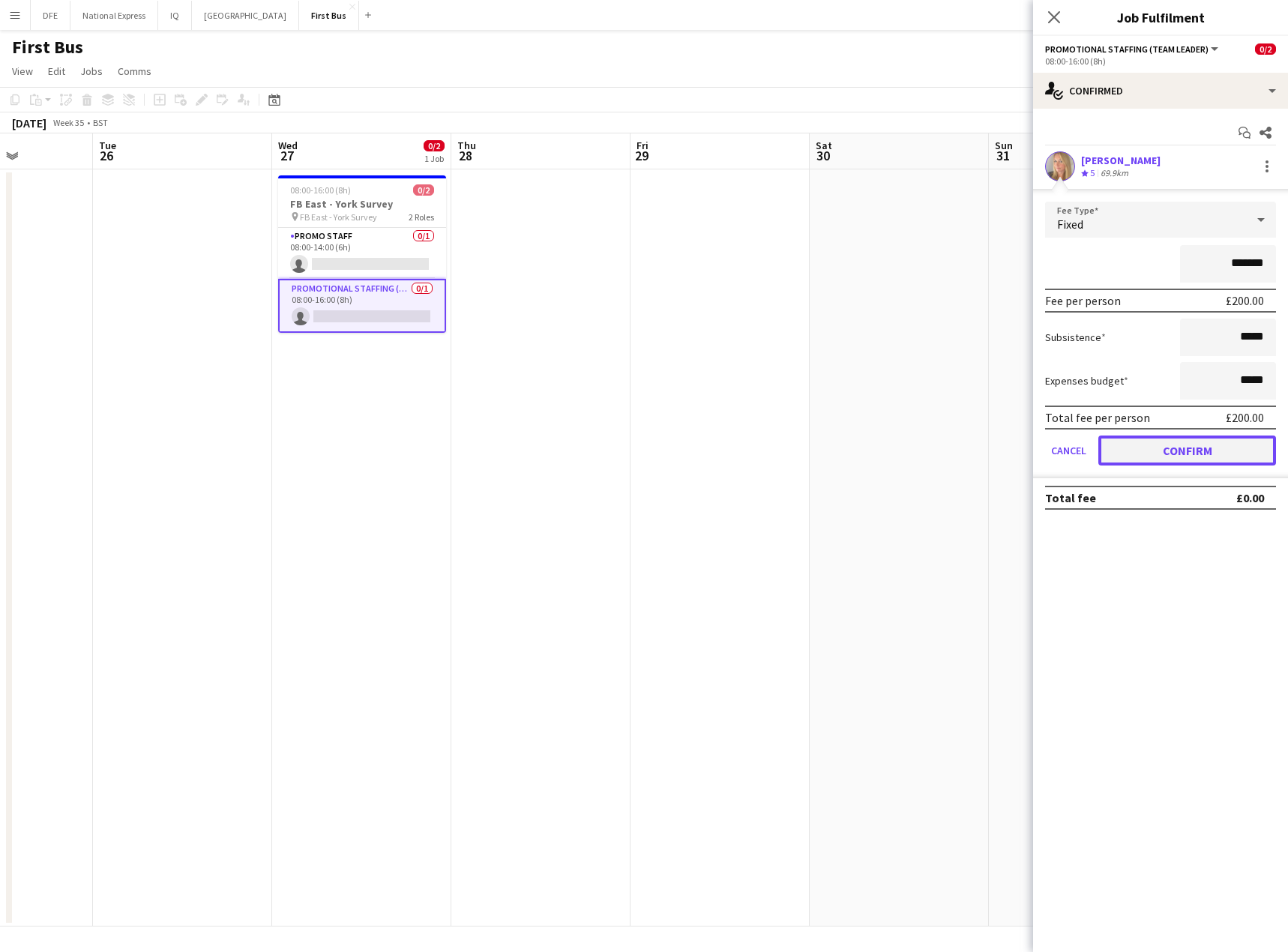
click at [1189, 458] on button "Confirm" at bounding box center [1187, 450] width 177 height 30
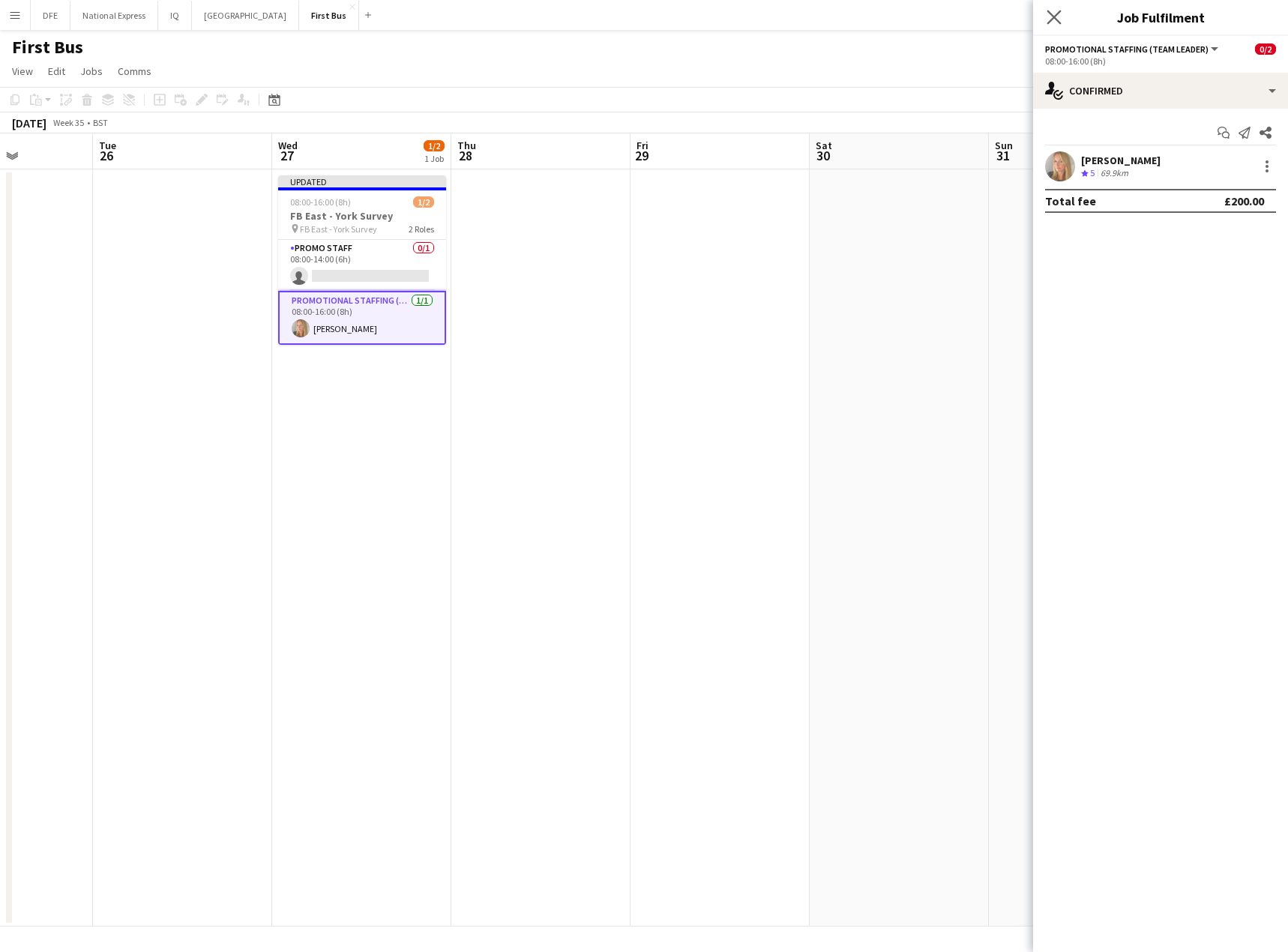
click at [1048, 8] on app-icon "Close pop-in" at bounding box center [1054, 17] width 22 height 22
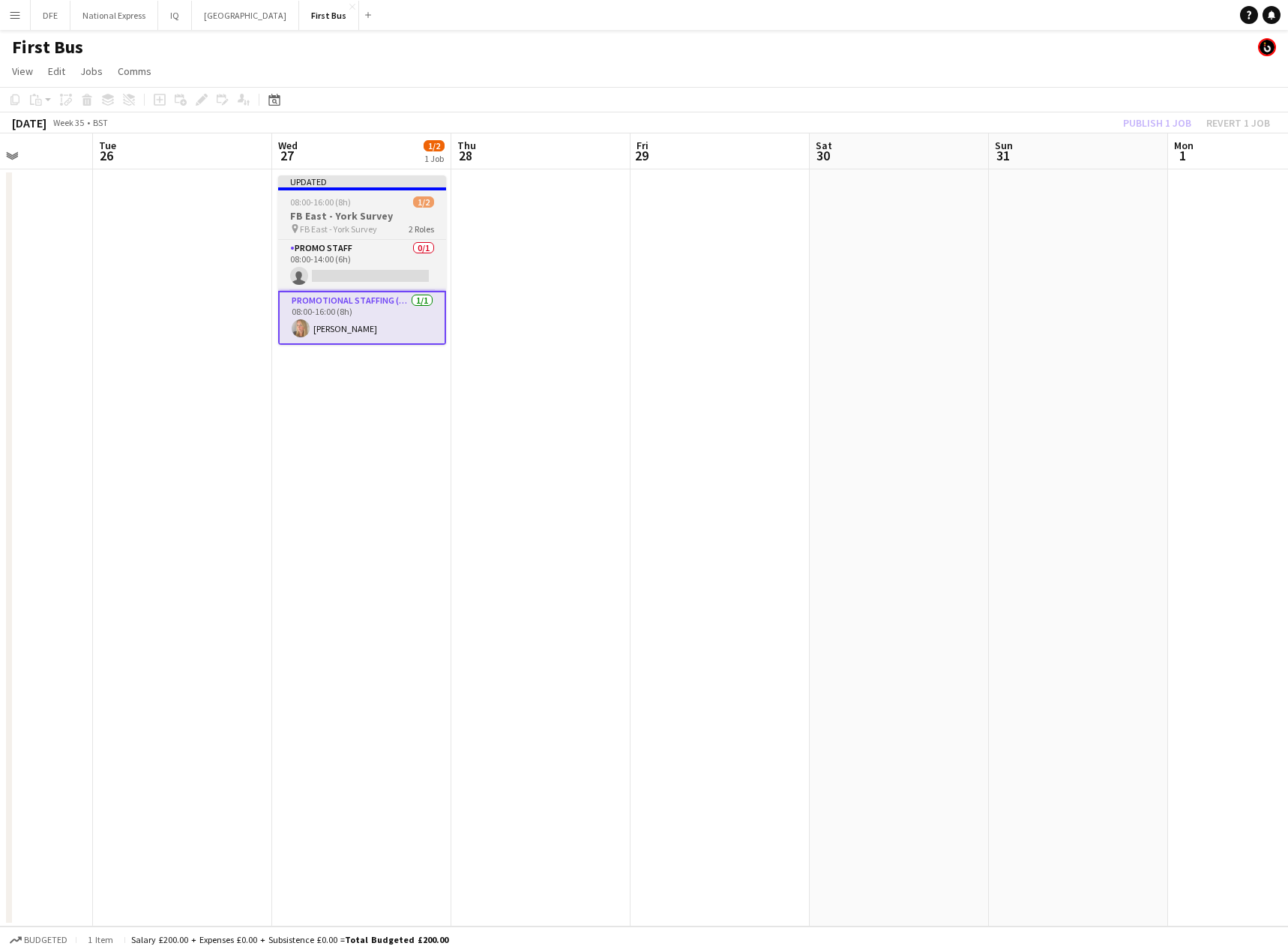
click at [338, 230] on span "FB East - York Survey" at bounding box center [338, 229] width 77 height 11
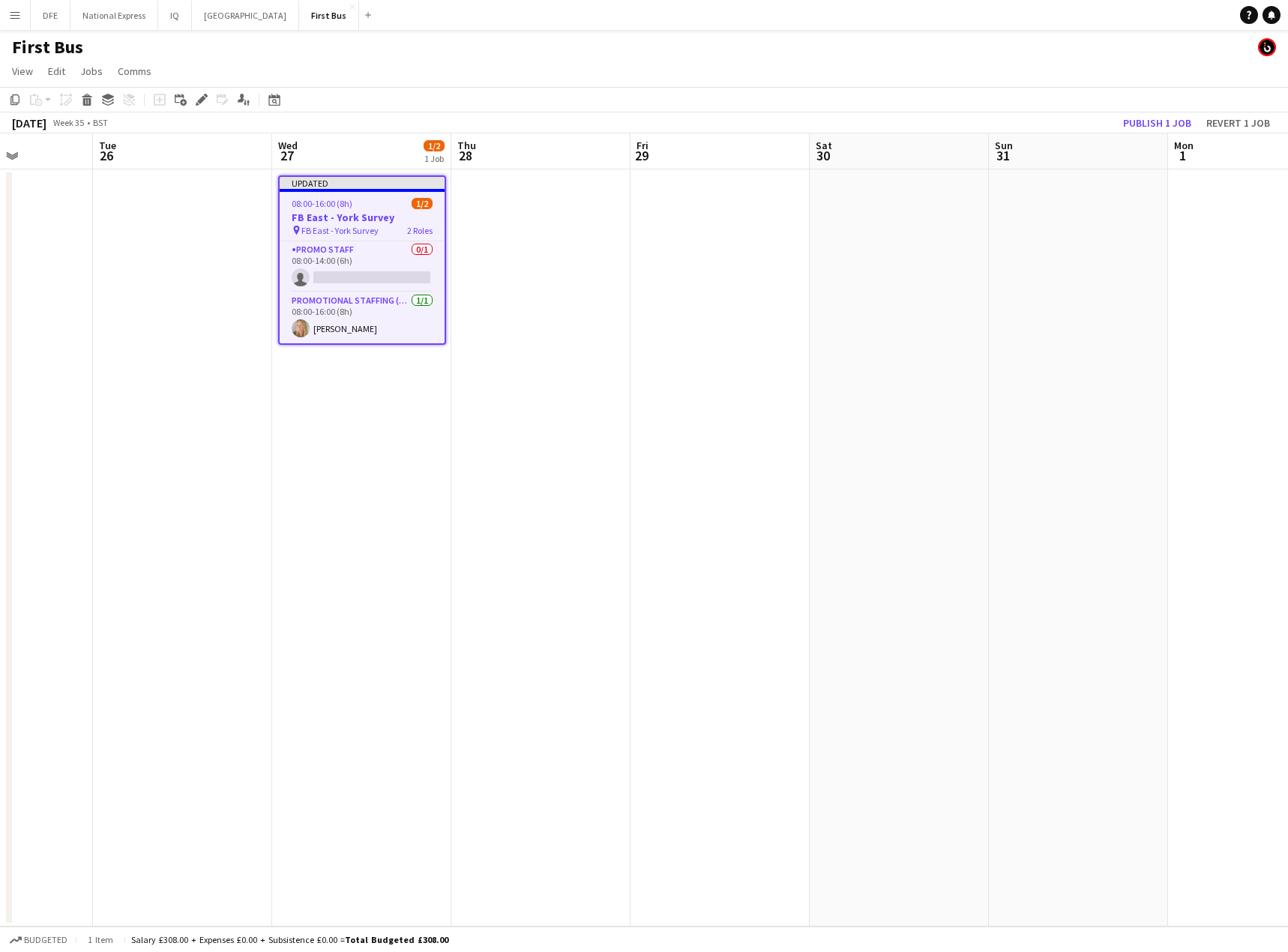
drag, startPoint x: 15, startPoint y: 95, endPoint x: 195, endPoint y: 210, distance: 213.6
click at [16, 95] on icon at bounding box center [15, 100] width 9 height 11
click at [486, 237] on app-date-cell at bounding box center [540, 548] width 179 height 757
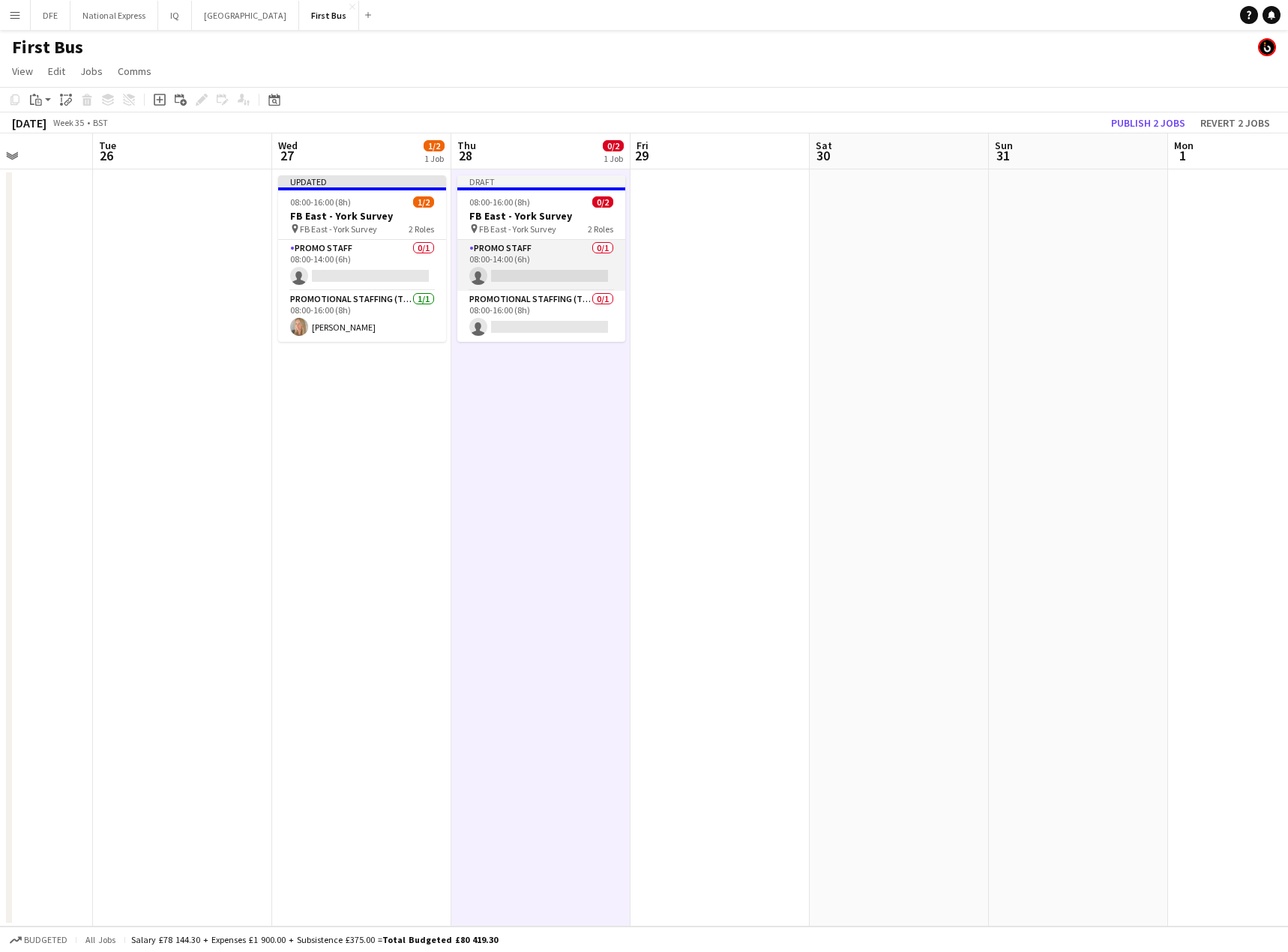
click at [534, 274] on app-card-role "Promo Staff 0/1 08:00-14:00 (6h) single-neutral-actions" at bounding box center [540, 265] width 168 height 51
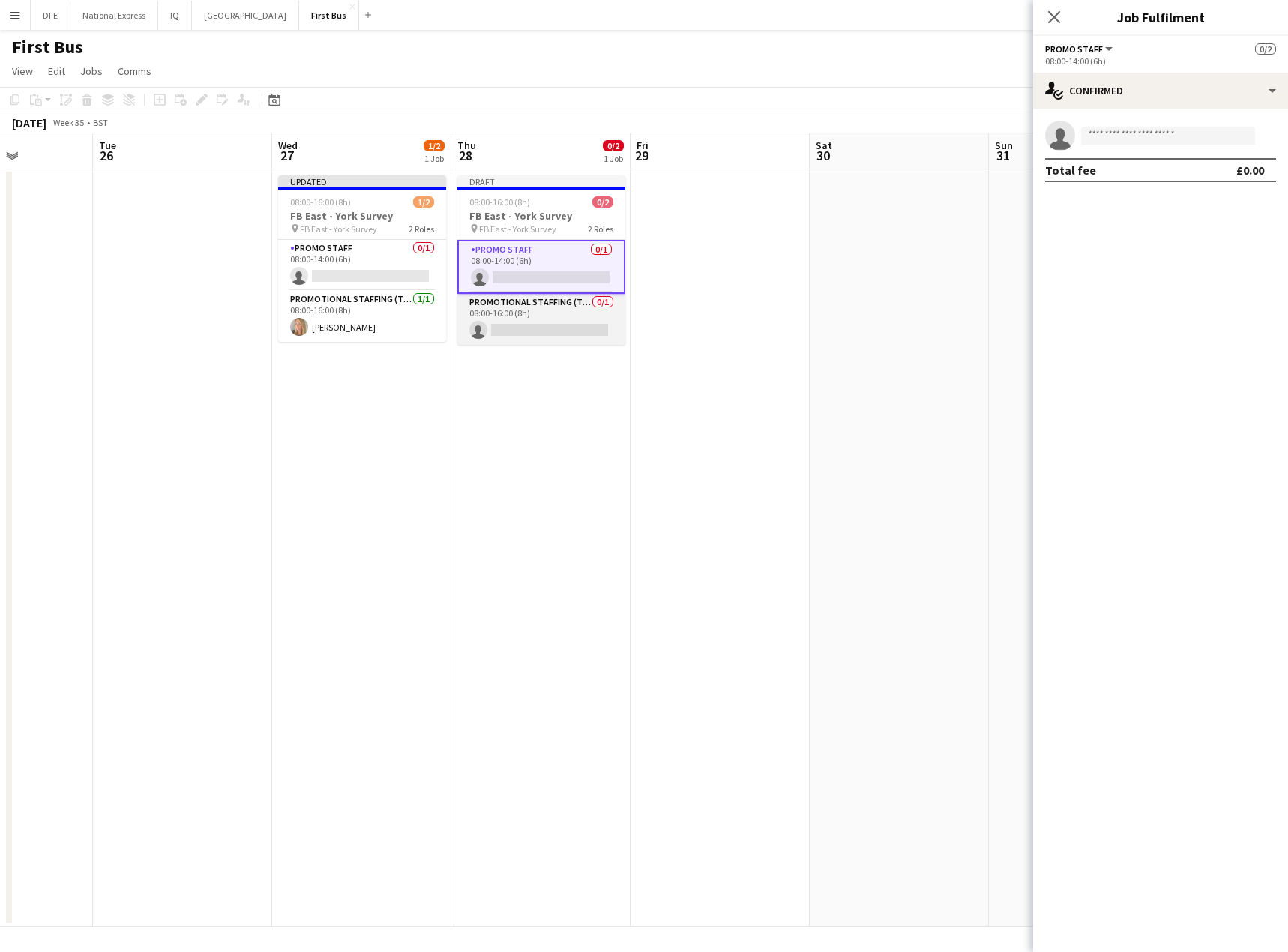
click at [538, 311] on app-card-role "Promotional Staffing (Team Leader) 0/1 08:00-16:00 (8h) single-neutral-actions" at bounding box center [540, 320] width 168 height 51
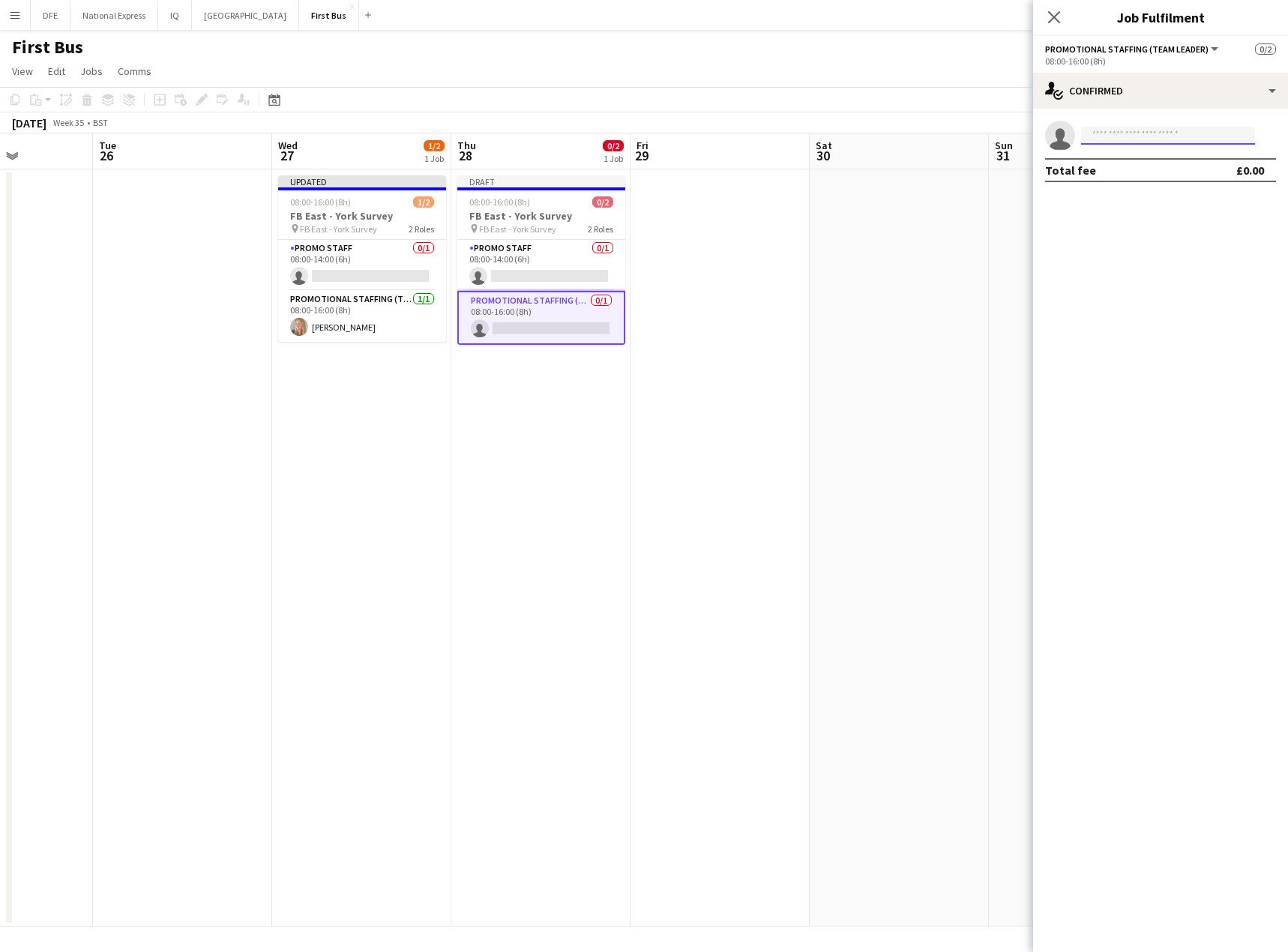
click at [1170, 137] on input at bounding box center [1167, 136] width 174 height 18
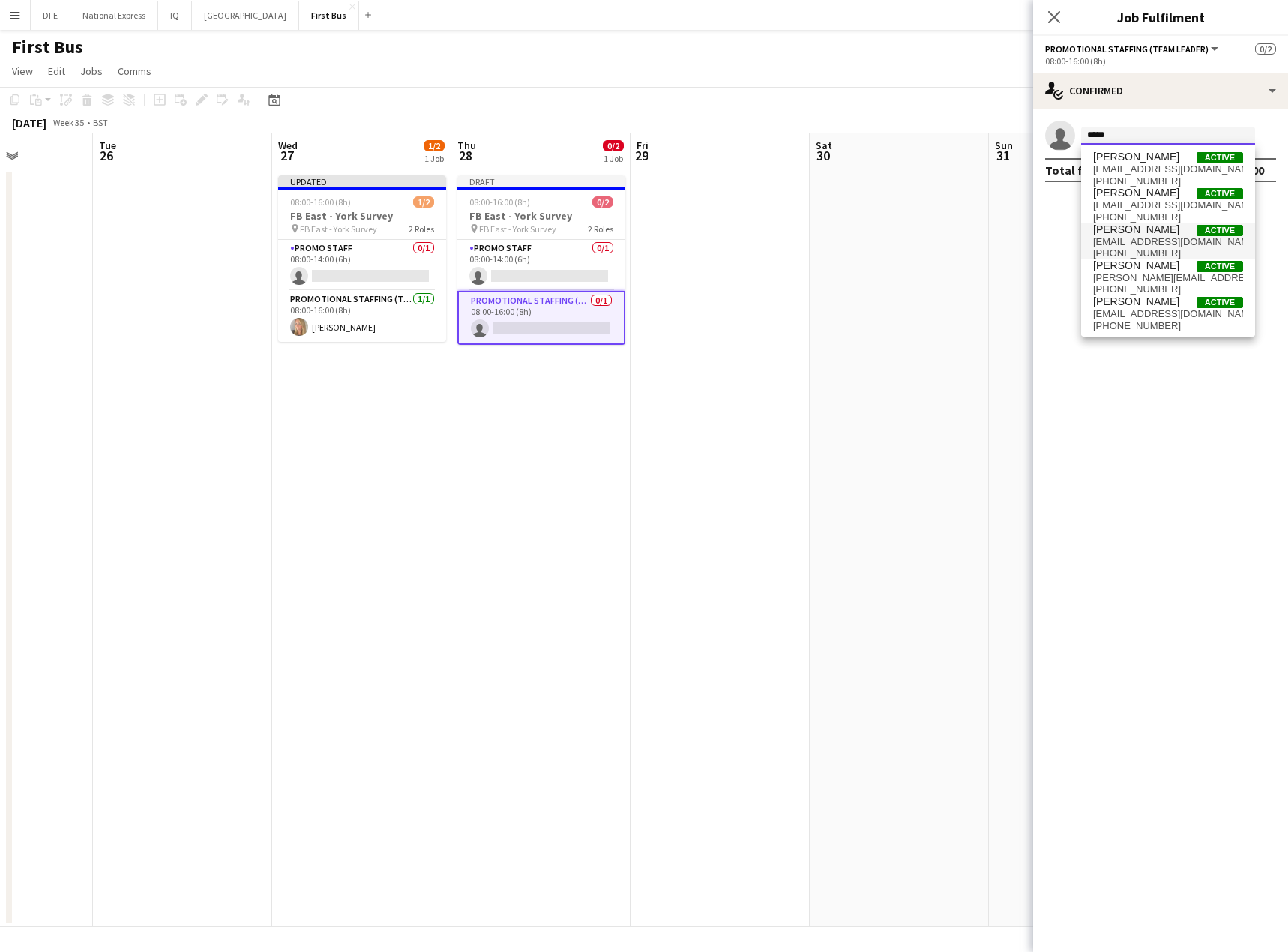
type input "*****"
click at [1156, 234] on span "[PERSON_NAME] Active" at bounding box center [1167, 230] width 150 height 13
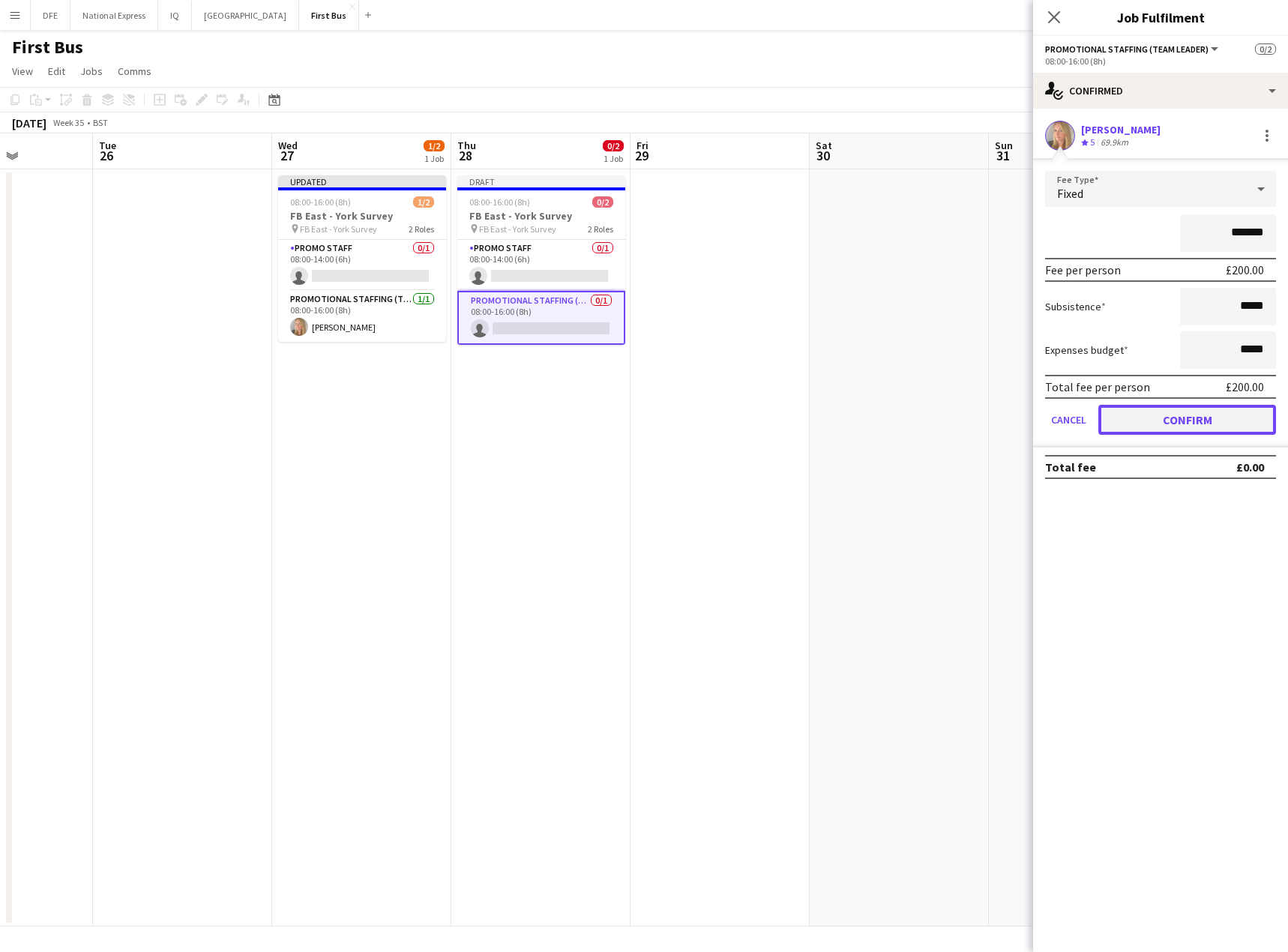
click at [1184, 414] on button "Confirm" at bounding box center [1187, 419] width 177 height 30
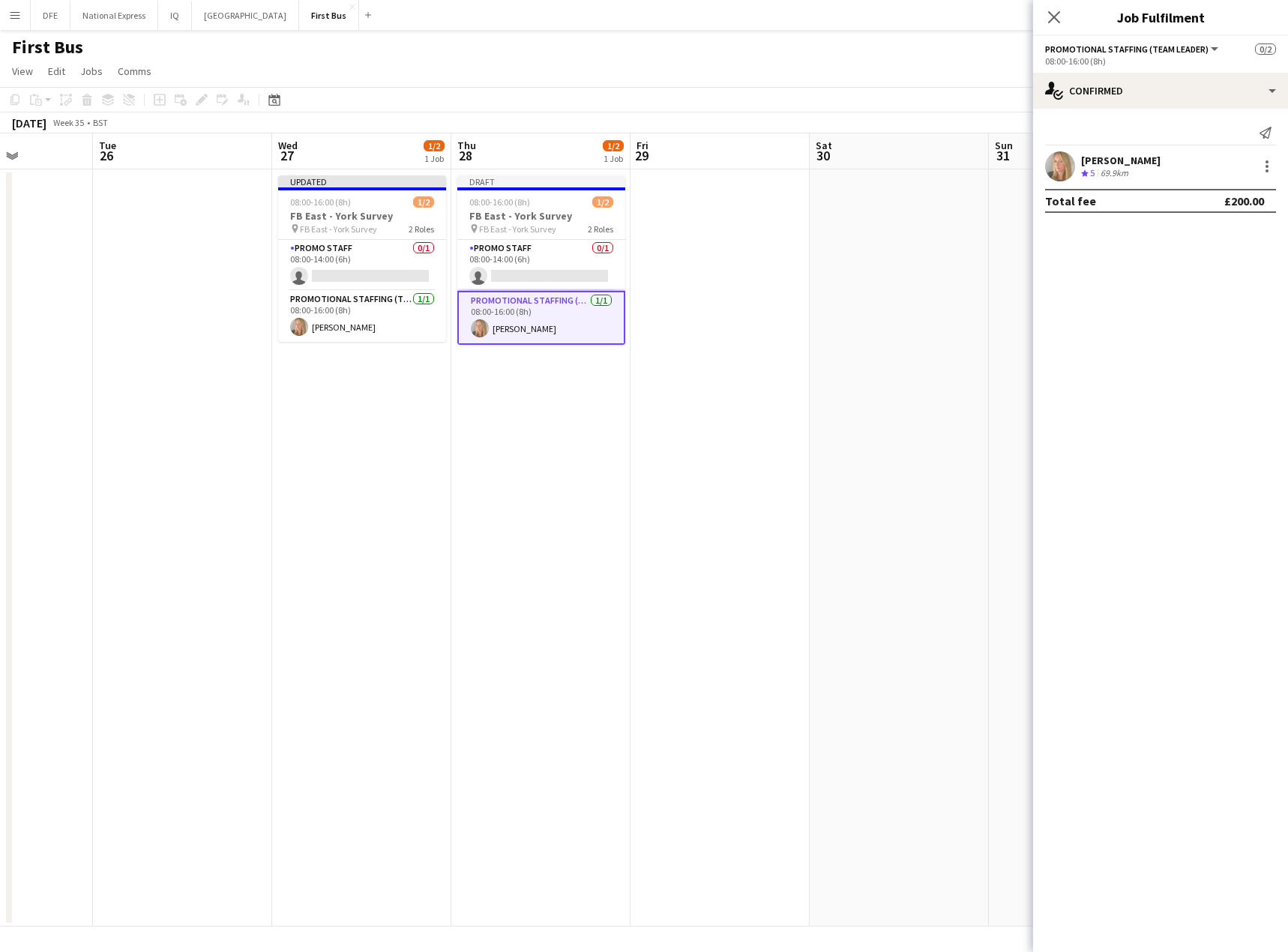
click at [968, 289] on app-calendar-viewport "Sat 23 Sun 24 Mon 25 Tue 26 Wed 27 1/2 1 Job Thu 28 1/2 1 Job Fri 29 Sat 30 Sun…" at bounding box center [644, 530] width 1288 height 793
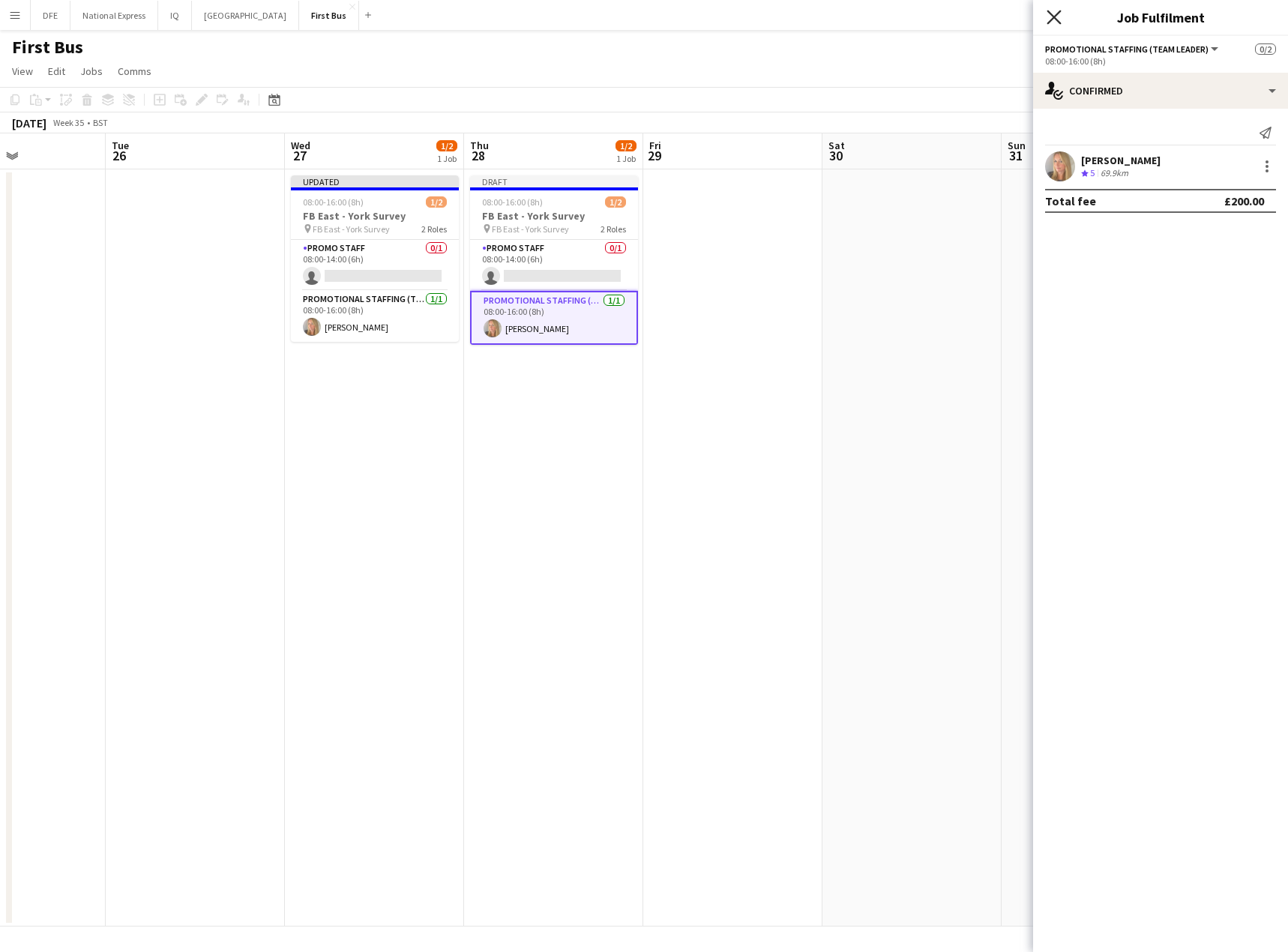
click at [1051, 20] on icon at bounding box center [1053, 16] width 14 height 14
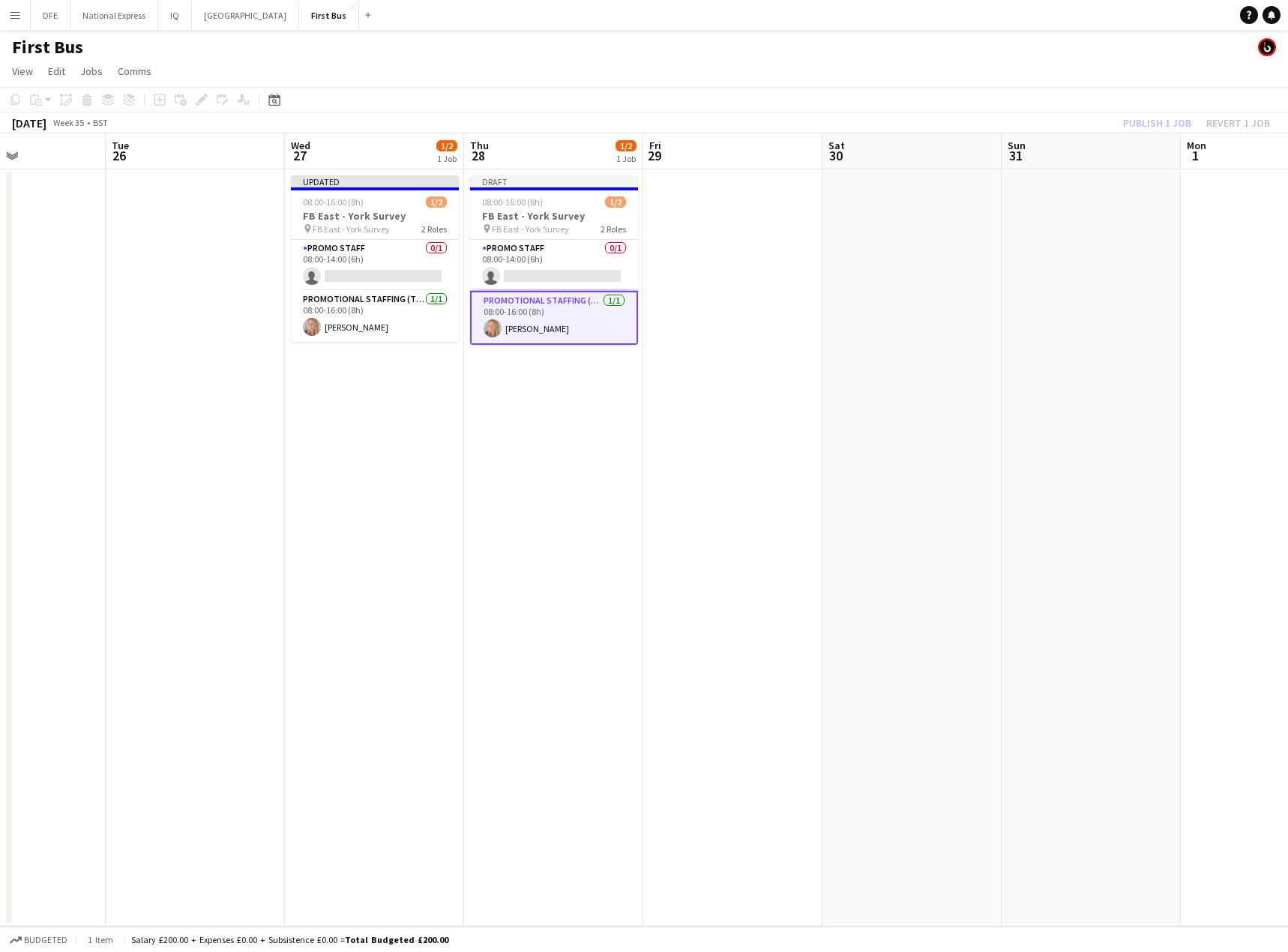
click at [893, 270] on app-date-cell at bounding box center [911, 548] width 179 height 757
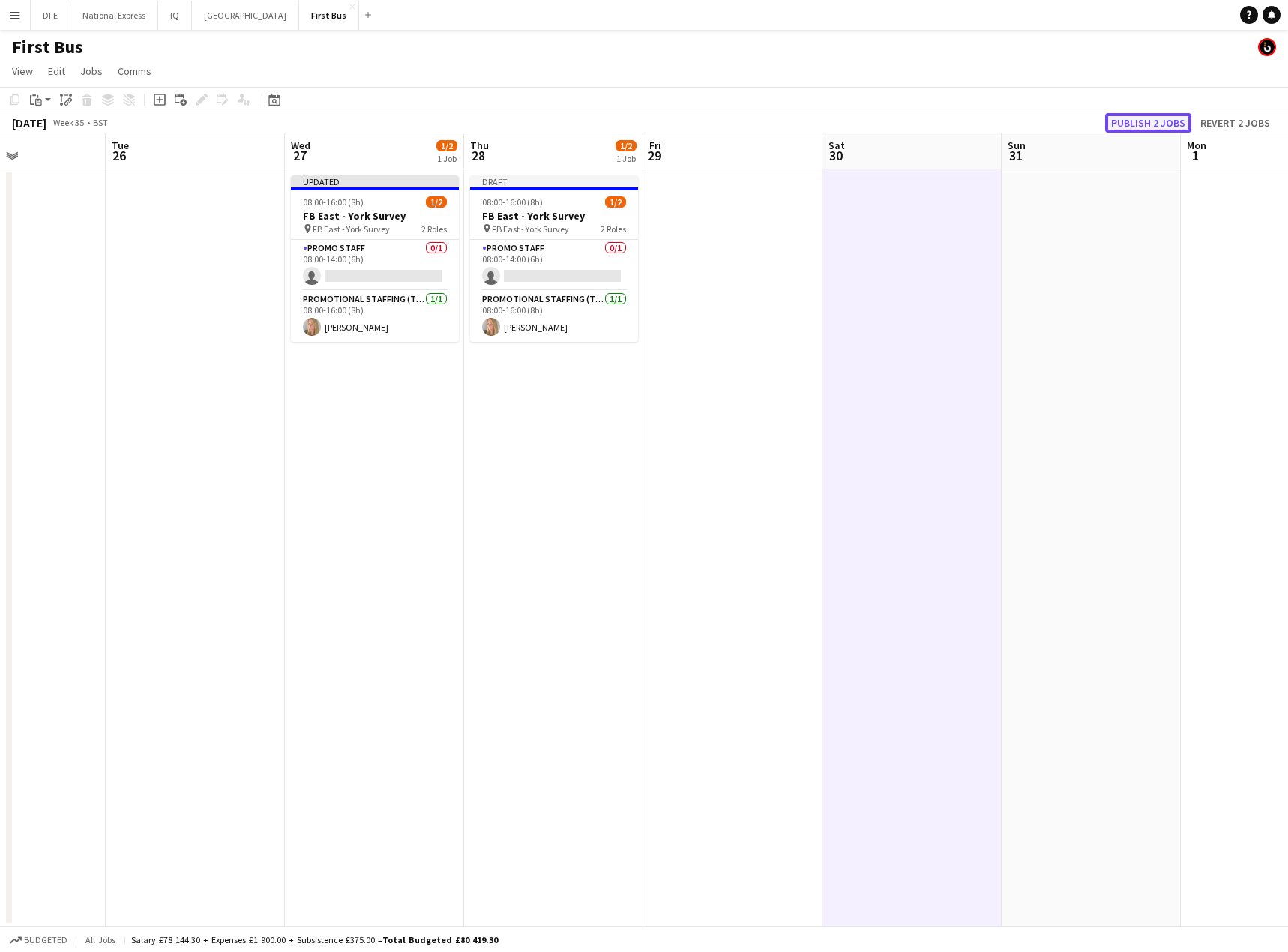
click at [1143, 122] on button "Publish 2 jobs" at bounding box center [1147, 123] width 86 height 20
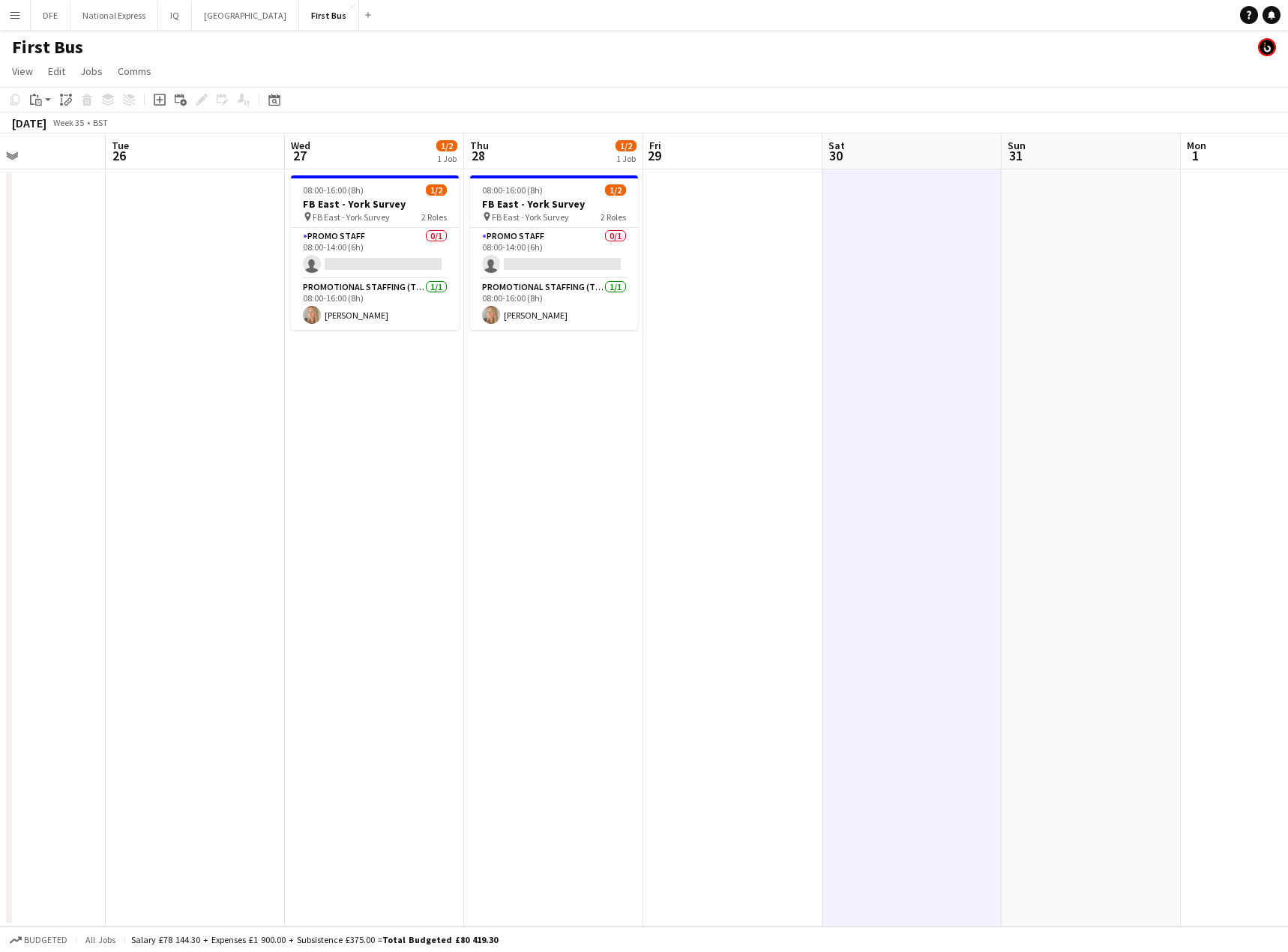
drag, startPoint x: -197, startPoint y: 135, endPoint x: -217, endPoint y: 185, distance: 53.9
click at [0, 185] on html "Menu Boards Boards Boards All jobs Status Workforce Workforce My Workforce Recr…" at bounding box center [644, 476] width 1288 height 952
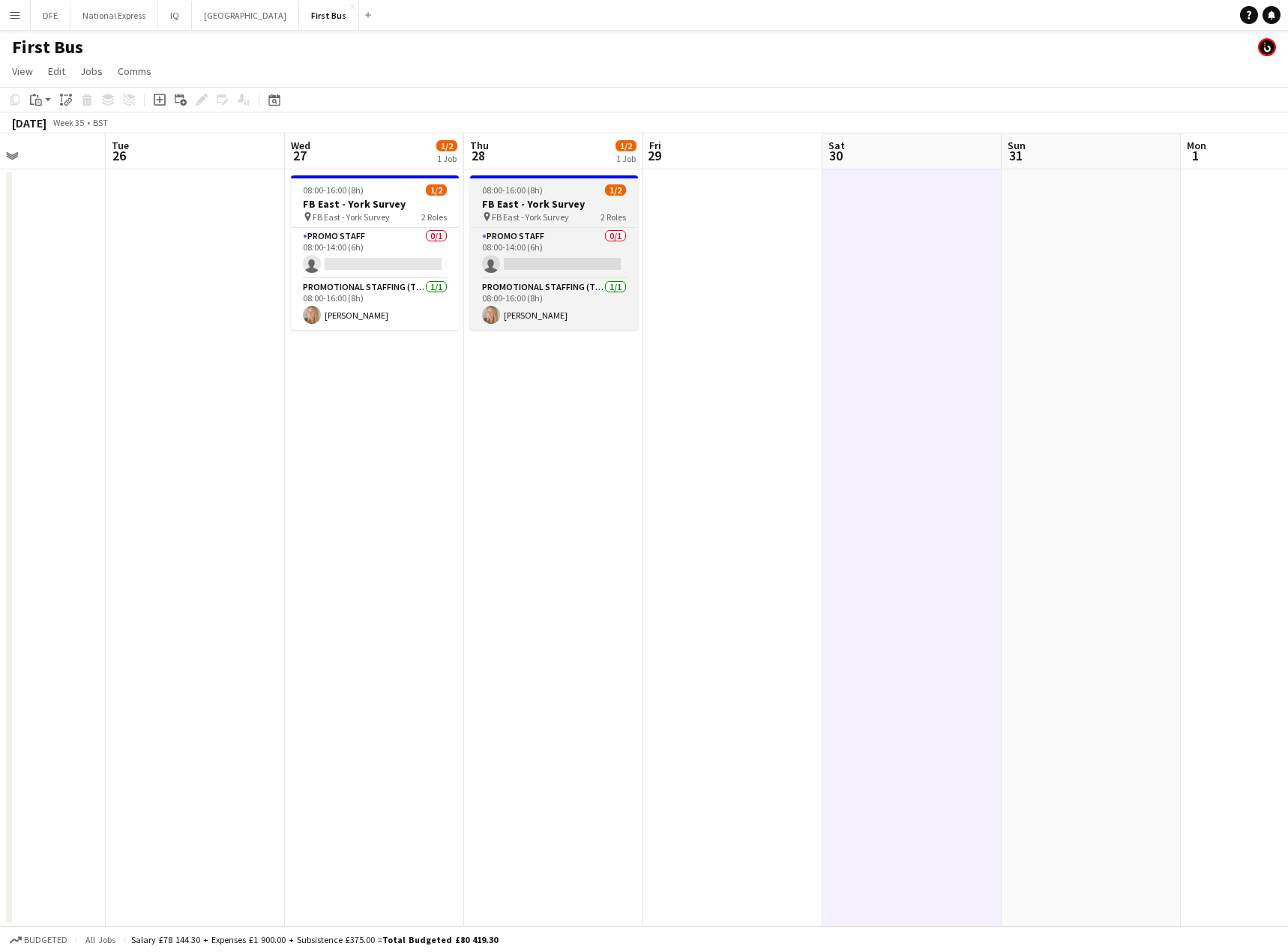
click at [541, 203] on h3 "FB East - York Survey" at bounding box center [553, 203] width 168 height 14
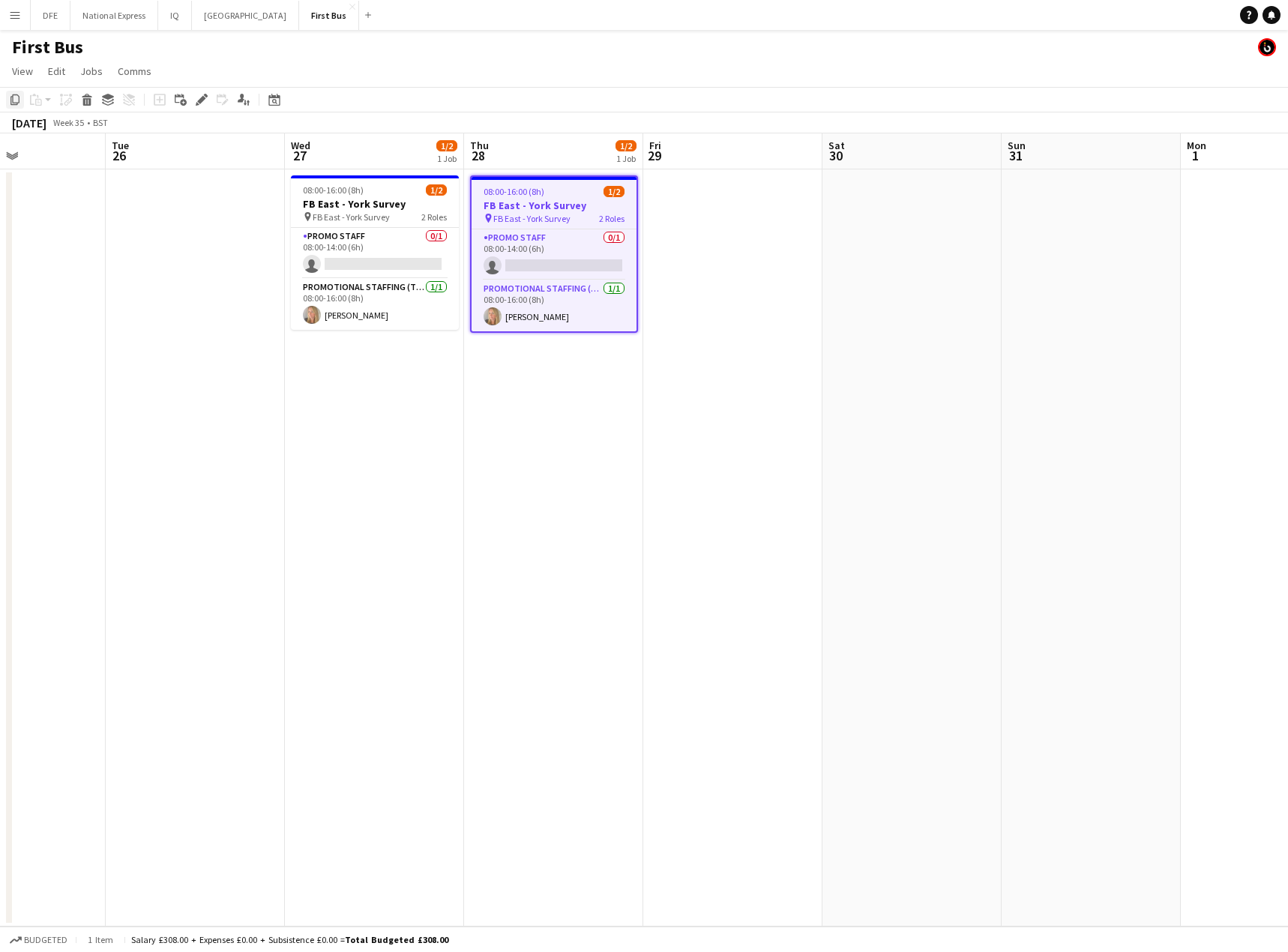
click at [16, 100] on icon "Copy" at bounding box center [15, 100] width 12 height 12
click at [275, 100] on icon at bounding box center [275, 101] width 5 height 5
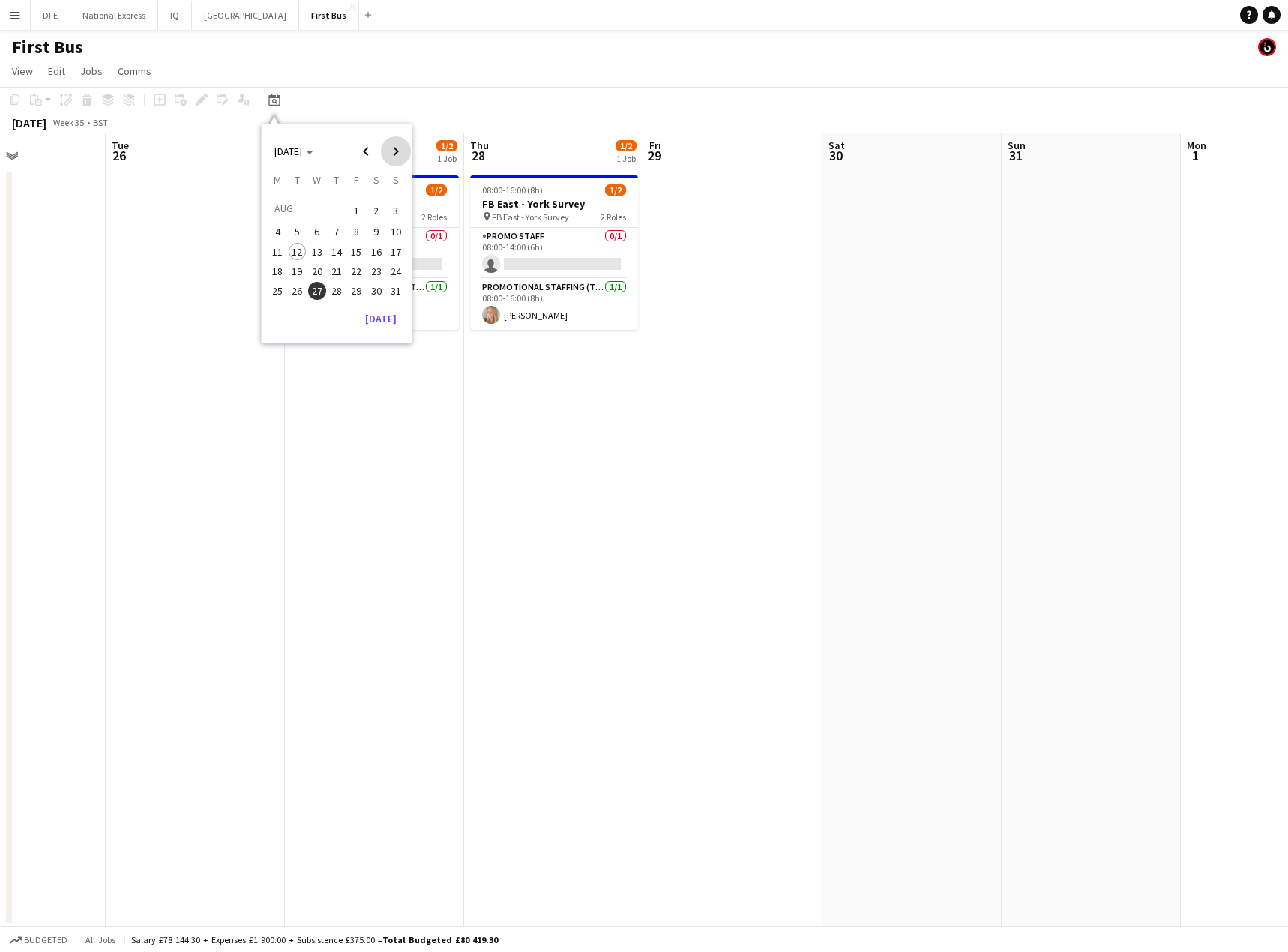
click at [400, 147] on span "Next month" at bounding box center [396, 151] width 30 height 30
click at [302, 248] on span "11" at bounding box center [297, 252] width 18 height 18
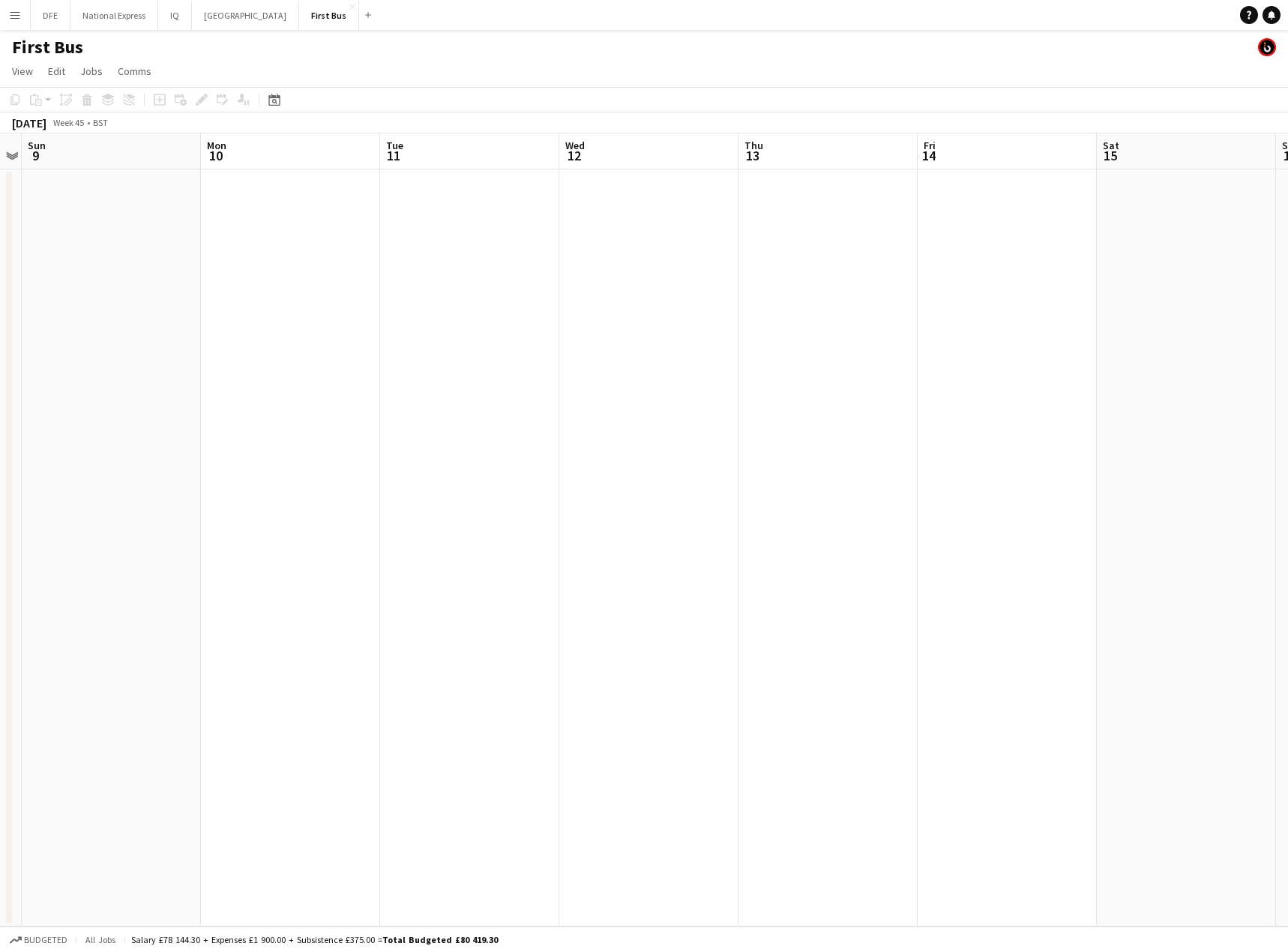
click at [418, 212] on app-date-cell at bounding box center [469, 548] width 179 height 757
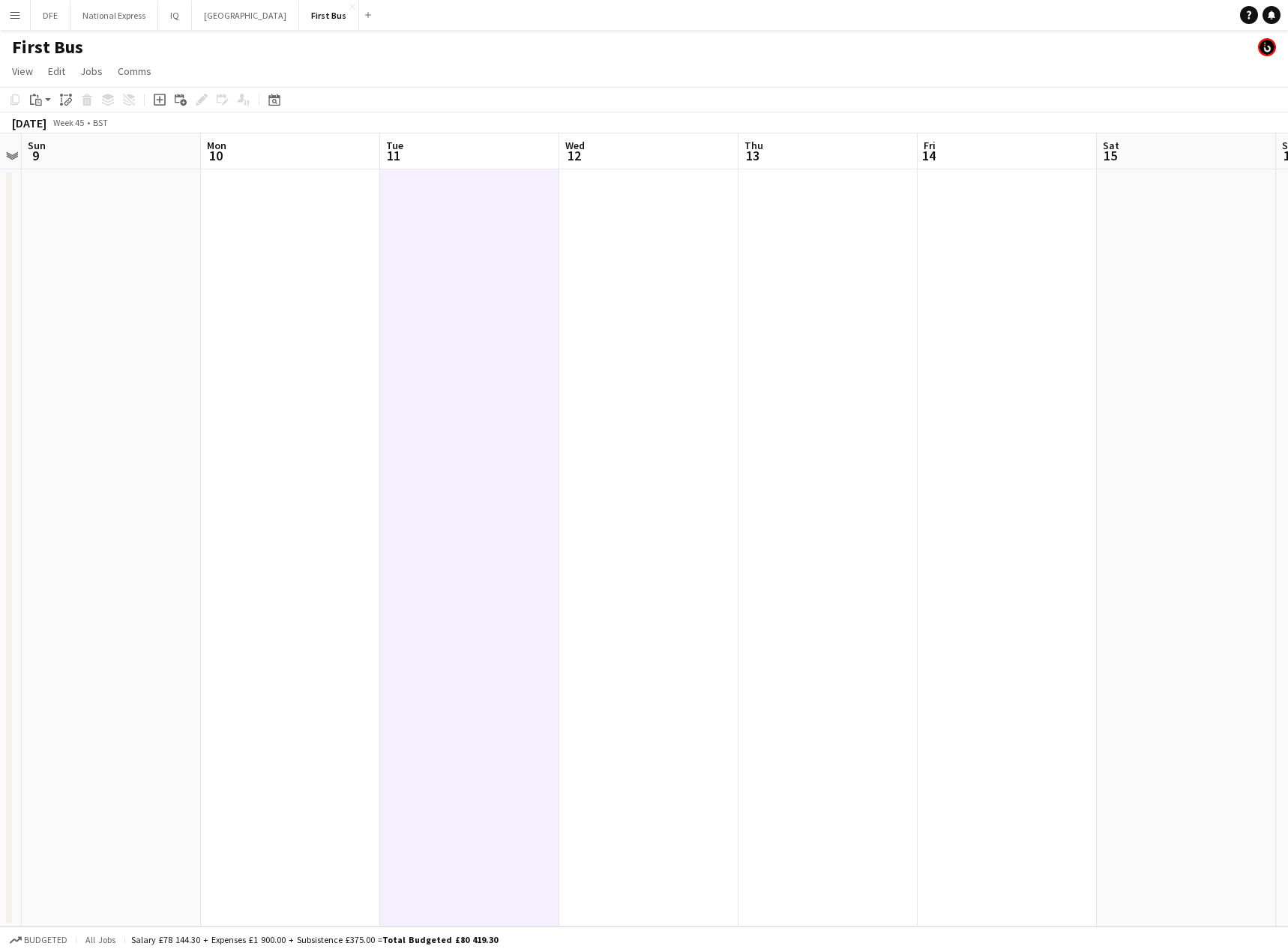
scroll to position [0, 514]
click at [46, 100] on app-action-btn "Paste" at bounding box center [40, 100] width 27 height 18
drag, startPoint x: 72, startPoint y: 150, endPoint x: 110, endPoint y: 161, distance: 39.6
click at [71, 150] on link "Paste with crew Ctrl+Shift+V" at bounding box center [110, 154] width 141 height 14
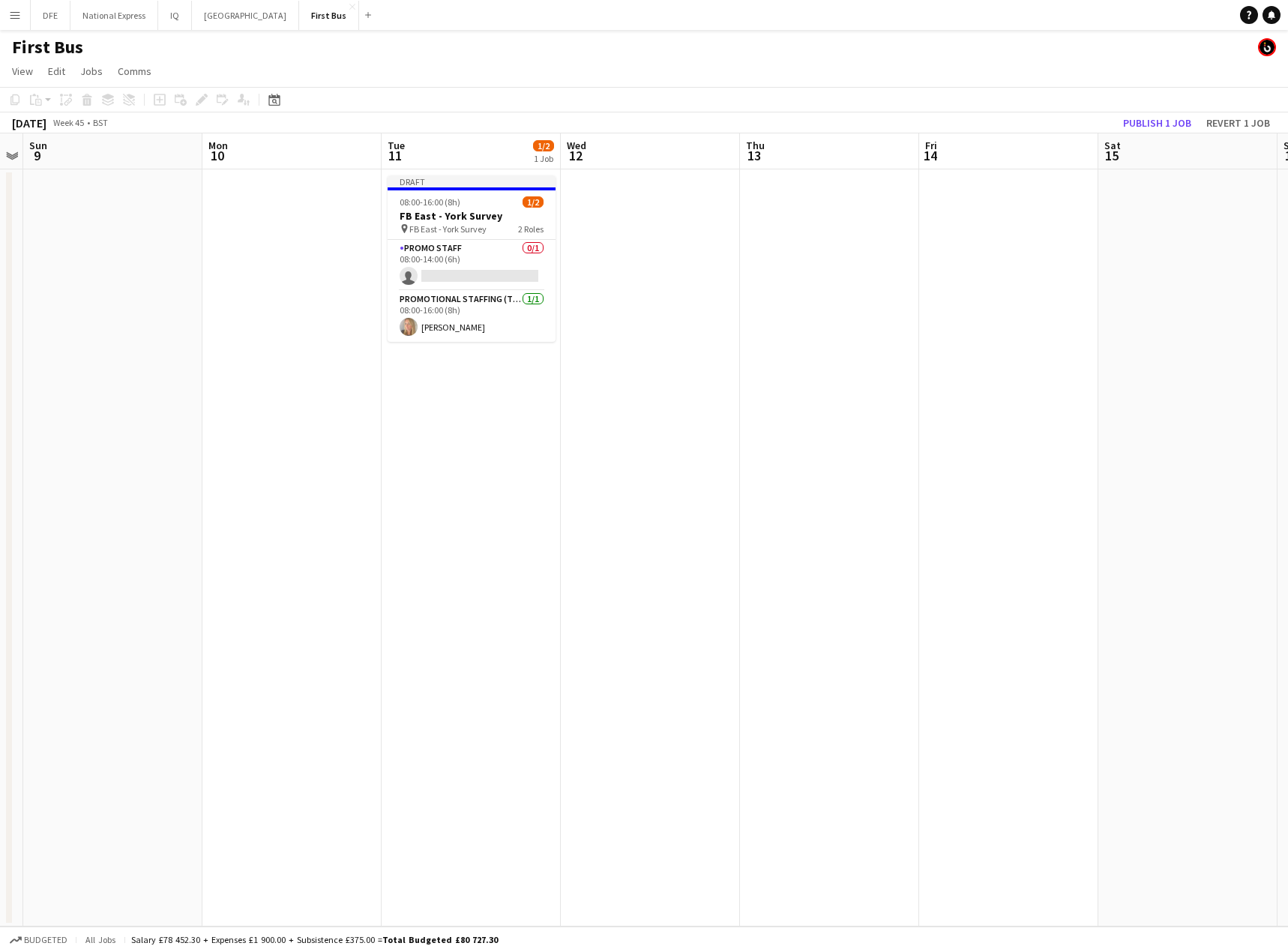
click at [602, 205] on app-date-cell at bounding box center [650, 548] width 179 height 757
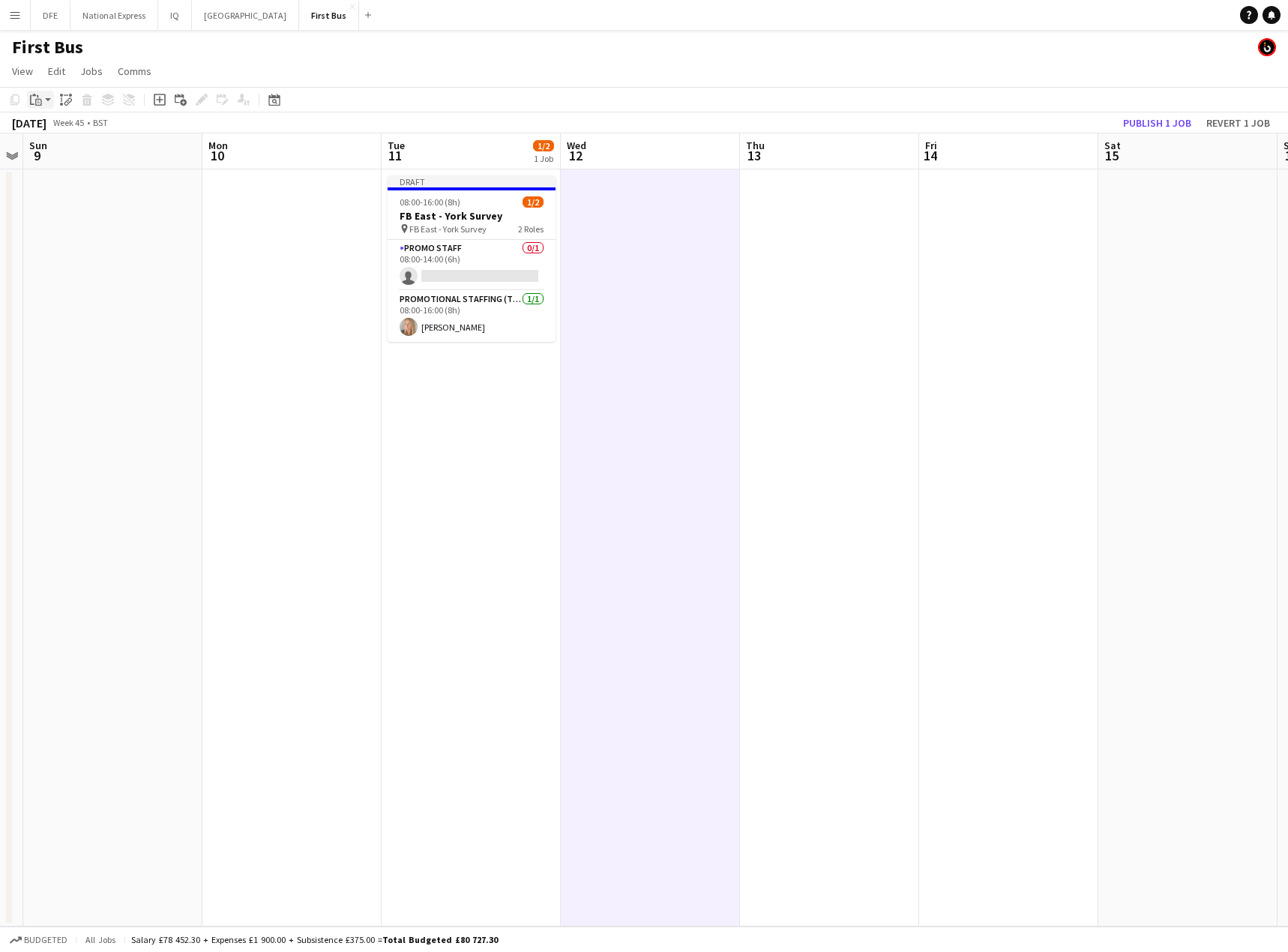
click at [50, 99] on app-action-btn "Paste" at bounding box center [40, 100] width 27 height 18
click at [61, 152] on link "Paste with crew Ctrl+Shift+V" at bounding box center [110, 154] width 141 height 14
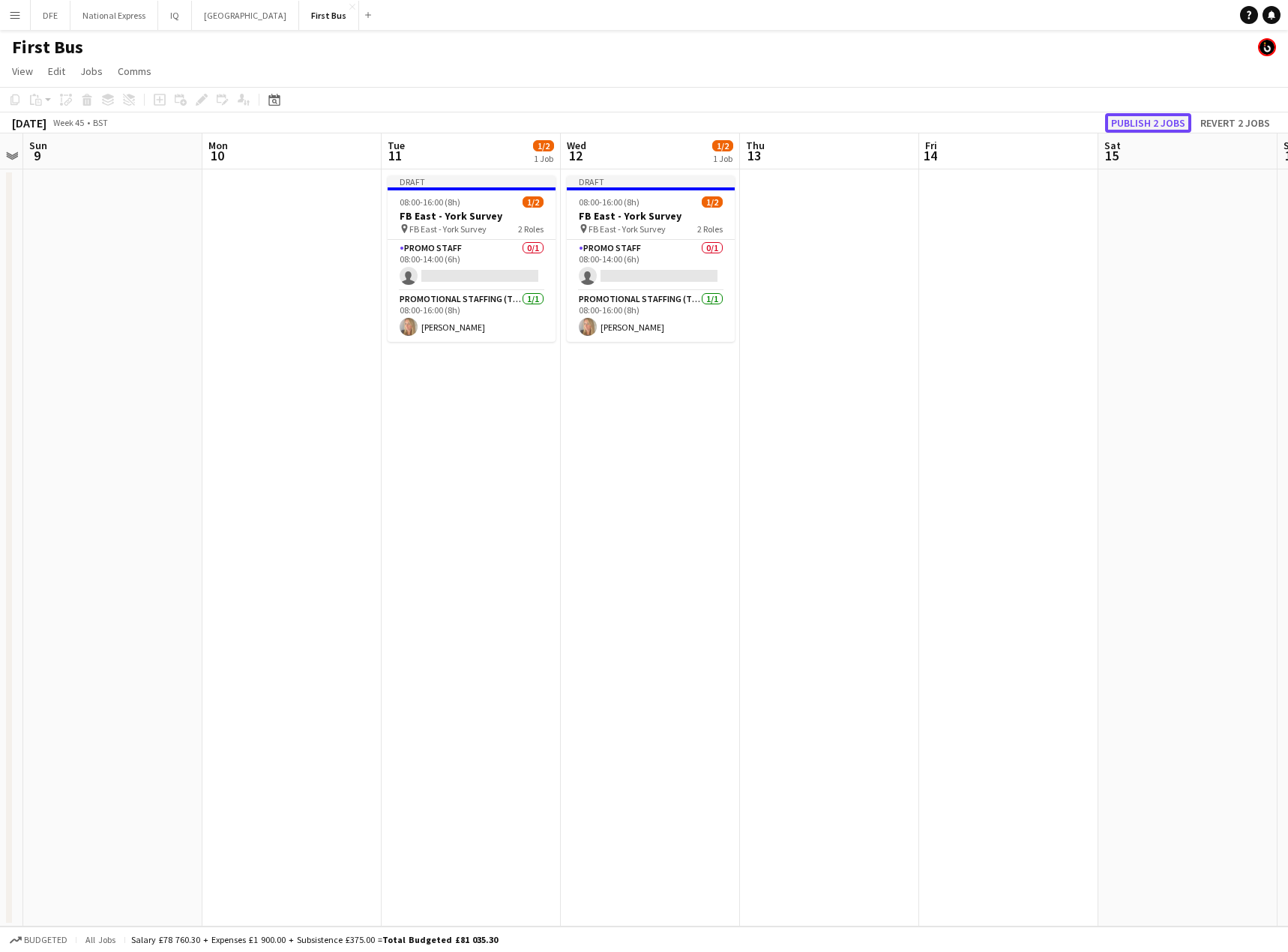
click at [1137, 122] on button "Publish 2 jobs" at bounding box center [1147, 123] width 86 height 20
